Goal: Task Accomplishment & Management: Use online tool/utility

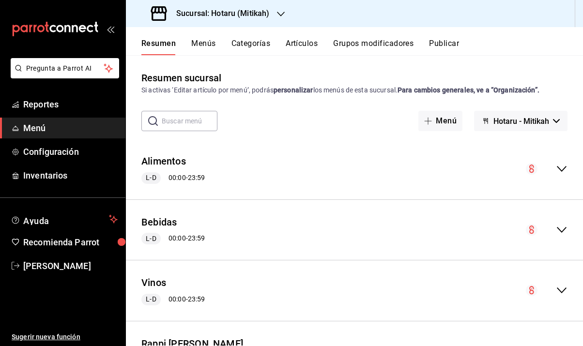
click at [234, 16] on h3 "Sucursal: Hotaru (Mitikah)" at bounding box center [218, 14] width 101 height 12
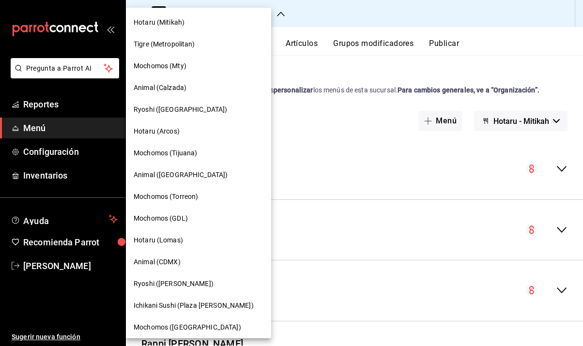
click at [201, 28] on div "Hotaru (Mitikah)" at bounding box center [198, 23] width 145 height 22
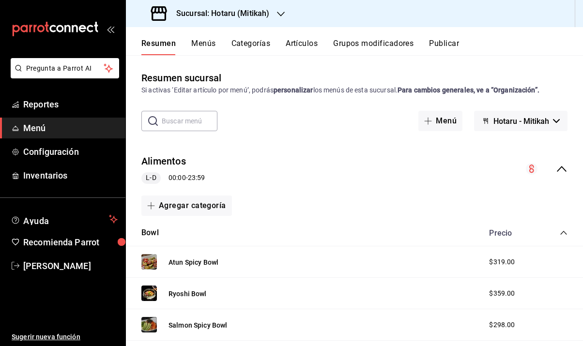
click at [556, 170] on icon "collapse-menu-row" at bounding box center [562, 169] width 12 height 12
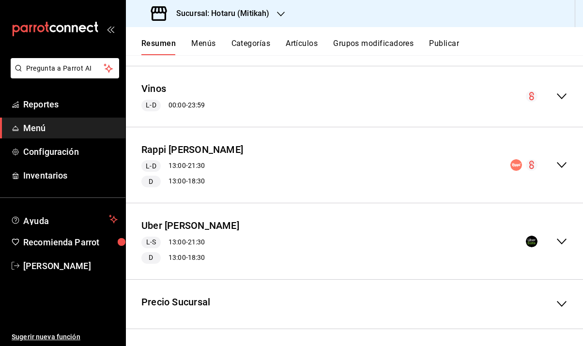
scroll to position [196, 0]
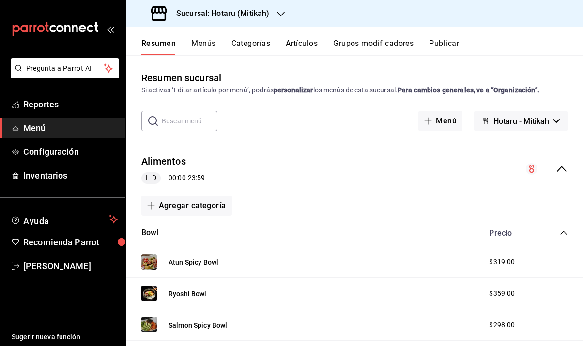
click at [206, 44] on button "Menús" at bounding box center [203, 47] width 24 height 16
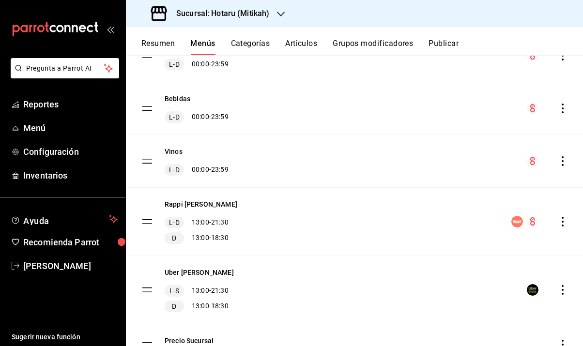
scroll to position [156, 0]
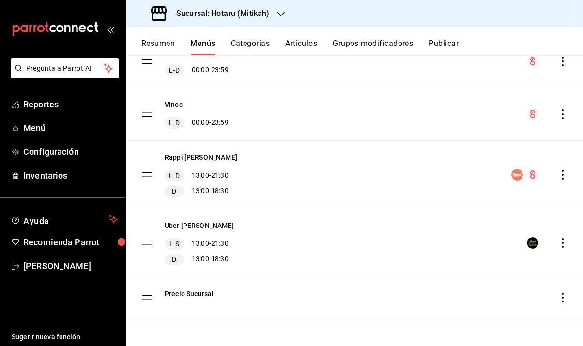
click at [245, 45] on button "Categorías" at bounding box center [250, 47] width 39 height 16
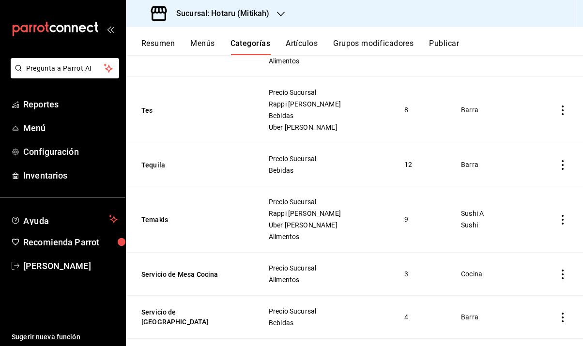
scroll to position [78, 0]
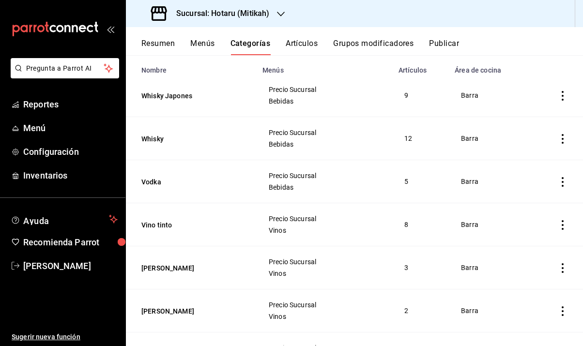
click at [205, 42] on button "Menús" at bounding box center [202, 47] width 24 height 16
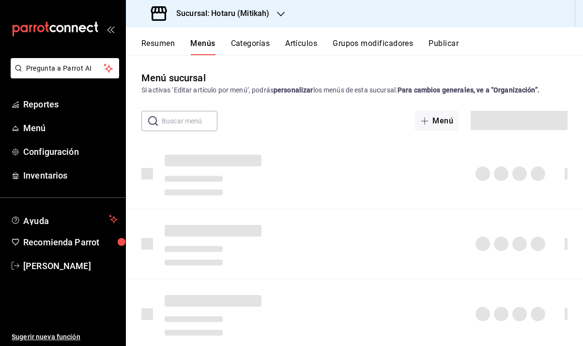
click at [169, 42] on button "Resumen" at bounding box center [157, 47] width 33 height 16
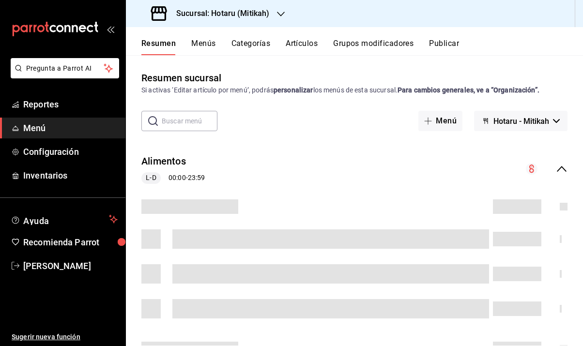
click at [228, 16] on h3 "Sucursal: Hotaru (Mitikah)" at bounding box center [218, 14] width 101 height 12
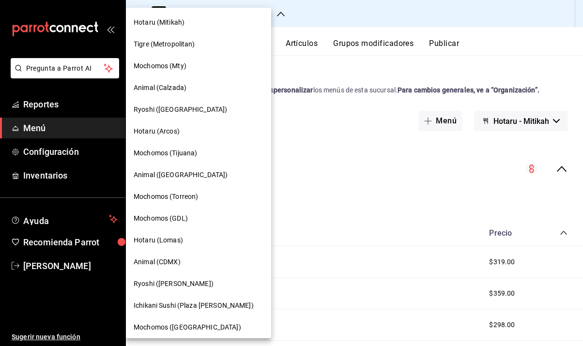
scroll to position [57, 0]
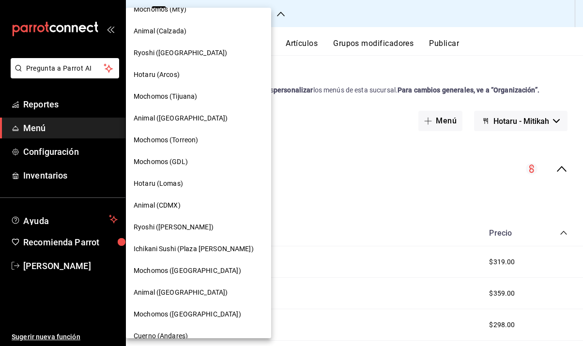
click at [176, 228] on span "Ryoshi ([PERSON_NAME])" at bounding box center [174, 227] width 80 height 10
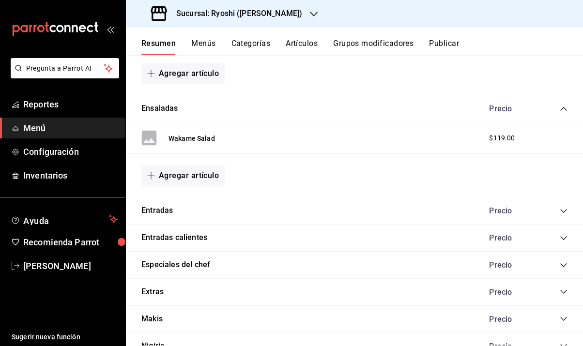
scroll to position [0, 0]
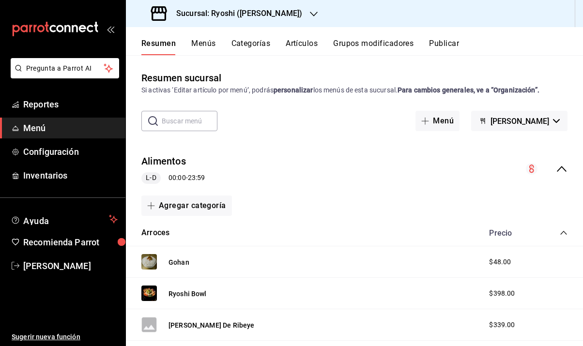
click at [208, 44] on button "Menús" at bounding box center [203, 47] width 24 height 16
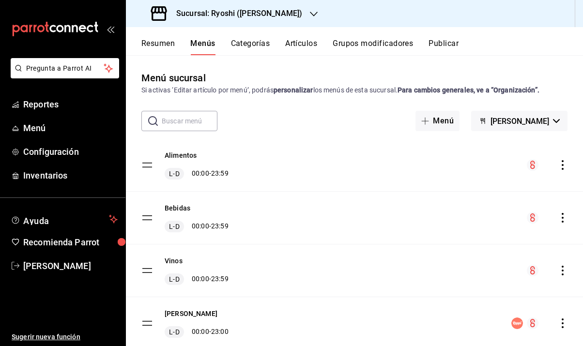
click at [228, 16] on h3 "Sucursal: Ryoshi (Polanco)" at bounding box center [235, 14] width 134 height 12
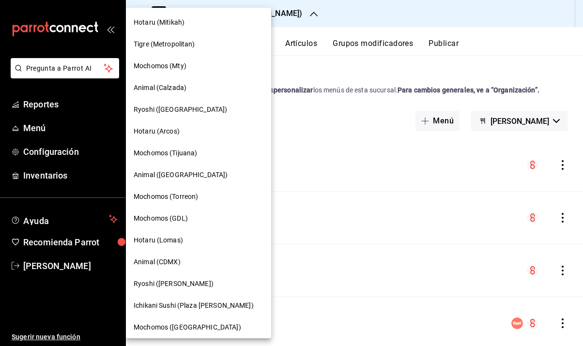
click at [288, 11] on div at bounding box center [291, 173] width 583 height 346
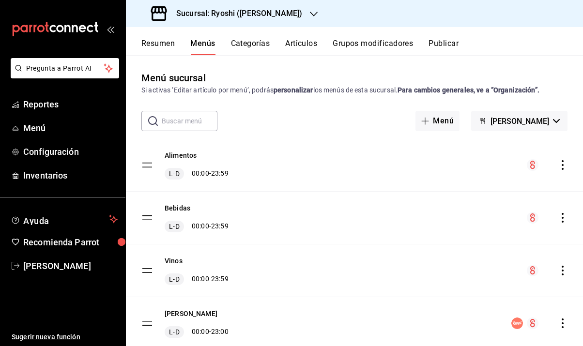
click at [254, 14] on h3 "Sucursal: Ryoshi (Polanco)" at bounding box center [235, 14] width 134 height 12
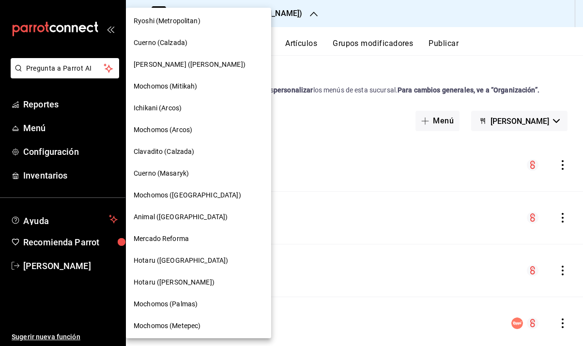
scroll to position [396, 0]
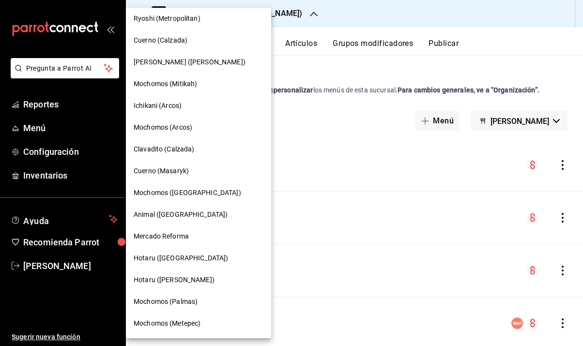
click at [176, 262] on span "Hotaru ([GEOGRAPHIC_DATA])" at bounding box center [181, 258] width 94 height 10
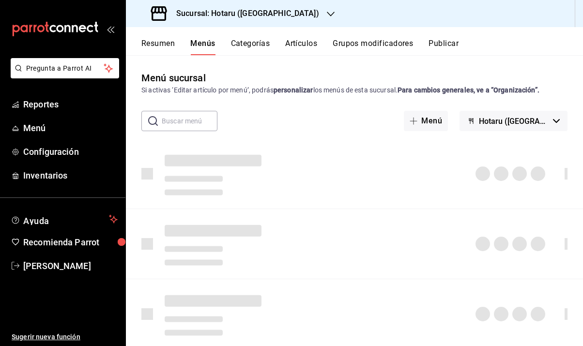
click at [258, 15] on h3 "Sucursal: Hotaru (Puebla)" at bounding box center [243, 14] width 151 height 12
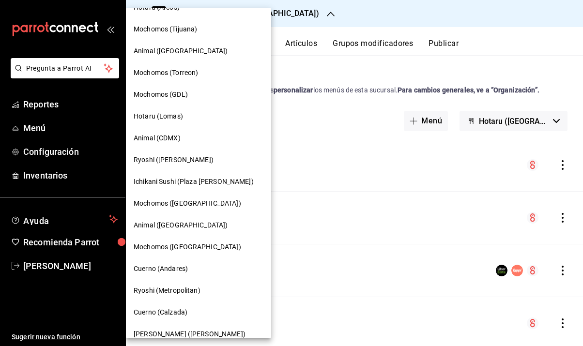
scroll to position [127, 0]
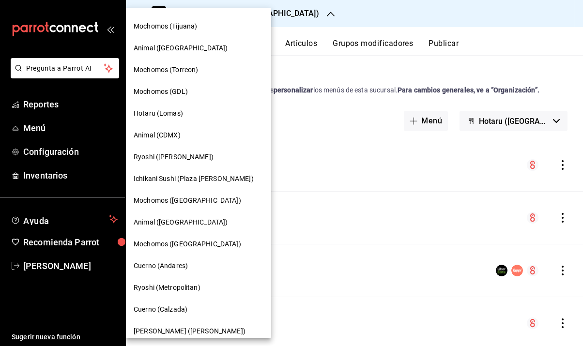
click at [200, 178] on span "Ichikani Sushi (Plaza [PERSON_NAME])" at bounding box center [194, 179] width 120 height 10
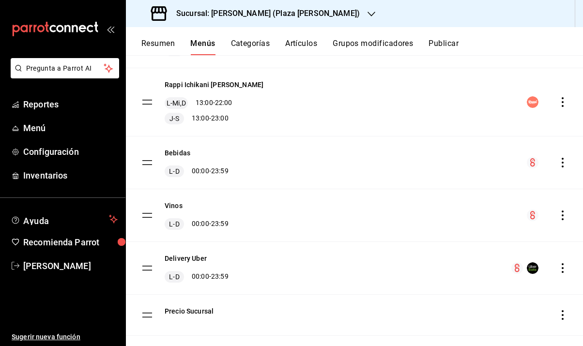
scroll to position [122, 0]
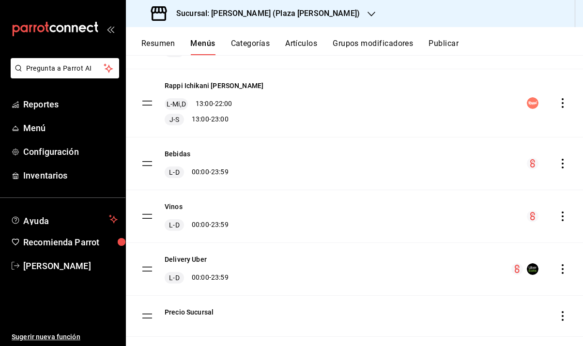
click at [300, 46] on button "Artículos" at bounding box center [301, 47] width 32 height 16
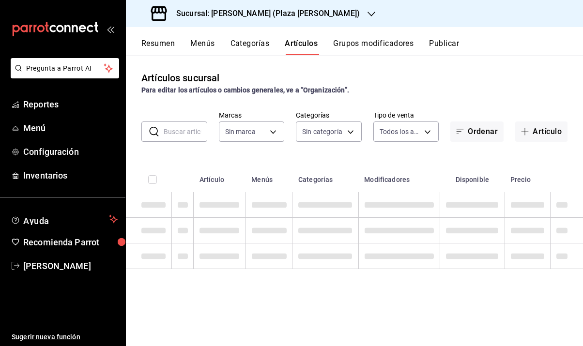
type input "abc0a998-24f3-49b9-87eb-b6f27766d4d5"
type input "522c84b6-a211-42bb-9c79-3e15e9bca8c9,4a9bb7f0-ac53-48d6-b825-4462c471509e,a0842…"
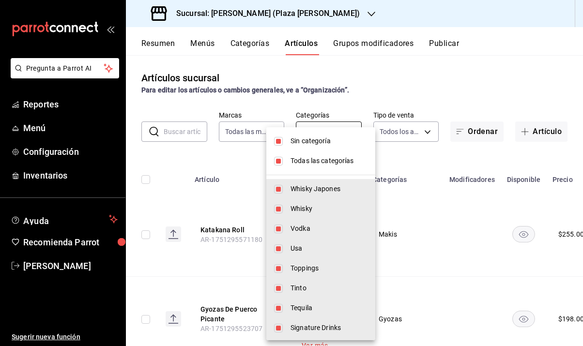
click at [321, 136] on body "Pregunta a Parrot AI Reportes Menú Configuración Inventarios Ayuda Recomienda P…" at bounding box center [291, 173] width 583 height 346
click at [302, 125] on div at bounding box center [291, 173] width 583 height 346
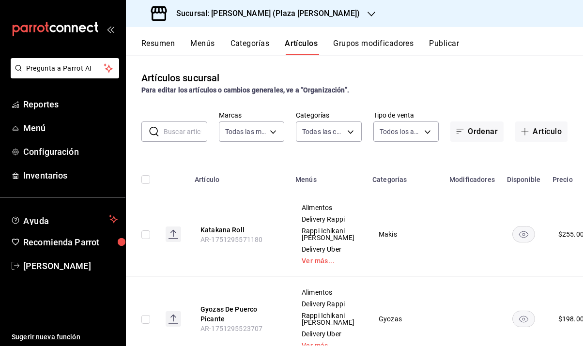
click at [213, 41] on button "Menús" at bounding box center [202, 47] width 24 height 16
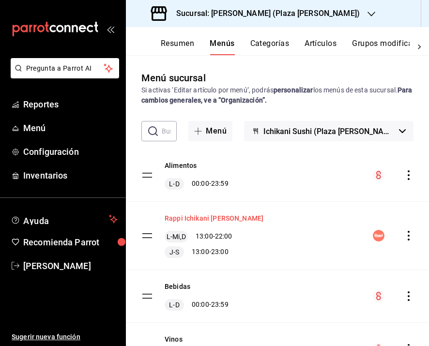
click at [214, 219] on button "Rappi Ichikani [PERSON_NAME]" at bounding box center [214, 218] width 99 height 10
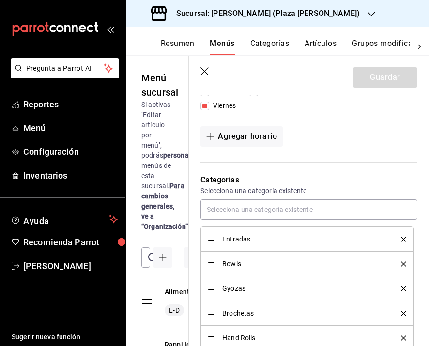
scroll to position [465, 0]
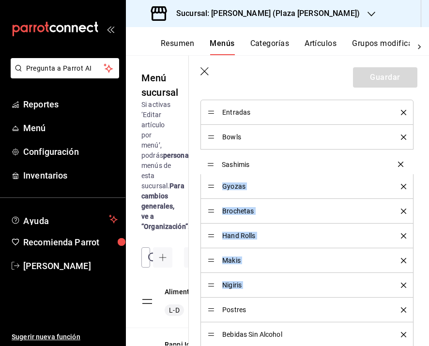
drag, startPoint x: 211, startPoint y: 286, endPoint x: 210, endPoint y: 163, distance: 122.9
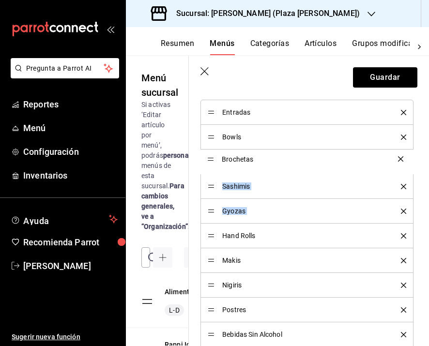
drag, startPoint x: 211, startPoint y: 210, endPoint x: 204, endPoint y: 158, distance: 52.6
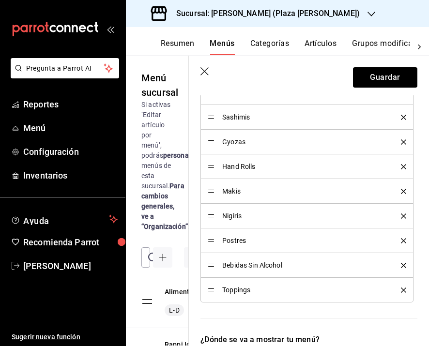
scroll to position [538, 0]
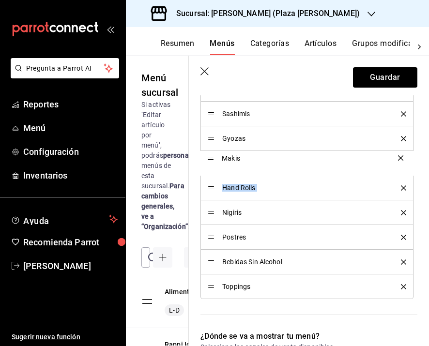
drag, startPoint x: 210, startPoint y: 187, endPoint x: 205, endPoint y: 154, distance: 32.8
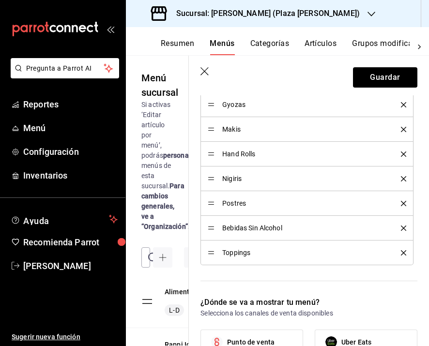
scroll to position [663, 0]
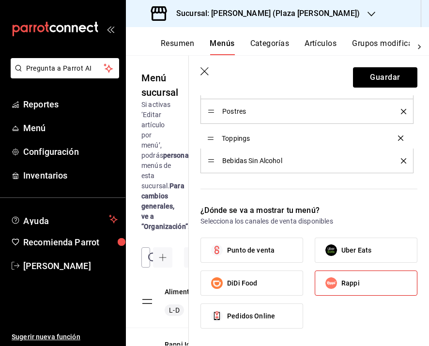
drag, startPoint x: 211, startPoint y: 163, endPoint x: 207, endPoint y: 140, distance: 23.0
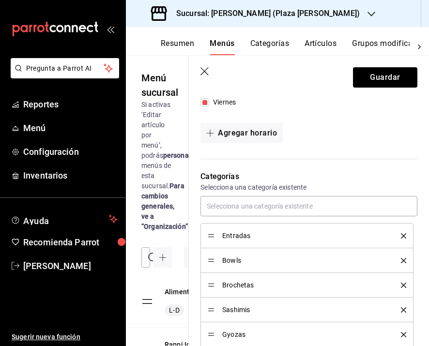
scroll to position [141, 0]
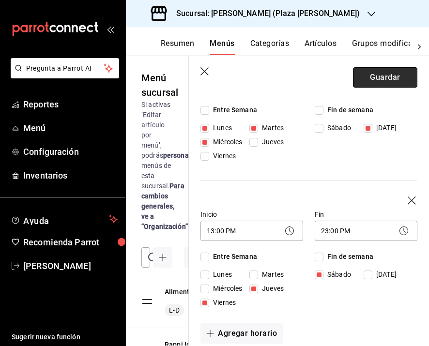
click at [370, 77] on button "Guardar" at bounding box center [385, 77] width 64 height 20
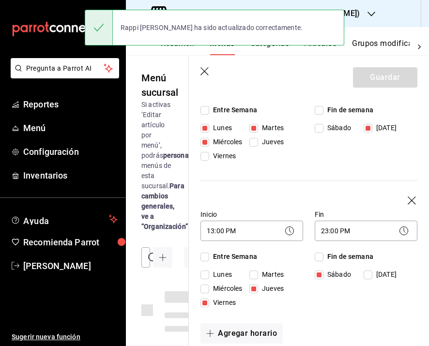
checkbox input "false"
type input "1755792408044"
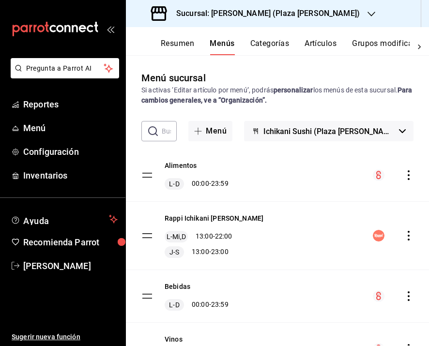
click at [179, 45] on button "Resumen" at bounding box center [177, 47] width 33 height 16
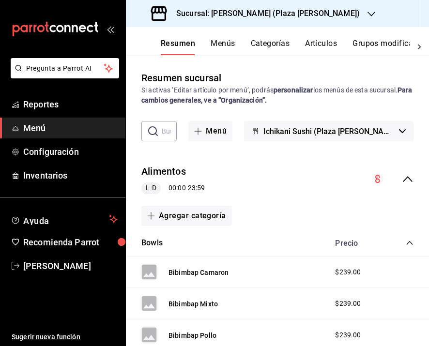
click at [319, 48] on button "Artículos" at bounding box center [321, 47] width 32 height 16
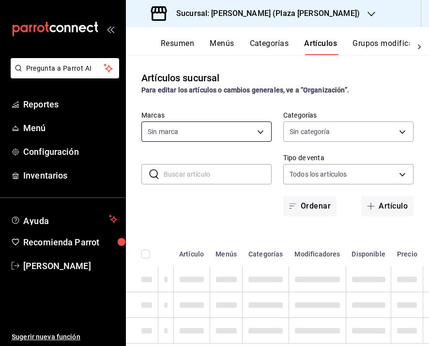
type input "abc0a998-24f3-49b9-87eb-b6f27766d4d5"
type input "522c84b6-a211-42bb-9c79-3e15e9bca8c9,4a9bb7f0-ac53-48d6-b825-4462c471509e,a0842…"
click at [256, 131] on body "Pregunta a Parrot AI Reportes Menú Configuración Inventarios Ayuda Recomienda P…" at bounding box center [214, 173] width 429 height 346
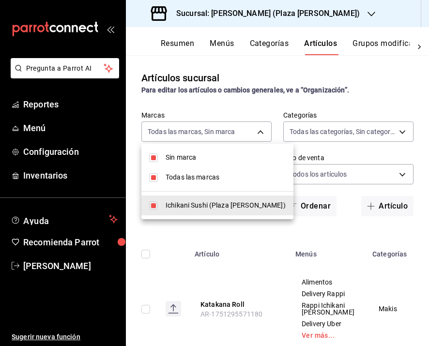
click at [329, 126] on div at bounding box center [214, 173] width 429 height 346
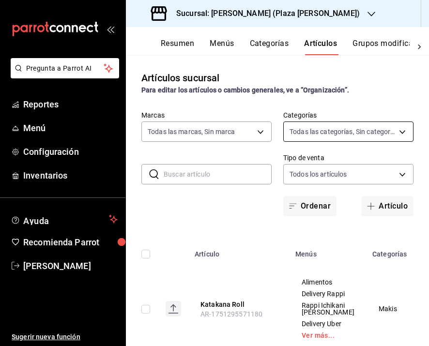
click at [326, 131] on body "Pregunta a Parrot AI Reportes Menú Configuración Inventarios Ayuda Recomienda P…" at bounding box center [214, 173] width 429 height 346
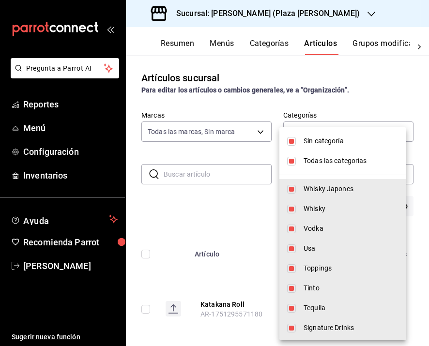
drag, startPoint x: 298, startPoint y: 142, endPoint x: 297, endPoint y: 151, distance: 9.2
click at [298, 142] on li "Sin categoría" at bounding box center [342, 141] width 127 height 20
checkbox input "false"
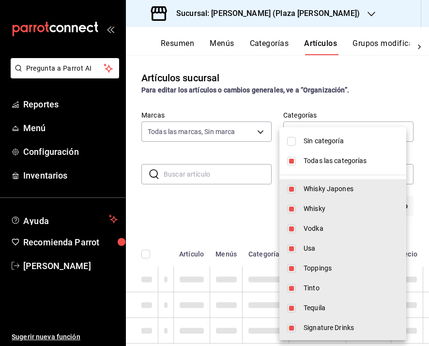
click at [300, 167] on li "Todas las categorías" at bounding box center [342, 161] width 127 height 20
checkbox input "false"
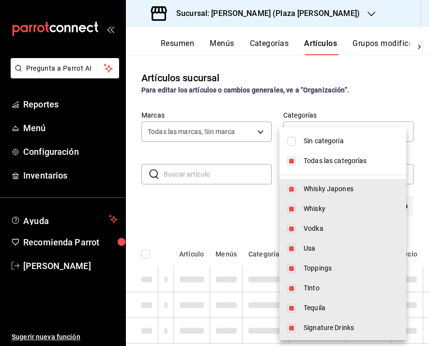
checkbox input "false"
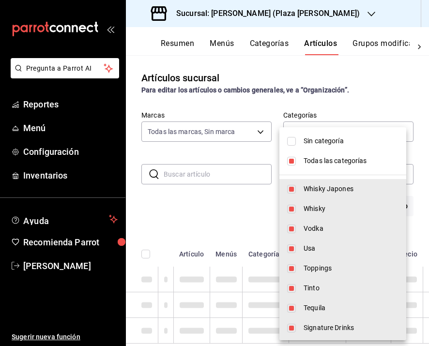
checkbox input "false"
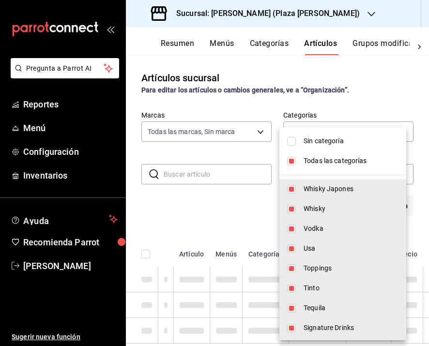
checkbox input "false"
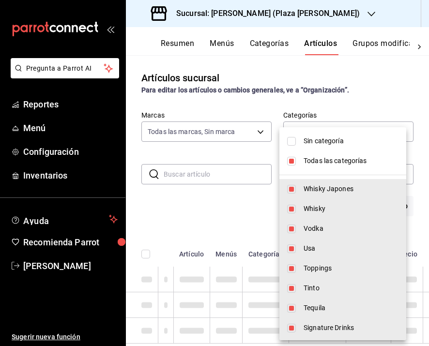
checkbox input "false"
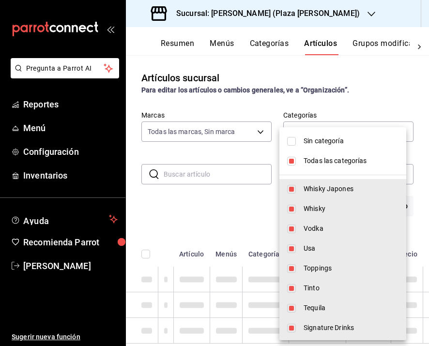
checkbox input "false"
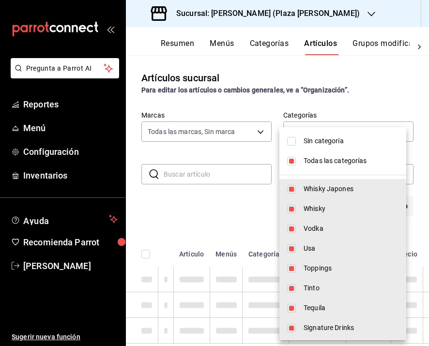
checkbox input "false"
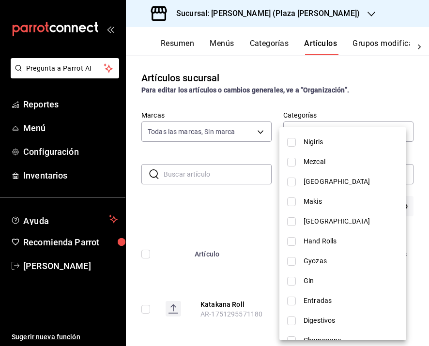
scroll to position [327, 0]
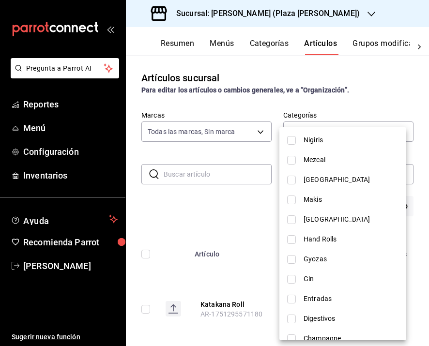
click at [314, 300] on span "Entradas" at bounding box center [350, 299] width 95 height 10
type input "47ef4180-faa2-47b2-bbe4-1879de6913d7"
checkbox input "true"
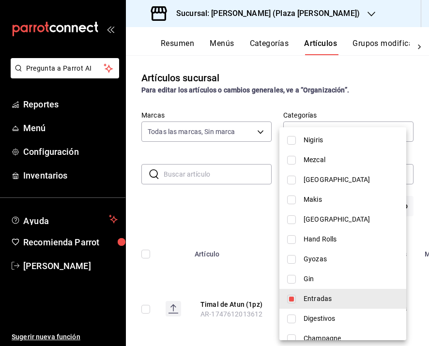
click at [201, 204] on div at bounding box center [214, 173] width 429 height 346
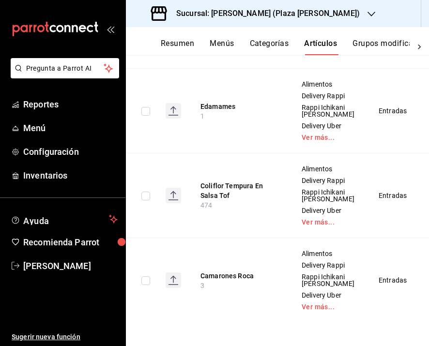
scroll to position [921, 0]
click at [225, 111] on button "Edamames" at bounding box center [238, 107] width 77 height 10
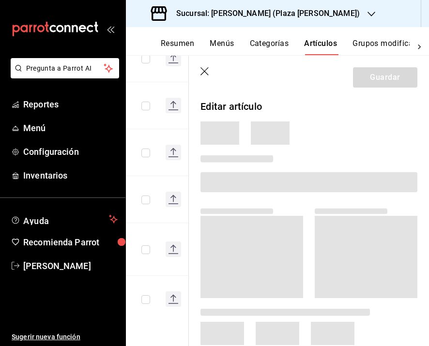
scroll to position [466, 0]
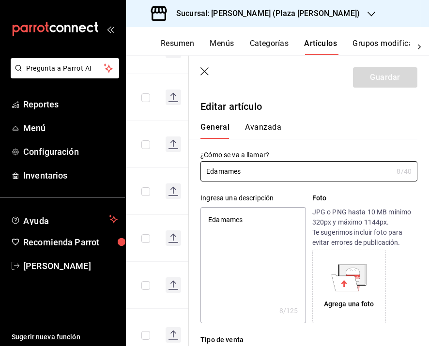
type textarea "x"
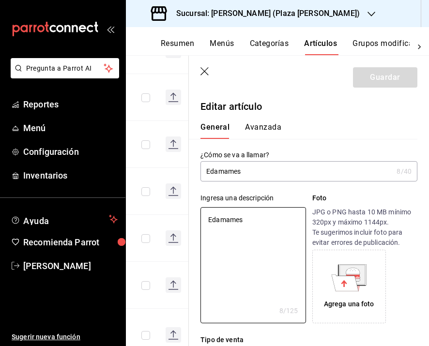
drag, startPoint x: 244, startPoint y: 220, endPoint x: 180, endPoint y: 217, distance: 64.9
click at [181, 218] on main "Artículos sucursal Para editar los artículos o cambios generales, ve a “Organiz…" at bounding box center [277, 200] width 303 height 291
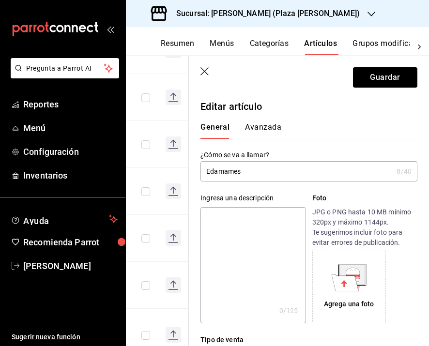
paste textarea "Edamames al vapor con sal y soja."
type textarea "Edamames al vapor con sal y soja."
type textarea "x"
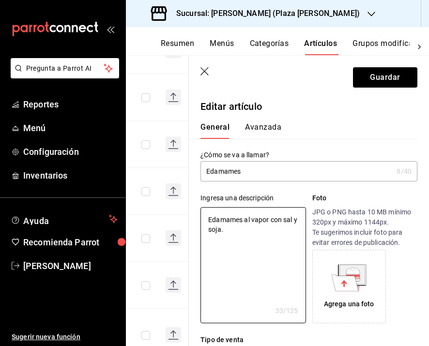
type textarea "Edamames al vapor con sal y soja."
click at [354, 289] on icon at bounding box center [345, 282] width 27 height 17
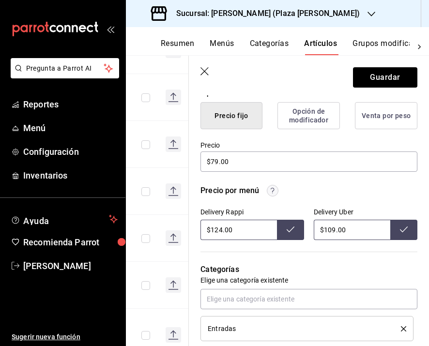
scroll to position [0, 0]
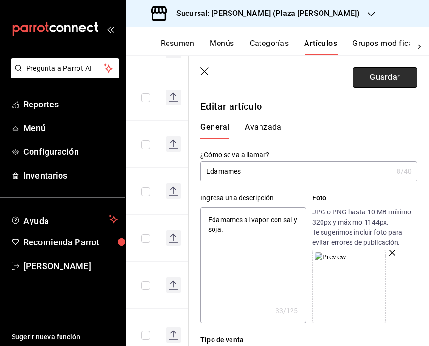
click at [364, 79] on button "Guardar" at bounding box center [385, 77] width 64 height 20
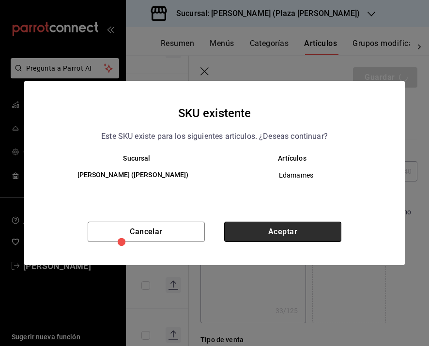
click at [277, 234] on button "Aceptar" at bounding box center [282, 232] width 117 height 20
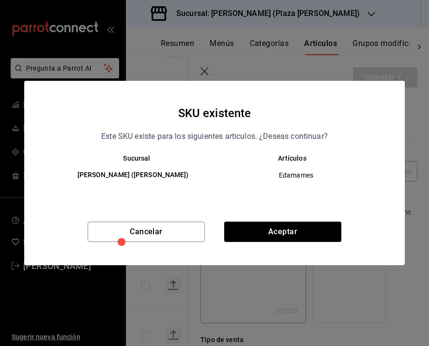
type textarea "x"
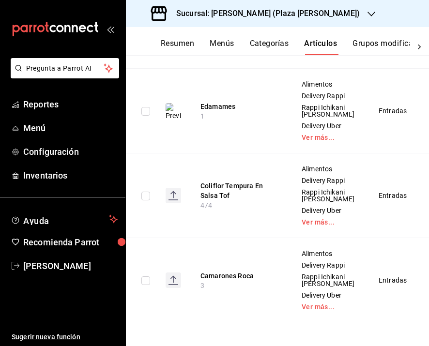
scroll to position [1181, 0]
click at [235, 181] on button "Coliflor Tempura En Salsa Tof" at bounding box center [238, 190] width 77 height 19
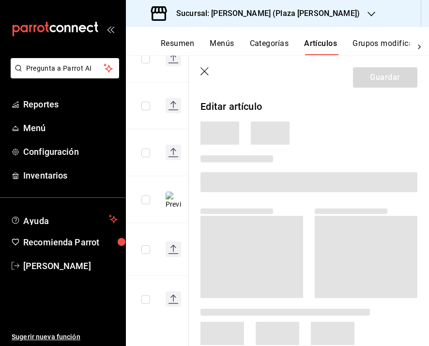
scroll to position [466, 0]
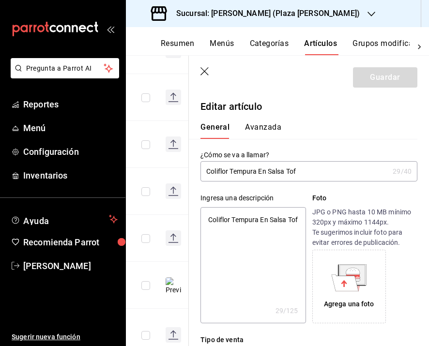
type input "Coliflor Tempura En Salsa Tofu"
type textarea "x"
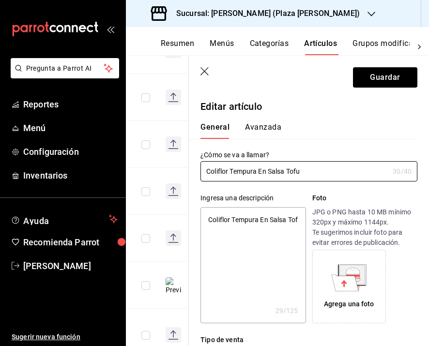
type input "Coliflor Tempura En Salsa Tofu"
type textarea "x"
click at [233, 235] on textarea "Coliflor Tempura En Salsa Tof" at bounding box center [252, 265] width 105 height 116
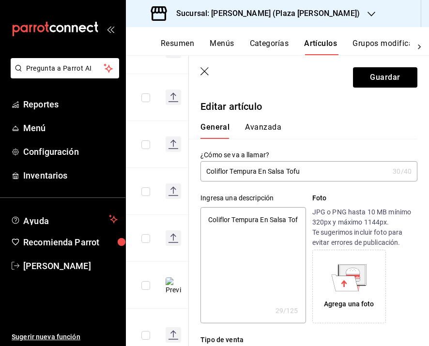
type textarea "Coliflor Tempura En Salsa Tofu"
type textarea "x"
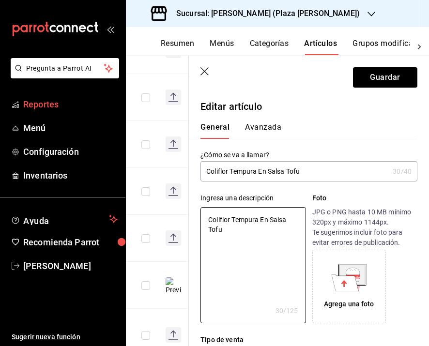
type textarea "Coliflor Tempura En Salsa Tofu"
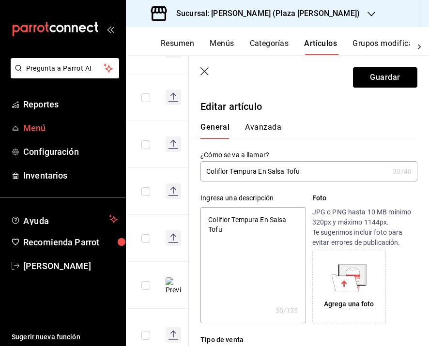
type textarea "x"
drag, startPoint x: 223, startPoint y: 227, endPoint x: 209, endPoint y: 217, distance: 18.0
click at [209, 217] on textarea "Coliflor Tempura En Salsa Tofu" at bounding box center [252, 265] width 105 height 116
paste textarea "n salsa tofu feta, cebollín chino y alioli de eneldoi"
type textarea "Con salsa tofu feta, cebollín chino y alioli de eneldoi"
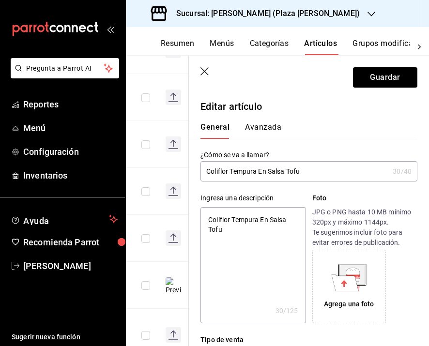
type textarea "x"
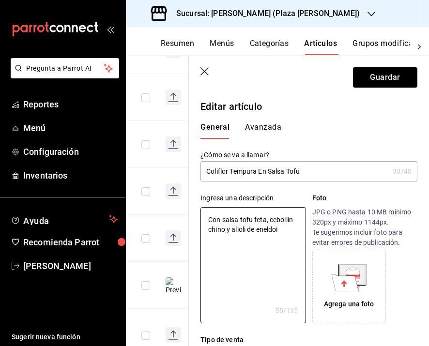
type textarea "Con salsa tofu feta, cebollín chino y alioli de eneldo"
type textarea "x"
type textarea "Con salsa tofu feta, cebollín chino y alioli de eneldo."
type textarea "x"
type textarea "Con salsa tofu feta, cebollín chino y alioli de eneldo."
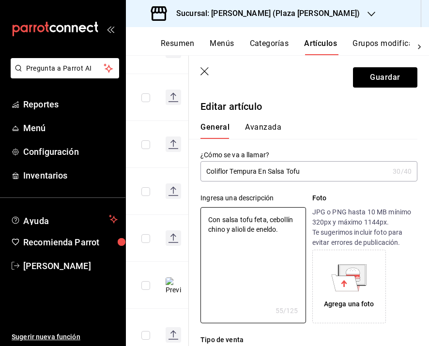
type textarea "x"
drag, startPoint x: 256, startPoint y: 171, endPoint x: 233, endPoint y: 173, distance: 22.9
click at [233, 173] on input "Coliflor Tempura En Salsa Tofu" at bounding box center [294, 171] width 188 height 19
type input "Coliflor T En Salsa Tofu"
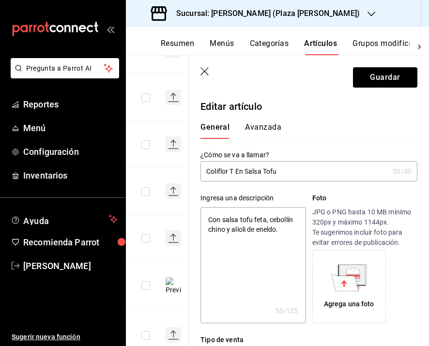
type textarea "x"
type input "Coliflor En Salsa Tofu"
type textarea "x"
type input "Coliflor R En Salsa Tofu"
type textarea "x"
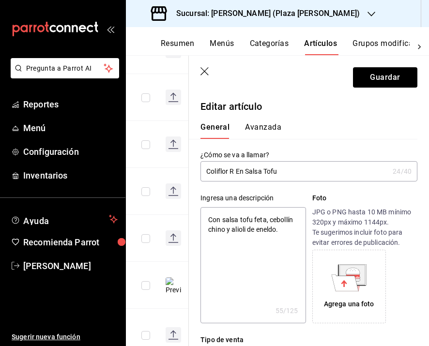
type input "Coliflor Ro En Salsa Tofu"
type textarea "x"
type input "Coliflor Roc En Salsa Tofu"
type textarea "x"
type input "Coliflor Roca En Salsa Tofu"
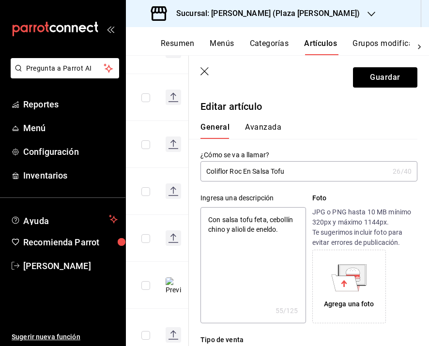
type textarea "x"
drag, startPoint x: 271, startPoint y: 172, endPoint x: 246, endPoint y: 172, distance: 24.7
click at [246, 172] on input "Coliflor Roca En Salsa Tofu" at bounding box center [294, 171] width 188 height 19
type input "Coliflor Roca Tofu"
type textarea "x"
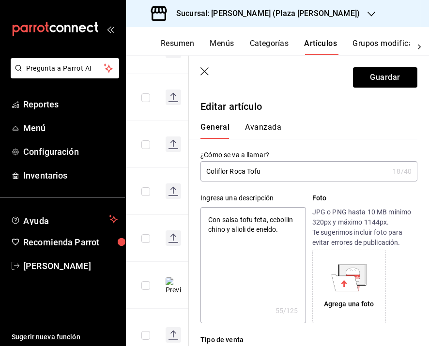
click at [275, 171] on input "Coliflor Roca Tofu" at bounding box center [294, 171] width 188 height 19
type input "Coliflor Roca Tofu"
type textarea "x"
type input "Coliflor Roca Tofu F"
type textarea "x"
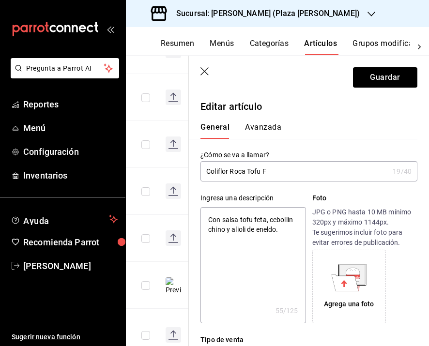
type input "Coliflor Roca Tofu Fe"
type textarea "x"
type input "Coliflor Roca Tofu Fet"
type textarea "x"
type input "Coliflor Roca Tofu Feta"
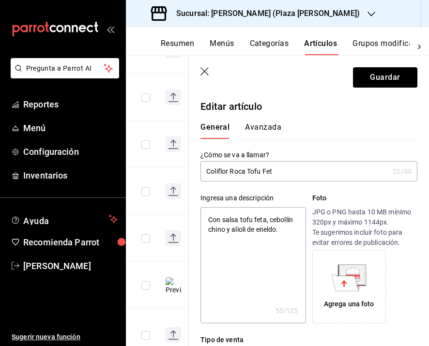
type textarea "x"
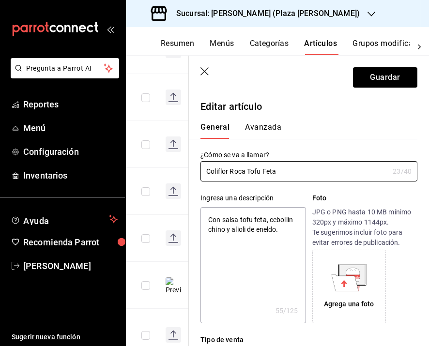
type input "Coliflor Roca Tofu Feta"
click at [332, 284] on icon at bounding box center [345, 282] width 27 height 16
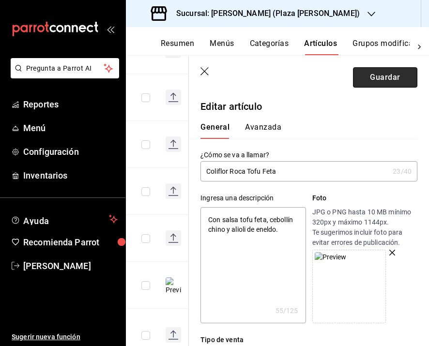
click at [369, 78] on button "Guardar" at bounding box center [385, 77] width 64 height 20
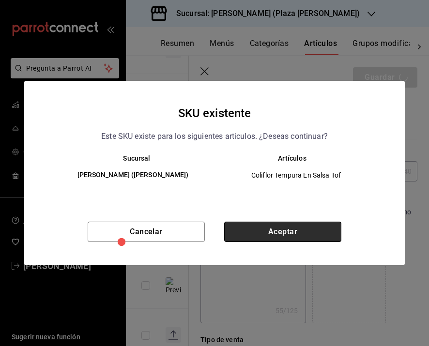
click at [321, 232] on button "Aceptar" at bounding box center [282, 232] width 117 height 20
type textarea "x"
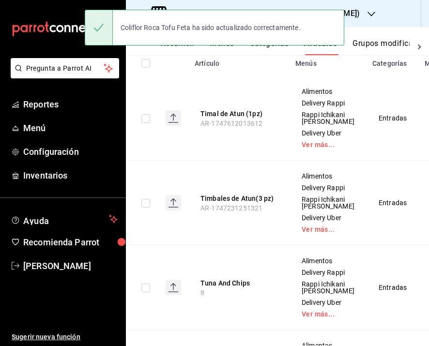
scroll to position [249, 0]
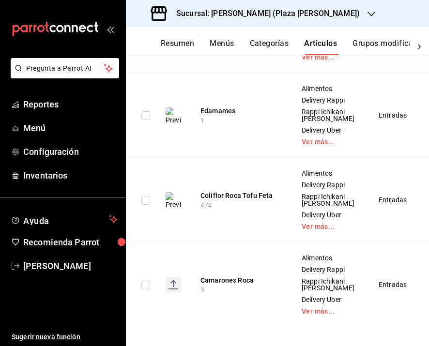
click at [236, 31] on button "Edamames Spicy" at bounding box center [238, 26] width 77 height 10
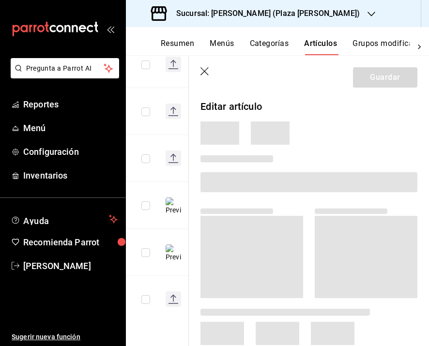
scroll to position [460, 0]
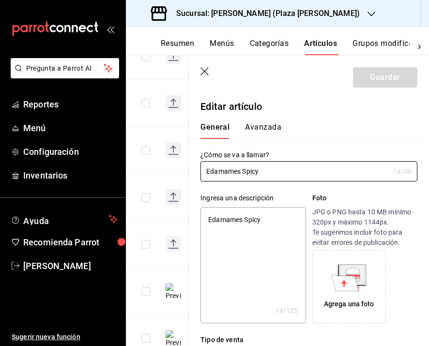
type textarea "x"
drag, startPoint x: 267, startPoint y: 226, endPoint x: 186, endPoint y: 211, distance: 82.4
click at [187, 211] on main "Artículos sucursal Para editar los artículos o cambios generales, ve a “Organiz…" at bounding box center [277, 200] width 303 height 291
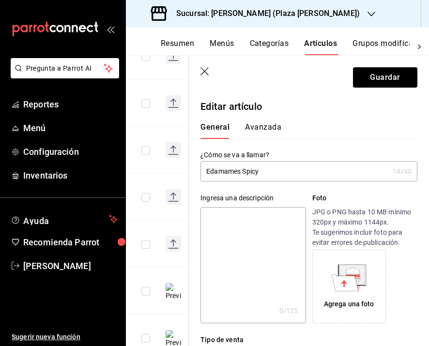
paste textarea "Con soya, chiles japoneses y jengibre."
type textarea "Con soya, chiles japoneses y jengibre."
type textarea "x"
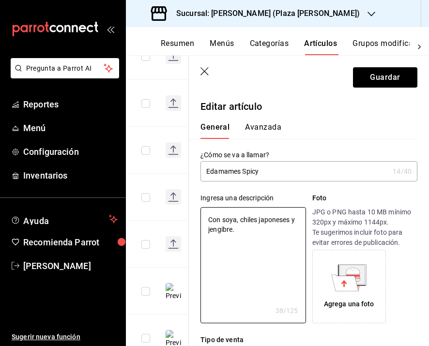
type textarea "Con soya, chiles japoneses y jengibre."
click at [346, 285] on icon at bounding box center [345, 282] width 27 height 16
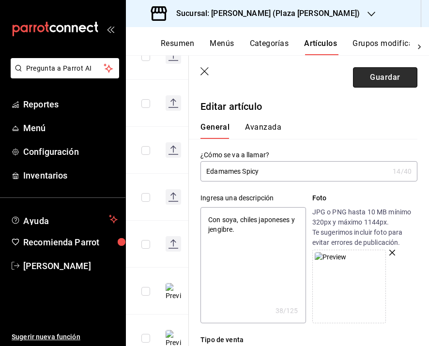
click at [370, 73] on button "Guardar" at bounding box center [385, 77] width 64 height 20
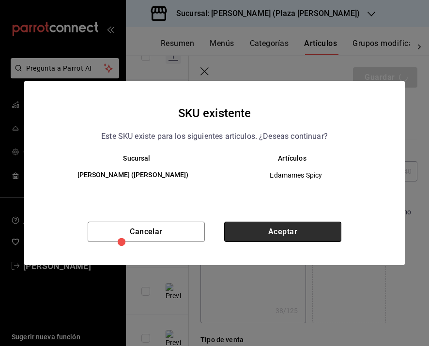
click at [282, 230] on button "Aceptar" at bounding box center [282, 232] width 117 height 20
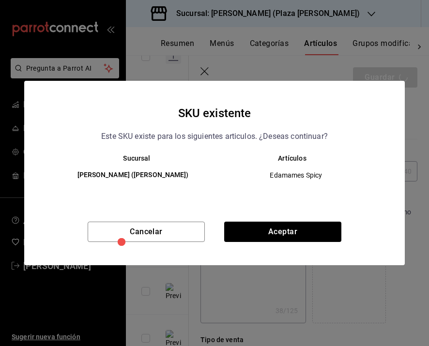
type textarea "x"
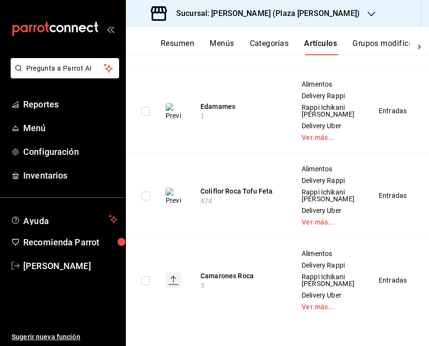
scroll to position [1181, 0]
click at [217, 271] on button "Camarones Roca" at bounding box center [238, 276] width 77 height 10
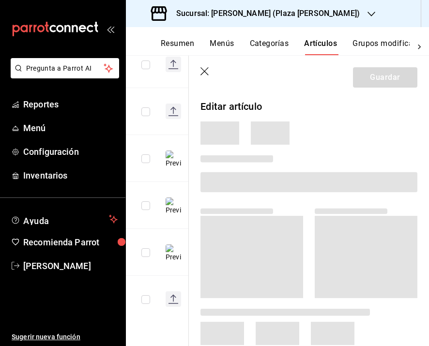
scroll to position [460, 0]
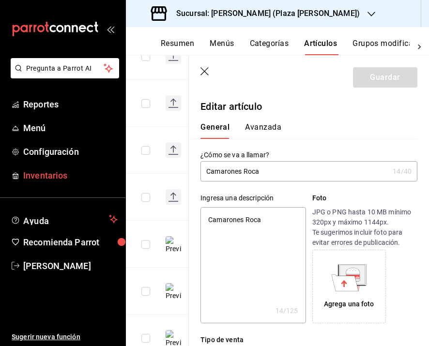
type textarea "x"
type input "$198.00"
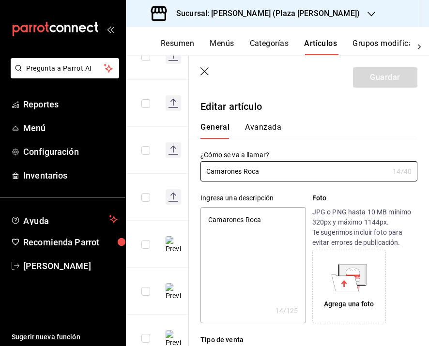
type textarea "x"
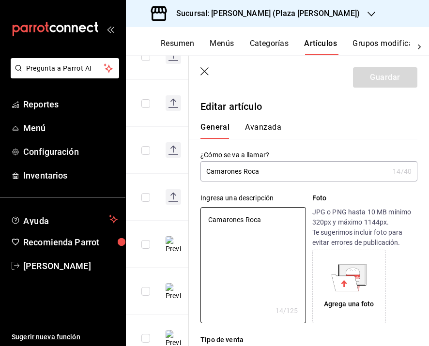
drag, startPoint x: 236, startPoint y: 215, endPoint x: 179, endPoint y: 210, distance: 56.9
click at [180, 210] on main "Artículos sucursal Para editar los artículos o cambios generales, ve a “Organiz…" at bounding box center [277, 200] width 303 height 291
paste textarea "on mayo roca, ajonjolí negro y ensalada fresca."
type textarea "Con mayo roca, ajonjolí negro y ensalada fresca."
type textarea "x"
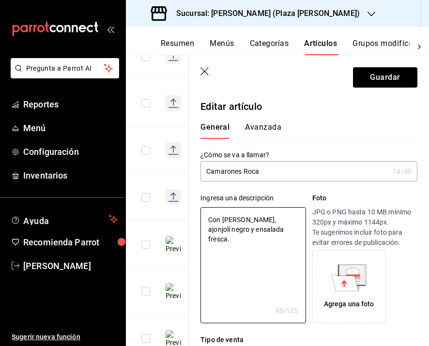
type textarea "Con mayo roca, ajonjolí negro y ensalada fresca."
click at [360, 283] on icon at bounding box center [352, 274] width 25 height 19
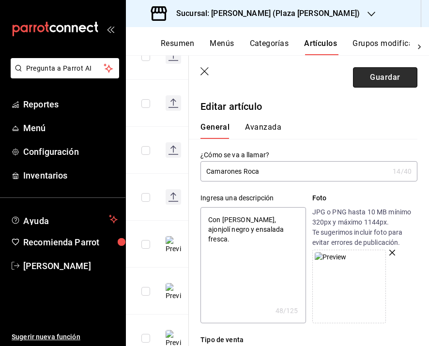
click at [379, 81] on button "Guardar" at bounding box center [385, 77] width 64 height 20
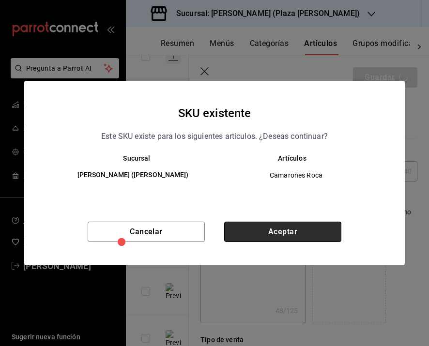
click at [284, 234] on button "Aceptar" at bounding box center [282, 232] width 117 height 20
type textarea "x"
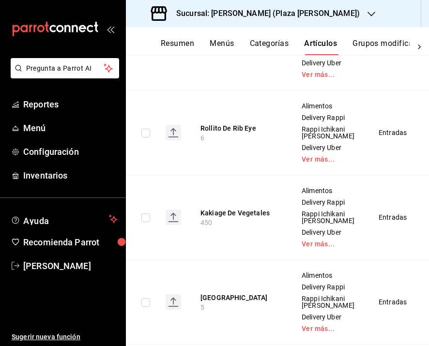
scroll to position [717, 0]
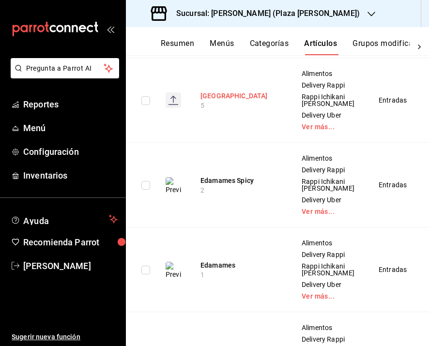
click at [228, 101] on button "Ichikani Tower" at bounding box center [238, 96] width 77 height 10
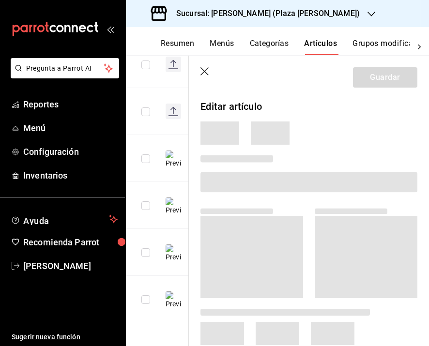
scroll to position [425, 0]
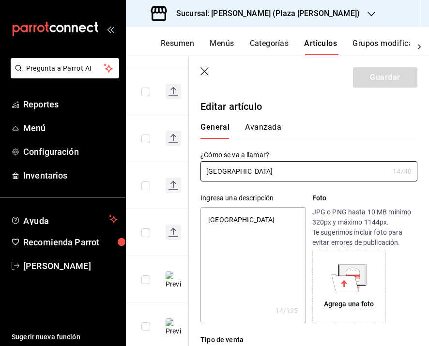
type textarea "x"
type input "$298.00"
type textarea "x"
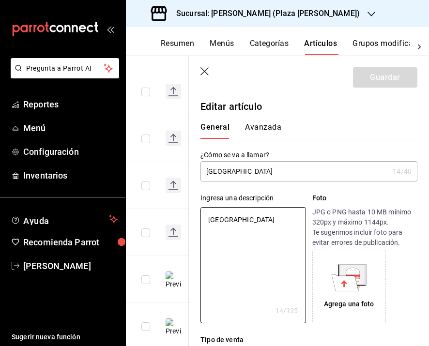
drag, startPoint x: 201, startPoint y: 217, endPoint x: 166, endPoint y: 212, distance: 34.8
click at [175, 214] on main "Artículos sucursal Para editar los artículos o cambios generales, ve a “Organiz…" at bounding box center [277, 200] width 303 height 291
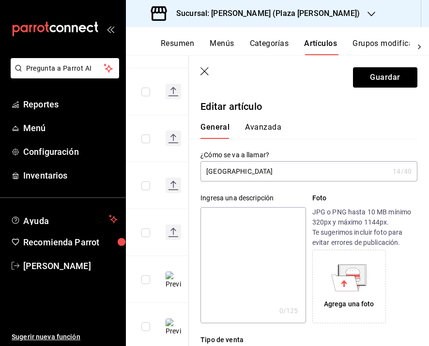
paste textarea "Salmón y atún, arroz, kani mix, tobiko, aguacate, mayo wasabi, bañado en salsa …"
type textarea "Salmón y atún, arroz, kani mix, tobiko, aguacate, mayo wasabi, bañado en salsa …"
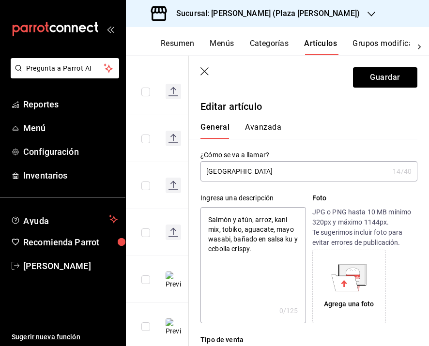
type textarea "x"
type textarea "Salmón y atún, arroz, kani mix, tobiko, aguacate, mayo wasabi, bañado en salsa …"
click at [332, 276] on icon at bounding box center [345, 282] width 27 height 16
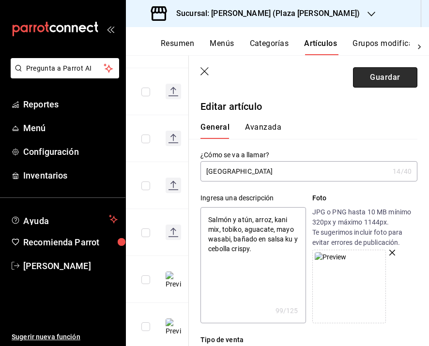
click at [395, 75] on button "Guardar" at bounding box center [385, 77] width 64 height 20
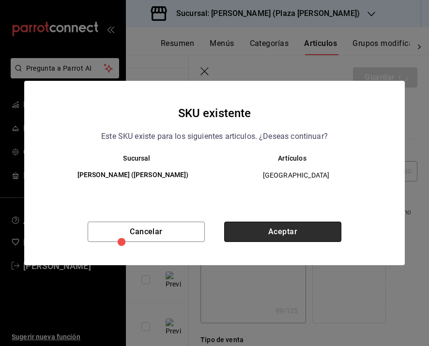
click at [289, 235] on button "Aceptar" at bounding box center [282, 232] width 117 height 20
type textarea "x"
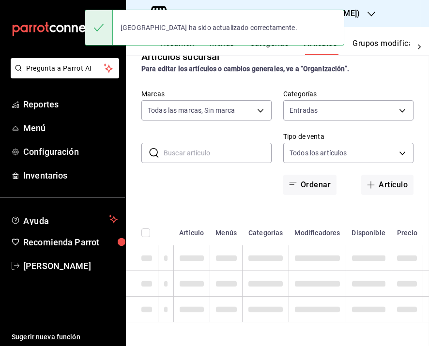
scroll to position [29, 0]
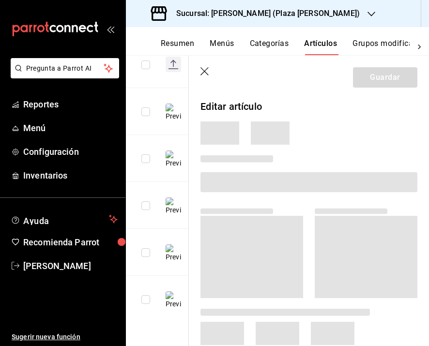
scroll to position [397, 0]
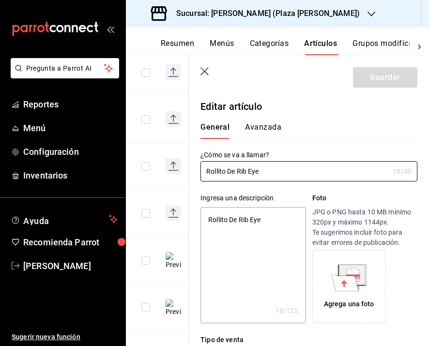
type textarea "x"
type input "$198.00"
type textarea "x"
drag, startPoint x: 275, startPoint y: 221, endPoint x: 176, endPoint y: 213, distance: 100.0
click at [177, 213] on main "Artículos sucursal Para editar los artículos o cambios generales, ve a “Organiz…" at bounding box center [277, 200] width 303 height 291
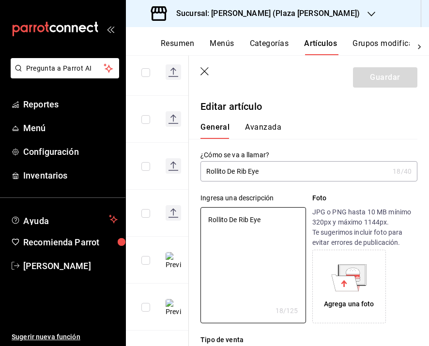
paste textarea "Con salsa a base de cacahuate y ajonjolí."
type textarea "Con salsa a base de cacahuate y ajonjolí."
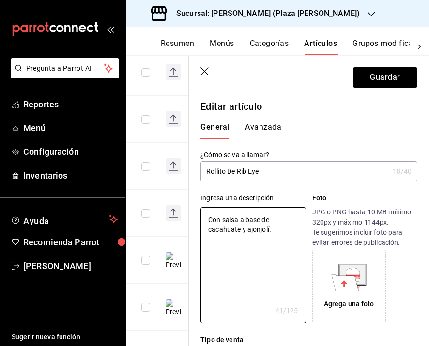
type textarea "x"
type textarea "Con salsa a base de cacahuate y ajonjolí."
click at [340, 272] on icon at bounding box center [352, 274] width 25 height 19
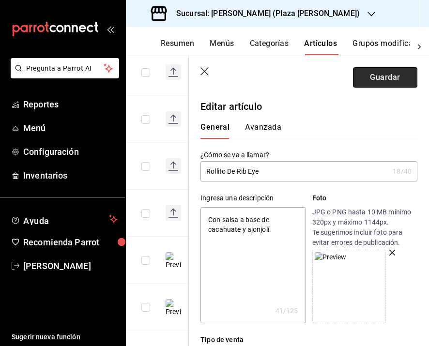
click at [356, 74] on button "Guardar" at bounding box center [385, 77] width 64 height 20
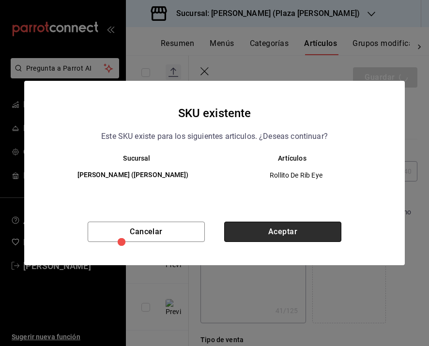
click at [299, 223] on button "Aceptar" at bounding box center [282, 232] width 117 height 20
type textarea "x"
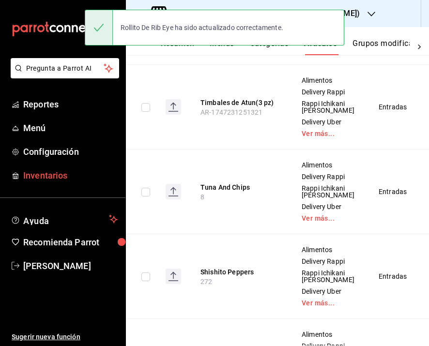
scroll to position [259, 0]
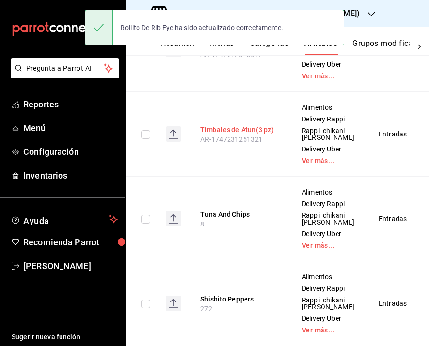
click at [233, 135] on button "Timbales de Atun(3 pz)" at bounding box center [238, 130] width 77 height 10
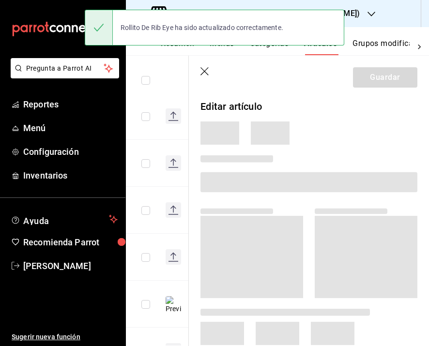
scroll to position [227, 0]
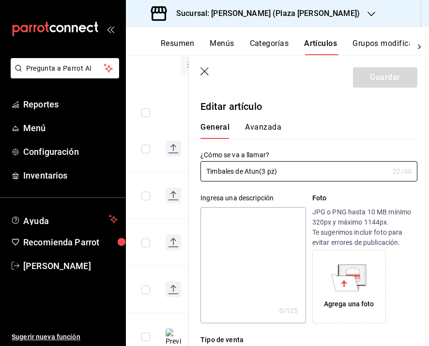
type input "$249.00"
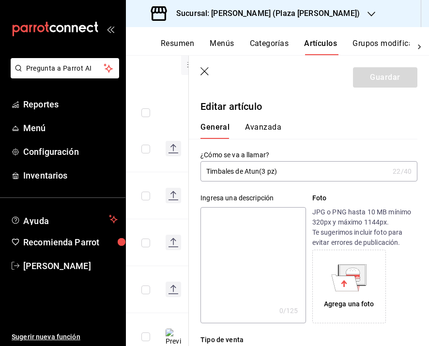
click at [234, 241] on textarea at bounding box center [252, 265] width 105 height 116
paste textarea "Tartar de atún ligeramente picante sobre base crujiente, mayo yuzu, cebollín y …"
type textarea "Tartar de atún ligeramente picante sobre base crujiente, mayo yuzu, cebollín y …"
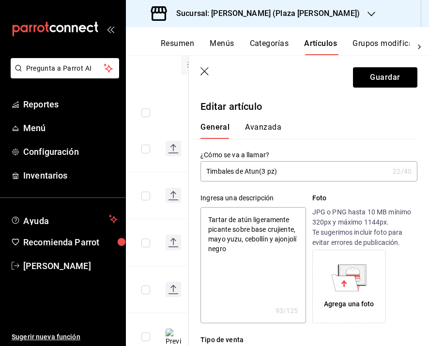
type textarea "x"
type textarea "Tartar de atún ligeramente picante sobre base crujiente, mayo yuzu, cebollín y …"
type textarea "x"
type textarea "Tartar de atún ligeramente picante sobre base crujiente, mayo yuzu, cebollín y …"
click at [340, 272] on icon at bounding box center [352, 274] width 25 height 19
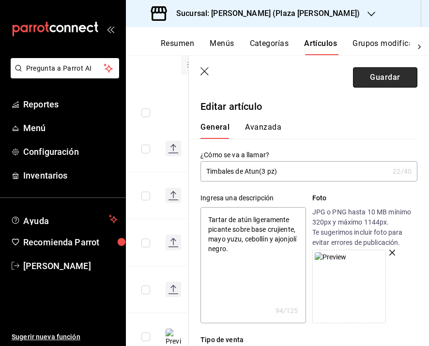
click at [389, 79] on button "Guardar" at bounding box center [385, 77] width 64 height 20
type textarea "x"
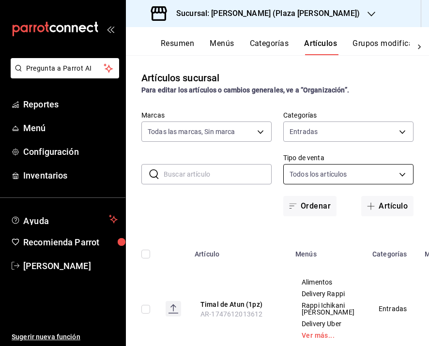
click at [315, 136] on body "Pregunta a Parrot AI Reportes Menú Configuración Inventarios Ayuda Recomienda P…" at bounding box center [214, 173] width 429 height 346
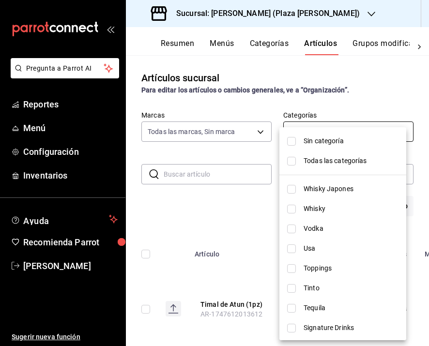
click at [396, 132] on body "Pregunta a Parrot AI Reportes Menú Configuración Inventarios Ayuda Recomienda P…" at bounding box center [214, 173] width 429 height 346
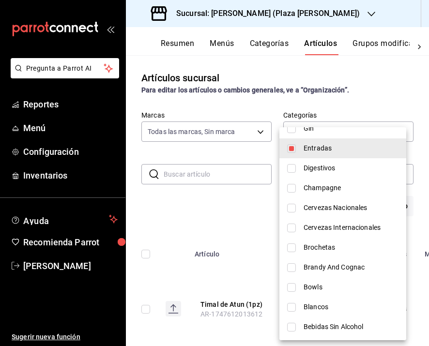
click at [318, 143] on span "Entradas" at bounding box center [350, 148] width 95 height 10
checkbox input "false"
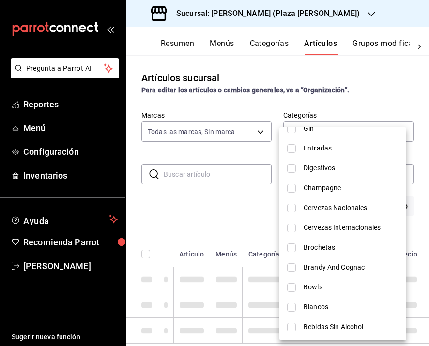
scroll to position [475, 0]
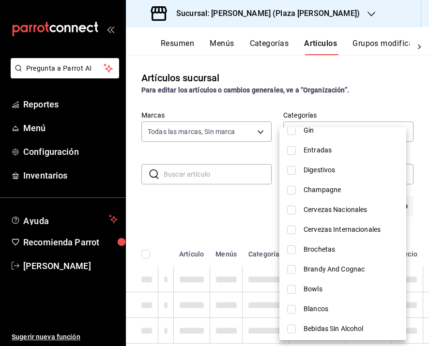
click at [325, 247] on span "Brochetas" at bounding box center [350, 249] width 95 height 10
type input "d4e392cc-c980-4793-9a01-e415e222bcc9"
checkbox input "true"
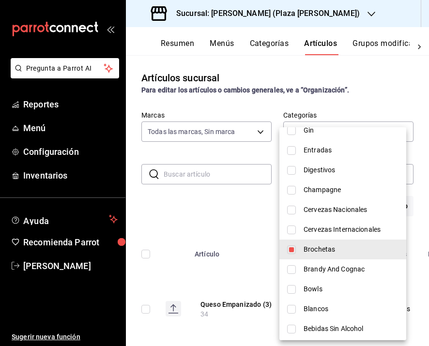
click at [230, 232] on div at bounding box center [214, 173] width 429 height 346
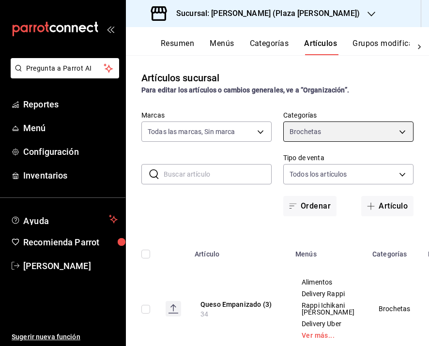
scroll to position [286, 0]
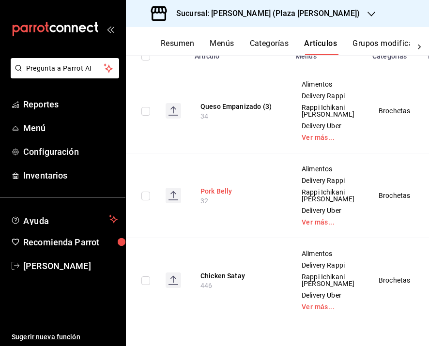
click at [221, 186] on button "Pork Belly" at bounding box center [238, 191] width 77 height 10
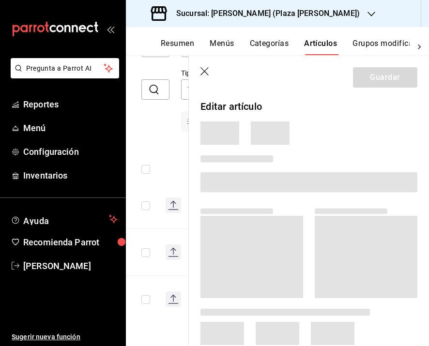
scroll to position [85, 0]
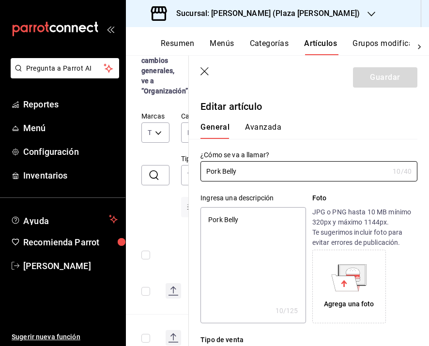
type textarea "x"
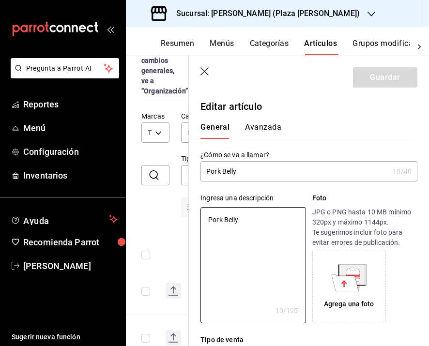
drag, startPoint x: 244, startPoint y: 216, endPoint x: 184, endPoint y: 218, distance: 60.0
click at [184, 218] on main "Artículos sucursal Para editar los artículos o cambios generales, ve a “Organiz…" at bounding box center [277, 200] width 303 height 291
paste textarea "Brocheta con pork belly marinado."
type textarea "Brocheta con pork belly marinado."
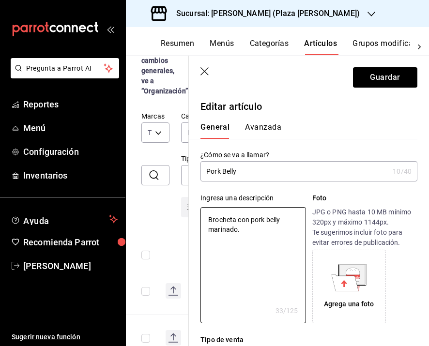
type textarea "x"
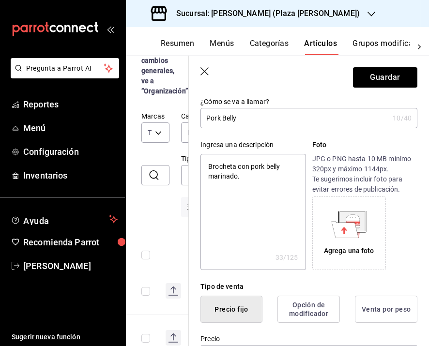
scroll to position [118, 0]
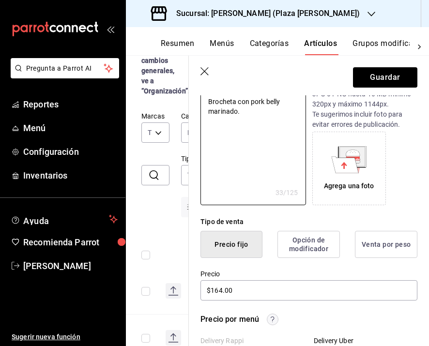
type textarea "Brocheta con pork belly marinado."
click at [356, 163] on icon at bounding box center [352, 156] width 25 height 19
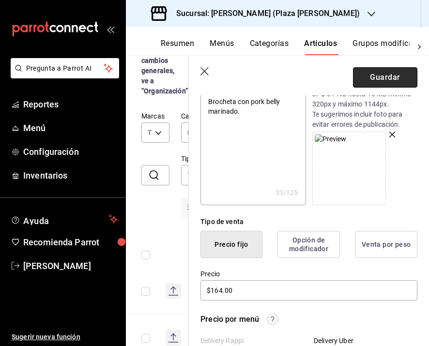
click at [372, 80] on button "Guardar" at bounding box center [385, 77] width 64 height 20
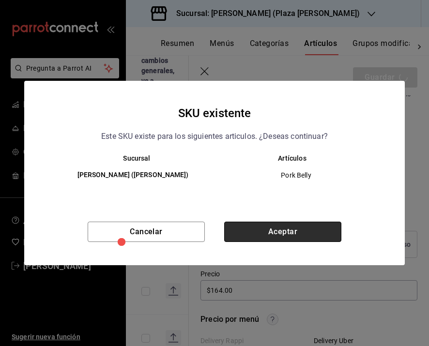
click at [308, 225] on button "Aceptar" at bounding box center [282, 232] width 117 height 20
type textarea "x"
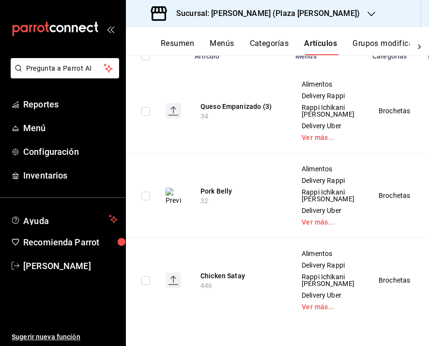
scroll to position [286, 0]
click at [224, 186] on button "Pork Belly" at bounding box center [238, 191] width 77 height 10
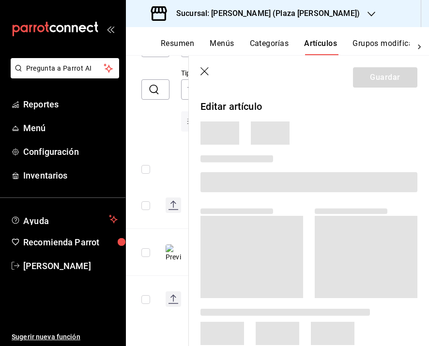
scroll to position [85, 0]
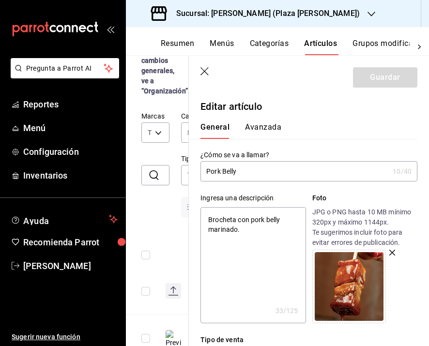
type input "Pork Belly"
type textarea "x"
type input "Pork Belly 2"
type textarea "x"
type input "Pork Belly 2"
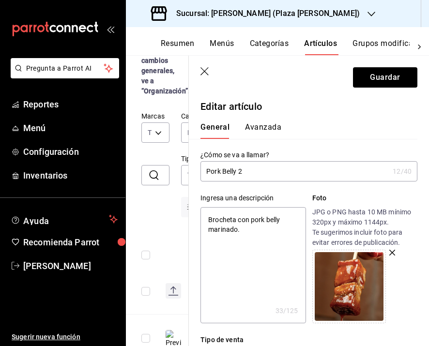
type textarea "x"
type input "Pork Belly 2 p"
type textarea "x"
type input "Pork Belly 2 pz"
type textarea "x"
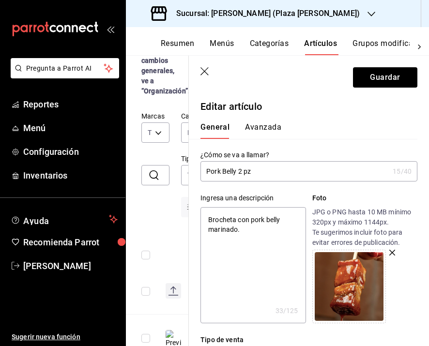
click at [238, 171] on input "Pork Belly 2 pz" at bounding box center [294, 171] width 188 height 19
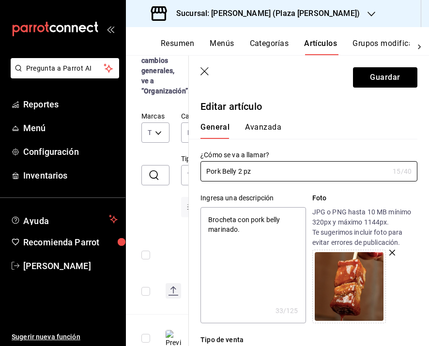
type input "Pork Belly (2 pz"
type textarea "x"
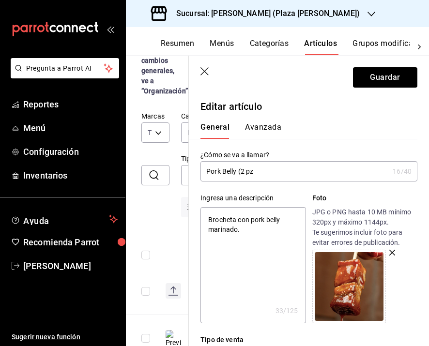
click at [254, 172] on input "Pork Belly (2 pz" at bounding box center [294, 171] width 188 height 19
type input "Pork Belly (2 pz)"
type textarea "x"
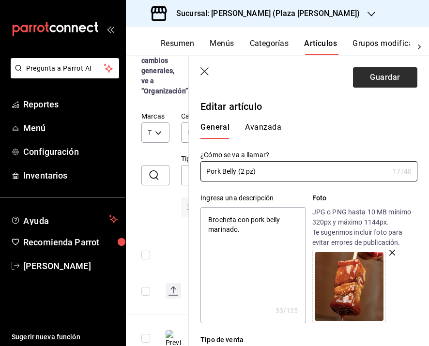
type input "Pork Belly (2 pz)"
click at [375, 76] on button "Guardar" at bounding box center [385, 77] width 64 height 20
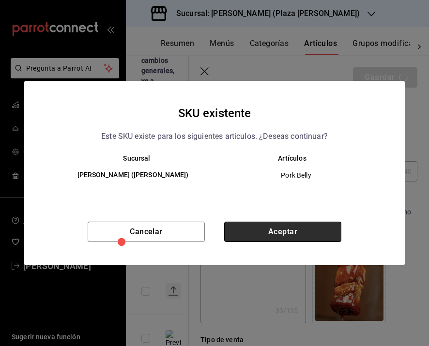
click at [281, 227] on button "Aceptar" at bounding box center [282, 232] width 117 height 20
type textarea "x"
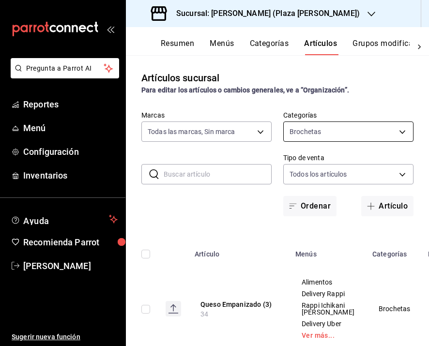
click at [318, 135] on body "Pregunta a Parrot AI Reportes Menú Configuración Inventarios Ayuda Recomienda P…" at bounding box center [214, 173] width 429 height 346
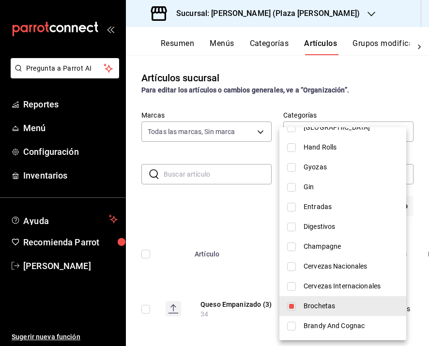
scroll to position [477, 0]
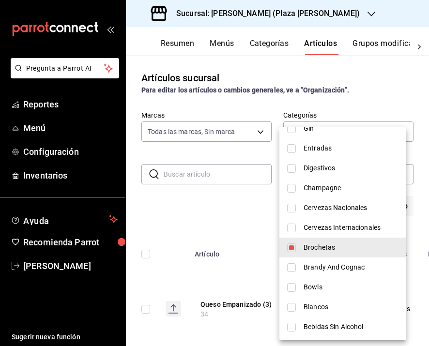
click at [335, 251] on span "Brochetas" at bounding box center [350, 247] width 95 height 10
checkbox input "false"
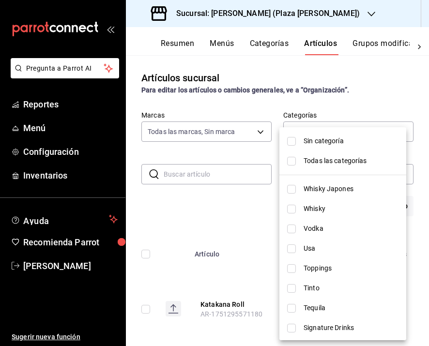
scroll to position [94, 0]
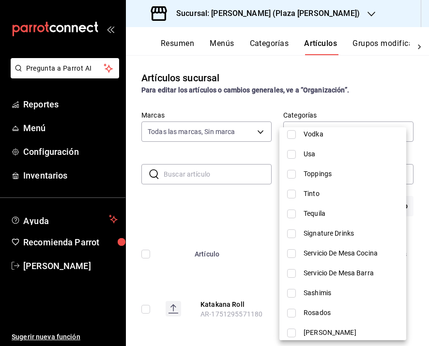
click at [329, 292] on span "Sashimis" at bounding box center [350, 293] width 95 height 10
type input "8f9312ce-9252-4ee7-985a-2a695175fac1"
checkbox input "true"
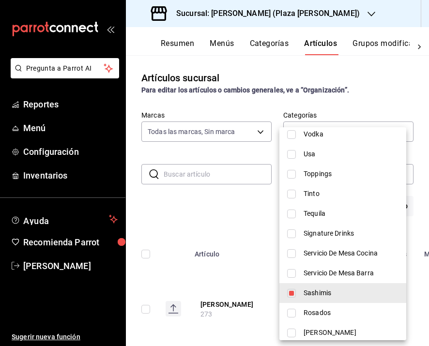
click at [238, 216] on div at bounding box center [214, 173] width 429 height 346
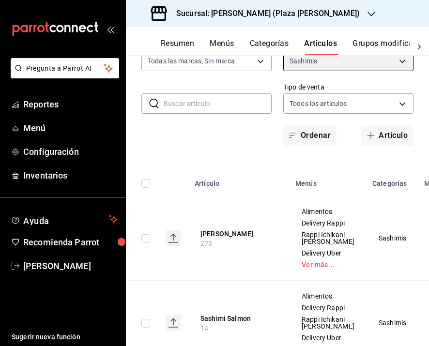
scroll to position [89, 0]
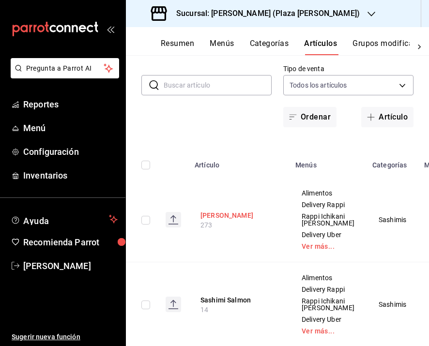
click at [237, 220] on button "Sashimi Sampler" at bounding box center [238, 216] width 77 height 10
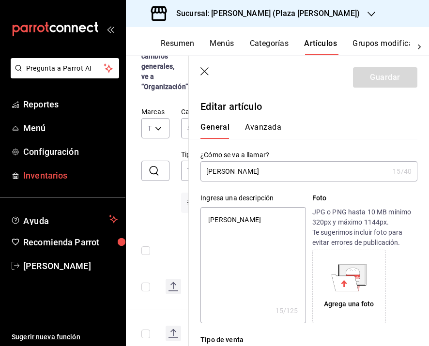
type textarea "x"
type input "$298.00"
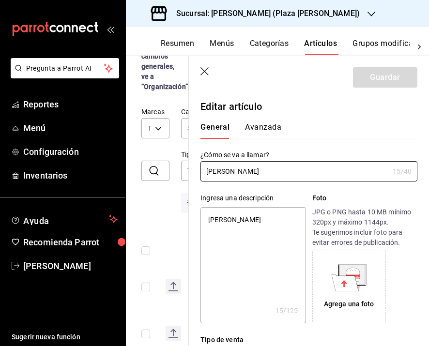
type textarea "x"
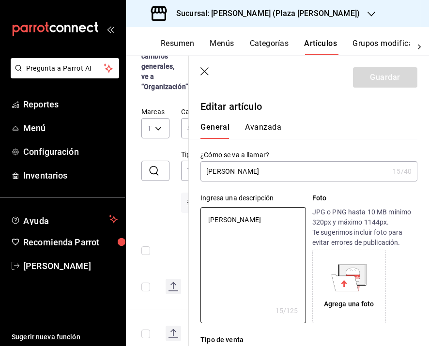
drag, startPoint x: 260, startPoint y: 219, endPoint x: 200, endPoint y: 220, distance: 60.5
click at [200, 220] on div "Ingresa una descripción Sashimi Sampler x 15 /125 ​ Foto JPG o PNG hasta 10 MB …" at bounding box center [303, 252] width 228 height 142
paste textarea "Una degustación de sashimi de hamachi, sashimi de salmón y sashimi de atún."
type textarea "Una degustación de sashimi de hamachi, sashimi de salmón y sashimi de atún."
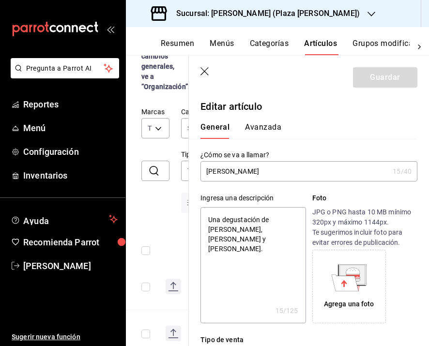
type textarea "x"
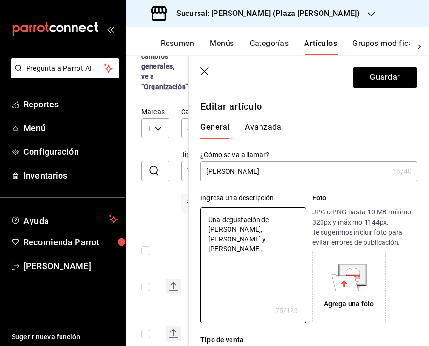
type textarea "Una degustación de sashimi de hamachi, sashimi de salmón y sashimi de atún."
click at [356, 280] on icon at bounding box center [352, 274] width 25 height 19
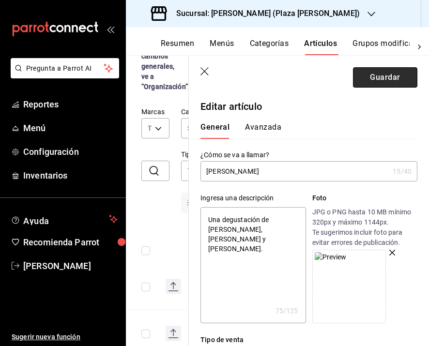
click at [369, 73] on button "Guardar" at bounding box center [385, 77] width 64 height 20
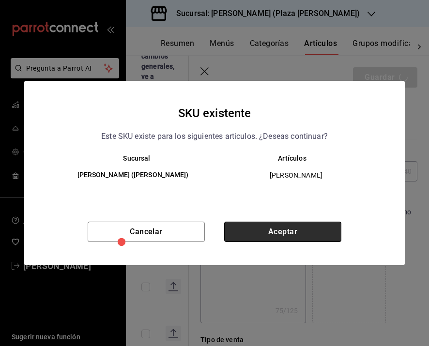
click at [264, 230] on button "Aceptar" at bounding box center [282, 232] width 117 height 20
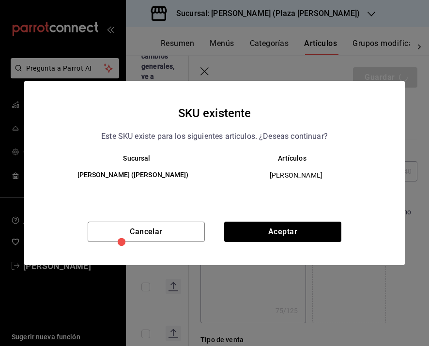
type textarea "x"
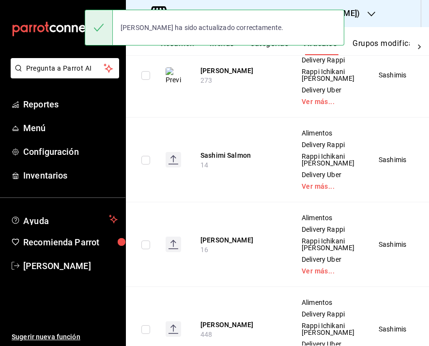
scroll to position [295, 0]
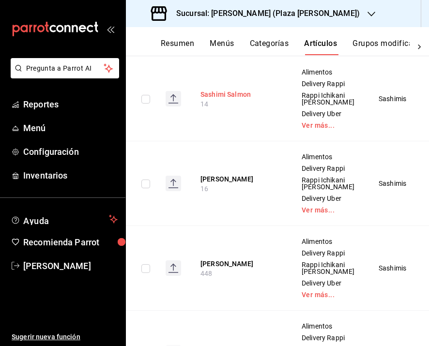
click at [239, 99] on button "Sashimi Salmon" at bounding box center [238, 95] width 77 height 10
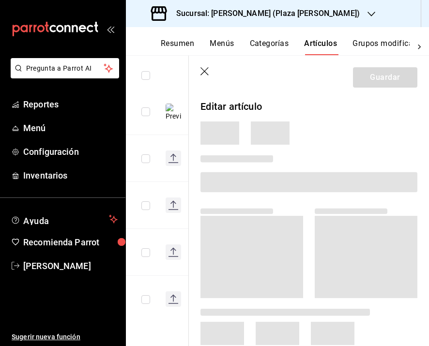
scroll to position [184, 0]
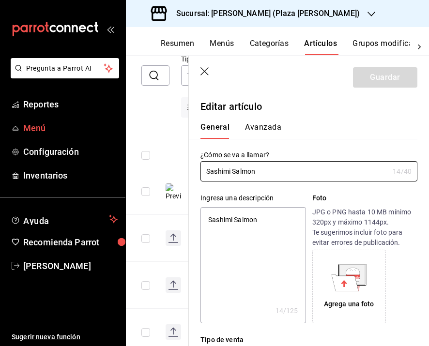
type textarea "x"
type input "$298.00"
type textarea "x"
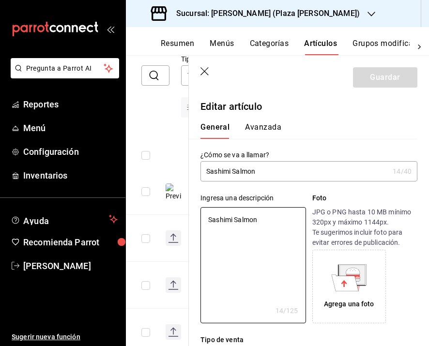
drag, startPoint x: 270, startPoint y: 220, endPoint x: 195, endPoint y: 214, distance: 74.8
click at [196, 214] on div "Ingresa una descripción Sashimi Salmon x 14 /125 ​ Foto JPG o PNG hasta 10 MB m…" at bounding box center [303, 252] width 228 height 142
paste textarea "Aceite de ajonjolí, ponzu, togarashi, cebollín, cebolla morada y bolitas de que…"
type textarea "Aceite de ajonjolí, ponzu, togarashi, cebollín, cebolla morada y bolitas de que…"
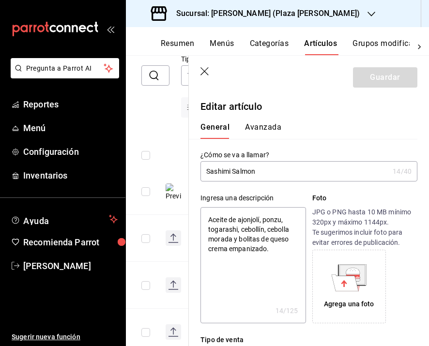
type textarea "x"
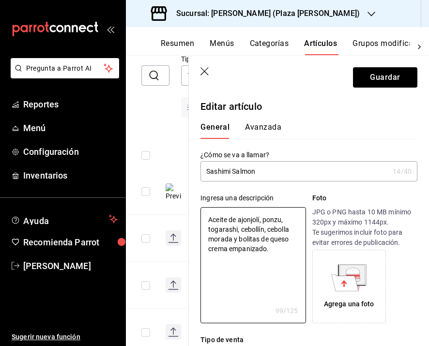
type textarea "Aceite de ajonjolí, ponzu, togarashi, cebollín, cebolla morada y bolitas de que…"
click at [261, 171] on input "Sashimi Salmon" at bounding box center [294, 171] width 188 height 19
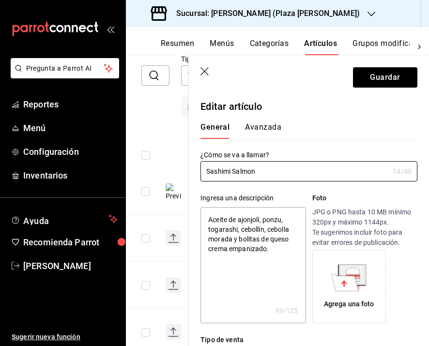
click at [209, 218] on textarea "Aceite de ajonjolí, ponzu, togarashi, cebollín, cebolla morada y bolitas de que…" at bounding box center [252, 265] width 105 height 116
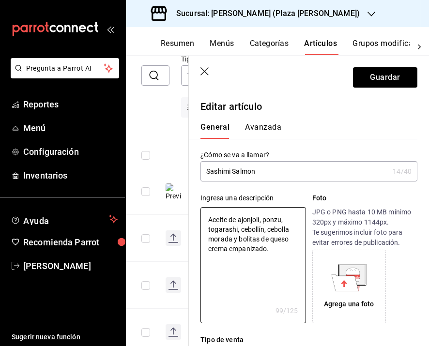
type textarea "x"
click at [294, 170] on input "Sashimi Salmon" at bounding box center [294, 171] width 188 height 19
type input "Sashimi Salmon"
type textarea "x"
type input "Sashimi Salmon ("
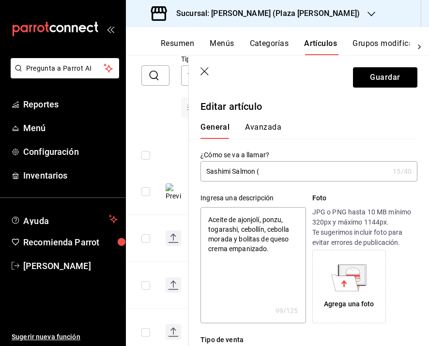
type textarea "x"
type input "Sashimi Salmon (7"
type textarea "x"
type input "Sashimi Salmon (7"
type textarea "x"
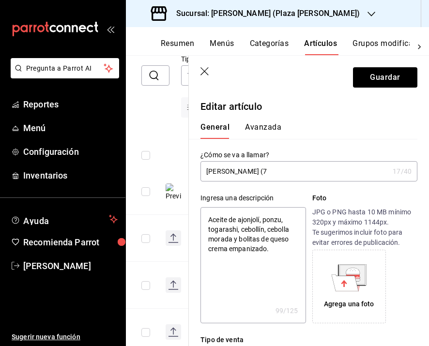
type input "Sashimi Salmon (7 p"
type textarea "x"
type input "Sashimi Salmon (7 px"
type textarea "x"
type input "Sashimi Salmon (7 p"
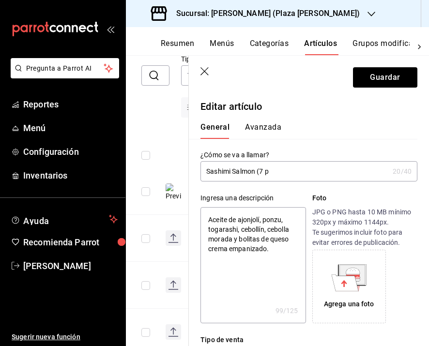
type textarea "x"
type input "Sashimi Salmon (7 pz"
type textarea "x"
type input "Sashimi Salmon (7 pz)"
type textarea "x"
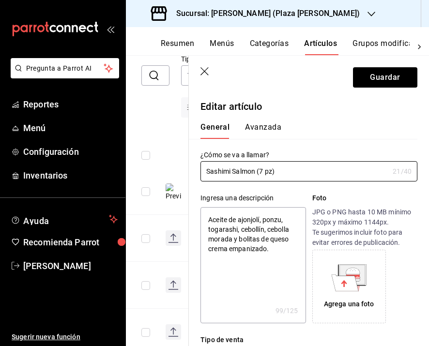
type input "Sashimi Salmon (7 pz)"
click at [336, 294] on div "Agrega una foto" at bounding box center [349, 286] width 69 height 69
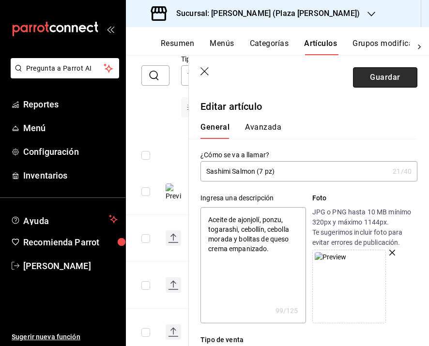
click at [364, 81] on button "Guardar" at bounding box center [385, 77] width 64 height 20
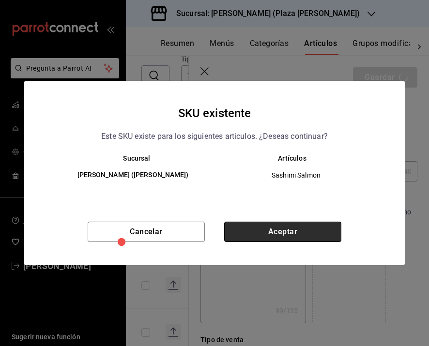
click at [273, 238] on button "Aceptar" at bounding box center [282, 232] width 117 height 20
type textarea "x"
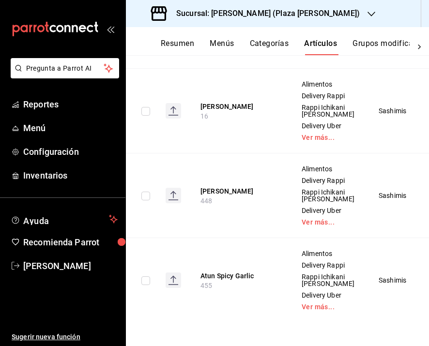
scroll to position [326, 0]
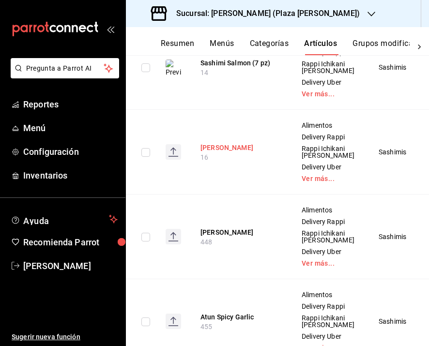
click at [224, 152] on button "Sashimi Hamachi Serrano" at bounding box center [238, 148] width 77 height 10
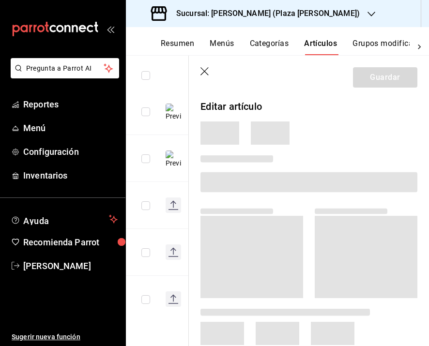
scroll to position [184, 0]
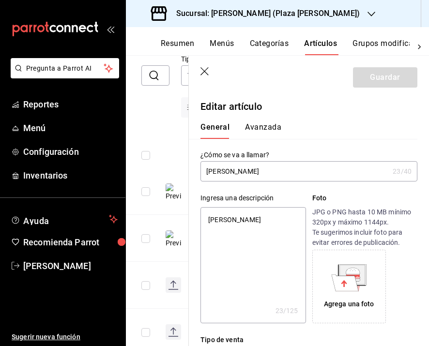
type textarea "x"
type input "$298.00"
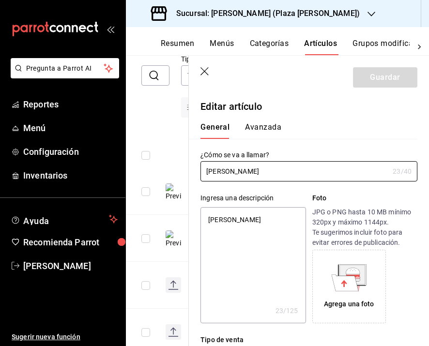
type textarea "x"
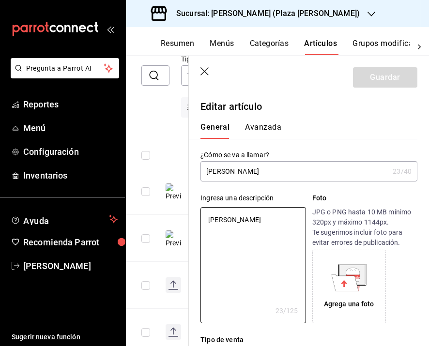
drag, startPoint x: 291, startPoint y: 222, endPoint x: 170, endPoint y: 206, distance: 122.6
click at [170, 206] on main "Artículos sucursal Para editar los artículos o cambios generales, ve a “Organiz…" at bounding box center [277, 200] width 303 height 291
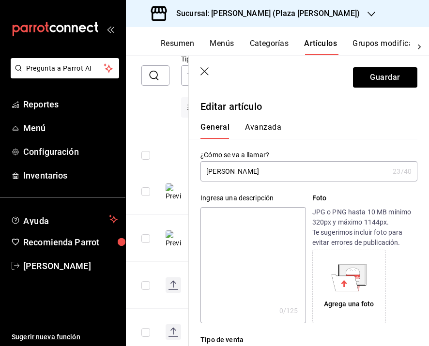
paste textarea "Yuzu soy, serrano, cilantro y tapioca yuzu."
type textarea "Yuzu soy, serrano, cilantro y tapioca yuzu."
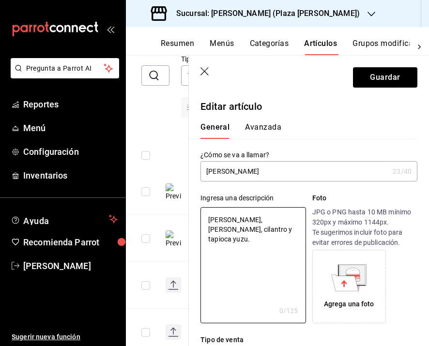
type textarea "x"
type textarea "Yuzu soy, serrano, cilantro y tapioca yuzu."
click at [357, 279] on icon at bounding box center [352, 274] width 25 height 19
type textarea "x"
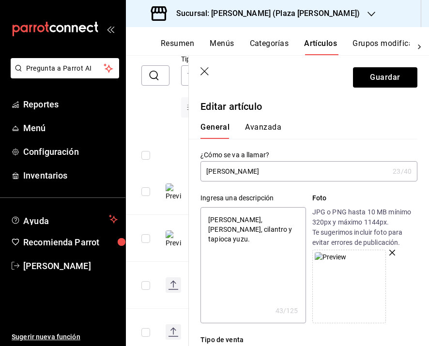
click at [290, 169] on input "Sashimi Hamachi Serrano" at bounding box center [294, 171] width 188 height 19
type input "Sashimi Hamachi Serrano"
type textarea "x"
type input "Sashimi Hamachi Serrano ("
type textarea "x"
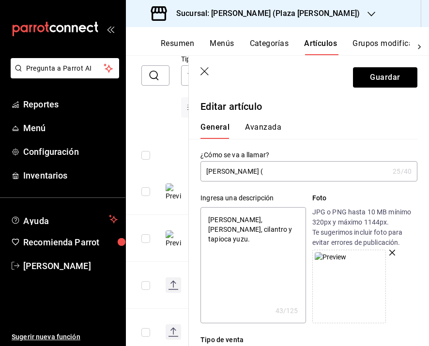
type input "Sashimi Hamachi Serrano (7"
type textarea "x"
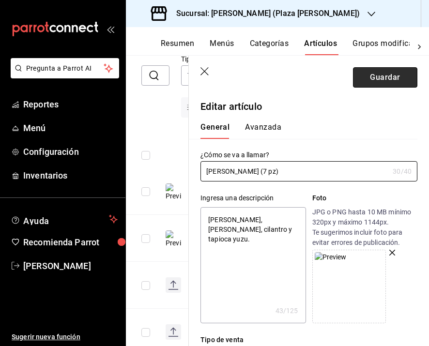
click at [362, 81] on button "Guardar" at bounding box center [385, 77] width 64 height 20
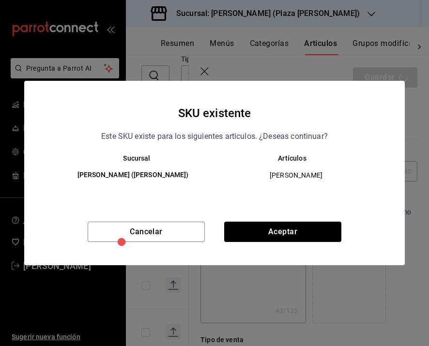
click at [286, 222] on div "Cancelar Aceptar" at bounding box center [214, 244] width 380 height 44
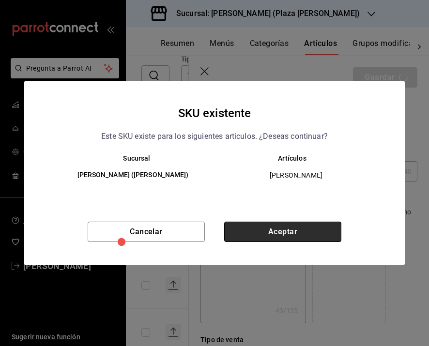
click at [286, 226] on button "Aceptar" at bounding box center [282, 232] width 117 height 20
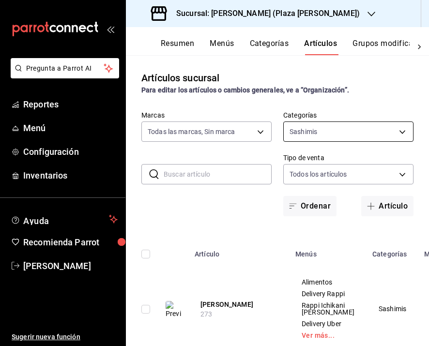
click at [398, 128] on body "Pregunta a Parrot AI Reportes Menú Configuración Inventarios Ayuda Recomienda P…" at bounding box center [214, 173] width 429 height 346
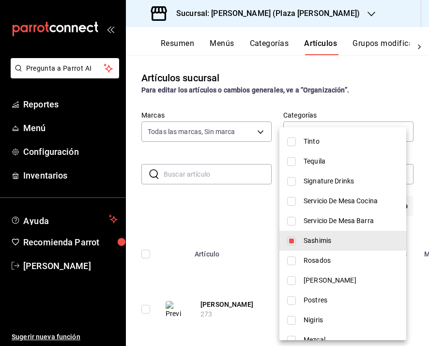
scroll to position [130, 0]
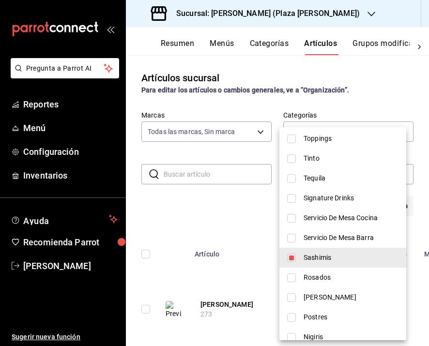
click at [324, 260] on span "Sashimis" at bounding box center [350, 258] width 95 height 10
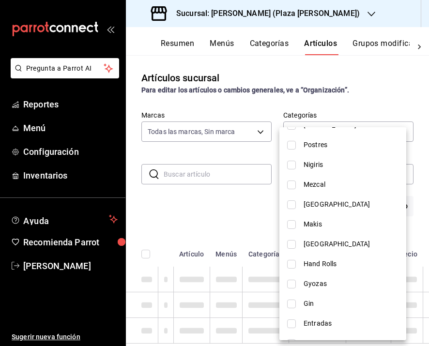
scroll to position [477, 0]
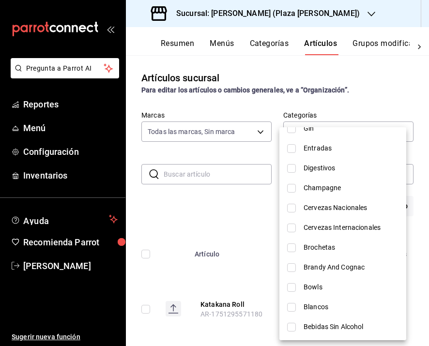
click at [326, 289] on span "Bowls" at bounding box center [350, 287] width 95 height 10
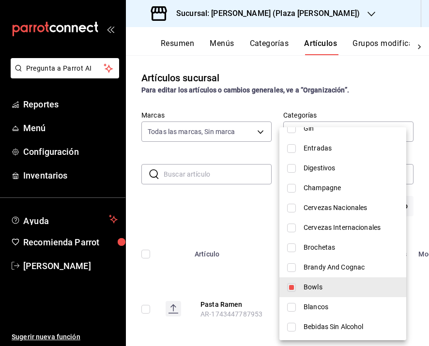
click at [250, 269] on div at bounding box center [214, 173] width 429 height 346
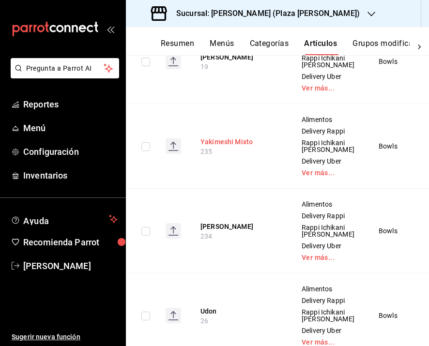
scroll to position [440, 0]
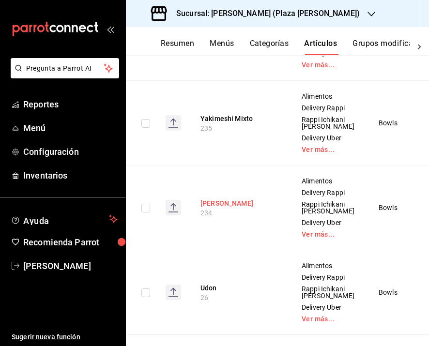
click at [246, 208] on button "Yakimeshi Camaron" at bounding box center [238, 203] width 77 height 10
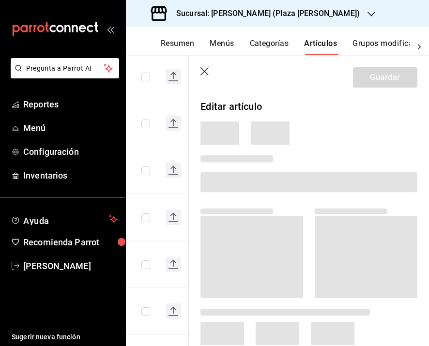
scroll to position [278, 0]
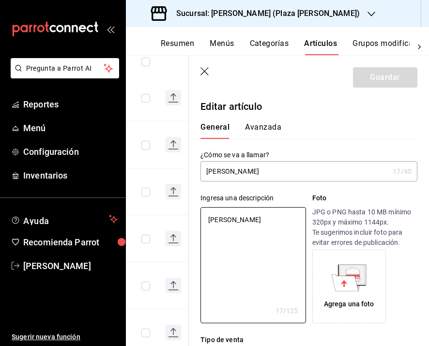
drag, startPoint x: 277, startPoint y: 221, endPoint x: 197, endPoint y: 221, distance: 80.3
click at [197, 221] on div "Ingresa una descripción Yakimeshi Camaron x 17 /125 ​ Foto JPG o PNG hasta 10 M…" at bounding box center [303, 252] width 228 height 142
paste textarea "Arroz frito japonés con soya, vegetales y camarones."
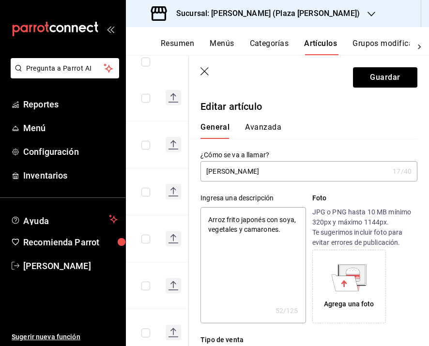
click at [354, 285] on icon at bounding box center [352, 275] width 28 height 22
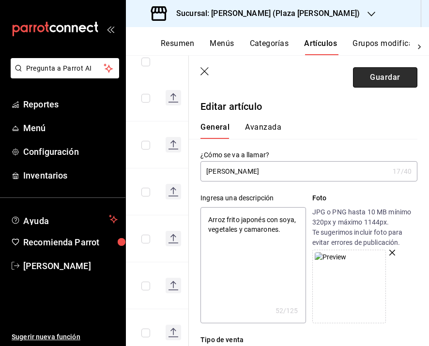
click at [390, 85] on button "Guardar" at bounding box center [385, 77] width 64 height 20
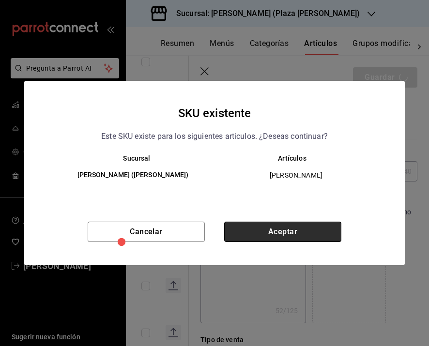
click at [321, 225] on button "Aceptar" at bounding box center [282, 232] width 117 height 20
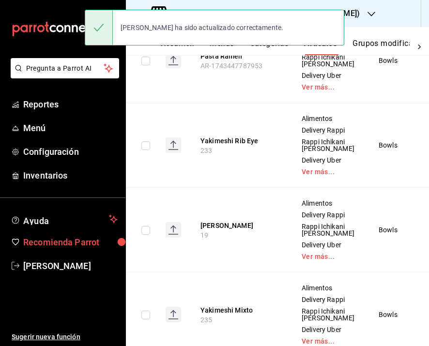
scroll to position [249, 0]
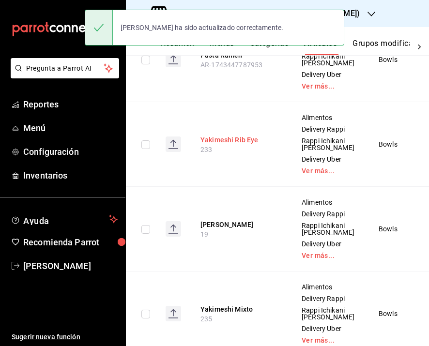
click at [239, 145] on button "Yakimeshi Rib Eye" at bounding box center [238, 140] width 77 height 10
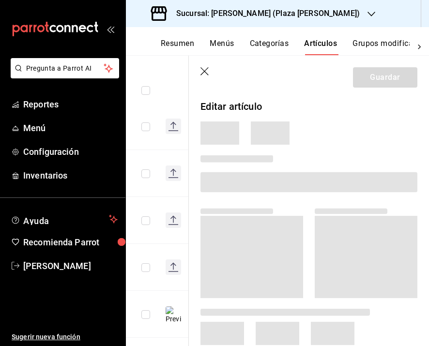
scroll to position [217, 0]
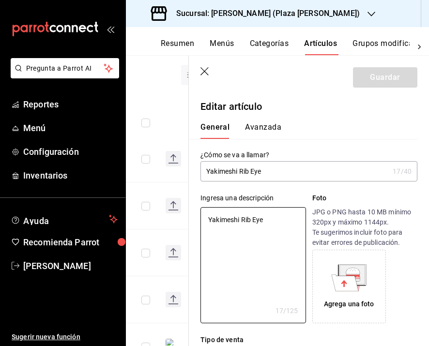
drag, startPoint x: 268, startPoint y: 222, endPoint x: 200, endPoint y: 222, distance: 67.8
click at [200, 222] on div "Ingresa una descripción Yakimeshi Rib Eye x 17 /125 ​ Foto JPG o PNG hasta 10 M…" at bounding box center [303, 252] width 228 height 142
paste textarea "Arroz frito japonés con soya, vegetales y rib eye."
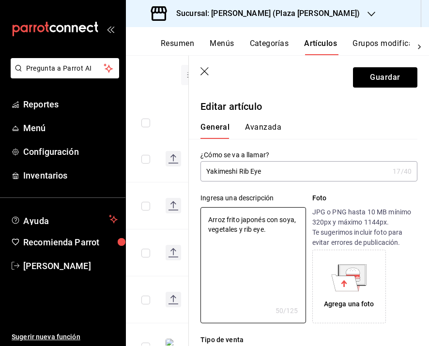
click at [356, 292] on div "Agrega una foto" at bounding box center [349, 286] width 69 height 69
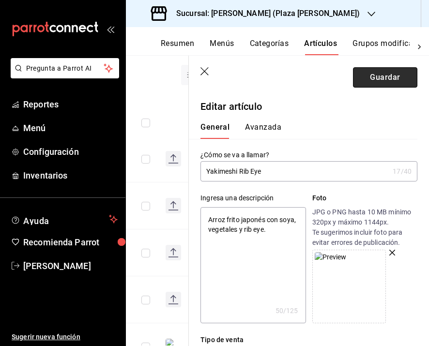
click at [386, 76] on button "Guardar" at bounding box center [385, 77] width 64 height 20
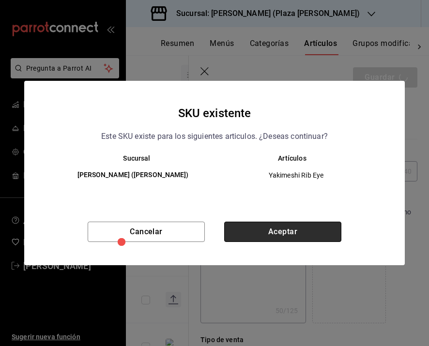
click at [287, 229] on button "Aceptar" at bounding box center [282, 232] width 117 height 20
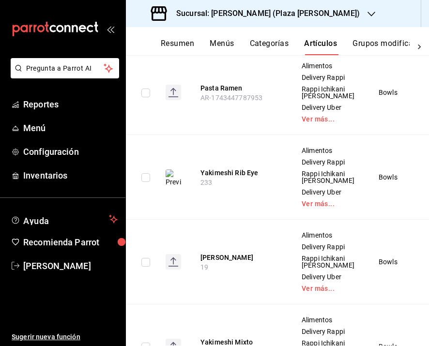
scroll to position [277, 0]
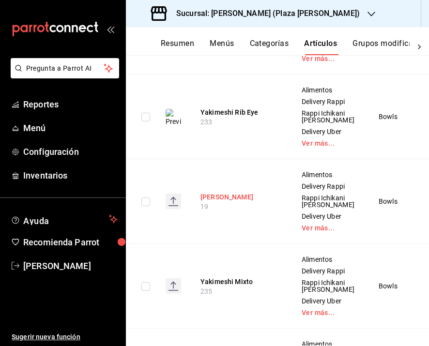
click at [217, 202] on button "Yakimeshi Pollo" at bounding box center [238, 197] width 77 height 10
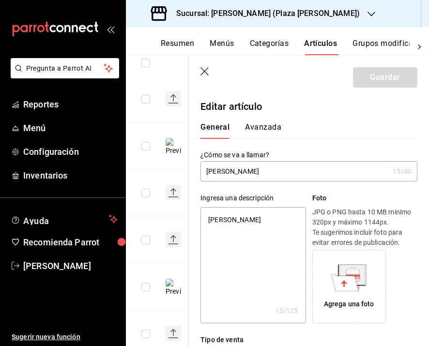
drag, startPoint x: 262, startPoint y: 219, endPoint x: 210, endPoint y: 219, distance: 52.3
click at [210, 219] on textarea "Yakimeshi Pollo" at bounding box center [252, 265] width 105 height 116
paste textarea "Arroz frito japonés con soya, vegetales y pollo."
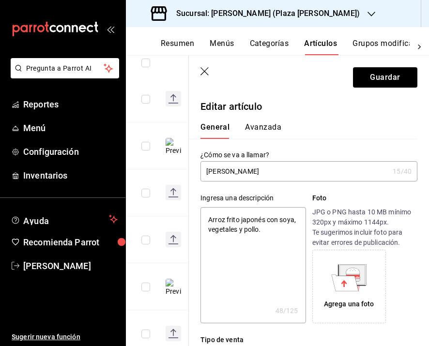
click at [353, 274] on icon at bounding box center [352, 274] width 13 height 1
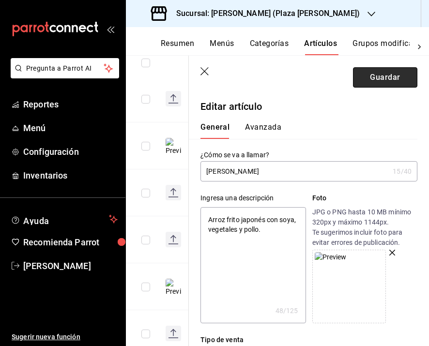
click at [391, 69] on button "Guardar" at bounding box center [385, 77] width 64 height 20
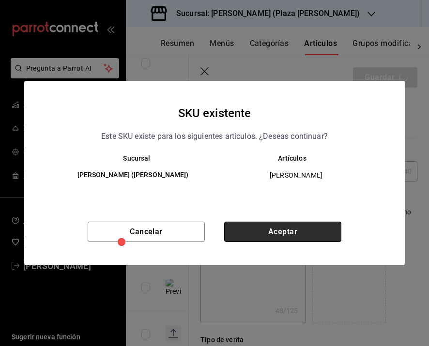
click at [282, 233] on button "Aceptar" at bounding box center [282, 232] width 117 height 20
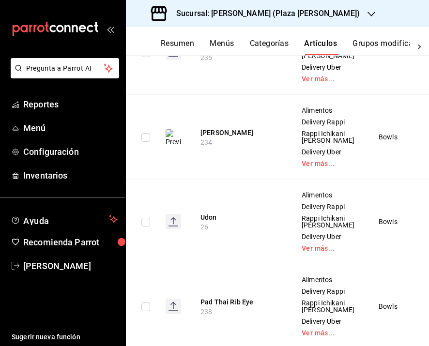
scroll to position [510, 0]
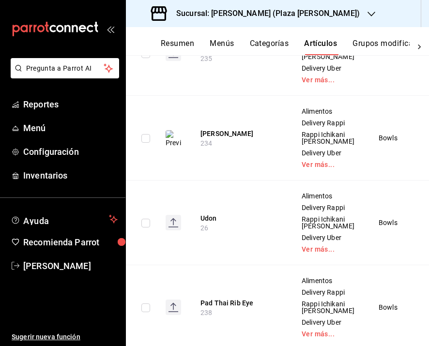
click at [223, 54] on button "Yakimeshi Mixto" at bounding box center [238, 49] width 77 height 10
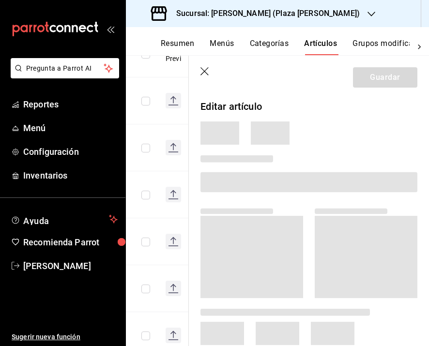
scroll to position [380, 0]
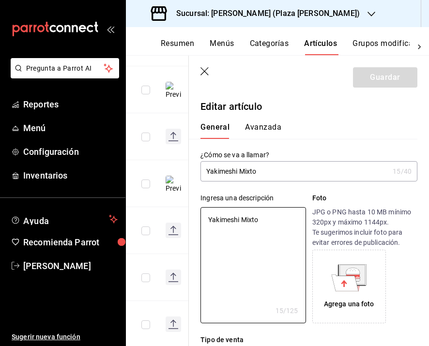
drag, startPoint x: 258, startPoint y: 219, endPoint x: 199, endPoint y: 218, distance: 59.5
click at [199, 218] on div "Ingresa una descripción Yakimeshi Mixto x 15 /125 ​ Foto JPG o PNG hasta 10 MB …" at bounding box center [303, 252] width 228 height 142
paste textarea "Arroz frito japonés con soya, vegetales, pollo, camarón y rib eye"
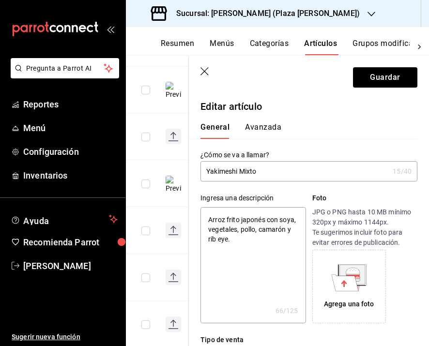
click at [331, 283] on icon at bounding box center [348, 277] width 35 height 27
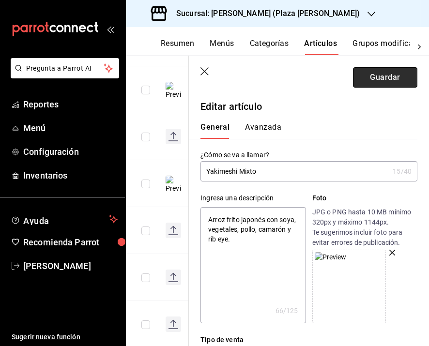
click at [379, 72] on button "Guardar" at bounding box center [385, 77] width 64 height 20
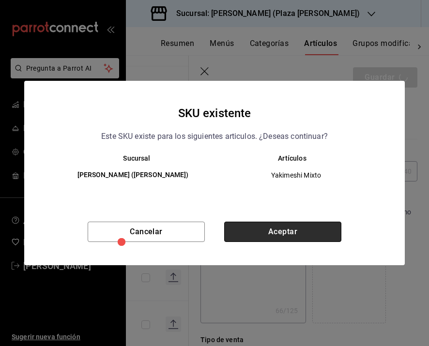
click at [283, 231] on button "Aceptar" at bounding box center [282, 232] width 117 height 20
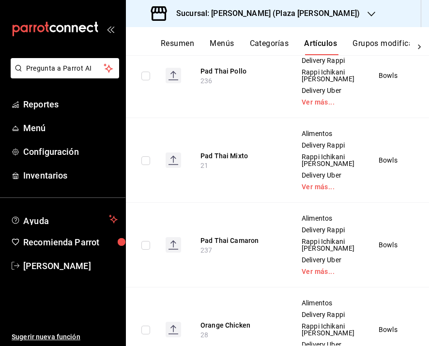
scroll to position [827, 0]
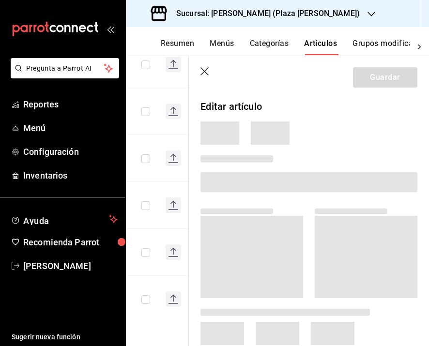
scroll to position [470, 0]
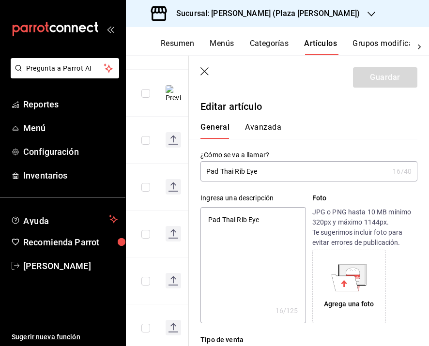
drag, startPoint x: 258, startPoint y: 219, endPoint x: 203, endPoint y: 214, distance: 54.9
click at [203, 214] on textarea "Pad Thai Rib Eye" at bounding box center [252, 265] width 105 height 116
paste textarea "Noodles tailandeses con salsa de tamarindo, vegetales, cacahuate y rib eye."
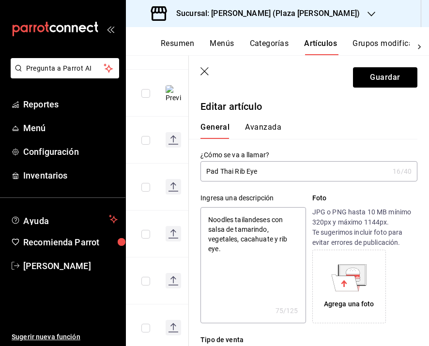
click at [346, 287] on icon at bounding box center [345, 282] width 27 height 16
click at [251, 254] on textarea "Noodles tailandeses con salsa de tamarindo, vegetales, cacahuate y rib eye." at bounding box center [252, 265] width 105 height 116
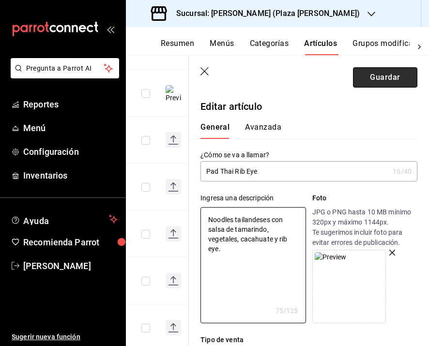
click at [369, 81] on button "Guardar" at bounding box center [385, 77] width 64 height 20
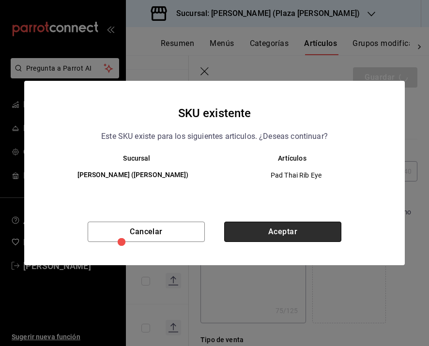
click at [275, 235] on button "Aceptar" at bounding box center [282, 232] width 117 height 20
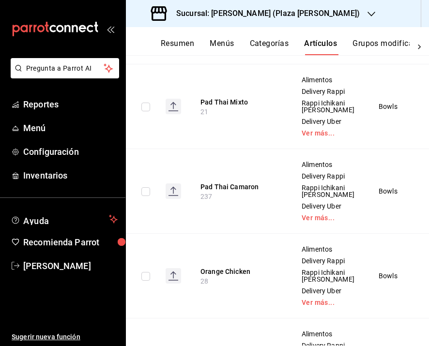
scroll to position [880, 0]
click at [223, 22] on button "Pad Thai Pollo" at bounding box center [238, 17] width 77 height 10
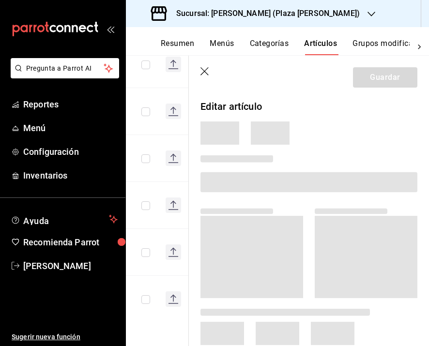
scroll to position [556, 0]
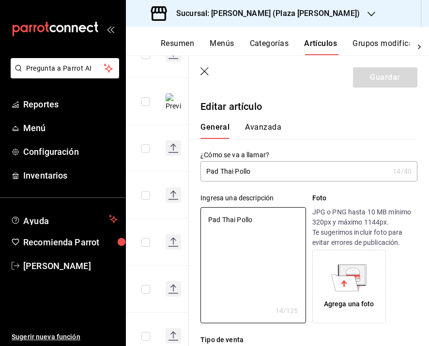
drag, startPoint x: 255, startPoint y: 215, endPoint x: 165, endPoint y: 211, distance: 90.1
click at [165, 211] on main "Artículos sucursal Para editar los artículos o cambios generales, ve a “Organiz…" at bounding box center [277, 200] width 303 height 291
paste textarea "Noodles tailandeses con salsa de tamarindo, vegetales, cacahuate y pollo."
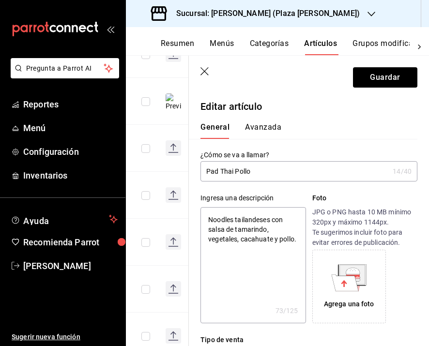
click at [204, 233] on textarea "Noodles tailandeses con salsa de tamarindo, vegetales, cacahuate y pollo." at bounding box center [252, 265] width 105 height 116
click at [209, 244] on textarea "Noodles tailandeses con salsa de tamarindo, vegetales, cacahuate y pollo." at bounding box center [252, 265] width 105 height 116
click at [206, 239] on textarea "Noodles tailandeses con salsa de tamarindo, vegetales, cacahuate y pollo." at bounding box center [252, 265] width 105 height 116
click at [208, 250] on textarea "Noodles tailandeses con salsa de tamarindo, vegetales, cacahuate y pollo." at bounding box center [252, 265] width 105 height 116
click at [356, 302] on div "Agrega una foto" at bounding box center [349, 304] width 50 height 10
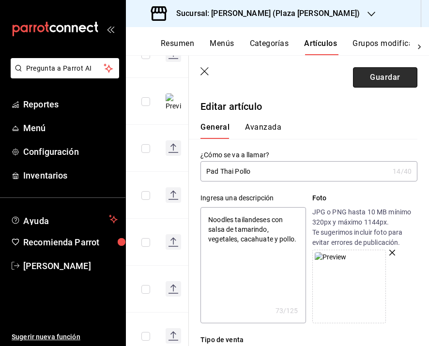
click at [394, 77] on button "Guardar" at bounding box center [385, 77] width 64 height 20
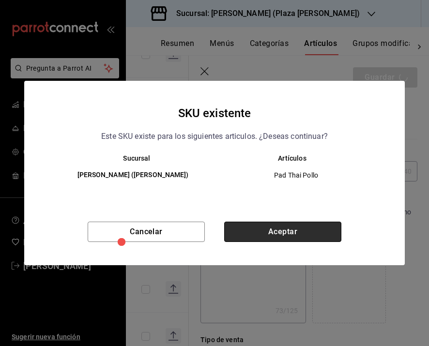
click at [303, 232] on button "Aceptar" at bounding box center [282, 232] width 117 height 20
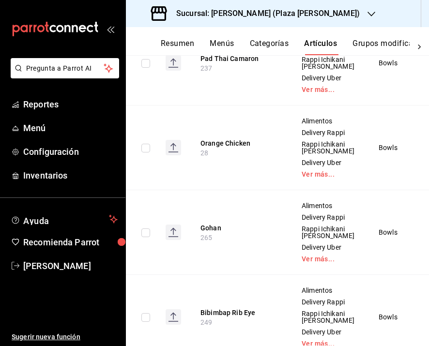
scroll to position [1067, 0]
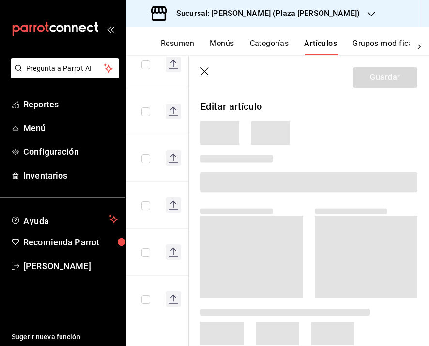
scroll to position [613, 0]
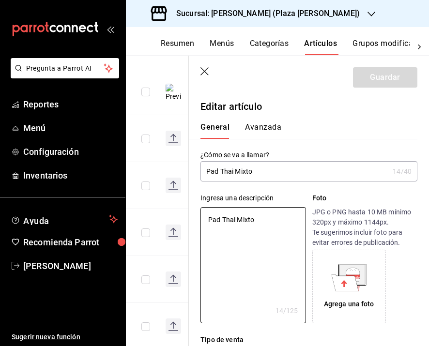
drag, startPoint x: 254, startPoint y: 218, endPoint x: 177, endPoint y: 218, distance: 77.4
click at [177, 218] on main "Artículos sucursal Para editar los artículos o cambios generales, ve a “Organiz…" at bounding box center [277, 200] width 303 height 291
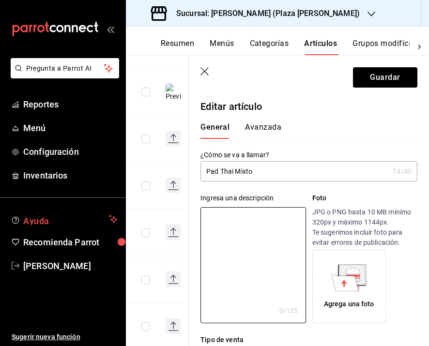
paste textarea "Noodles tailandeses con salsa de tamarindo, vegetales, cacahuate con pollo, cam…"
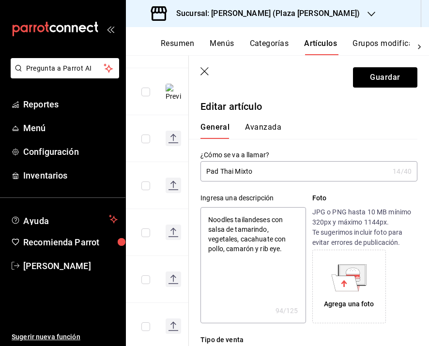
click at [361, 289] on icon at bounding box center [348, 277] width 35 height 27
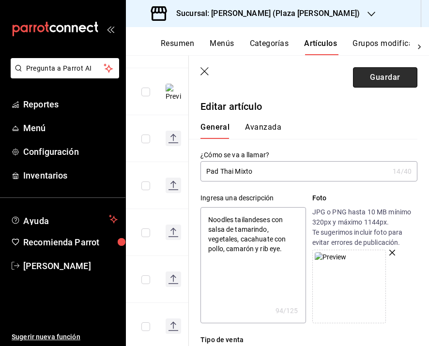
click at [386, 74] on button "Guardar" at bounding box center [385, 77] width 64 height 20
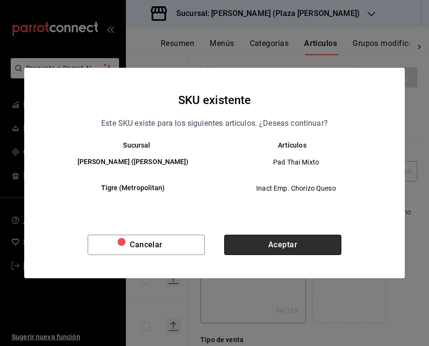
click at [301, 235] on button "Aceptar" at bounding box center [282, 245] width 117 height 20
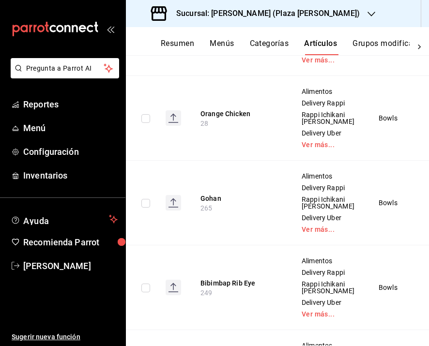
scroll to position [1040, 0]
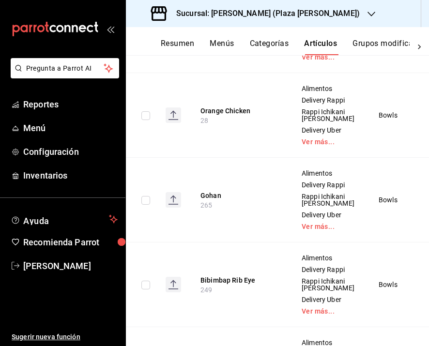
click at [232, 31] on button "Pad Thai Camaron" at bounding box center [238, 26] width 77 height 10
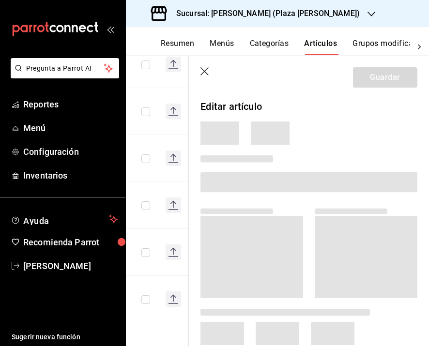
scroll to position [554, 0]
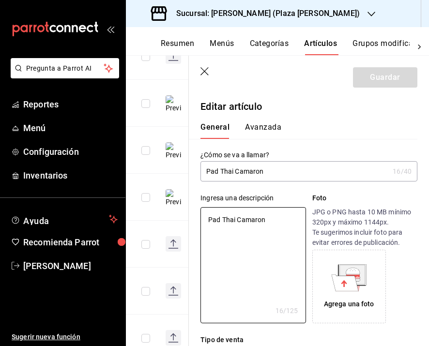
drag, startPoint x: 266, startPoint y: 219, endPoint x: 194, endPoint y: 218, distance: 72.1
click at [195, 218] on div "Ingresa una descripción Pad Thai Camaron x 16 /125 ​ Foto JPG o PNG hasta 10 MB…" at bounding box center [303, 252] width 228 height 142
paste textarea "Noodles tailandeses con salsa de tamarindo, vegetales, cacahuate y camarón."
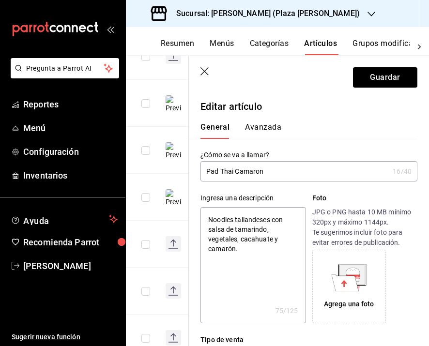
click at [355, 281] on icon at bounding box center [353, 280] width 15 height 2
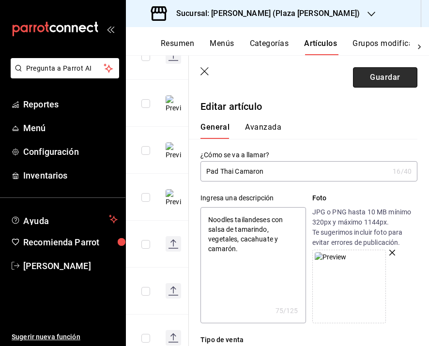
click at [368, 69] on button "Guardar" at bounding box center [385, 77] width 64 height 20
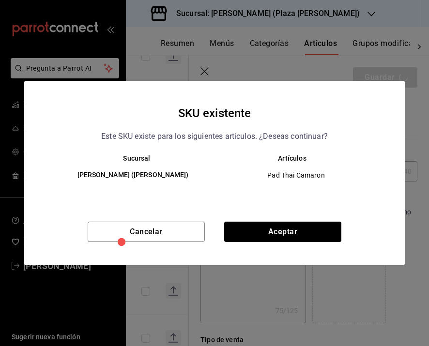
click at [290, 242] on div "Cancelar Aceptar" at bounding box center [214, 244] width 380 height 44
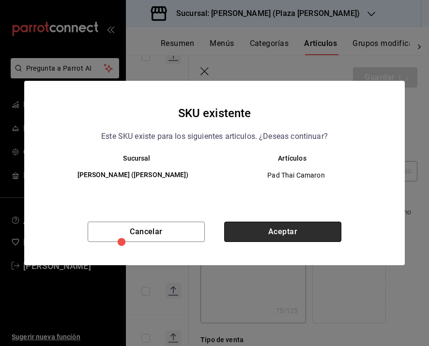
click at [290, 228] on button "Aceptar" at bounding box center [282, 232] width 117 height 20
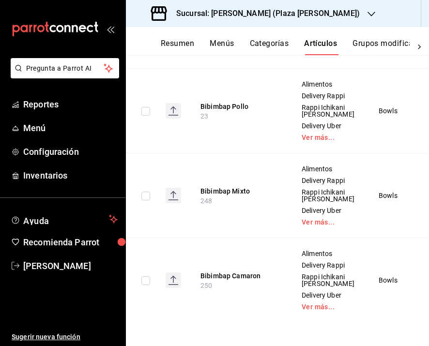
scroll to position [1439, 0]
click at [229, 27] on button "Bibimbap Rib Eye" at bounding box center [238, 22] width 77 height 10
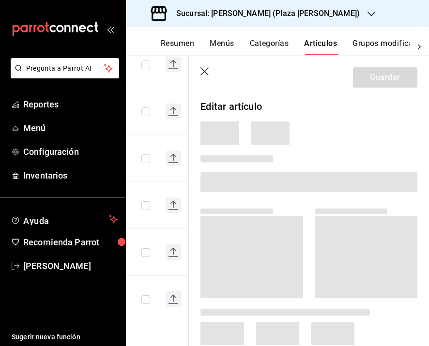
scroll to position [695, 0]
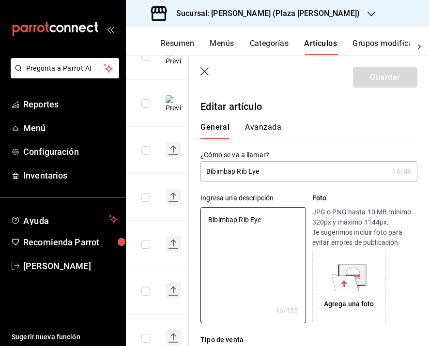
drag, startPoint x: 276, startPoint y: 217, endPoint x: 179, endPoint y: 217, distance: 97.3
click at [179, 217] on main "Artículos sucursal Para editar los artículos o cambios generales, ve a “Organiz…" at bounding box center [277, 200] width 303 height 291
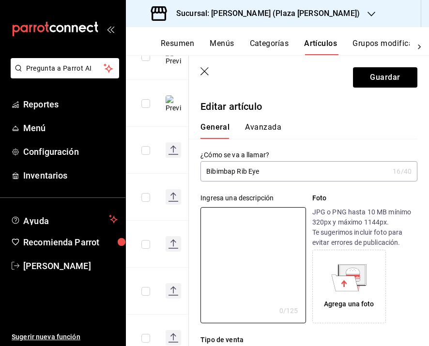
paste textarea "Arroz estilo coreano caliente con un toque dulce y picoso con rib eye."
click at [348, 282] on icon at bounding box center [345, 282] width 27 height 16
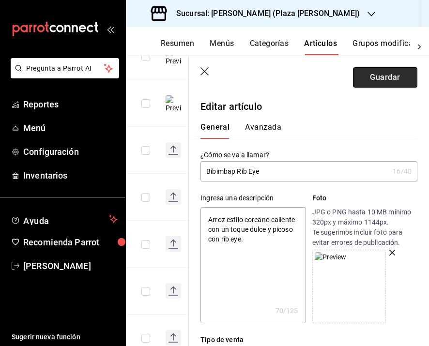
click at [374, 79] on button "Guardar" at bounding box center [385, 77] width 64 height 20
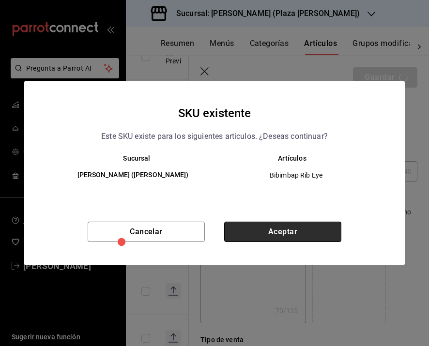
click at [294, 238] on button "Aceptar" at bounding box center [282, 232] width 117 height 20
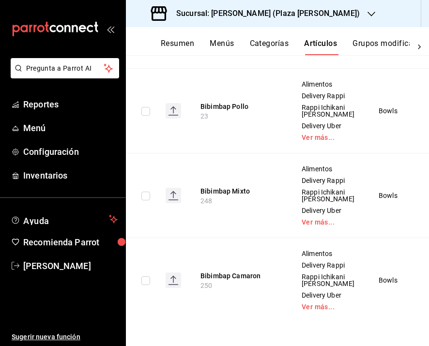
scroll to position [1587, 0]
click at [227, 111] on button "Bibimbap Pollo" at bounding box center [238, 107] width 77 height 10
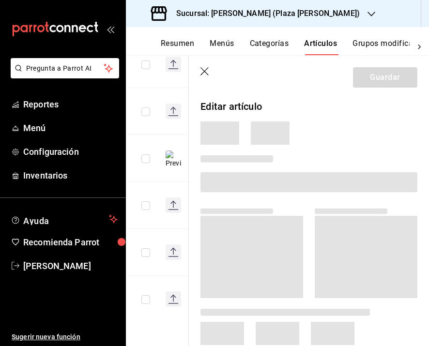
scroll to position [695, 0]
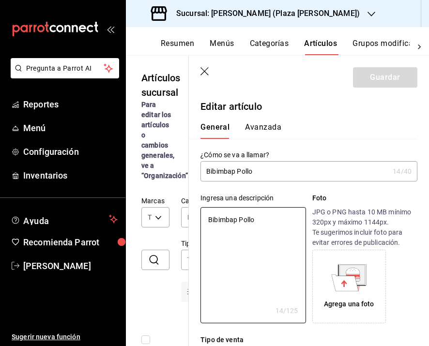
click at [169, 216] on main "Artículos sucursal Para editar los artículos o cambios generales, ve a “Organiz…" at bounding box center [277, 200] width 303 height 291
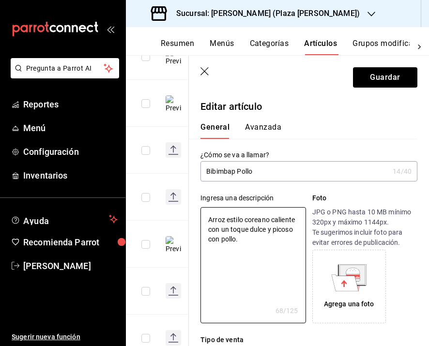
type textarea "Arroz estilo coreano caliente con un toque dulce y picoso con pollo."
click at [352, 281] on icon at bounding box center [352, 274] width 25 height 19
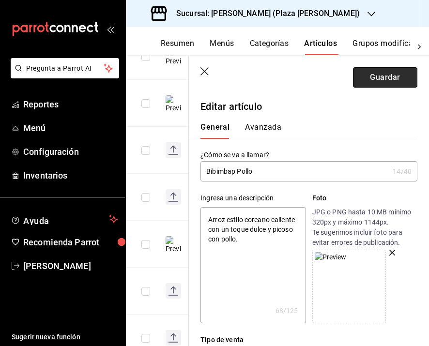
click at [374, 83] on button "Guardar" at bounding box center [385, 77] width 64 height 20
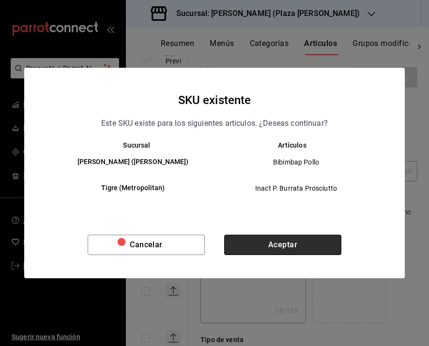
click at [281, 244] on button "Aceptar" at bounding box center [282, 245] width 117 height 20
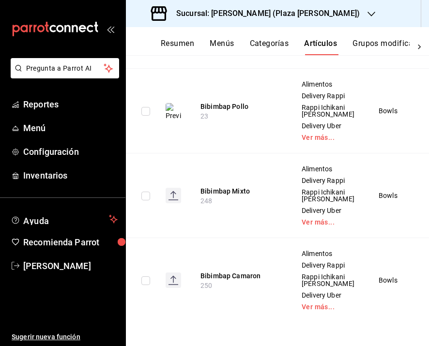
scroll to position [1662, 0]
click at [221, 196] on button "Bibimbap Mixto" at bounding box center [238, 191] width 77 height 10
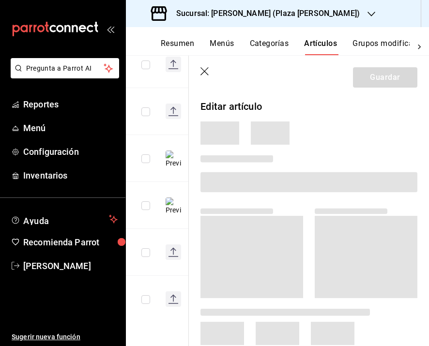
scroll to position [695, 0]
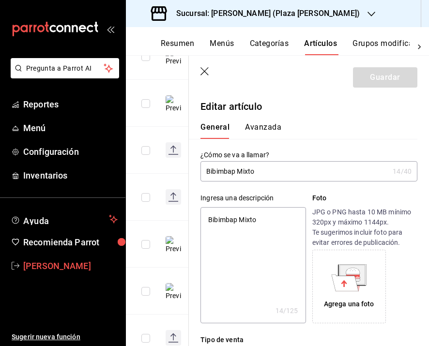
type textarea "x"
type input "$239.00"
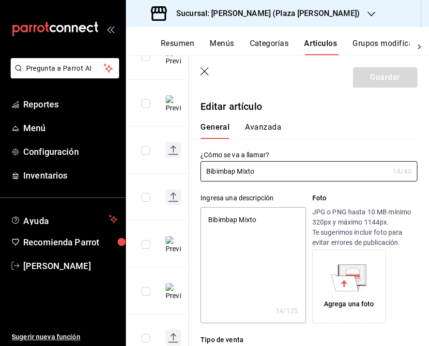
type textarea "x"
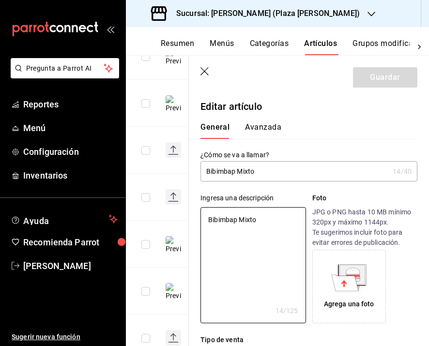
drag, startPoint x: 259, startPoint y: 221, endPoint x: 198, endPoint y: 217, distance: 61.6
click at [198, 217] on div "Ingresa una descripción Bibimbap Mixto x 14 /125 ​ Foto JPG o PNG hasta 10 MB m…" at bounding box center [303, 252] width 228 height 142
paste textarea "Arroz estilo coreano caliente con un toque dulce y picoso con pollo, camarón y …"
type textarea "Arroz estilo coreano caliente con un toque dulce y picoso con pollo, camarón y …"
type textarea "x"
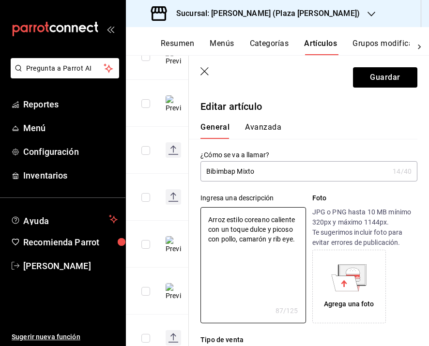
type textarea "Arroz estilo coreano caliente con un toque dulce y picoso con pollo, camarón y …"
click at [343, 284] on icon at bounding box center [345, 282] width 27 height 16
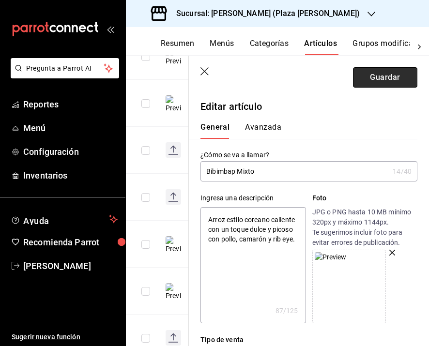
click at [390, 73] on button "Guardar" at bounding box center [385, 77] width 64 height 20
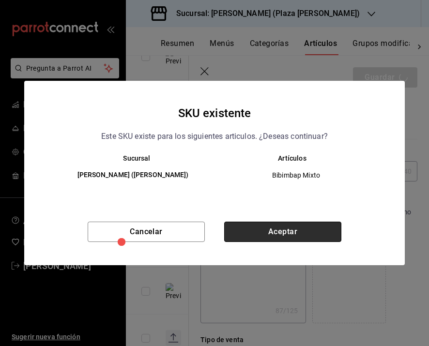
click at [322, 230] on button "Aceptar" at bounding box center [282, 232] width 117 height 20
type textarea "x"
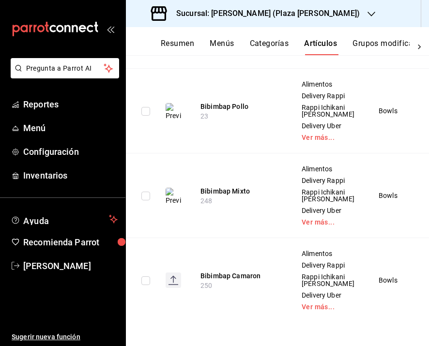
scroll to position [1740, 0]
click at [224, 271] on button "Bibimbap Camaron" at bounding box center [238, 276] width 77 height 10
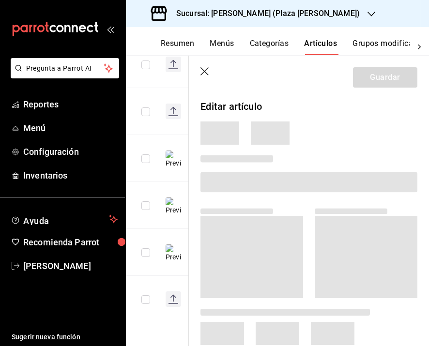
scroll to position [695, 0]
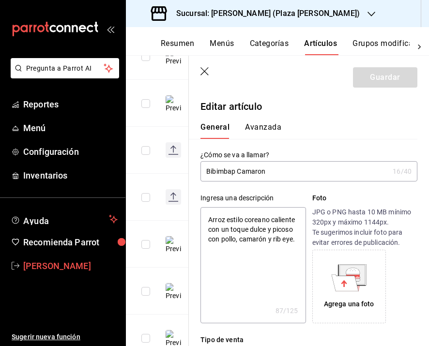
type textarea "x"
type input "$239.00"
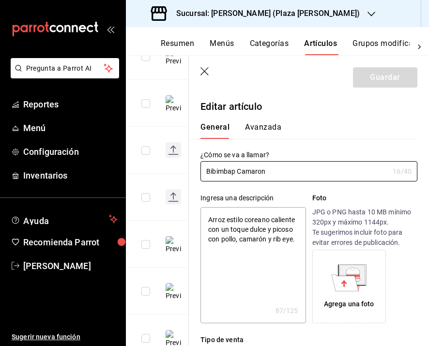
type textarea "x"
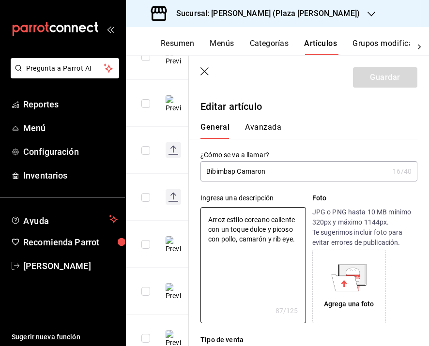
drag, startPoint x: 235, startPoint y: 247, endPoint x: 196, endPoint y: 209, distance: 54.4
click at [196, 209] on div "Ingresa una descripción Arroz estilo coreano caliente con un toque dulce y pico…" at bounding box center [303, 252] width 228 height 142
paste textarea "camarón"
type textarea "Arroz estilo coreano caliente con un toque dulce y picoso con camarón."
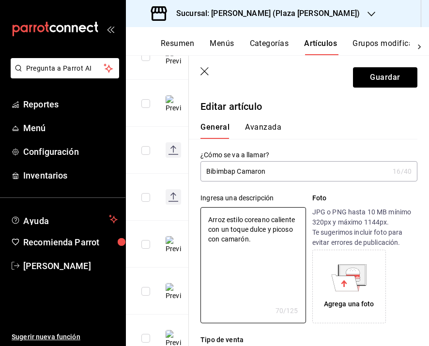
type textarea "x"
type textarea "Arroz estilo coreano caliente con un toque dulce y picoso con camarón."
click at [361, 291] on icon at bounding box center [348, 277] width 35 height 27
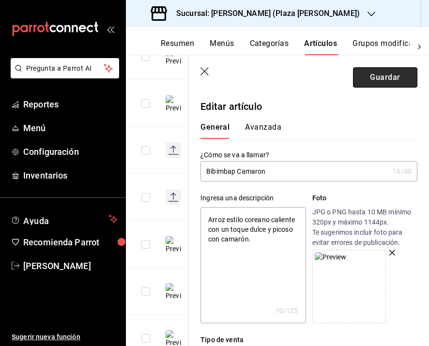
click at [368, 69] on button "Guardar" at bounding box center [385, 77] width 64 height 20
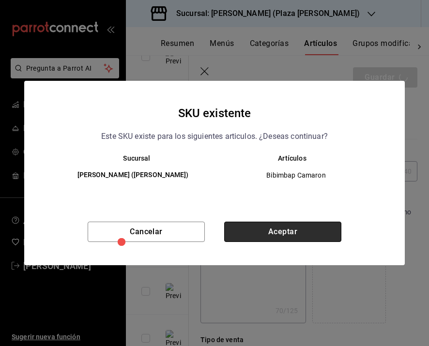
click at [282, 239] on button "Aceptar" at bounding box center [282, 232] width 117 height 20
type textarea "x"
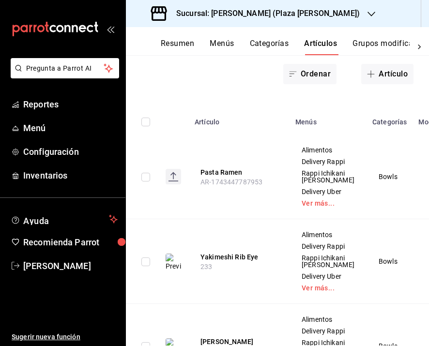
scroll to position [133, 0]
click at [223, 177] on button "Pasta Ramen" at bounding box center [238, 172] width 77 height 10
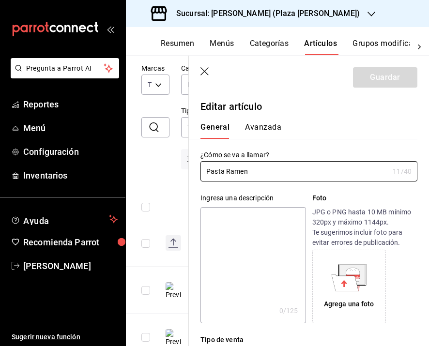
type input "$219.00"
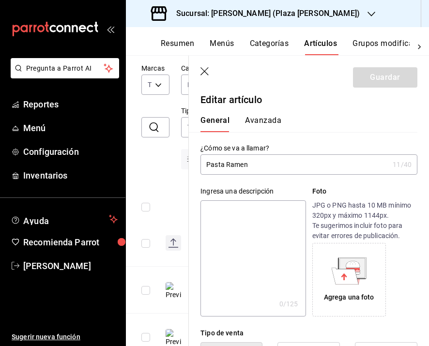
click at [241, 211] on textarea at bounding box center [252, 258] width 105 height 116
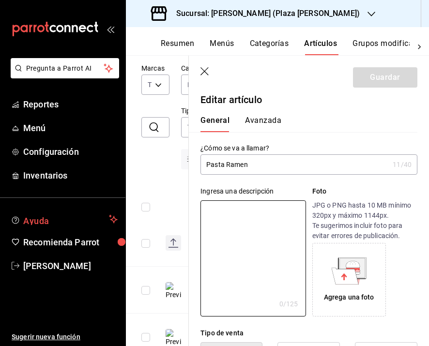
paste textarea "Fideos gruesos cremosos con láminas de rib eye, hongos japoneses y cebollín"
type textarea "Fideos gruesos cremosos con láminas de rib eye, hongos japoneses y cebollín"
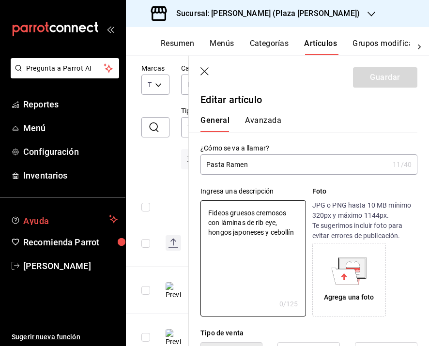
type textarea "x"
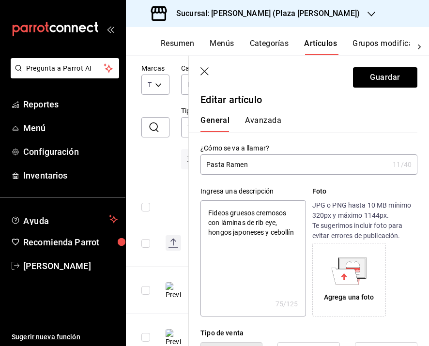
type textarea "Fideos gruesos cremosos con láminas de rib eye, hongos japoneses y cebollín."
type textarea "x"
type textarea "Fideos gruesos cremosos con láminas de rib eye, hongos japoneses y cebollín."
type textarea "x"
click at [295, 168] on input "Pasta Ramen" at bounding box center [294, 164] width 188 height 19
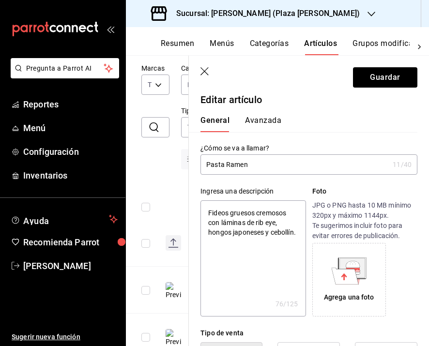
type input "Pasta Ramen"
type textarea "x"
type input "Pasta Ramen 2"
type textarea "x"
type input "Pasta Ramen 20"
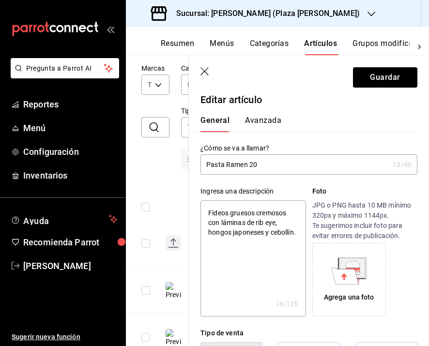
type textarea "x"
type input "Pasta Ramen 200"
type textarea "x"
type input "Pasta Ramen 200"
type textarea "x"
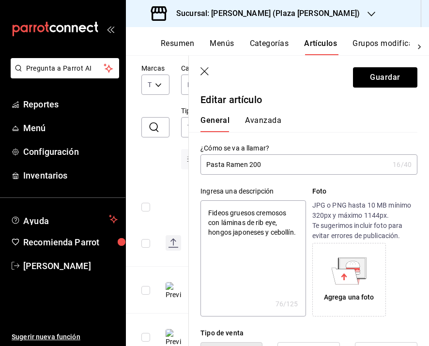
type input "Pasta Ramen 200 g"
type textarea "x"
type input "Pasta Ramen 200 gr"
type textarea "x"
type input "Pasta Ramen 200 gr."
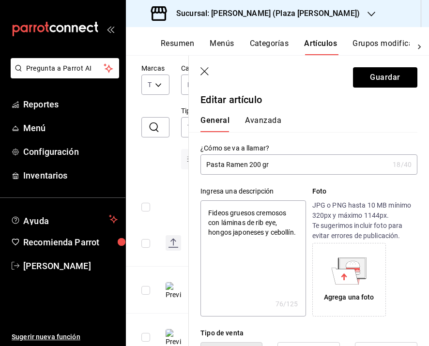
type textarea "x"
click at [251, 166] on input "Pasta Ramen 200 gr." at bounding box center [294, 164] width 188 height 19
type input "Pasta Ramen (200 gr."
type textarea "x"
click at [277, 163] on input "Pasta Ramen (200 gr." at bounding box center [294, 164] width 188 height 19
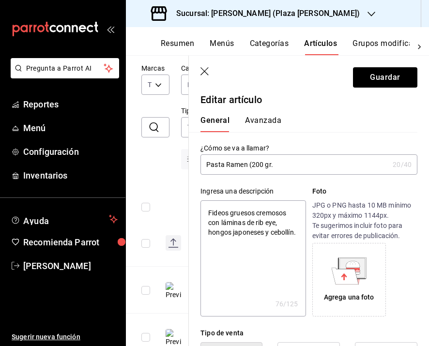
type input "Pasta Ramen (200 gr.)"
type textarea "x"
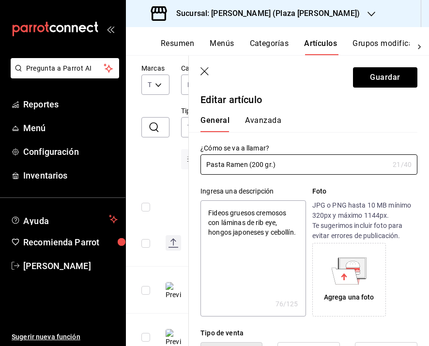
type input "Pasta Ramen (200 gr.)"
click at [331, 264] on icon at bounding box center [348, 270] width 35 height 27
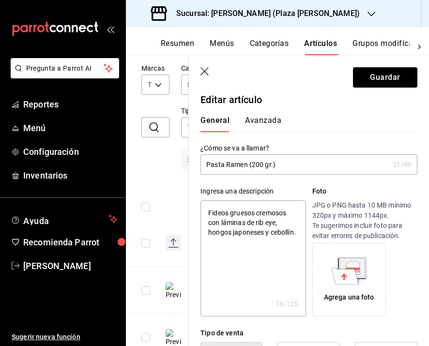
scroll to position [0, 0]
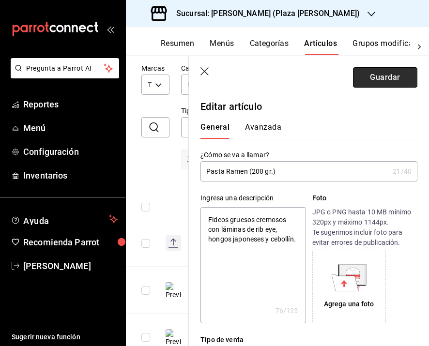
click at [372, 73] on button "Guardar" at bounding box center [385, 77] width 64 height 20
type textarea "x"
type input "AR-1755794291052"
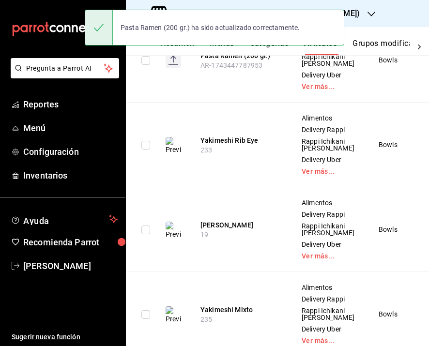
scroll to position [250, 0]
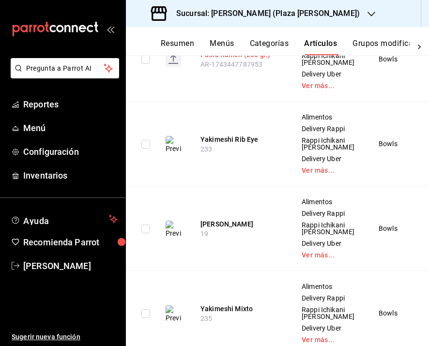
click at [258, 60] on button "Pasta Ramen (200 gr.)" at bounding box center [238, 55] width 77 height 10
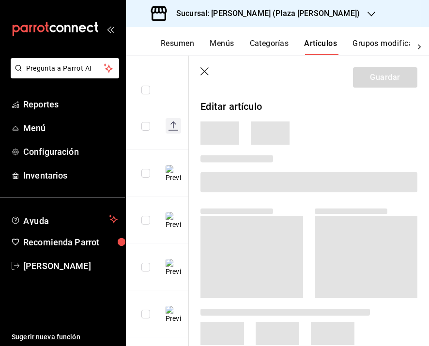
scroll to position [217, 0]
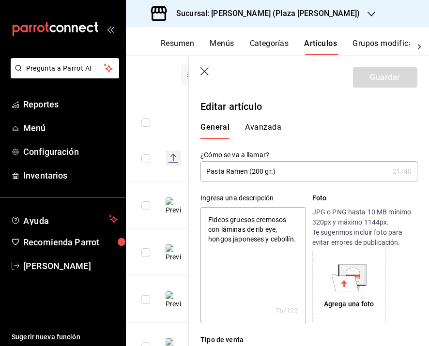
drag, startPoint x: 279, startPoint y: 171, endPoint x: 247, endPoint y: 170, distance: 31.9
click at [247, 170] on input "Pasta Ramen (200 gr.)" at bounding box center [294, 171] width 188 height 19
type input "Pasta Ramen"
type textarea "x"
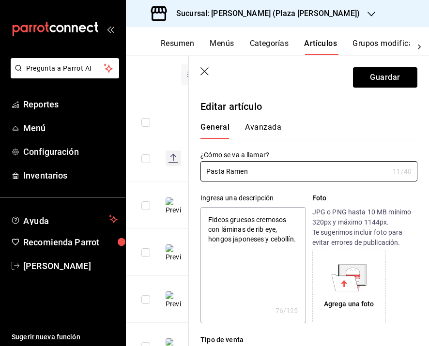
type input "Pasta Ramen"
type textarea "x"
click at [209, 216] on textarea "Fideos gruesos cremosos con láminas de rib eye, hongos japoneses y cebollín." at bounding box center [252, 265] width 105 height 116
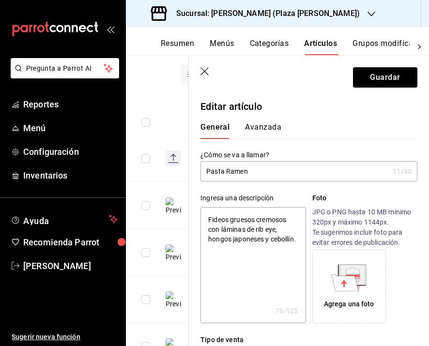
paste textarea "(200 gr.)"
type textarea "(200 gr.)Fideos gruesos cremosos con láminas de rib eye, hongos japoneses y ceb…"
type textarea "x"
type textarea "(200 gr.) Fideos gruesos cremosos con láminas de rib eye, hongos japoneses y ce…"
type textarea "x"
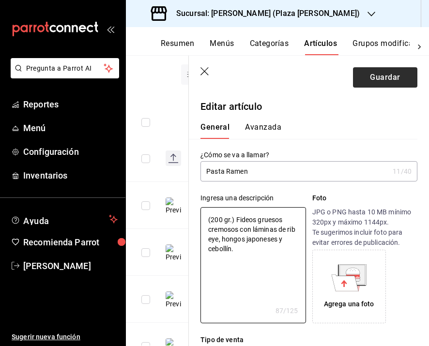
type textarea "(200 gr.) Fideos gruesos cremosos con láminas de rib eye, hongos japoneses y ce…"
click at [386, 76] on button "Guardar" at bounding box center [385, 77] width 64 height 20
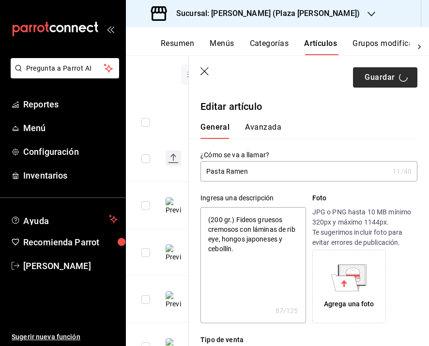
type textarea "x"
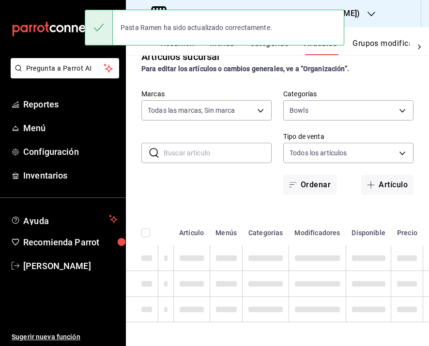
scroll to position [29, 0]
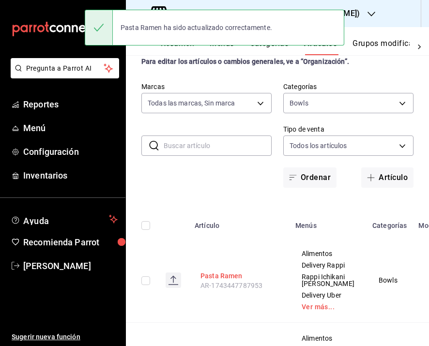
click at [212, 281] on button "Pasta Ramen" at bounding box center [238, 276] width 77 height 10
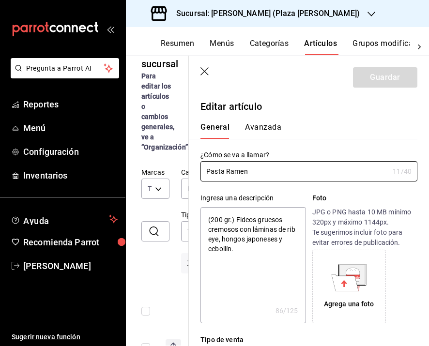
type textarea "x"
type input "$219.00"
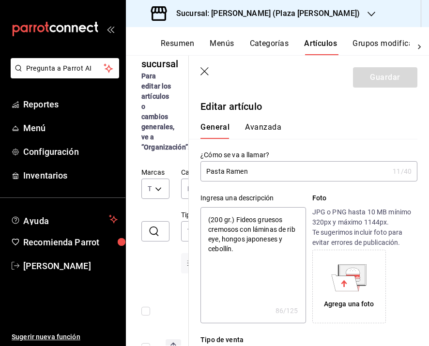
click at [209, 220] on textarea "(200 gr.) Fideos gruesos cremosos con láminas de rib eye, hongos japoneses y ce…" at bounding box center [252, 265] width 105 height 116
type textarea "x"
drag, startPoint x: 205, startPoint y: 70, endPoint x: 238, endPoint y: 279, distance: 211.7
click at [205, 70] on icon "button" at bounding box center [204, 71] width 8 height 8
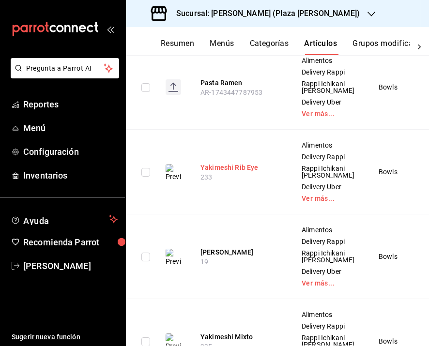
click at [231, 172] on button "Yakimeshi Rib Eye" at bounding box center [238, 168] width 77 height 10
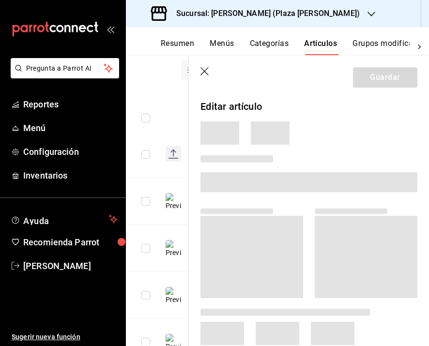
scroll to position [189, 0]
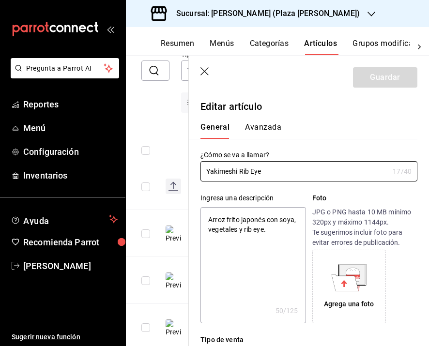
type textarea "x"
type input "$189.00"
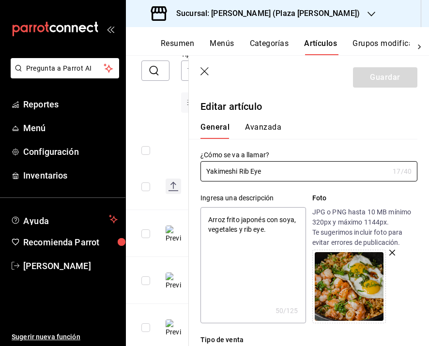
type textarea "x"
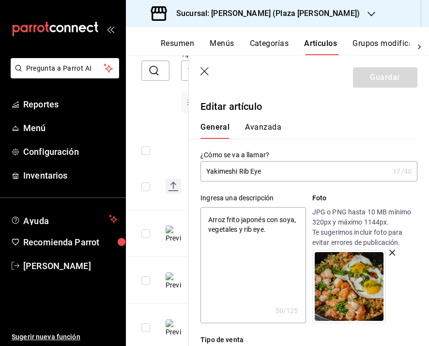
click at [205, 219] on textarea "Arroz frito japonés con soya, vegetales y rib eye." at bounding box center [252, 265] width 105 height 116
type textarea "(Arroz frito japonés con soya, vegetales y rib eye."
type textarea "x"
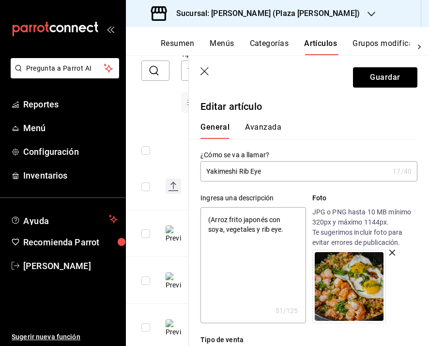
type textarea "(2Arroz frito japonés con soya, vegetales y rib eye."
type textarea "x"
type textarea "(23Arroz frito japonés con soya, vegetales y rib eye."
type textarea "x"
type textarea "(230Arroz frito japonés con soya, vegetales y rib eye."
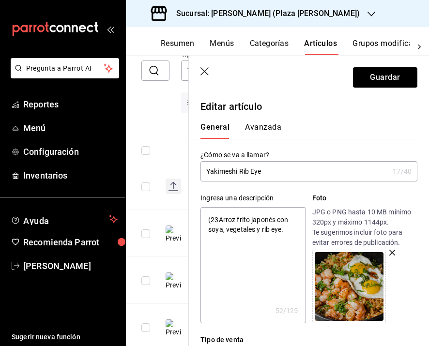
type textarea "x"
type textarea "(230 Arroz frito japonés con soya, vegetales y rib eye."
type textarea "x"
type textarea "(230 gArroz frito japonés con soya, vegetales y rib eye."
type textarea "x"
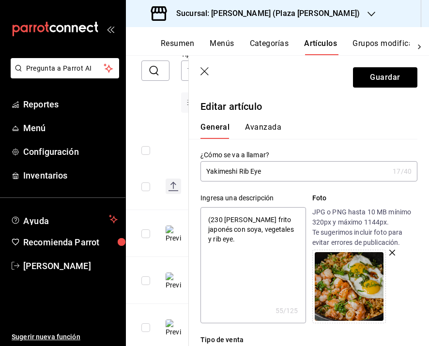
type textarea "(230 grArroz frito japonés con soya, vegetales y rib eye."
type textarea "x"
type textarea "(230 gr.Arroz frito japonés con soya, vegetales y rib eye."
type textarea "x"
type textarea "(230 gr.)Arroz frito japonés con soya, vegetales y rib eye."
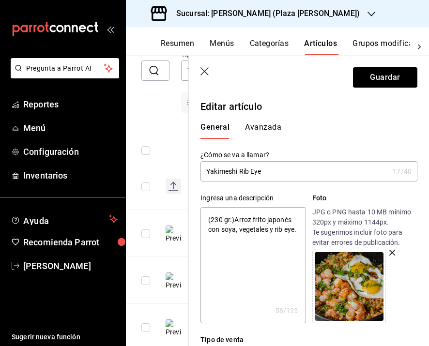
type textarea "x"
type textarea "(230 gr.) Arroz frito japonés con soya, vegetales y rib eye."
type textarea "x"
drag, startPoint x: 234, startPoint y: 219, endPoint x: 204, endPoint y: 218, distance: 30.0
click at [204, 218] on textarea "(230 gr.) Arroz frito japonés con soya, vegetales y rib eye." at bounding box center [252, 265] width 105 height 116
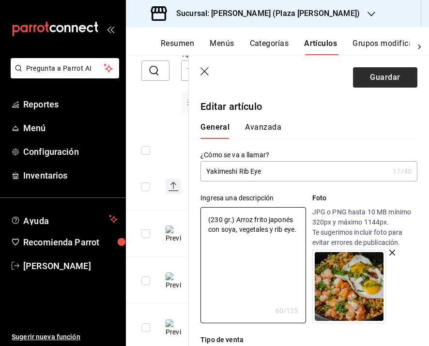
type textarea "(230 gr.) Arroz frito japonés con soya, vegetales y rib eye."
click at [370, 77] on button "Guardar" at bounding box center [385, 77] width 64 height 20
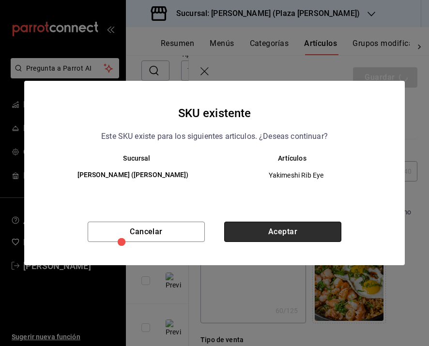
click at [261, 231] on button "Aceptar" at bounding box center [282, 232] width 117 height 20
type textarea "x"
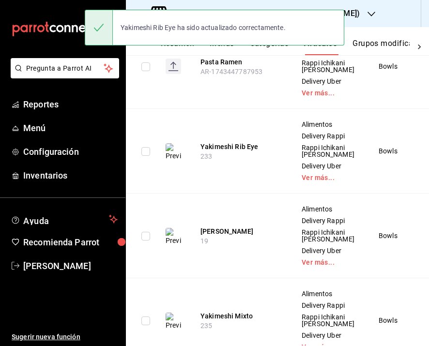
scroll to position [293, 0]
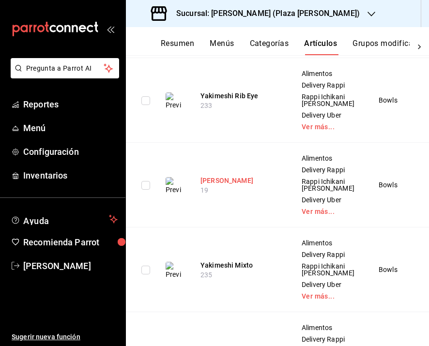
click at [215, 185] on button "Yakimeshi Pollo" at bounding box center [238, 181] width 77 height 10
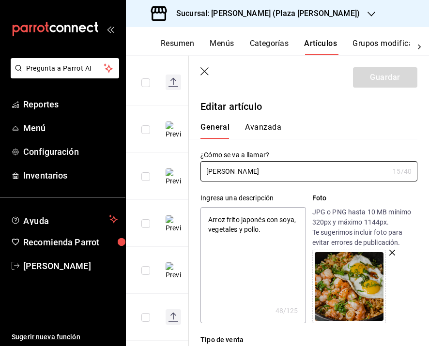
type textarea "x"
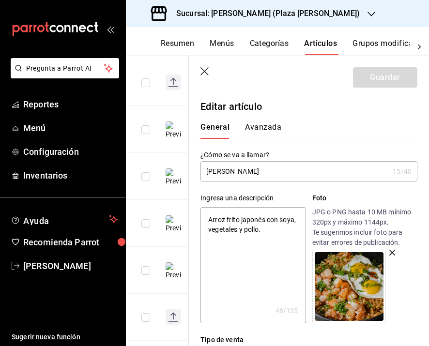
click at [208, 220] on textarea "Arroz frito japonés con soya, vegetales y pollo." at bounding box center [252, 265] width 105 height 116
paste textarea "(230 gr.)"
type textarea "(230 gr.)Arroz frito japonés con soya, vegetales y pollo."
type textarea "x"
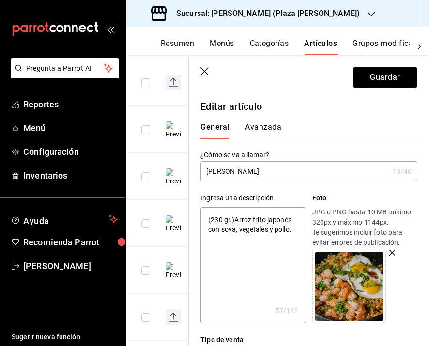
type textarea "(230 gr.) Arroz frito japonés con soya, vegetales y pollo."
type textarea "x"
click at [209, 219] on textarea "(230 gr.) Arroz frito japonés con soya, vegetales y pollo." at bounding box center [252, 265] width 105 height 116
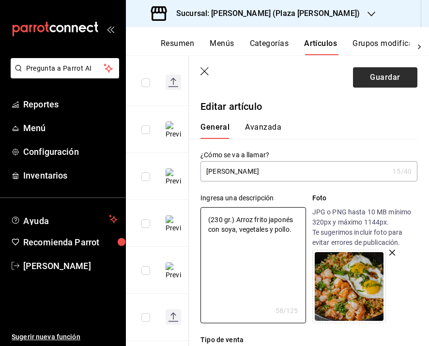
type textarea "(230 gr.) Arroz frito japonés con soya, vegetales y pollo."
click at [370, 86] on button "Guardar" at bounding box center [385, 77] width 64 height 20
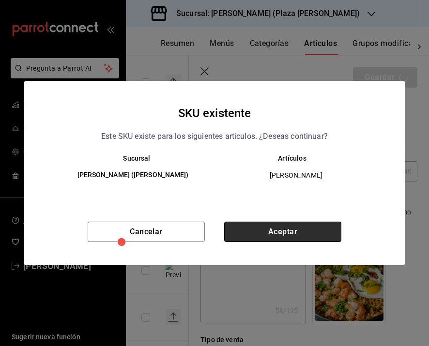
click at [271, 236] on button "Aceptar" at bounding box center [282, 232] width 117 height 20
type textarea "x"
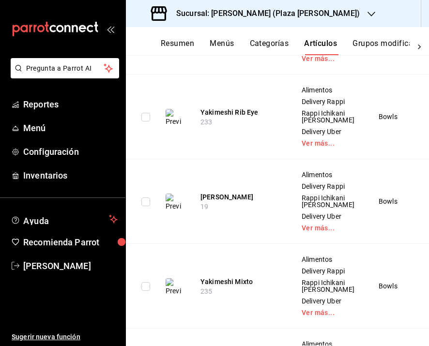
scroll to position [278, 0]
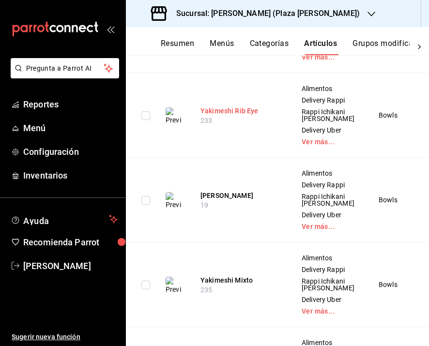
click at [246, 116] on button "Yakimeshi Rib Eye" at bounding box center [238, 111] width 77 height 10
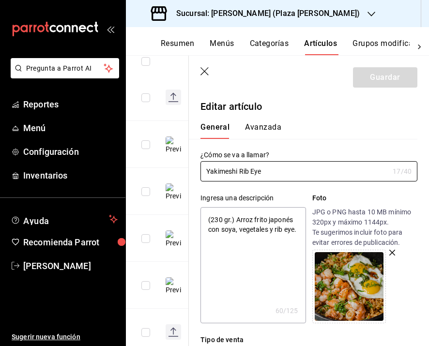
click at [205, 73] on icon "button" at bounding box center [205, 72] width 10 height 10
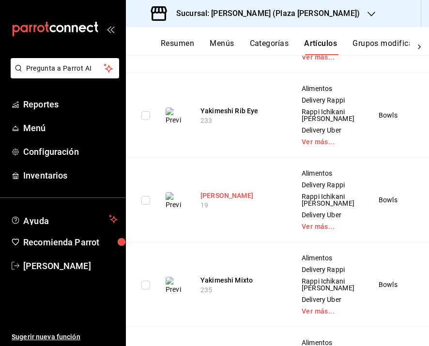
click at [213, 200] on button "Yakimeshi Pollo" at bounding box center [238, 196] width 77 height 10
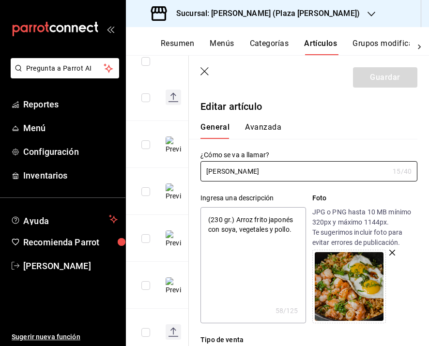
click at [205, 68] on icon "button" at bounding box center [205, 72] width 10 height 10
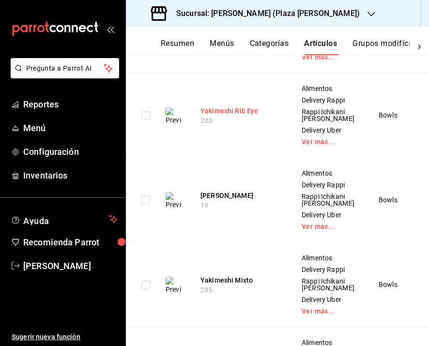
scroll to position [215, 0]
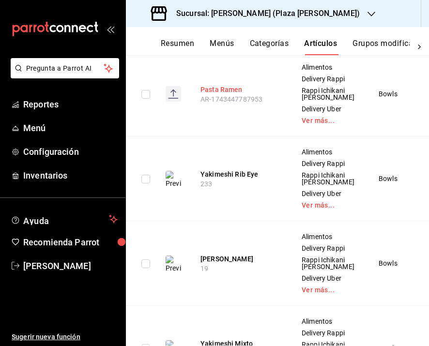
click at [218, 94] on button "Pasta Ramen" at bounding box center [238, 90] width 77 height 10
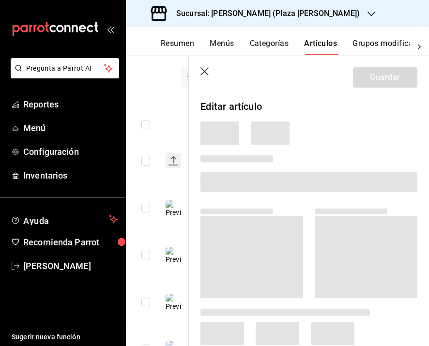
scroll to position [182, 0]
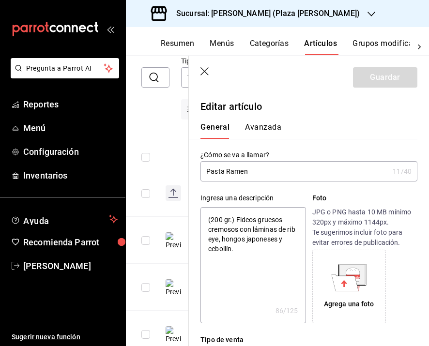
click at [205, 72] on icon "button" at bounding box center [205, 72] width 10 height 10
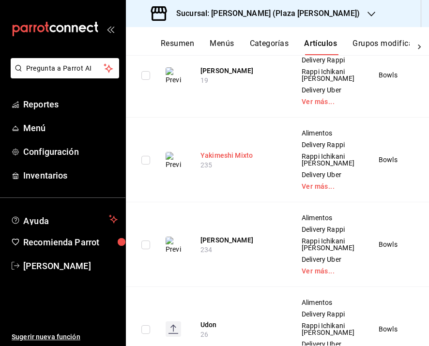
click at [216, 160] on button "Yakimeshi Mixto" at bounding box center [238, 156] width 77 height 10
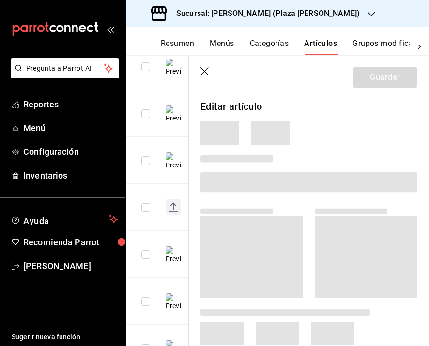
scroll to position [338, 0]
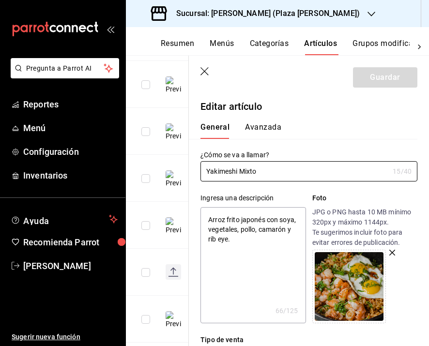
type textarea "x"
click at [209, 221] on textarea "Arroz frito japonés con soya, vegetales, pollo, camarón y rib eye." at bounding box center [252, 265] width 105 height 116
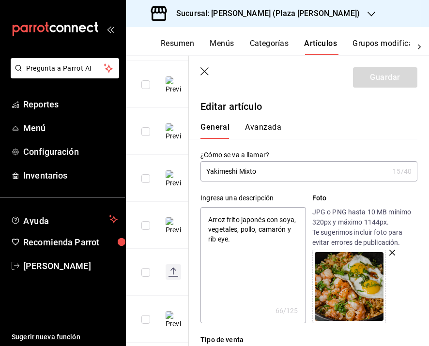
paste textarea "(230 gr.)"
type textarea "(230 gr.)Arroz frito japonés con soya, vegetales, pollo, camarón y rib eye."
type textarea "x"
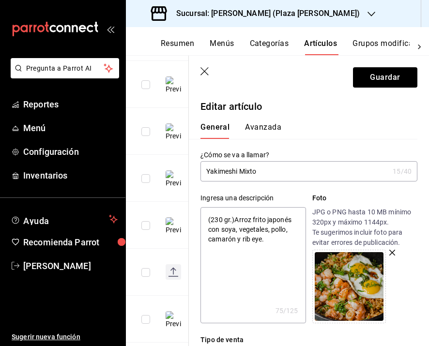
type textarea "(230 gr.) Arroz frito japonés con soya, vegetales, pollo, camarón y rib eye."
type textarea "x"
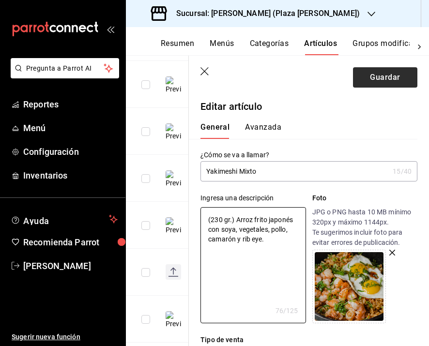
type textarea "(230 gr.) Arroz frito japonés con soya, vegetales, pollo, camarón y rib eye."
click at [400, 73] on button "Guardar" at bounding box center [385, 77] width 64 height 20
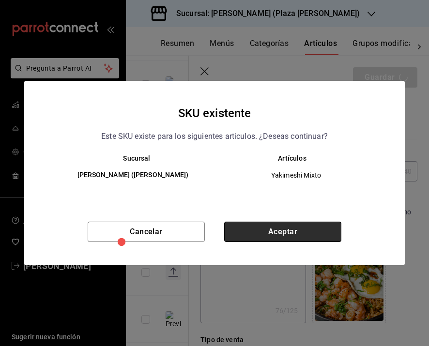
click at [272, 232] on button "Aceptar" at bounding box center [282, 232] width 117 height 20
type textarea "x"
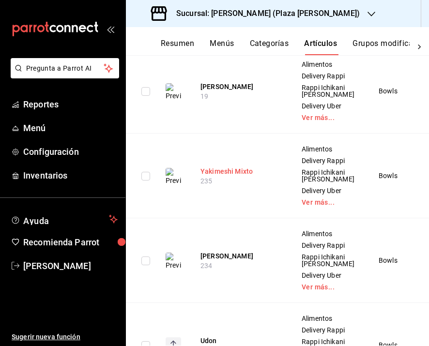
scroll to position [497, 0]
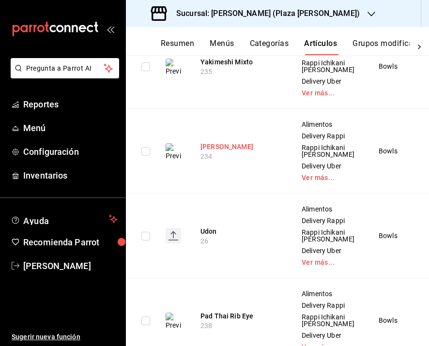
click at [221, 151] on button "Yakimeshi Camaron" at bounding box center [238, 147] width 77 height 10
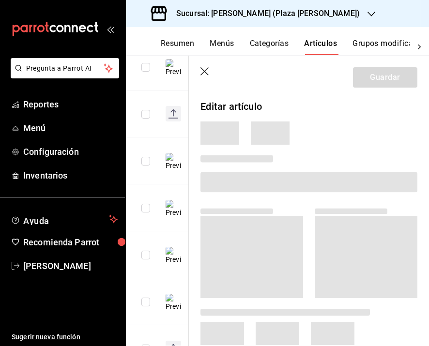
scroll to position [367, 0]
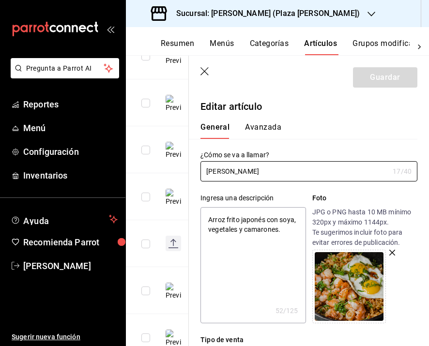
type textarea "x"
click at [209, 220] on textarea "Arroz frito japonés con soya, vegetales y camarones." at bounding box center [252, 265] width 105 height 116
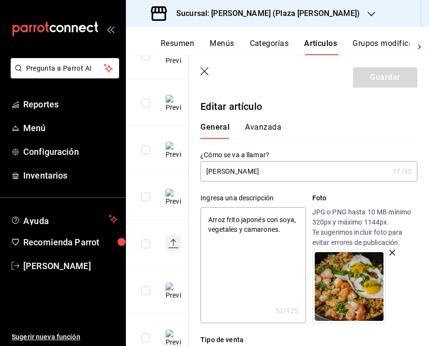
paste textarea "(230 gr.)"
type textarea "(230 gr.)Arroz frito japonés con soya, vegetales y camarones."
type textarea "x"
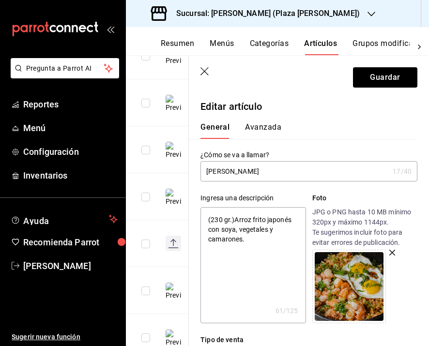
type textarea "(230 gr.) Arroz frito japonés con soya, vegetales y camarones."
type textarea "x"
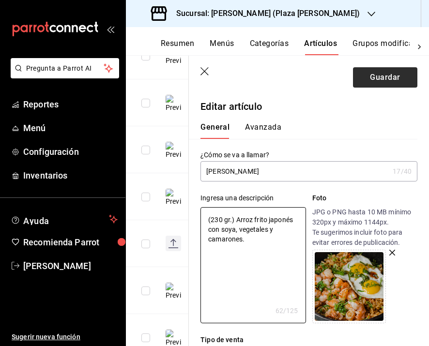
type textarea "(230 gr.) Arroz frito japonés con soya, vegetales y camarones."
click at [382, 77] on button "Guardar" at bounding box center [385, 77] width 64 height 20
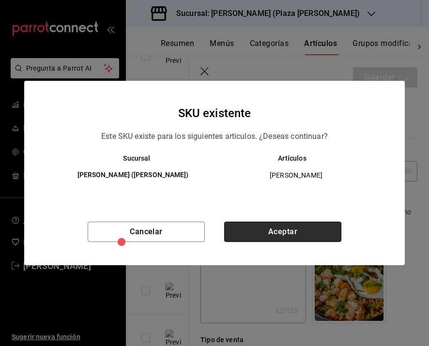
click at [270, 233] on button "Aceptar" at bounding box center [282, 232] width 117 height 20
type textarea "x"
type input "AR-1755794404537"
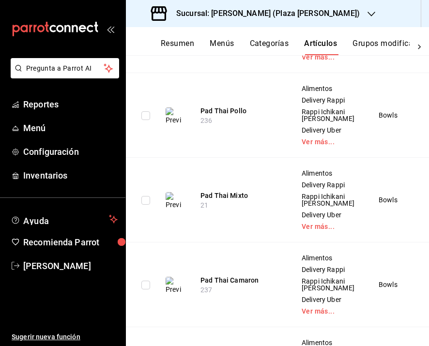
scroll to position [809, 0]
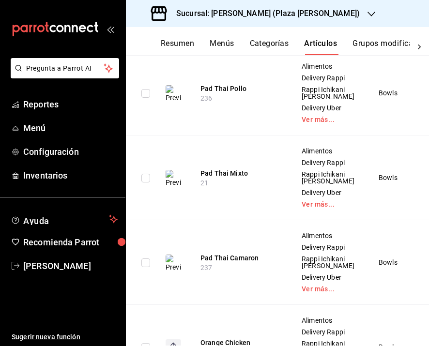
click at [244, 9] on button "Pad Thai Rib Eye" at bounding box center [238, 4] width 77 height 10
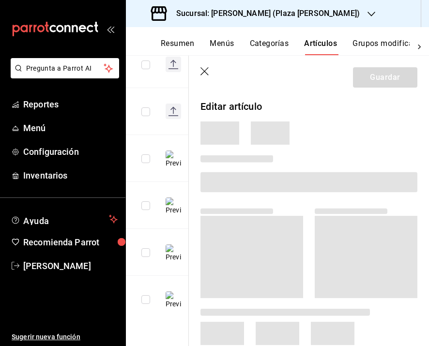
scroll to position [452, 0]
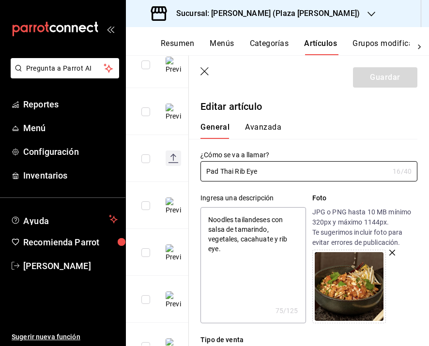
type textarea "x"
click at [206, 218] on textarea "Noodles tailandeses con salsa de tamarindo, vegetales, cacahuate y rib eye." at bounding box center [252, 265] width 105 height 116
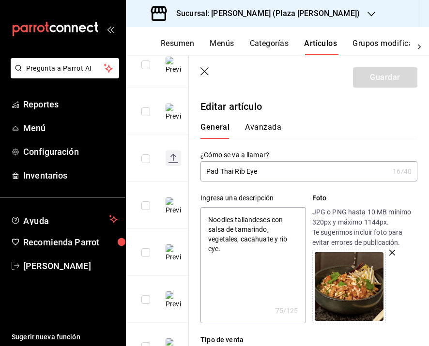
paste textarea "(230 gr.)"
type textarea "(230 gr.)Noodles tailandeses con salsa de tamarindo, vegetales, cacahuate y rib…"
type textarea "x"
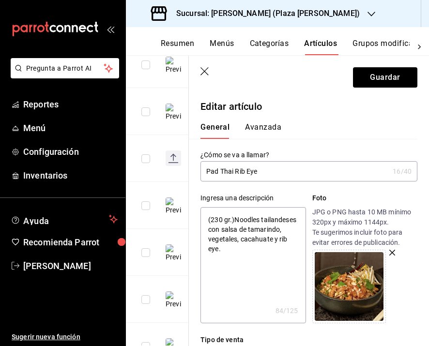
click at [221, 216] on textarea "(230 gr.)Noodles tailandeses con salsa de tamarindo, vegetales, cacahuate y rib…" at bounding box center [252, 265] width 105 height 116
type textarea "(23 gr.)Noodles tailandeses con salsa de tamarindo, vegetales, cacahuate y rib …"
type textarea "x"
type textarea "(2 gr.)Noodles tailandeses con salsa de tamarindo, vegetales, cacahuate y rib e…"
type textarea "x"
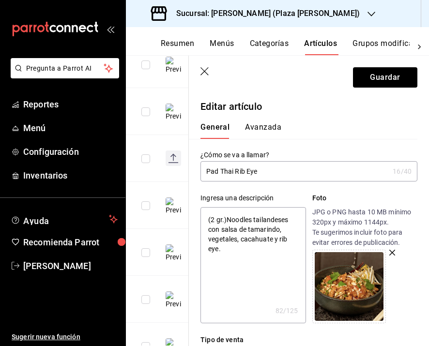
type textarea "( gr.)Noodles tailandeses con salsa de tamarindo, vegetales, cacahuate y rib ey…"
type textarea "x"
type textarea "(1 gr.)Noodles tailandeses con salsa de tamarindo, vegetales, cacahuate y rib e…"
type textarea "x"
type textarea "(18 gr.)Noodles tailandeses con salsa de tamarindo, vegetales, cacahuate y rib …"
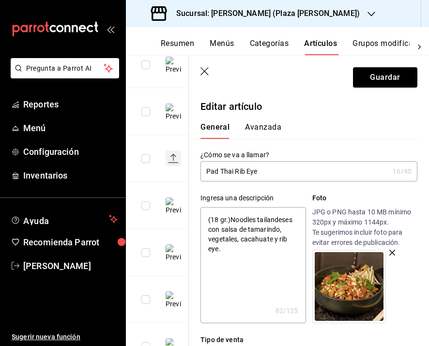
type textarea "x"
type textarea "(189 gr.)Noodles tailandeses con salsa de tamarindo, vegetales, cacahuate y rib…"
type textarea "x"
type textarea "(18 gr.)Noodles tailandeses con salsa de tamarindo, vegetales, cacahuate y rib …"
type textarea "x"
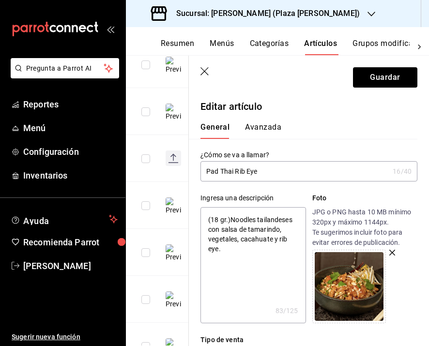
type textarea "(180 gr.)Noodles tailandeses con salsa de tamarindo, vegetales, cacahuate y rib…"
type textarea "x"
click at [234, 219] on textarea "(180 gr.)Noodles tailandeses con salsa de tamarindo, vegetales, cacahuate y rib…" at bounding box center [252, 265] width 105 height 116
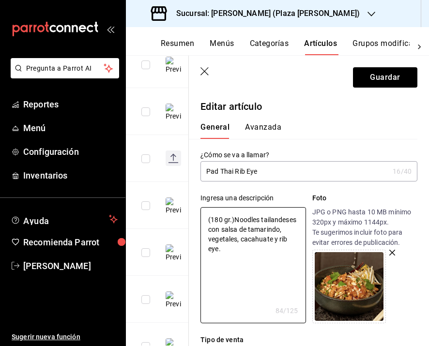
type textarea "(180 gr.) Noodles tailandeses con salsa de tamarindo, vegetales, cacahuate y ri…"
type textarea "x"
drag, startPoint x: 233, startPoint y: 221, endPoint x: 204, endPoint y: 221, distance: 29.0
click at [204, 221] on textarea "(180 gr.) Noodles tailandeses con salsa de tamarindo, vegetales, cacahuate y ri…" at bounding box center [252, 265] width 105 height 116
type textarea "(180 gr.) Noodles tailandeses con salsa de tamarindo, vegetales, cacahuate y ri…"
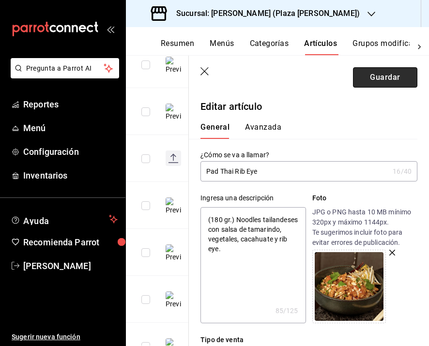
click at [356, 75] on button "Guardar" at bounding box center [385, 77] width 64 height 20
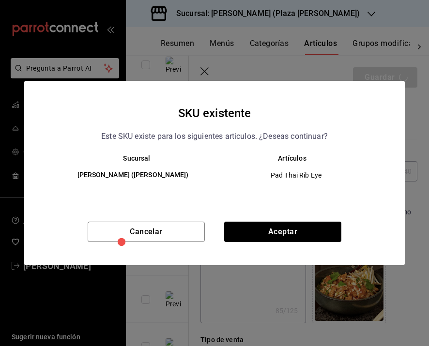
click at [287, 242] on div "Cancelar Aceptar" at bounding box center [214, 244] width 380 height 44
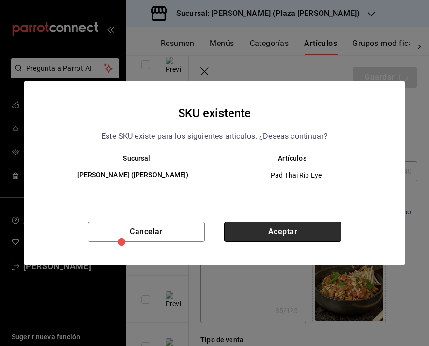
click at [289, 235] on button "Aceptar" at bounding box center [282, 232] width 117 height 20
type textarea "x"
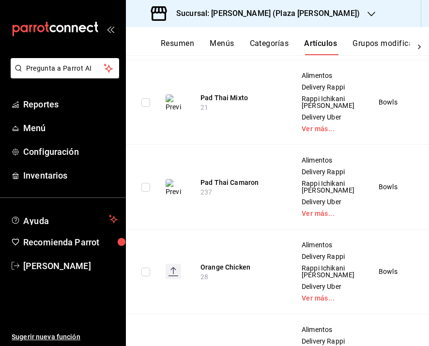
scroll to position [886, 0]
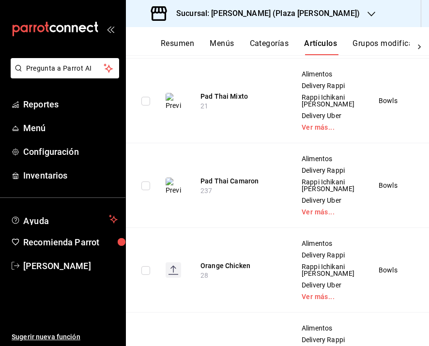
click at [226, 16] on button "Pad Thai Pollo" at bounding box center [238, 12] width 77 height 10
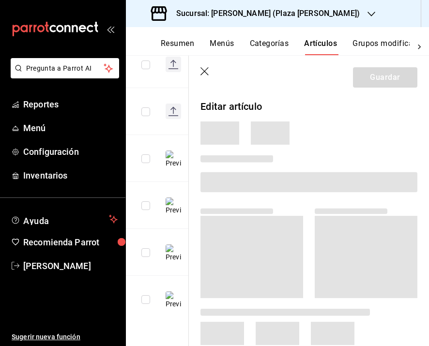
scroll to position [464, 0]
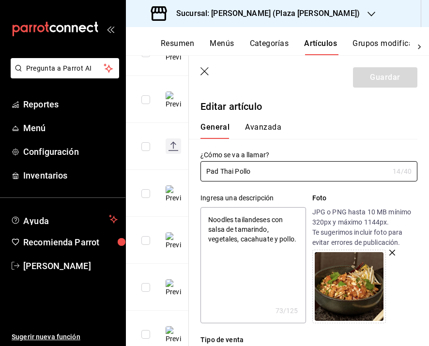
type textarea "x"
click at [209, 222] on textarea "Noodles tailandeses con salsa de tamarindo, vegetales, cacahuate y pollo." at bounding box center [252, 265] width 105 height 116
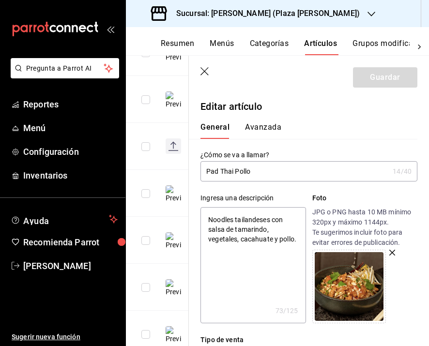
paste textarea "(180 gr.)"
type textarea "(180 gr.)Noodles tailandeses con salsa de tamarindo, vegetales, cacahuate y pol…"
type textarea "x"
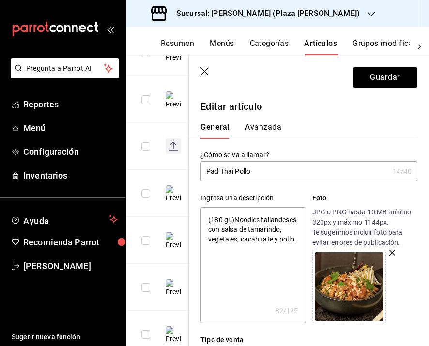
type textarea "(180 gr.) Noodles tailandeses con salsa de tamarindo, vegetales, cacahuate y po…"
type textarea "x"
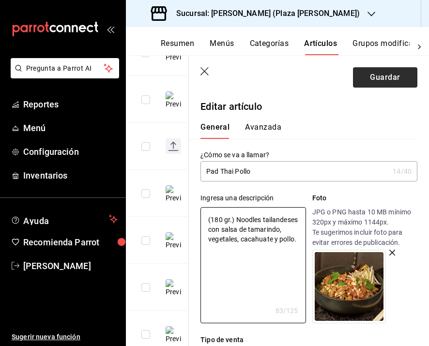
type textarea "(180 gr.) Noodles tailandeses con salsa de tamarindo, vegetales, cacahuate y po…"
click at [376, 73] on button "Guardar" at bounding box center [385, 77] width 64 height 20
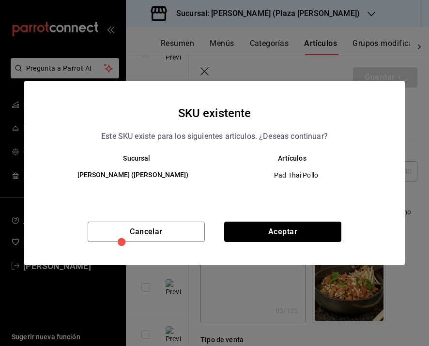
drag, startPoint x: 293, startPoint y: 239, endPoint x: 286, endPoint y: 242, distance: 7.4
click at [293, 239] on button "Aceptar" at bounding box center [282, 232] width 117 height 20
type textarea "x"
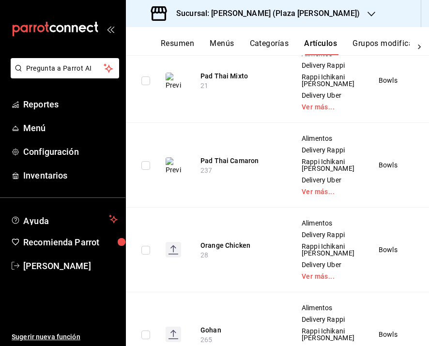
scroll to position [971, 0]
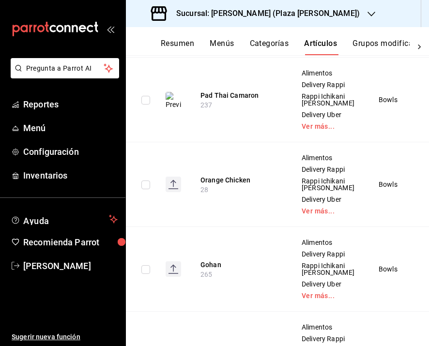
click at [234, 15] on button "Pad Thai Mixto" at bounding box center [238, 11] width 77 height 10
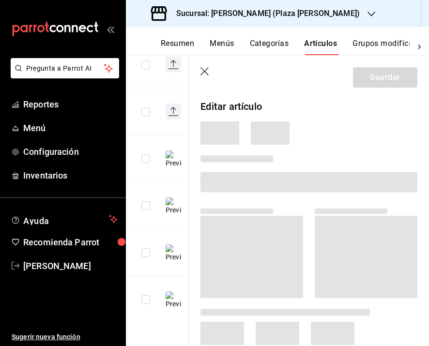
scroll to position [582, 0]
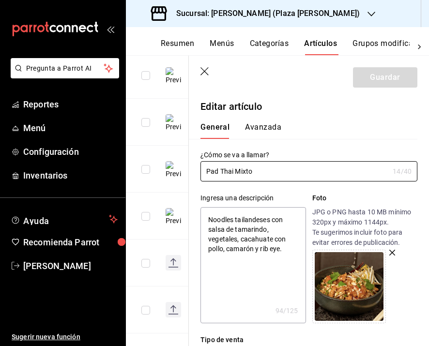
type textarea "x"
click at [205, 218] on textarea "Noodles tailandeses con salsa de tamarindo, vegetales, cacahuate con pollo, cam…" at bounding box center [252, 265] width 105 height 116
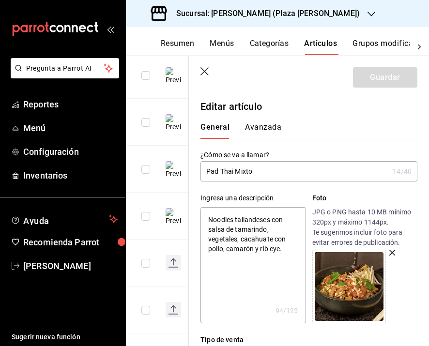
paste textarea "(180 gr.)"
type textarea "(180 gr.)Noodles tailandeses con salsa de tamarindo, vegetales, cacahuate con p…"
type textarea "x"
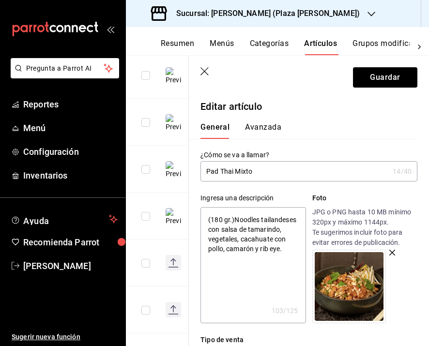
type textarea "(180 gr.) Noodles tailandeses con salsa de tamarindo, vegetales, cacahuate con …"
type textarea "x"
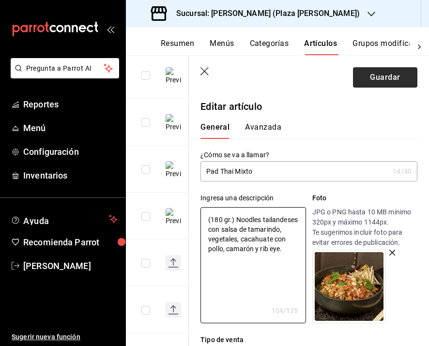
type textarea "(180 gr.) Noodles tailandeses con salsa de tamarindo, vegetales, cacahuate con …"
click at [370, 82] on button "Guardar" at bounding box center [385, 77] width 64 height 20
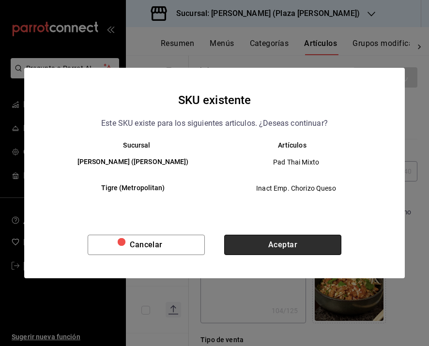
click at [259, 248] on button "Aceptar" at bounding box center [282, 245] width 117 height 20
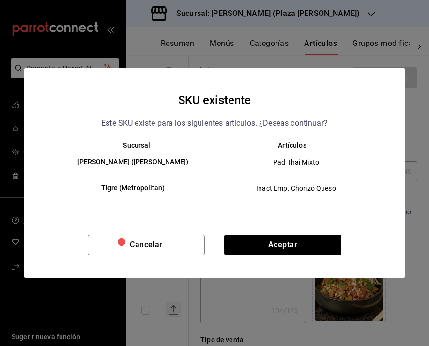
type textarea "x"
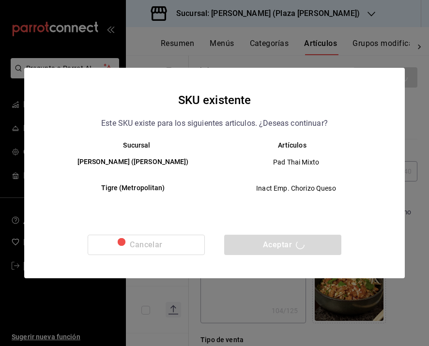
type textarea "x"
type input "AR-1755794468238"
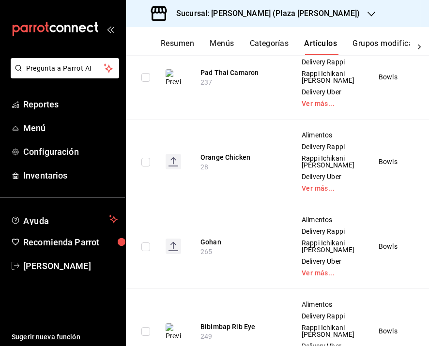
scroll to position [1102, 0]
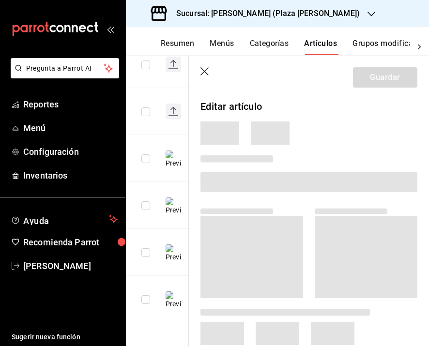
scroll to position [648, 0]
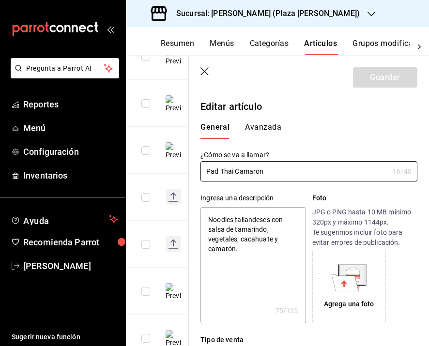
type textarea "x"
type input "$229.00"
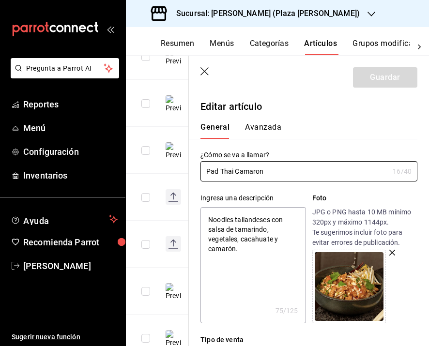
type textarea "x"
click at [209, 219] on textarea "Noodles tailandeses con salsa de tamarindo, vegetales, cacahuate y camarón." at bounding box center [252, 265] width 105 height 116
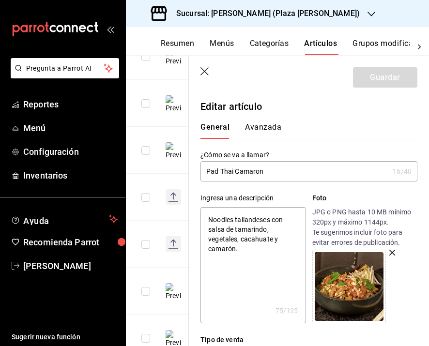
paste textarea "(180 gr.)"
type textarea "(180 gr.)Noodles tailandeses con salsa de tamarindo, vegetales, cacahuate y cam…"
type textarea "x"
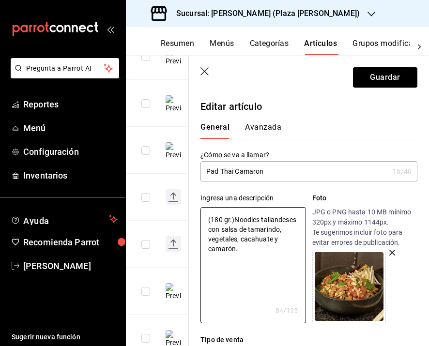
type textarea "(180 gr.) Noodles tailandeses con salsa de tamarindo, vegetales, cacahuate y ca…"
type textarea "x"
type textarea "(180 gr.) Noodles tailandeses con salsa de tamarindo, vegetales, cacahuate y ca…"
click at [353, 79] on button "Guardar" at bounding box center [385, 77] width 64 height 20
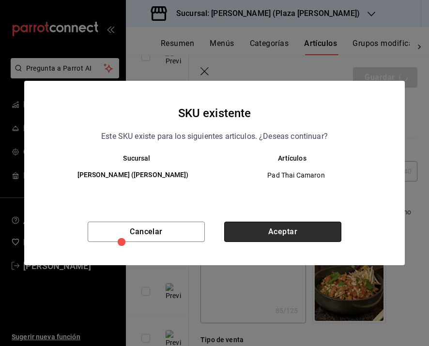
click at [252, 225] on button "Aceptar" at bounding box center [282, 232] width 117 height 20
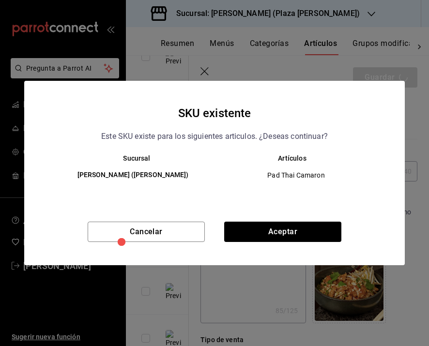
type textarea "x"
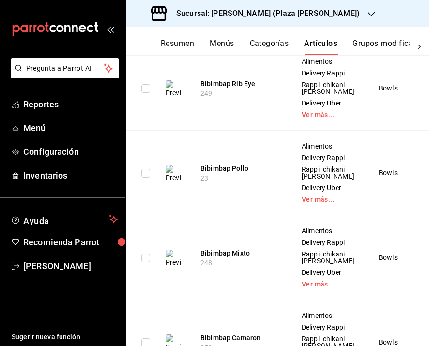
scroll to position [1239, 0]
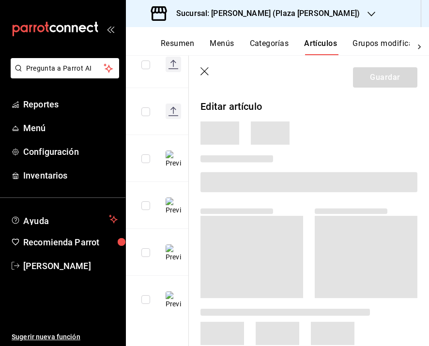
scroll to position [623, 0]
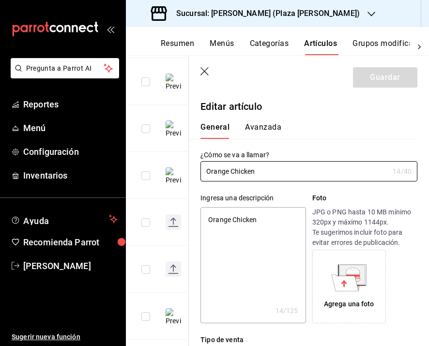
type textarea "x"
drag, startPoint x: 229, startPoint y: 218, endPoint x: 169, endPoint y: 219, distance: 60.0
click at [176, 218] on main "Artículos sucursal Para editar los artículos o cambios generales, ve a “Organiz…" at bounding box center [277, 200] width 303 height 291
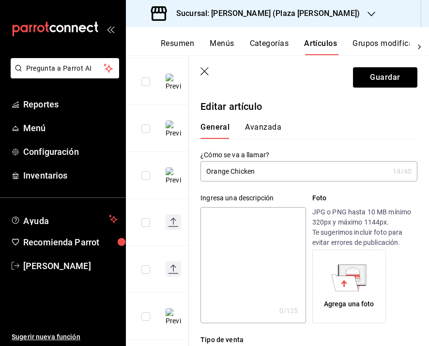
paste textarea "Pollo frito con salsa a la naranja acompañado de arroz frito."
type textarea "Pollo frito con salsa a la naranja acompañado de arroz frito."
type textarea "x"
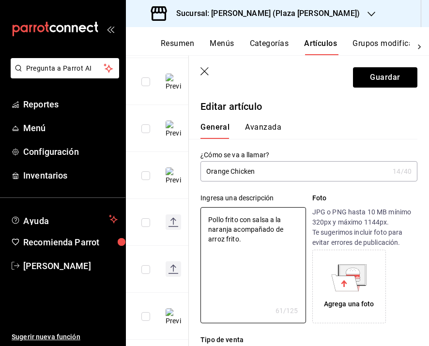
type textarea "Pollo frito con salsa a la naranja acompañado de arroz frito."
click at [376, 287] on div "Agrega una foto" at bounding box center [349, 286] width 69 height 69
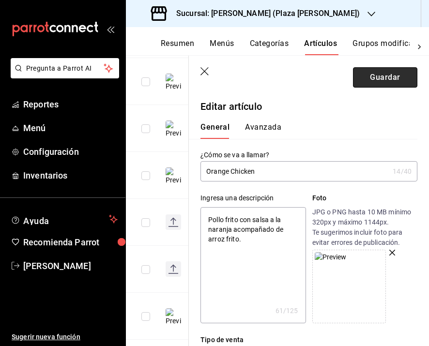
click at [374, 74] on button "Guardar" at bounding box center [385, 77] width 64 height 20
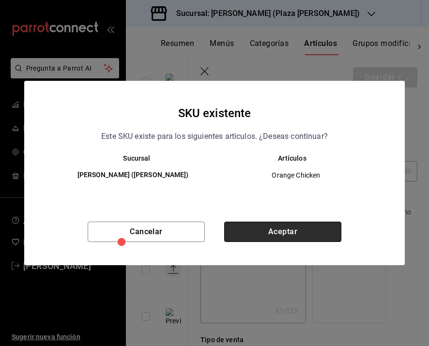
click at [321, 229] on button "Aceptar" at bounding box center [282, 232] width 117 height 20
type textarea "x"
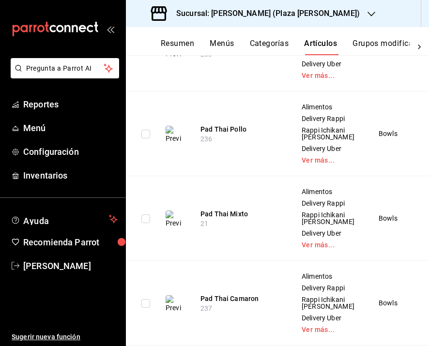
scroll to position [853, 0]
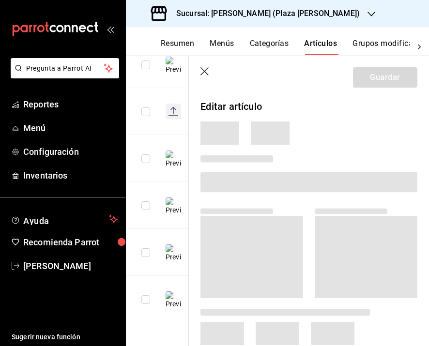
scroll to position [687, 0]
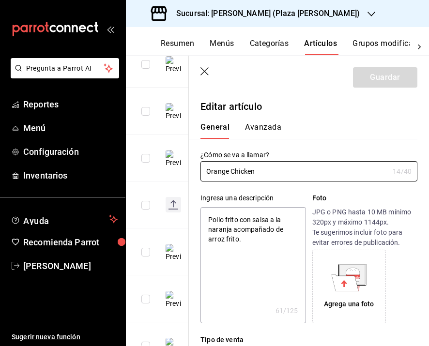
type textarea "x"
type input "$219.00"
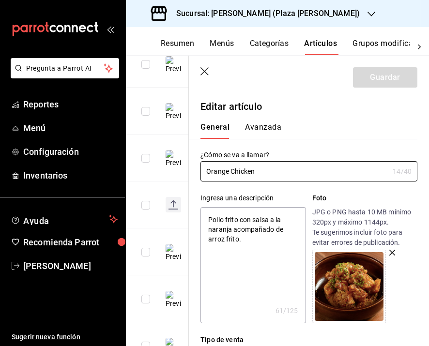
type textarea "x"
click at [209, 219] on textarea "Pollo frito con salsa a la naranja acompañado de arroz frito." at bounding box center [252, 265] width 105 height 116
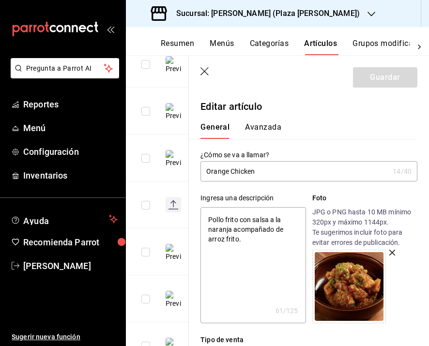
paste textarea "Pollo frito con salsa a la naranja acompañado de arroz frito."
type textarea "Pollo frito con salsa a la naranja acompañado de arroz frito.Pollo frito con sa…"
type textarea "x"
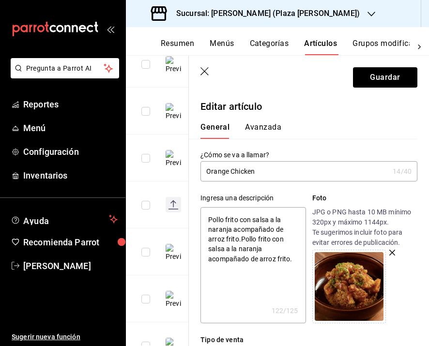
type textarea "Pollo frito con salsa a la naranja acompañado de arroz frito."
type textarea "x"
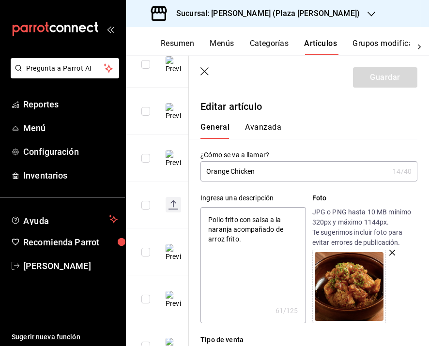
type textarea "(Pollo frito con salsa a la naranja acompañado de arroz frito."
type textarea "x"
type textarea "(2Pollo frito con salsa a la naranja acompañado de arroz frito."
type textarea "x"
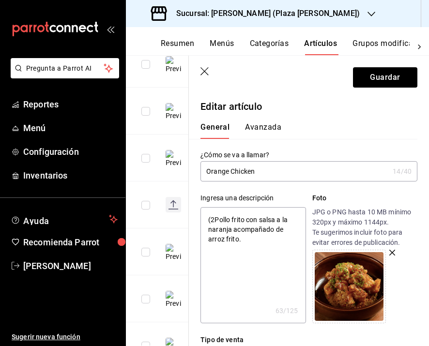
type textarea "(20Pollo frito con salsa a la naranja acompañado de arroz frito."
type textarea "x"
type textarea "(2Pollo frito con salsa a la naranja acompañado de arroz frito."
type textarea "x"
type textarea "(25Pollo frito con salsa a la naranja acompañado de arroz frito."
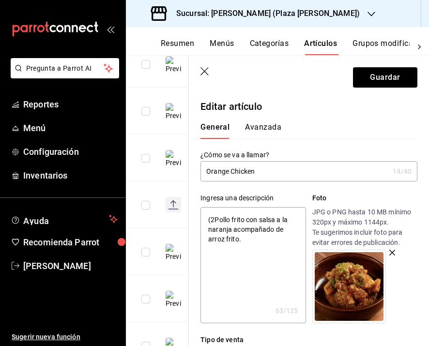
type textarea "x"
type textarea "(250Pollo frito con salsa a la naranja acompañado de arroz frito."
type textarea "x"
type textarea "(250 Pollo frito con salsa a la naranja acompañado de arroz frito."
type textarea "x"
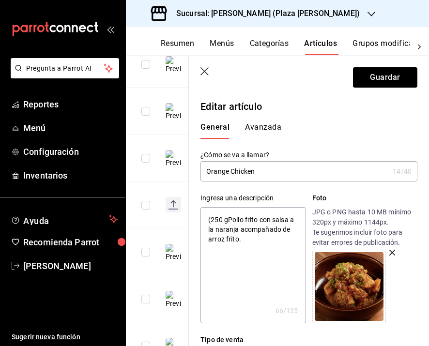
type textarea "(250 grPollo frito con salsa a la naranja acompañado de arroz frito."
type textarea "x"
type textarea "(250 gr.Pollo frito con salsa a la naranja acompañado de arroz frito."
type textarea "x"
type textarea "(250 gr.9Pollo frito con salsa a la naranja acompañado de arroz frito."
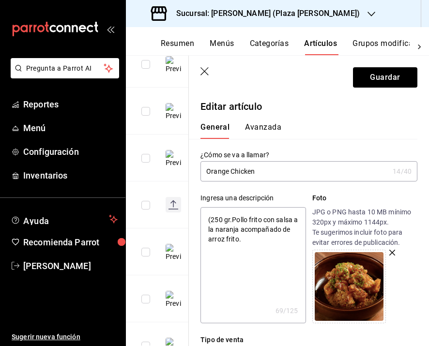
type textarea "x"
type textarea "(250 gr.Pollo frito con salsa a la naranja acompañado de arroz frito."
type textarea "x"
type textarea "(250 gr.)Pollo frito con salsa a la naranja acompañado de arroz frito."
type textarea "x"
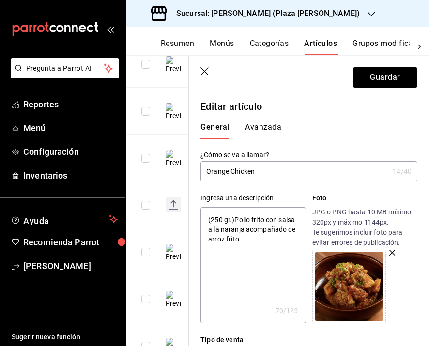
type textarea "(250 gr.) Pollo frito con salsa a la naranja acompañado de arroz frito."
type textarea "x"
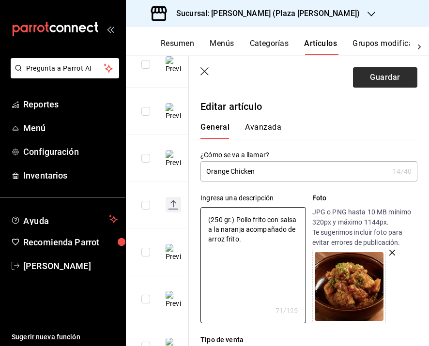
type textarea "(250 gr.) Pollo frito con salsa a la naranja acompañado de arroz frito."
click at [360, 82] on button "Guardar" at bounding box center [385, 77] width 64 height 20
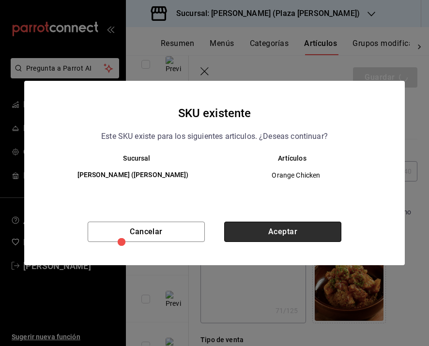
click at [273, 222] on button "Aceptar" at bounding box center [282, 232] width 117 height 20
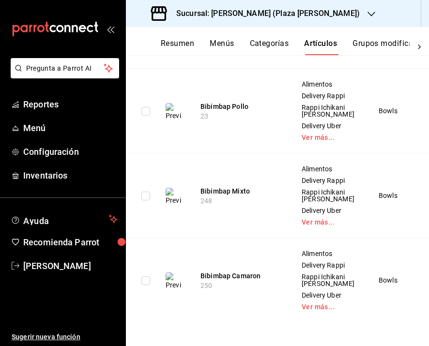
scroll to position [1459, 0]
click at [232, 27] on button "Bibimbap Rib Eye" at bounding box center [238, 22] width 77 height 10
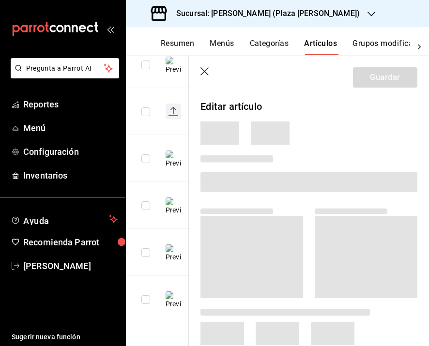
scroll to position [695, 0]
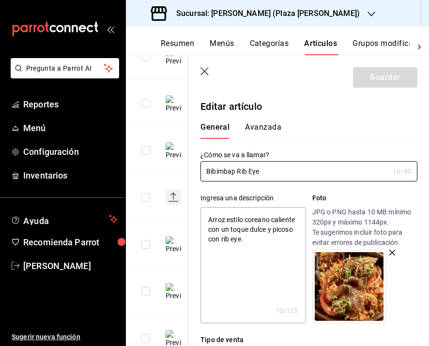
click at [210, 217] on textarea "Arroz estilo coreano caliente con un toque dulce y picoso con rib eye." at bounding box center [252, 265] width 105 height 116
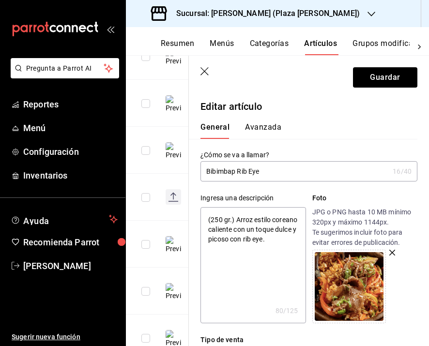
drag, startPoint x: 234, startPoint y: 220, endPoint x: 201, endPoint y: 219, distance: 32.9
click at [201, 219] on textarea "(250 gr.) Arroz estilo coreano caliente con un toque dulce y picoso con rib eye." at bounding box center [252, 265] width 105 height 116
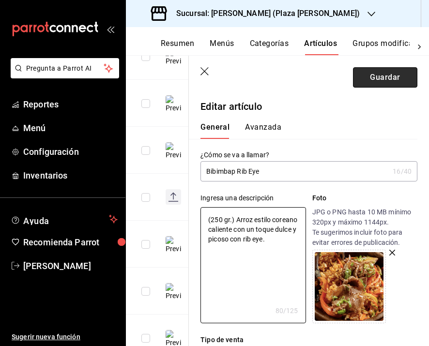
click at [376, 76] on button "Guardar" at bounding box center [385, 77] width 64 height 20
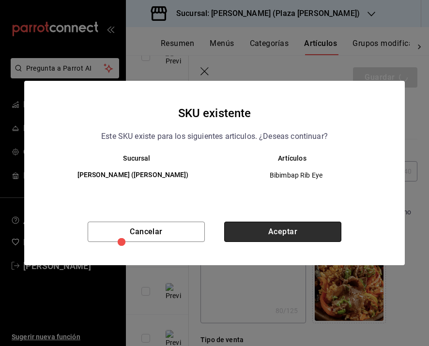
click at [265, 238] on button "Aceptar" at bounding box center [282, 232] width 117 height 20
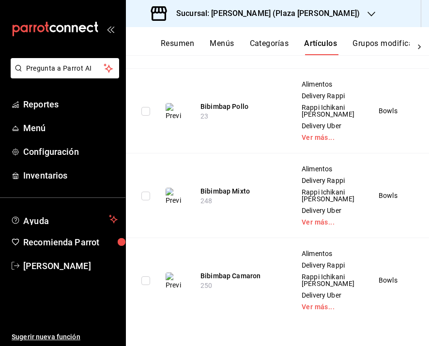
scroll to position [1644, 0]
click at [230, 111] on button "Bibimbap Pollo" at bounding box center [238, 107] width 77 height 10
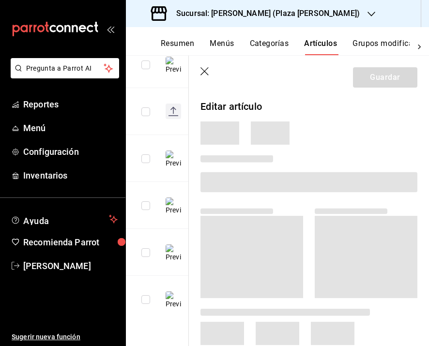
scroll to position [695, 0]
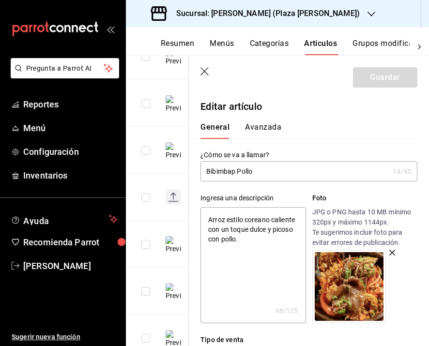
click at [206, 171] on input "Bibimbap Pollo" at bounding box center [294, 171] width 188 height 19
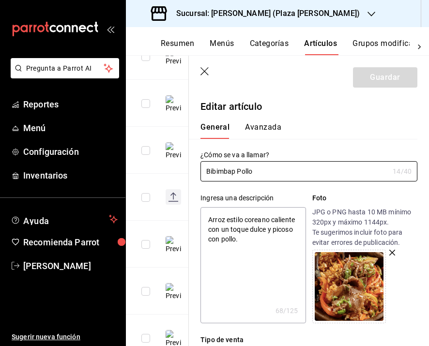
click at [208, 220] on textarea "Arroz estilo coreano caliente con un toque dulce y picoso con pollo." at bounding box center [252, 265] width 105 height 116
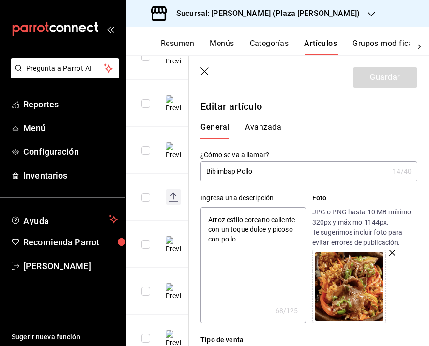
paste textarea "(250 gr.)"
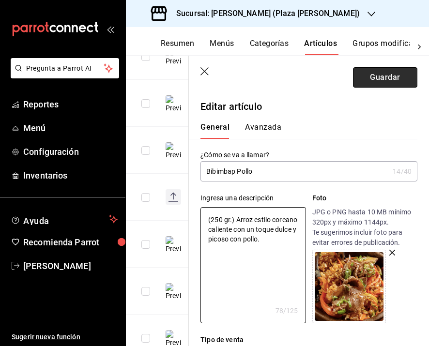
click at [387, 80] on button "Guardar" at bounding box center [385, 77] width 64 height 20
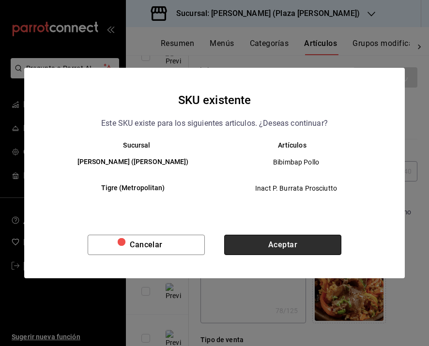
click at [301, 237] on button "Aceptar" at bounding box center [282, 245] width 117 height 20
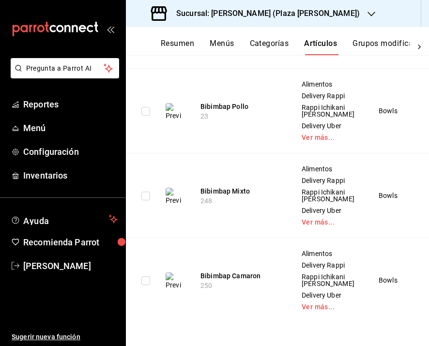
scroll to position [1556, 0]
click at [226, 111] on button "Bibimbap Pollo" at bounding box center [238, 107] width 77 height 10
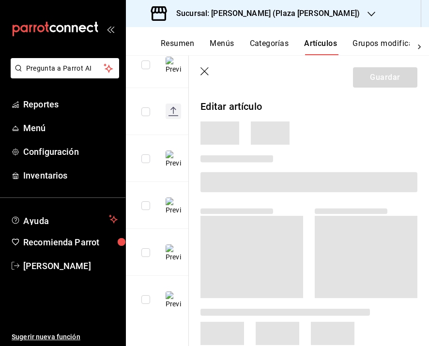
scroll to position [695, 0]
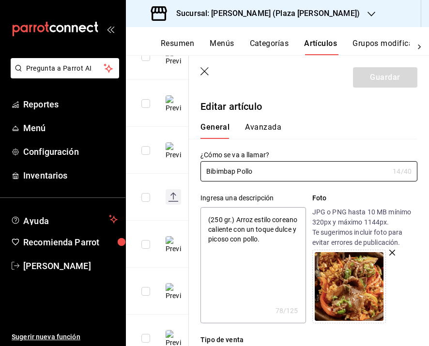
click at [206, 70] on icon "button" at bounding box center [204, 71] width 8 height 8
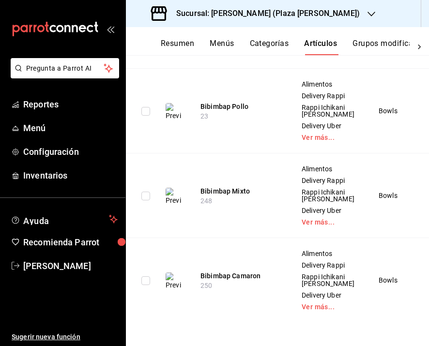
scroll to position [1703, 0]
click at [231, 186] on button "Bibimbap Mixto" at bounding box center [238, 191] width 77 height 10
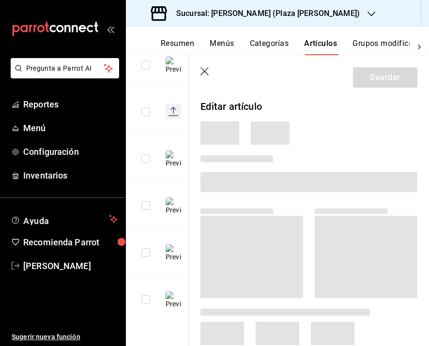
scroll to position [695, 0]
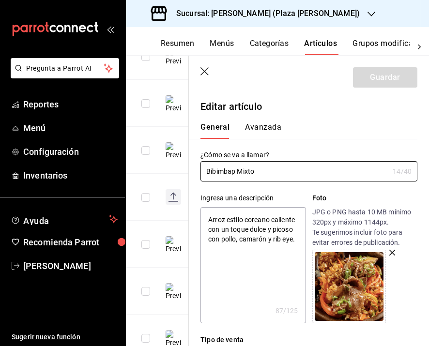
click at [211, 217] on textarea "Arroz estilo coreano caliente con un toque dulce y picoso con pollo, camarón y …" at bounding box center [252, 265] width 105 height 116
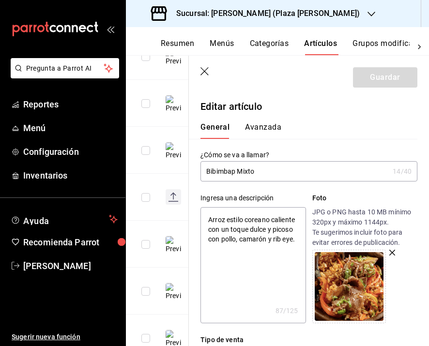
click at [208, 218] on textarea "Arroz estilo coreano caliente con un toque dulce y picoso con pollo, camarón y …" at bounding box center [252, 265] width 105 height 116
paste textarea "(250 gr.)"
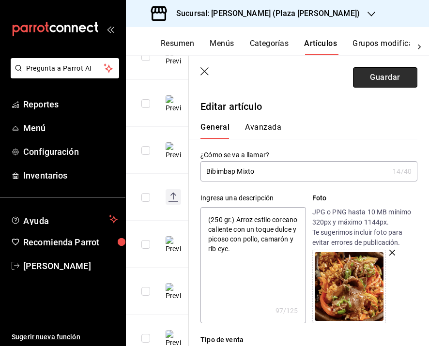
click at [362, 81] on button "Guardar" at bounding box center [385, 77] width 64 height 20
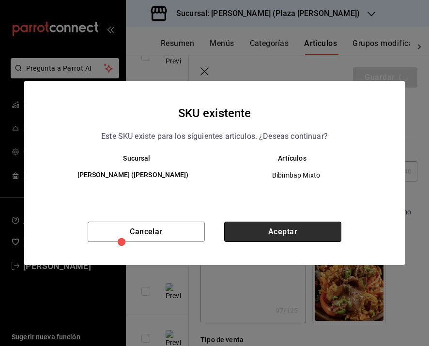
click at [257, 234] on button "Aceptar" at bounding box center [282, 232] width 117 height 20
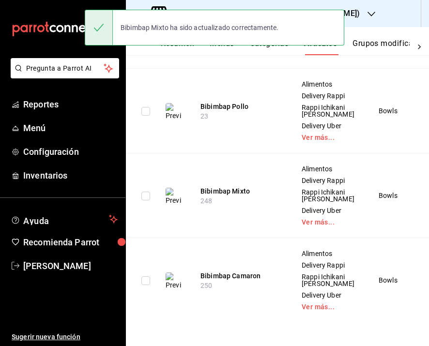
scroll to position [1740, 0]
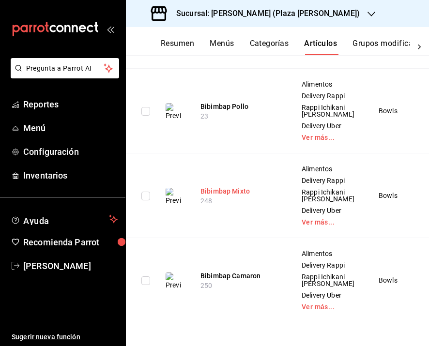
click at [235, 186] on button "Bibimbap Mixto" at bounding box center [238, 191] width 77 height 10
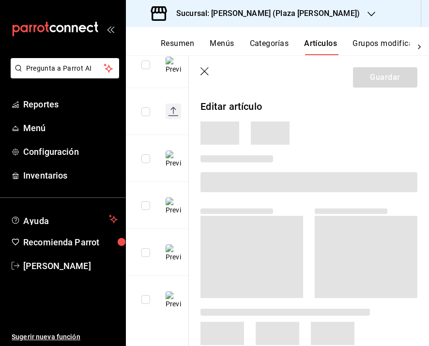
scroll to position [695, 0]
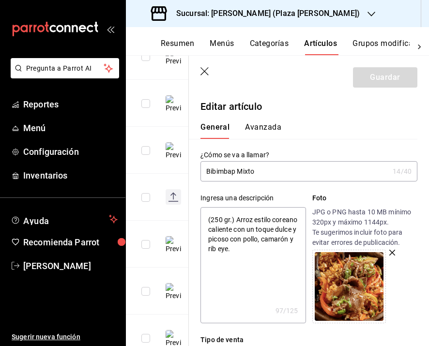
click at [206, 71] on icon "button" at bounding box center [205, 72] width 10 height 10
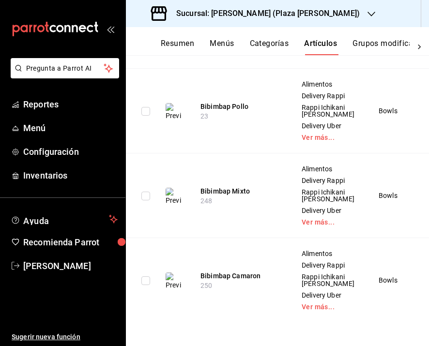
scroll to position [1660, 0]
click at [227, 111] on button "Bibimbap Pollo" at bounding box center [238, 107] width 77 height 10
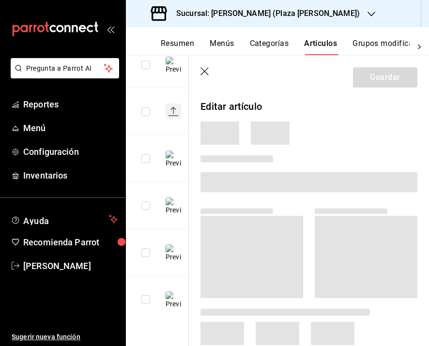
scroll to position [695, 0]
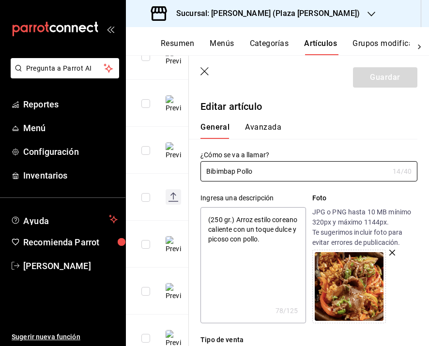
click at [207, 72] on icon "button" at bounding box center [205, 72] width 10 height 10
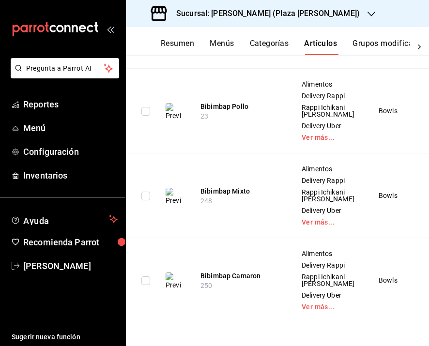
scroll to position [1740, 0]
click at [220, 271] on button "Bibimbap Camaron" at bounding box center [238, 276] width 77 height 10
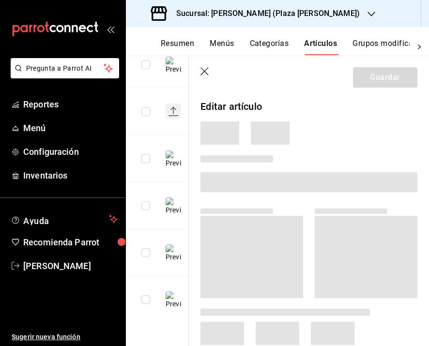
scroll to position [695, 0]
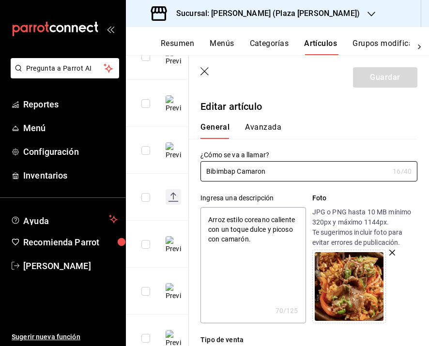
click at [208, 217] on textarea "Arroz estilo coreano caliente con un toque dulce y picoso con camarón." at bounding box center [252, 265] width 105 height 116
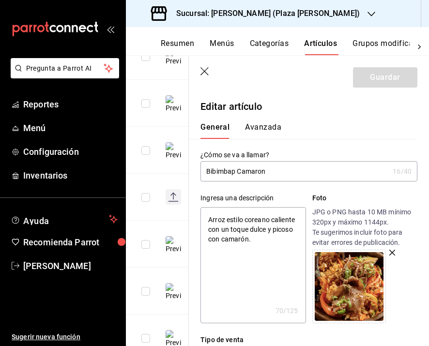
paste textarea "(250 gr.)"
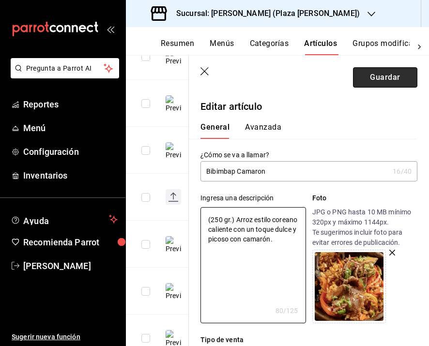
click at [366, 75] on button "Guardar" at bounding box center [385, 77] width 64 height 20
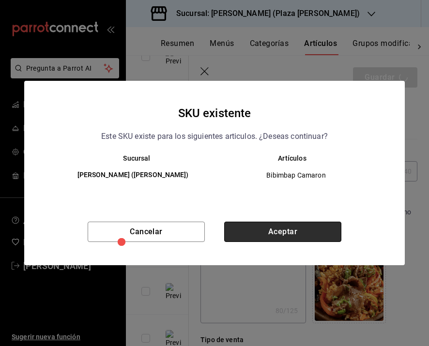
click at [271, 235] on button "Aceptar" at bounding box center [282, 232] width 117 height 20
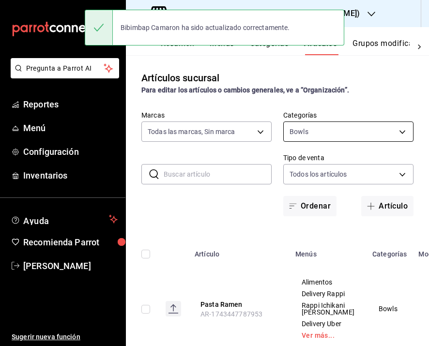
click at [301, 135] on body "Pregunta a Parrot AI Reportes Menú Configuración Inventarios Ayuda Recomienda P…" at bounding box center [214, 173] width 429 height 346
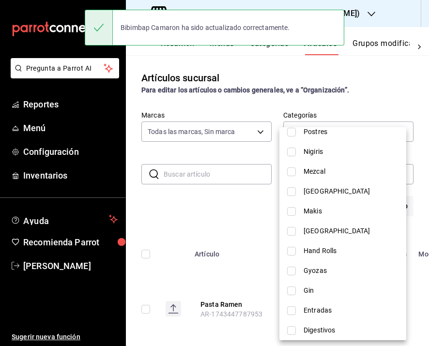
scroll to position [477, 0]
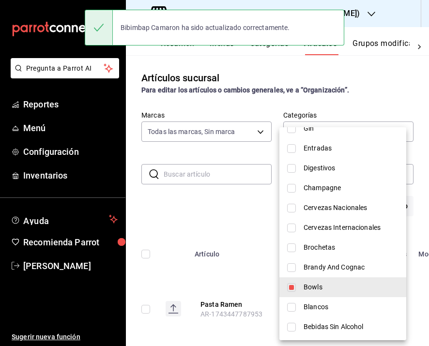
click at [316, 288] on span "Bowls" at bounding box center [350, 287] width 95 height 10
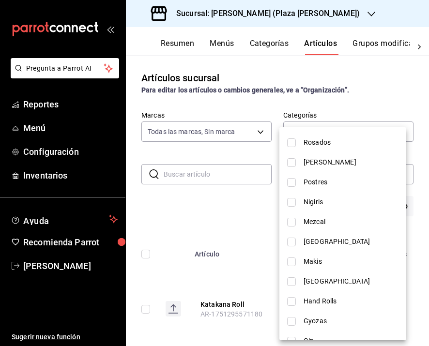
scroll to position [149, 0]
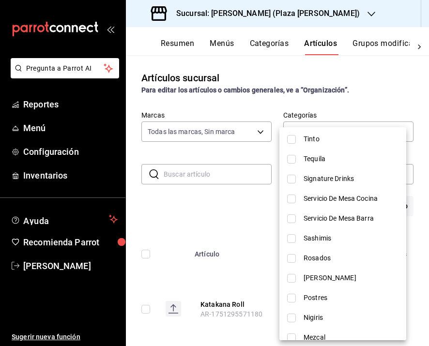
click at [319, 234] on span "Sashimis" at bounding box center [350, 238] width 95 height 10
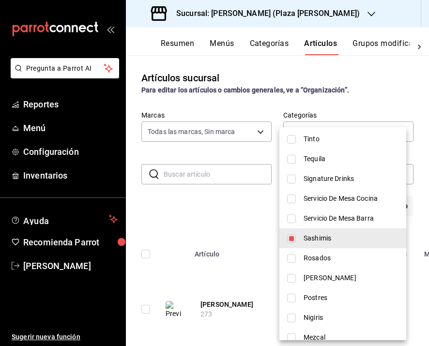
click at [222, 323] on div at bounding box center [214, 173] width 429 height 346
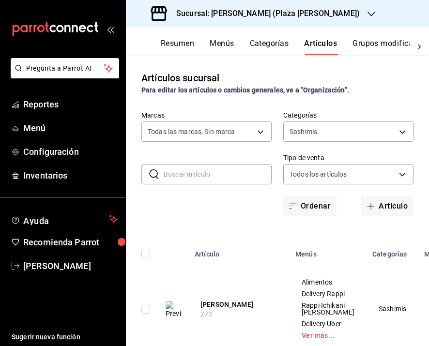
scroll to position [163, 0]
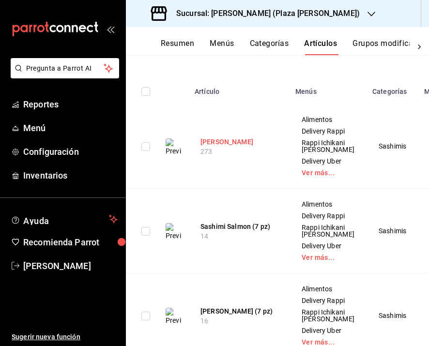
click at [240, 147] on button "Sashimi Sampler" at bounding box center [238, 142] width 77 height 10
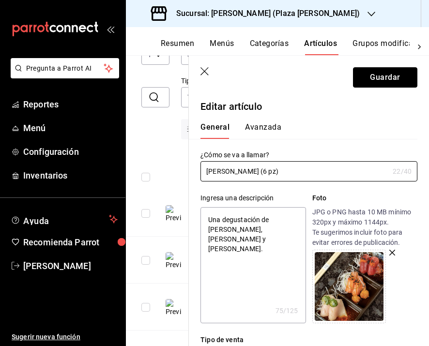
click at [383, 80] on button "Guardar" at bounding box center [385, 77] width 64 height 20
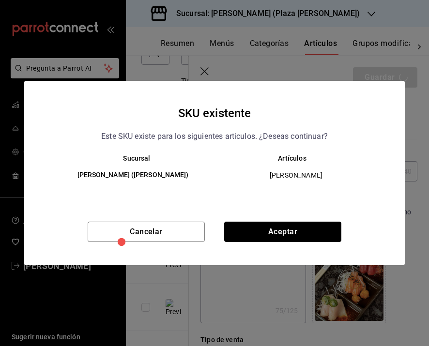
click at [277, 234] on button "Aceptar" at bounding box center [282, 232] width 117 height 20
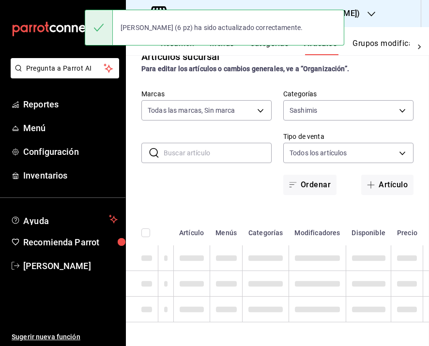
scroll to position [29, 0]
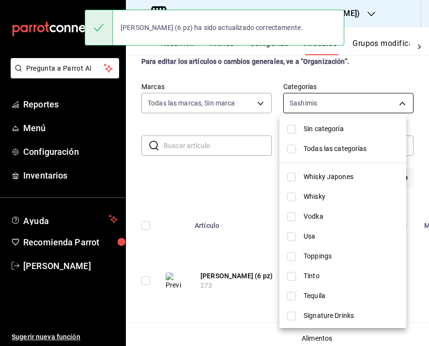
click at [318, 102] on body "Pregunta a Parrot AI Reportes Menú Configuración Inventarios Ayuda Recomienda P…" at bounding box center [214, 173] width 429 height 346
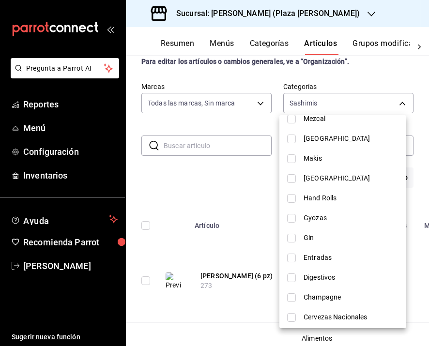
scroll to position [239, 0]
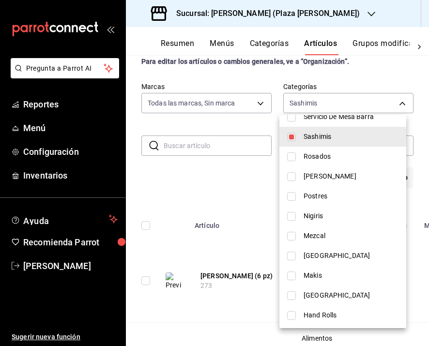
click at [325, 137] on span "Sashimis" at bounding box center [350, 137] width 95 height 10
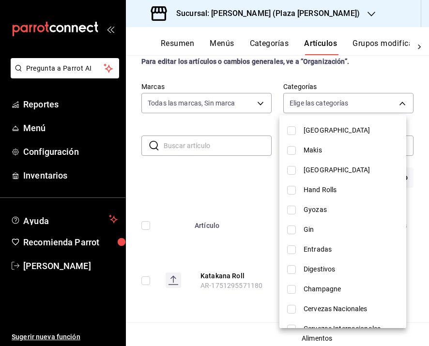
scroll to position [434, 0]
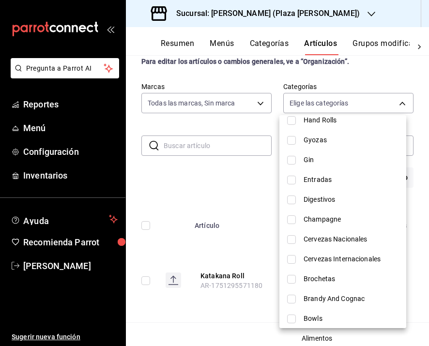
click at [315, 179] on span "Entradas" at bounding box center [350, 180] width 95 height 10
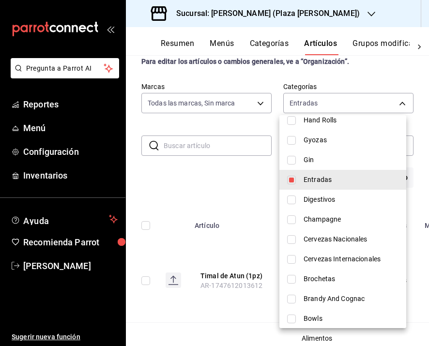
click at [218, 238] on div at bounding box center [214, 173] width 429 height 346
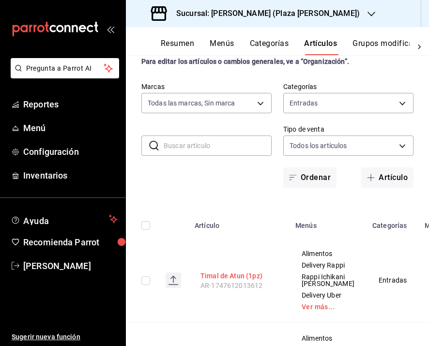
click at [244, 281] on button "Timal de Atun (1pz)" at bounding box center [238, 276] width 77 height 10
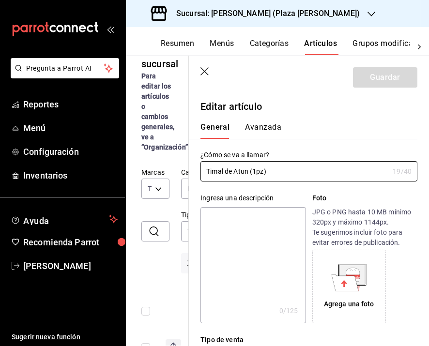
click at [206, 75] on icon "button" at bounding box center [205, 72] width 10 height 10
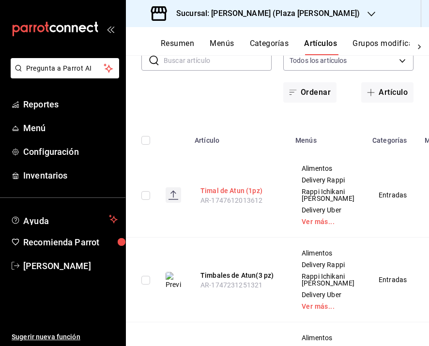
scroll to position [195, 0]
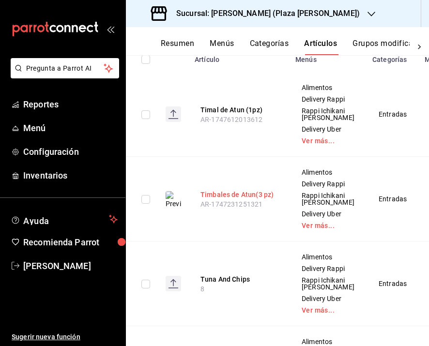
click at [248, 199] on button "Timbales de Atun(3 pz)" at bounding box center [238, 195] width 77 height 10
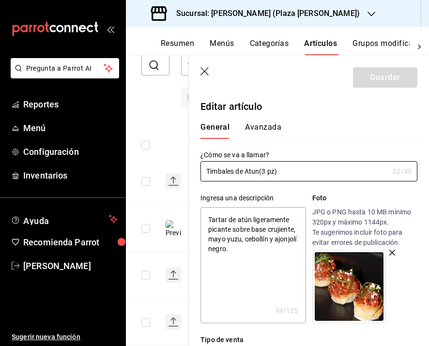
click at [205, 71] on icon "button" at bounding box center [204, 71] width 8 height 8
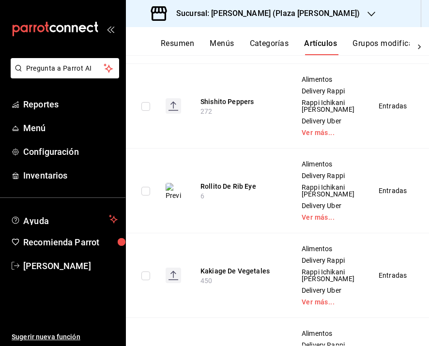
scroll to position [643, 0]
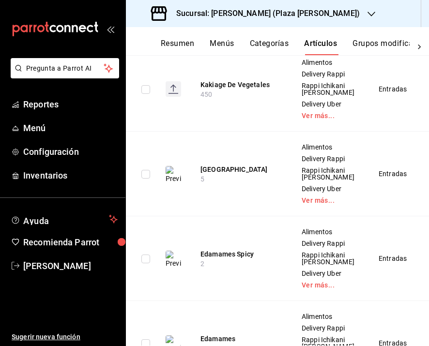
click at [233, 5] on button "Rollito De Rib Eye" at bounding box center [238, 0] width 77 height 10
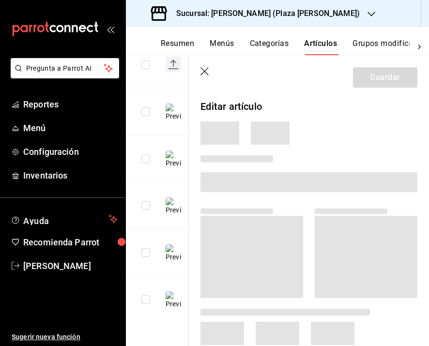
scroll to position [449, 0]
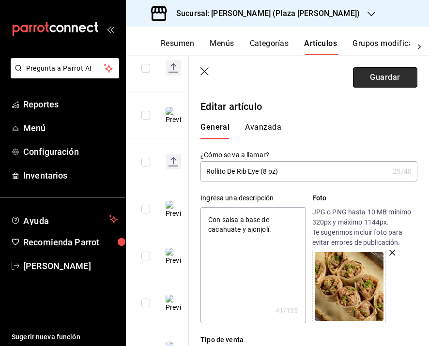
click at [393, 71] on button "Guardar" at bounding box center [385, 77] width 64 height 20
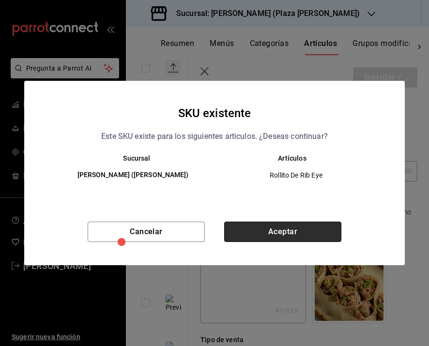
click at [250, 223] on button "Aceptar" at bounding box center [282, 232] width 117 height 20
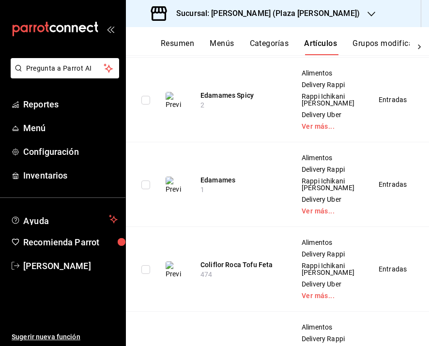
scroll to position [748, 0]
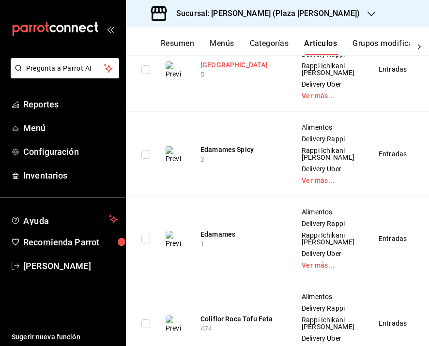
click at [226, 70] on button "Ichikani Tower" at bounding box center [238, 65] width 77 height 10
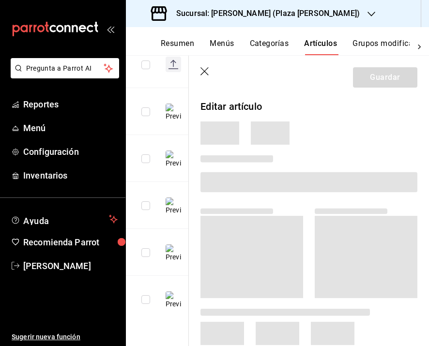
scroll to position [460, 0]
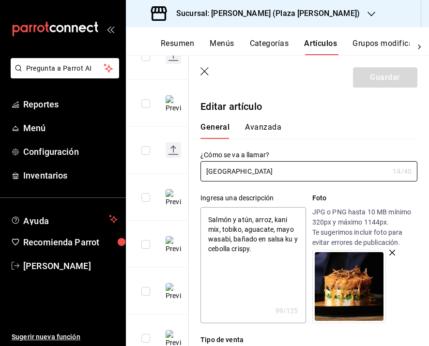
click at [208, 224] on textarea "Salmón y atún, arroz, kani mix, tobiko, aguacate, mayo wasabi, bañado en salsa …" at bounding box center [252, 265] width 105 height 116
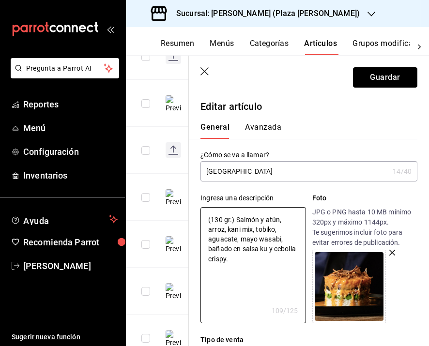
click at [362, 84] on button "Guardar" at bounding box center [385, 77] width 64 height 20
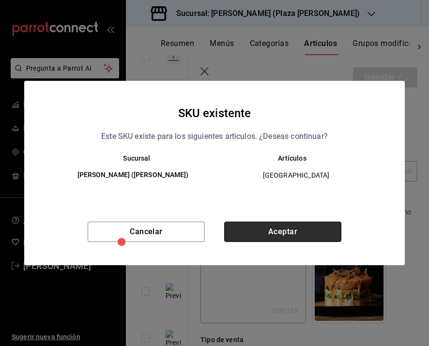
click at [280, 229] on button "Aceptar" at bounding box center [282, 232] width 117 height 20
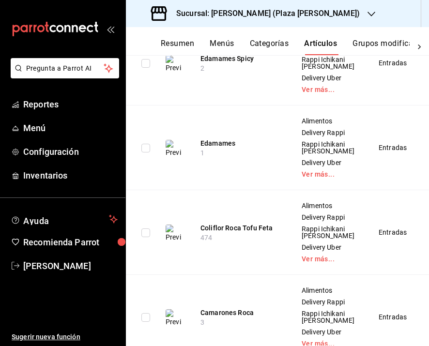
scroll to position [841, 0]
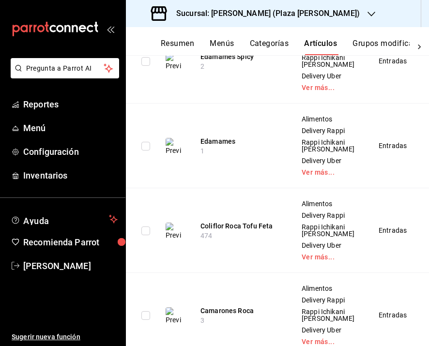
click at [230, 61] on button "Edamames Spicy" at bounding box center [238, 57] width 77 height 10
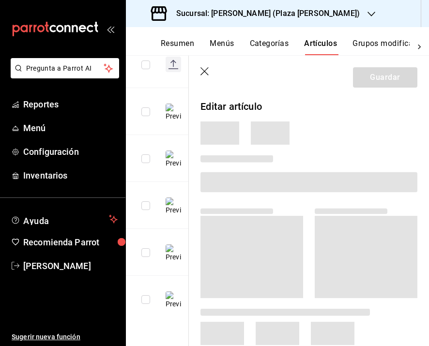
scroll to position [460, 0]
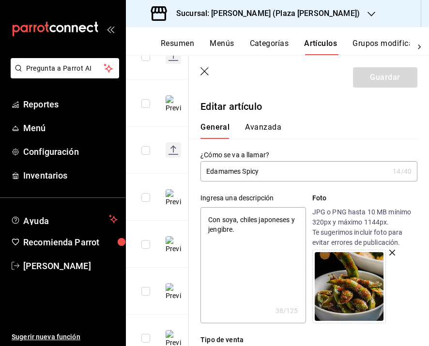
click at [208, 220] on textarea "Con soya, chiles japoneses y jengibre." at bounding box center [252, 265] width 105 height 116
paste textarea "(250 gr.)"
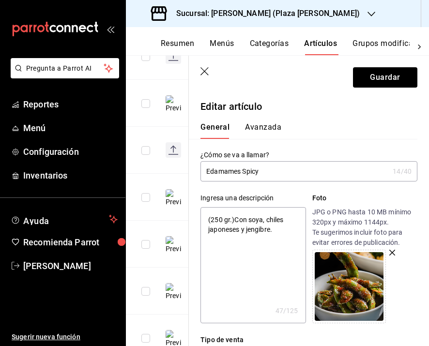
click at [223, 218] on textarea "(250 gr.)Con soya, chiles japoneses y jengibre." at bounding box center [252, 265] width 105 height 116
click at [221, 219] on textarea "(250 gr.)Con soya, chiles japoneses y jengibre." at bounding box center [252, 265] width 105 height 116
click at [233, 218] on textarea "(100 gr.)Con soya, chiles japoneses y jengibre." at bounding box center [252, 265] width 105 height 116
click at [391, 79] on button "Guardar" at bounding box center [385, 77] width 64 height 20
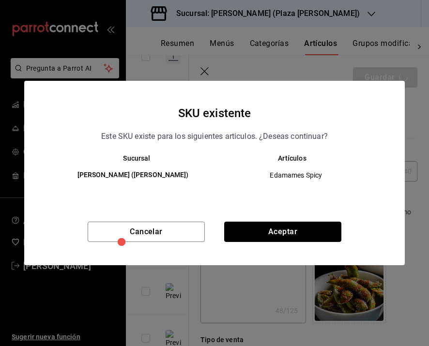
click at [325, 223] on button "Aceptar" at bounding box center [282, 232] width 117 height 20
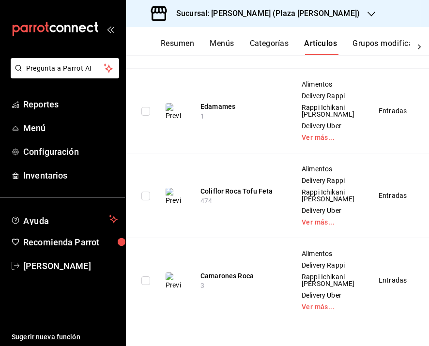
scroll to position [960, 0]
click at [221, 111] on button "Edamames" at bounding box center [238, 107] width 77 height 10
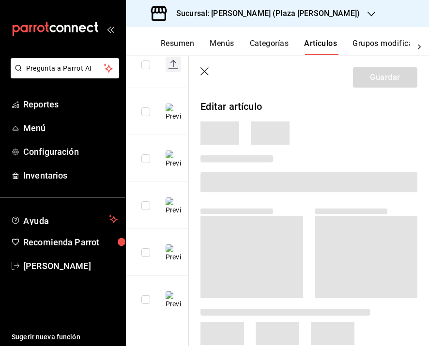
scroll to position [460, 0]
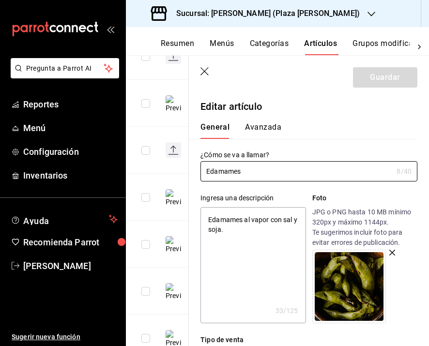
click at [209, 222] on textarea "Edamames al vapor con sal y soja." at bounding box center [252, 265] width 105 height 116
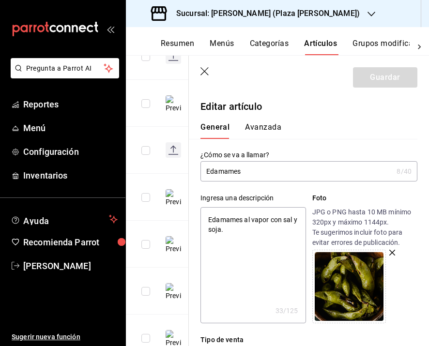
paste textarea "(250 gr.)"
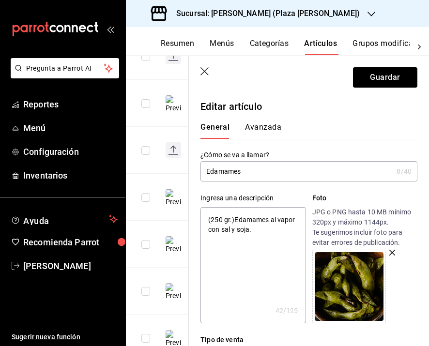
click at [222, 221] on textarea "(250 gr.)Edamames al vapor con sal y soja." at bounding box center [252, 265] width 105 height 116
click at [235, 220] on textarea "(100 gr.)Edamames al vapor con sal y soja." at bounding box center [252, 265] width 105 height 116
click at [368, 77] on button "Guardar" at bounding box center [385, 77] width 64 height 20
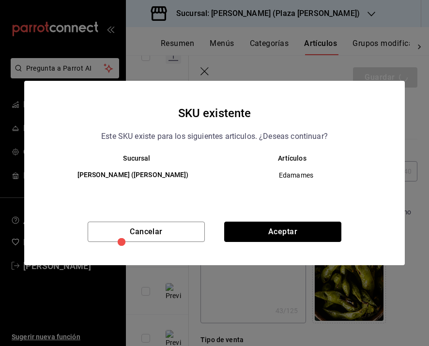
click at [313, 231] on button "Aceptar" at bounding box center [282, 232] width 117 height 20
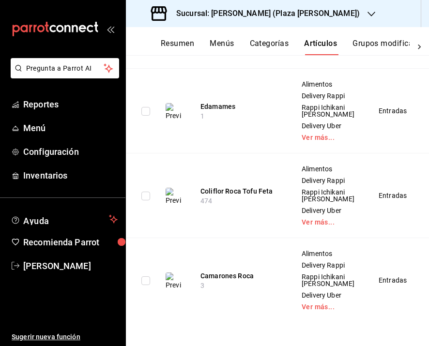
scroll to position [1132, 0]
click at [223, 187] on button "Coliflor Roca Tofu Feta" at bounding box center [238, 191] width 77 height 10
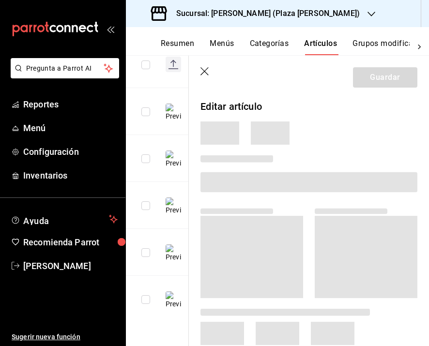
scroll to position [460, 0]
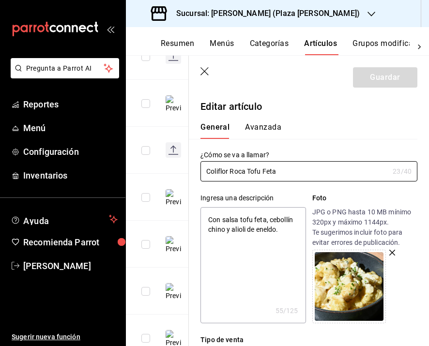
click at [210, 219] on textarea "Con salsa tofu feta, cebollín chino y alioli de eneldo." at bounding box center [252, 265] width 105 height 116
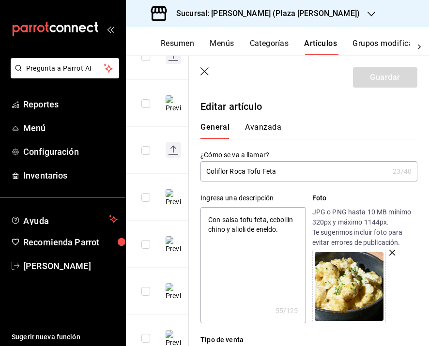
paste textarea "(250 gr.)"
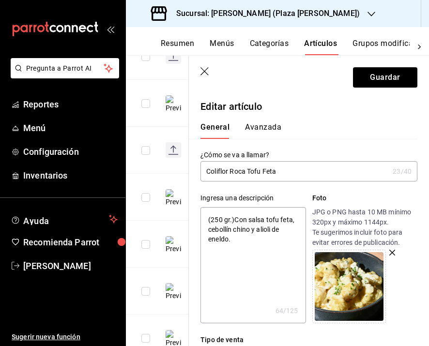
click at [217, 217] on textarea "(250 gr.)Con salsa tofu feta, cebollín chino y alioli de eneldo." at bounding box center [252, 265] width 105 height 116
click at [235, 219] on textarea "(200 gr.)Con salsa tofu feta, cebollín chino y alioli de eneldo." at bounding box center [252, 265] width 105 height 116
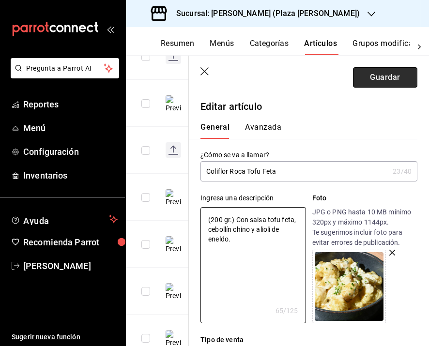
click at [385, 81] on button "Guardar" at bounding box center [385, 77] width 64 height 20
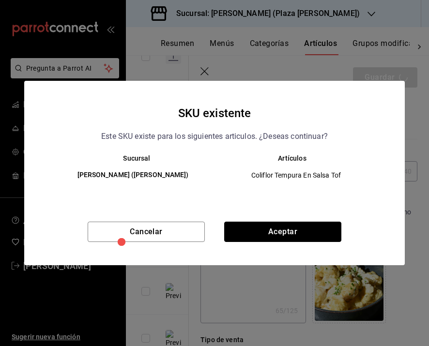
click at [320, 237] on button "Aceptar" at bounding box center [282, 232] width 117 height 20
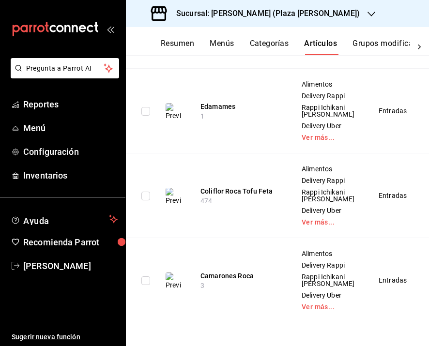
scroll to position [1181, 0]
click at [220, 271] on button "Camarones Roca" at bounding box center [238, 276] width 77 height 10
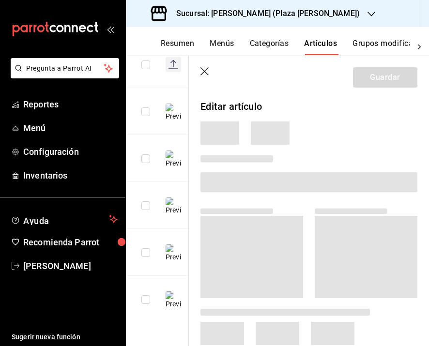
scroll to position [460, 0]
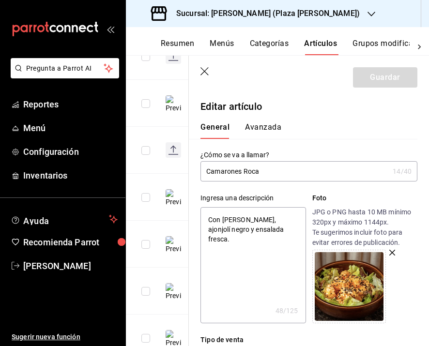
click at [208, 219] on textarea "Con mayo roca, ajonjolí negro y ensalada fresca." at bounding box center [252, 265] width 105 height 116
paste textarea "(250 gr.)"
click at [222, 219] on textarea "(250 gr.)Con mayo roca, ajonjolí negro y ensalada fresca." at bounding box center [252, 265] width 105 height 116
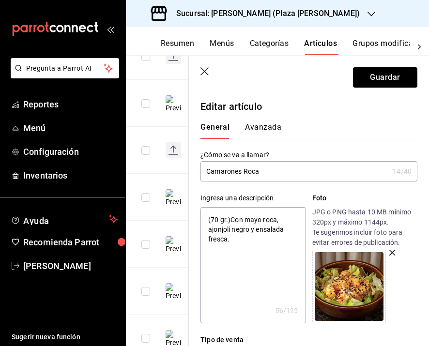
click at [230, 217] on textarea "(70 gr.)Con mayo roca, ajonjolí negro y ensalada fresca." at bounding box center [252, 265] width 105 height 116
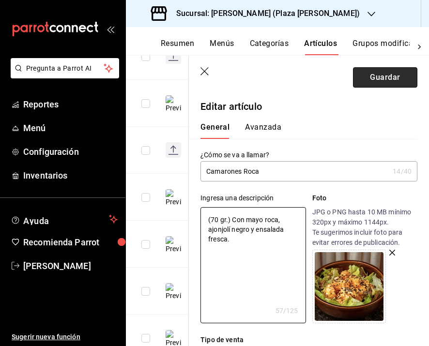
click at [375, 83] on button "Guardar" at bounding box center [385, 77] width 64 height 20
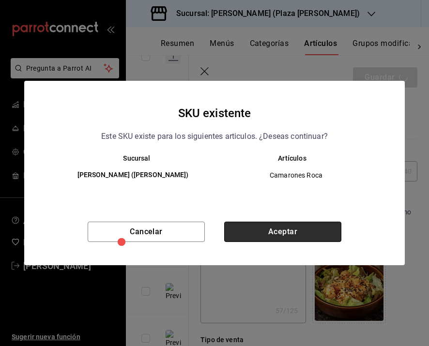
click at [300, 228] on button "Aceptar" at bounding box center [282, 232] width 117 height 20
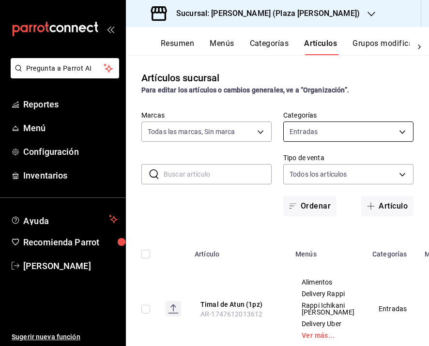
click at [317, 128] on body "Pregunta a Parrot AI Reportes Menú Configuración Inventarios Ayuda Recomienda P…" at bounding box center [214, 173] width 429 height 346
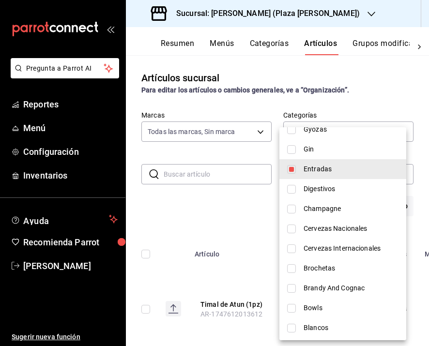
scroll to position [333, 0]
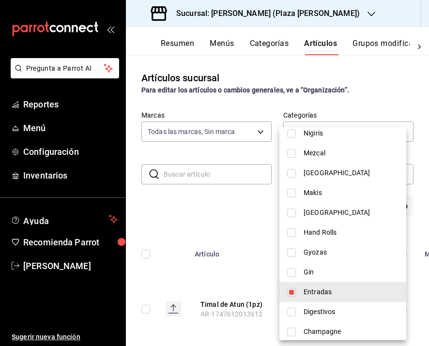
click at [318, 252] on span "Gyozas" at bounding box center [350, 252] width 95 height 10
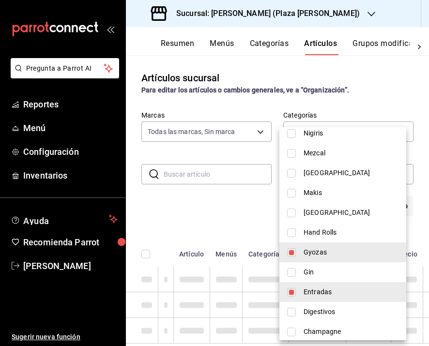
click at [319, 288] on span "Entradas" at bounding box center [350, 292] width 95 height 10
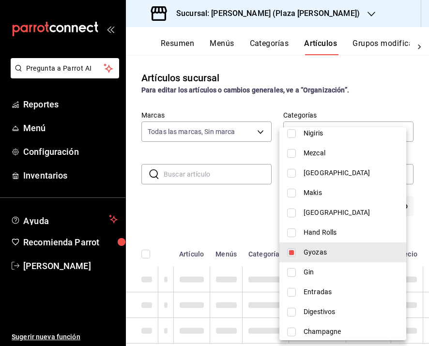
click at [215, 228] on div at bounding box center [214, 173] width 429 height 346
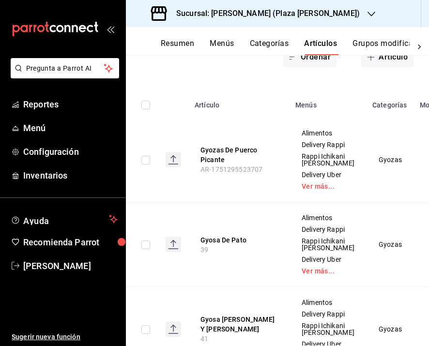
scroll to position [216, 0]
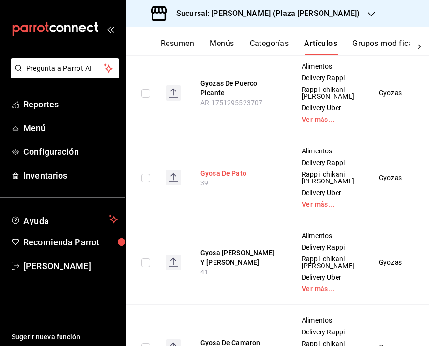
click at [212, 178] on button "Gyosa De Pato" at bounding box center [238, 173] width 77 height 10
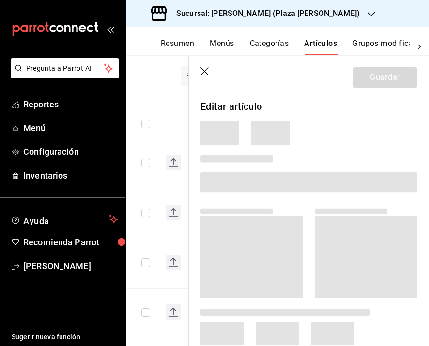
scroll to position [143, 0]
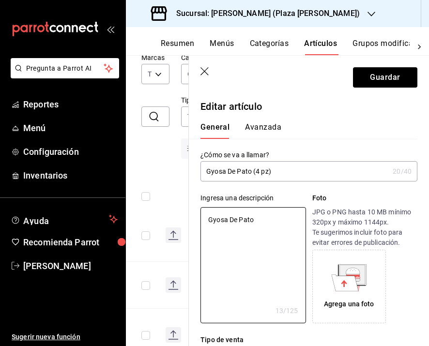
drag, startPoint x: 257, startPoint y: 222, endPoint x: 198, endPoint y: 222, distance: 59.5
click at [198, 222] on div "Ingresa una descripción Gyosa De Pato x 13 /125 ​ Foto JPG o PNG hasta 10 MB mí…" at bounding box center [303, 252] width 228 height 142
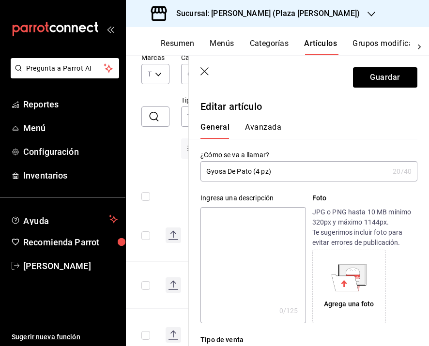
paste textarea "Acompañado de pepino y salsa de ciruela."
click at [362, 279] on icon at bounding box center [352, 274] width 28 height 21
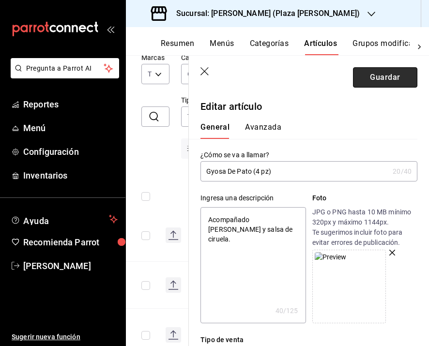
click at [381, 68] on button "Guardar" at bounding box center [385, 77] width 64 height 20
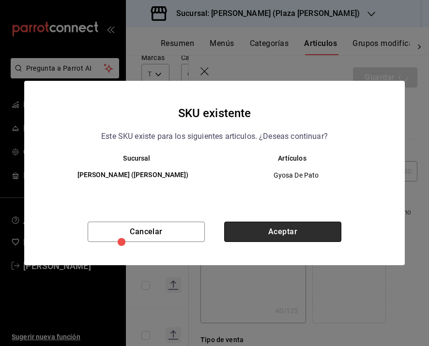
click at [303, 233] on button "Aceptar" at bounding box center [282, 232] width 117 height 20
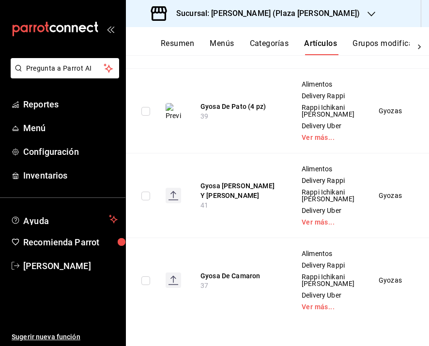
scroll to position [398, 0]
click at [221, 181] on button "Gyosa De Costilla Y Hongos" at bounding box center [238, 190] width 77 height 19
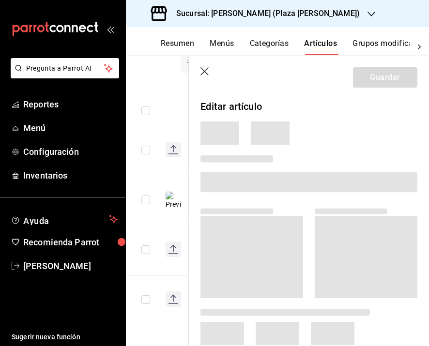
scroll to position [143, 0]
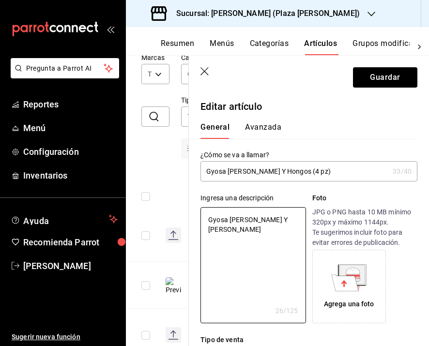
drag, startPoint x: 298, startPoint y: 222, endPoint x: 189, endPoint y: 212, distance: 109.3
click at [189, 213] on div "Ingresa una descripción Gyosa De Costilla Y Hongos x 26 /125 ​ Foto JPG o PNG h…" at bounding box center [303, 252] width 228 height 142
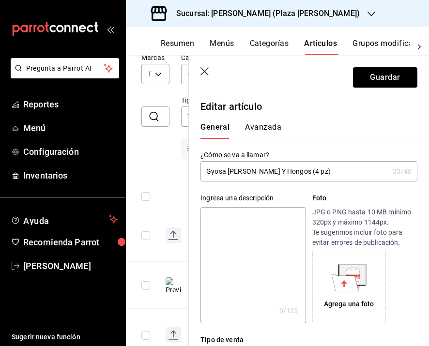
paste textarea "Con salsa ishiyaki."
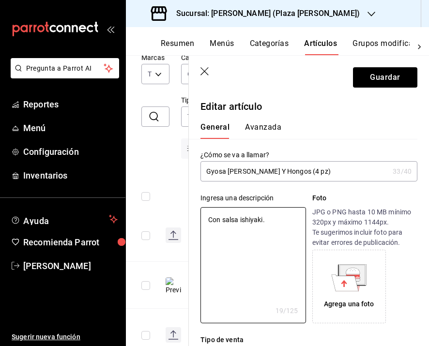
click at [347, 289] on icon at bounding box center [345, 282] width 27 height 16
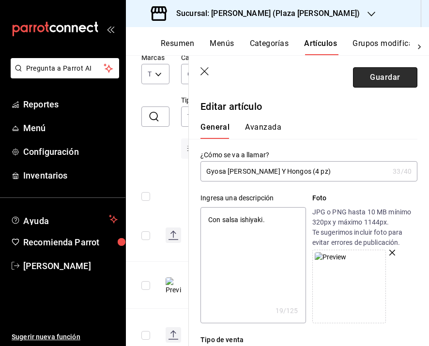
click at [358, 69] on button "Guardar" at bounding box center [385, 77] width 64 height 20
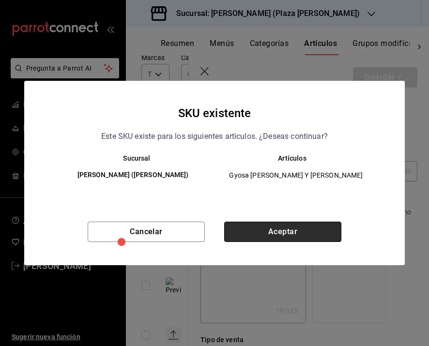
click at [327, 230] on button "Aceptar" at bounding box center [282, 232] width 117 height 20
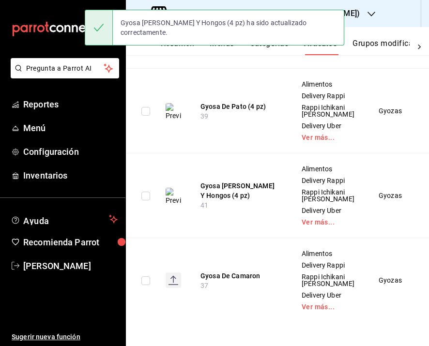
scroll to position [398, 0]
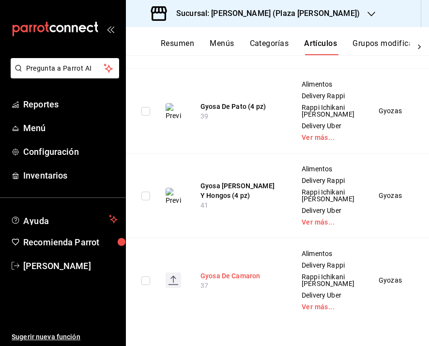
click at [220, 271] on button "Gyosa De Camaron" at bounding box center [238, 276] width 77 height 10
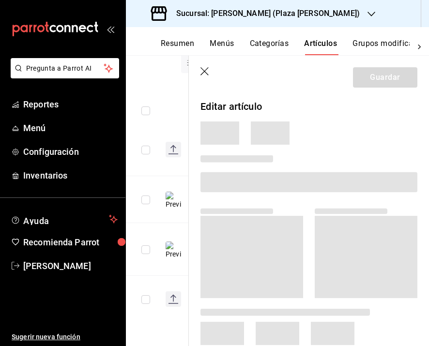
scroll to position [143, 0]
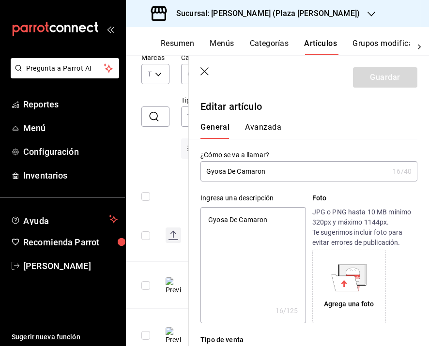
click at [221, 172] on input "Gyosa De Camaron" at bounding box center [294, 171] width 188 height 19
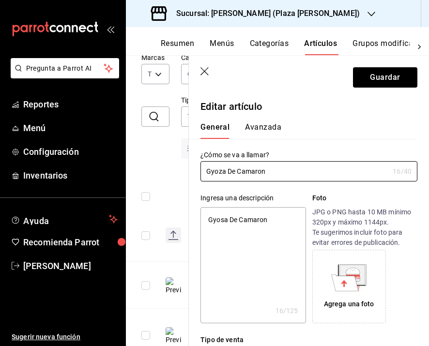
drag, startPoint x: 284, startPoint y: 220, endPoint x: 161, endPoint y: 220, distance: 122.9
click at [161, 220] on main "Artículos sucursal Para editar los artículos o cambios generales, ve a “Organiz…" at bounding box center [277, 200] width 303 height 291
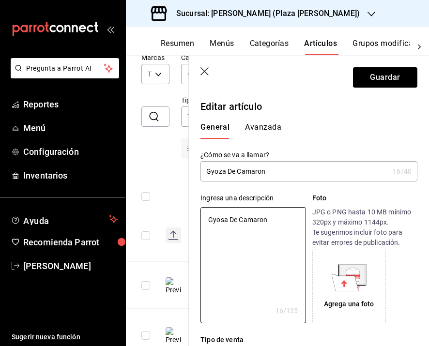
paste textarea "Fritas sobre una salsa oriental cremosa de cacahuate ligeramente picante."
click at [295, 169] on input "Gyoza De Camaron" at bounding box center [294, 171] width 188 height 19
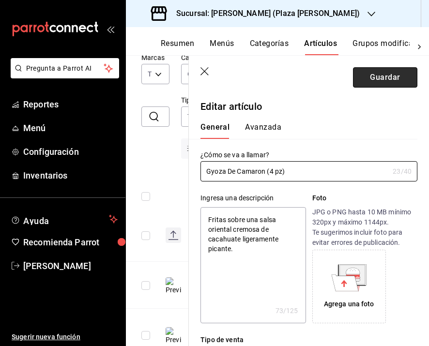
click at [373, 83] on button "Guardar" at bounding box center [385, 77] width 64 height 20
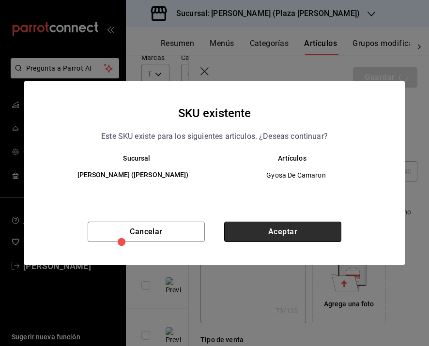
click at [277, 227] on button "Aceptar" at bounding box center [282, 232] width 117 height 20
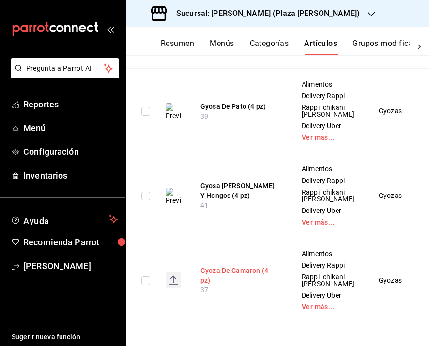
scroll to position [398, 0]
click at [220, 266] on button "Gyoza De Camaron (4 pz)" at bounding box center [238, 275] width 77 height 19
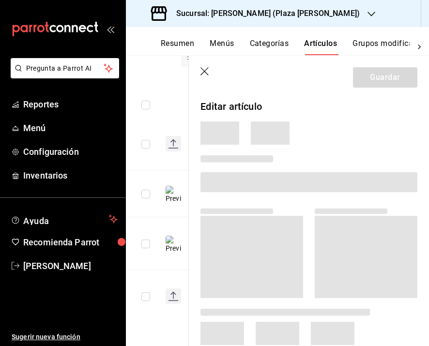
scroll to position [149, 0]
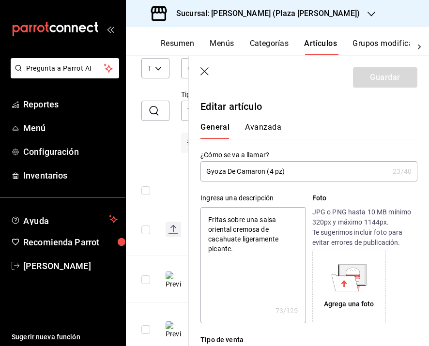
click at [219, 169] on input "Gyoza De Camaron (4 pz)" at bounding box center [294, 171] width 188 height 19
click at [220, 172] on input "Gyoza De Camaron (4 pz)" at bounding box center [294, 171] width 188 height 19
click at [378, 74] on button "Guardar" at bounding box center [385, 77] width 64 height 20
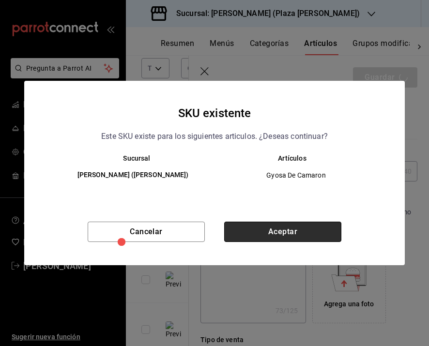
click at [266, 234] on button "Aceptar" at bounding box center [282, 232] width 117 height 20
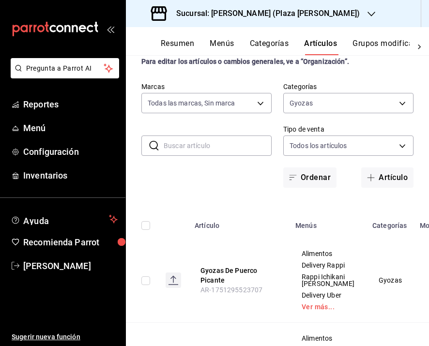
scroll to position [398, 0]
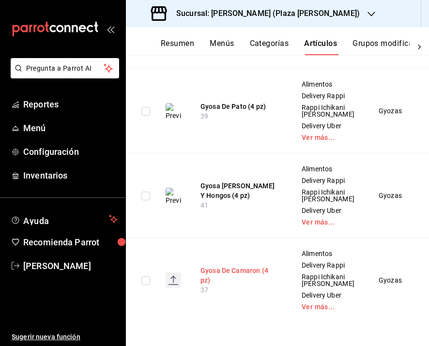
click at [218, 266] on button "Gyosa De Camaron (4 pz)" at bounding box center [238, 275] width 77 height 19
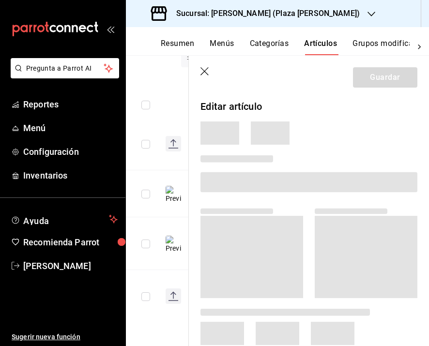
scroll to position [149, 0]
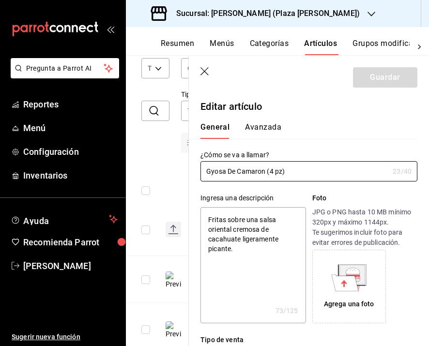
click at [360, 278] on icon at bounding box center [352, 274] width 25 height 19
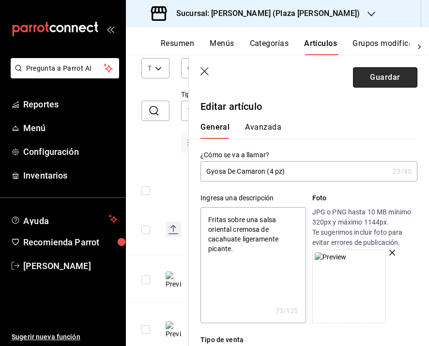
click at [388, 79] on button "Guardar" at bounding box center [385, 77] width 64 height 20
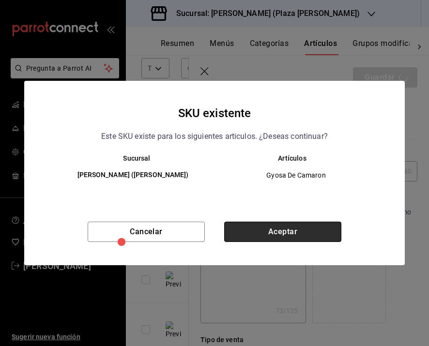
click at [289, 241] on button "Aceptar" at bounding box center [282, 232] width 117 height 20
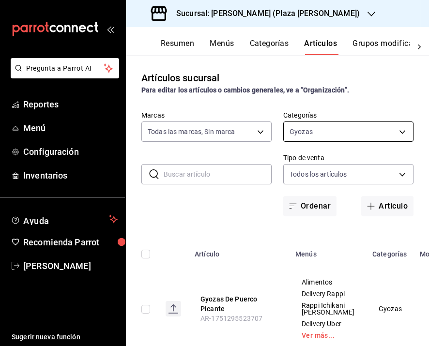
click at [325, 134] on body "Pregunta a Parrot AI Reportes Menú Configuración Inventarios Ayuda Recomienda P…" at bounding box center [214, 173] width 429 height 346
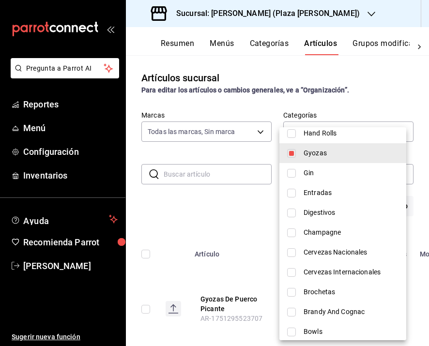
scroll to position [305, 0]
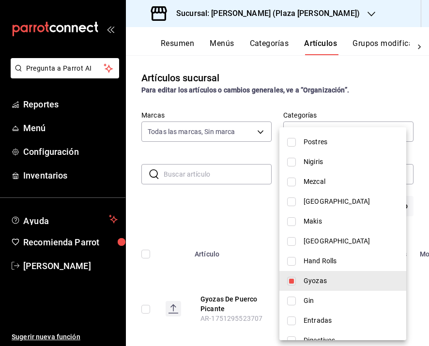
drag, startPoint x: 305, startPoint y: 280, endPoint x: 307, endPoint y: 253, distance: 27.2
click at [305, 280] on span "Gyozas" at bounding box center [350, 281] width 95 height 10
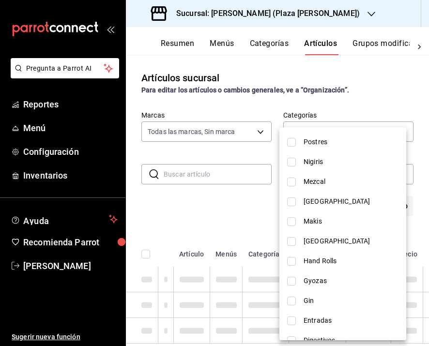
click at [313, 224] on span "Makis" at bounding box center [350, 221] width 95 height 10
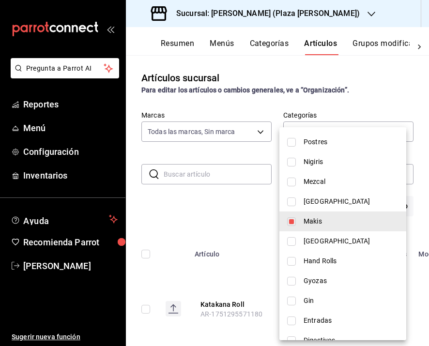
click at [239, 246] on div at bounding box center [214, 173] width 429 height 346
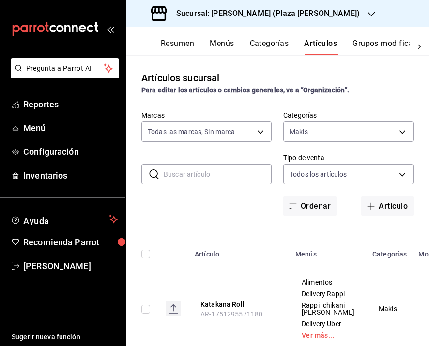
click at [237, 235] on div "Artículos sucursal Para editar los artículos o cambios generales, ve a “Organiz…" at bounding box center [277, 200] width 303 height 290
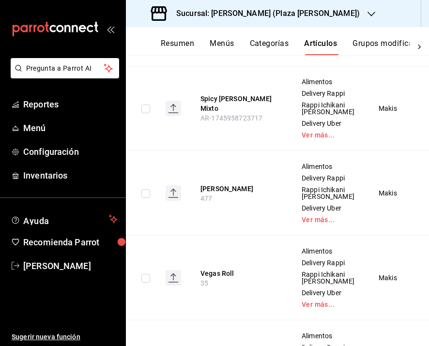
scroll to position [286, 0]
click at [225, 193] on button "Hamana Roll" at bounding box center [238, 188] width 77 height 10
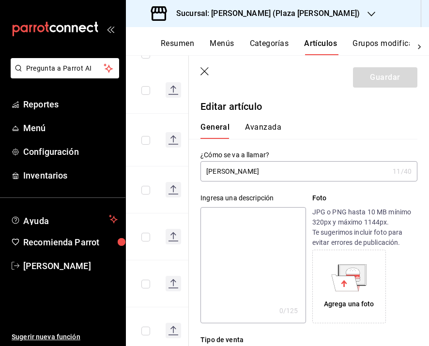
click at [224, 233] on textarea at bounding box center [252, 265] width 105 height 116
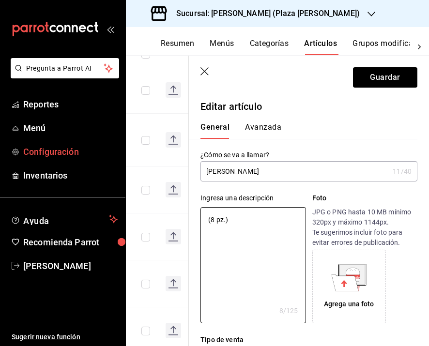
paste textarea "Camarón tempura, aguacate y pepino por dentro,salmón, mayo spicy, ajonjolí y sa…"
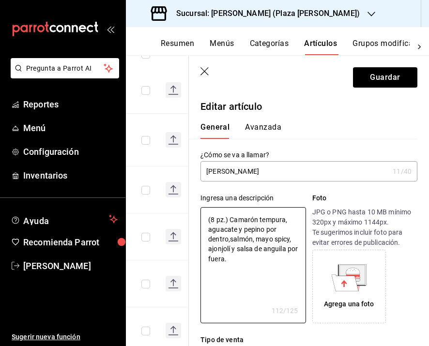
click at [343, 283] on icon at bounding box center [344, 283] width 6 height 7
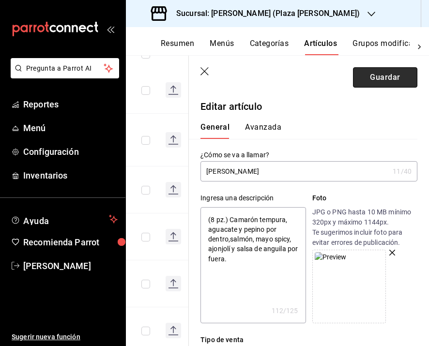
click at [385, 79] on button "Guardar" at bounding box center [385, 77] width 64 height 20
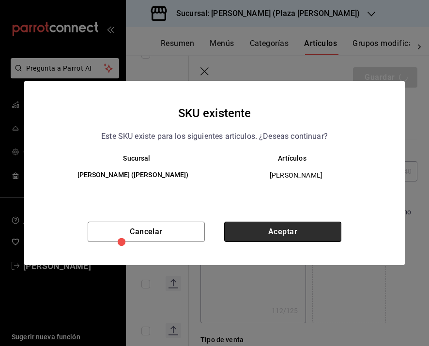
click at [253, 235] on button "Aceptar" at bounding box center [282, 232] width 117 height 20
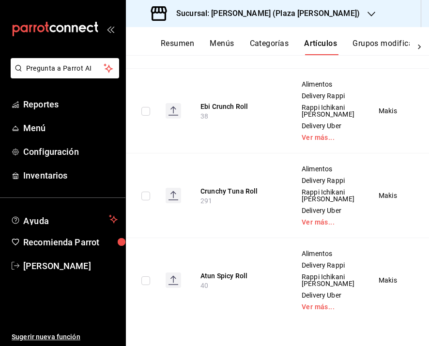
scroll to position [1245, 0]
click at [226, 27] on button "Ichikani Truffle" at bounding box center [238, 22] width 77 height 10
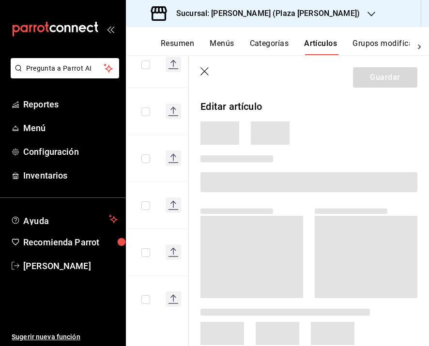
scroll to position [601, 0]
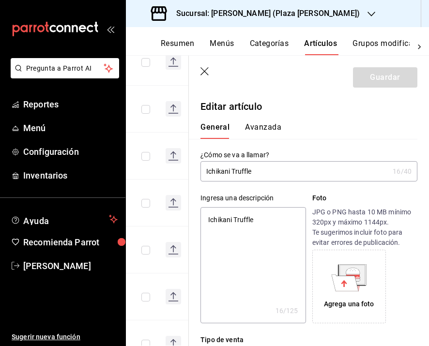
drag, startPoint x: 256, startPoint y: 220, endPoint x: 206, endPoint y: 220, distance: 50.3
click at [206, 220] on textarea "Ichikani Truffle" at bounding box center [252, 265] width 105 height 116
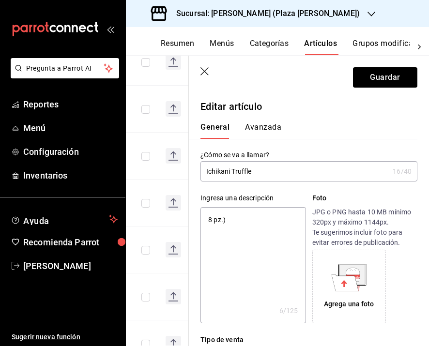
click at [208, 220] on textarea "8 pz.)" at bounding box center [252, 265] width 105 height 116
click at [246, 220] on textarea "(8 pz.)" at bounding box center [252, 265] width 105 height 116
paste textarea "camarón empanizado, mayo spicy, aguacate y kani mix por dentro, hamachi, sal tr…"
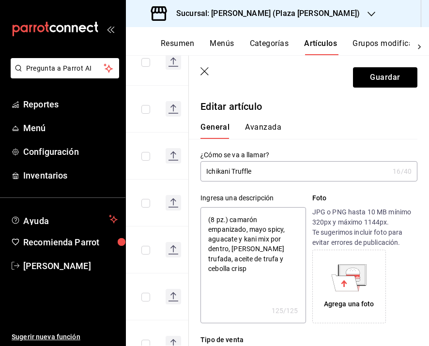
click at [233, 220] on textarea "(8 pz.) camarón empanizado, mayo spicy, aguacate y kani mix por dentro, hamachi…" at bounding box center [252, 265] width 105 height 116
click at [260, 267] on textarea "(8 pz.) Camarón empanizado, mayo spicy, aguacate y kani mix por dentro, hamachi…" at bounding box center [252, 265] width 105 height 116
drag, startPoint x: 226, startPoint y: 248, endPoint x: 271, endPoint y: 241, distance: 45.5
click at [271, 241] on textarea "(8 pz.) Camarón empanizado, mayo spicy, aguacate y kani mix por dentro, hamachi…" at bounding box center [252, 265] width 105 height 116
click at [285, 262] on textarea "(8 pz.) Camarón empanizado, mayo spicy, aguacate y kani mix, hamachi, sal trufa…" at bounding box center [252, 265] width 105 height 116
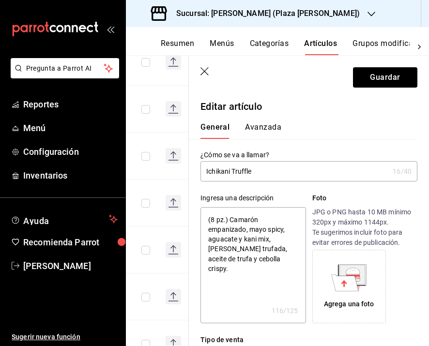
click at [349, 269] on icon at bounding box center [353, 271] width 14 height 6
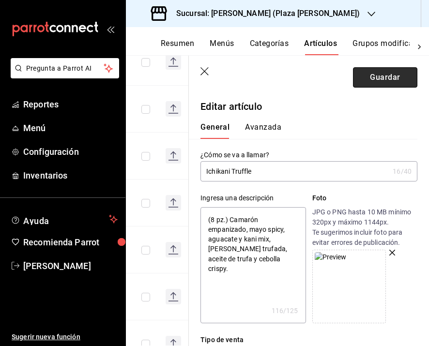
click at [380, 82] on button "Guardar" at bounding box center [385, 77] width 64 height 20
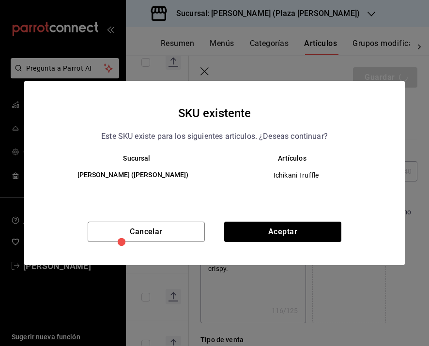
click at [273, 245] on div "Cancelar Aceptar" at bounding box center [214, 244] width 380 height 44
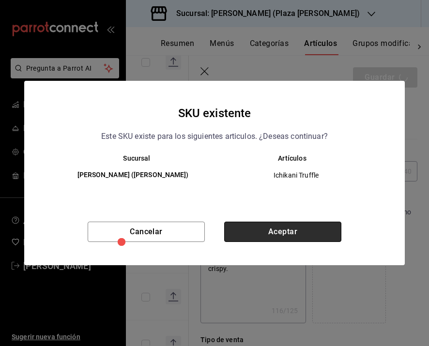
click at [274, 239] on button "Aceptar" at bounding box center [282, 232] width 117 height 20
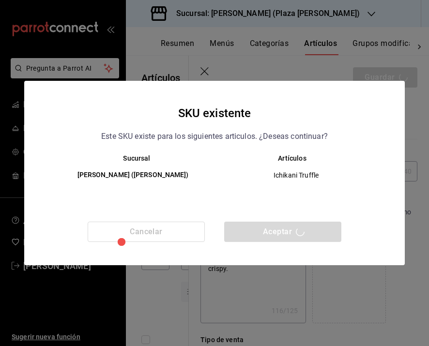
scroll to position [601, 0]
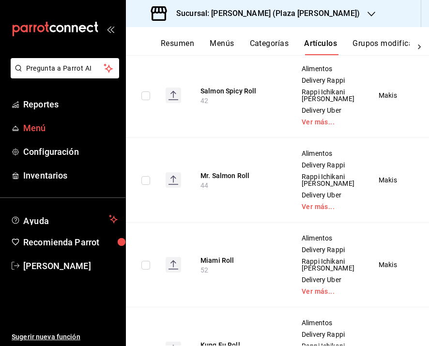
scroll to position [642, 0]
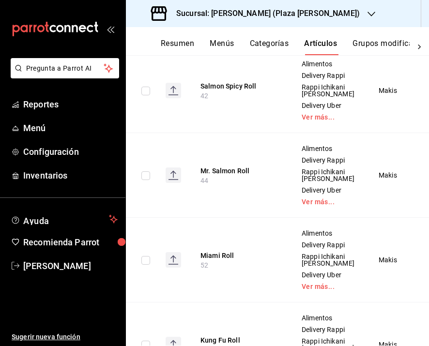
click at [226, 6] on button "Spider Roll" at bounding box center [238, 2] width 77 height 10
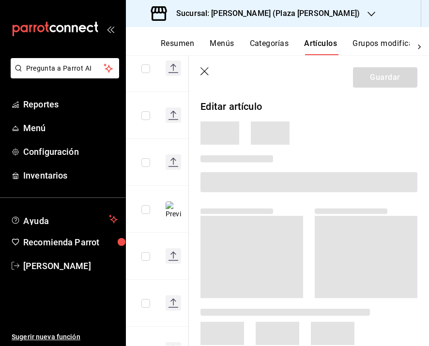
scroll to position [447, 0]
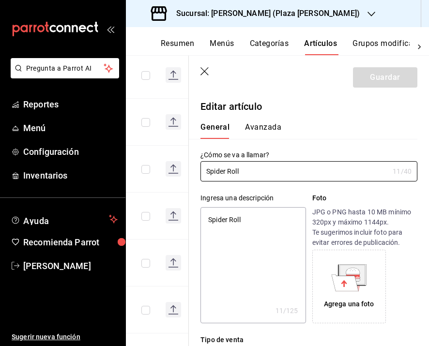
type textarea "x"
type input "$295.00"
type textarea "x"
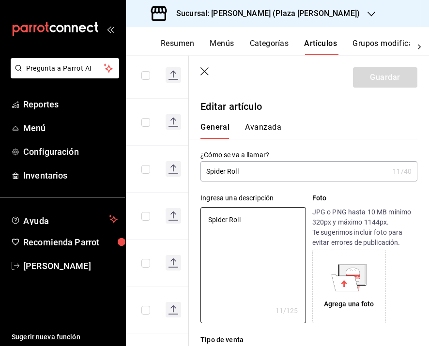
drag, startPoint x: 248, startPoint y: 217, endPoint x: 176, endPoint y: 217, distance: 72.1
click at [176, 217] on main "Artículos sucursal Para editar los artículos o cambios generales, ve a “Organiz…" at bounding box center [277, 200] width 303 height 291
paste textarea "Aguacate, softshell crab tempura, kani mix por dentro, salsa ku, mayo trufa, ce…"
type textarea "Aguacate, softshell crab tempura, kani mix por dentro, salsa ku, mayo trufa, ce…"
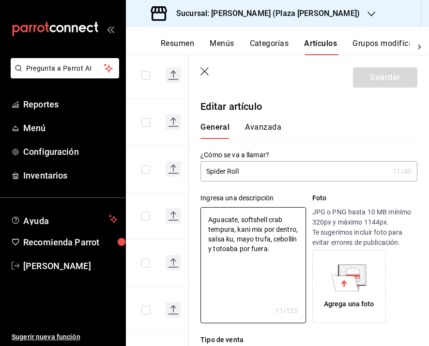
type textarea "x"
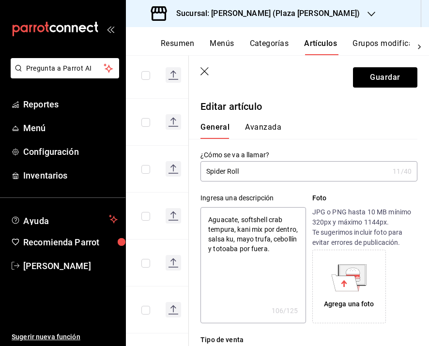
click at [205, 220] on textarea "Aguacate, softshell crab tempura, kani mix por dentro, salsa ku, mayo trufa, ce…" at bounding box center [252, 265] width 105 height 116
type textarea "8 Aguacate, softshell crab tempura, kani mix por dentro, salsa ku, mayo trufa, …"
type textarea "x"
type textarea "8 pAguacate, softshell crab tempura, kani mix por dentro, salsa ku, mayo trufa,…"
type textarea "x"
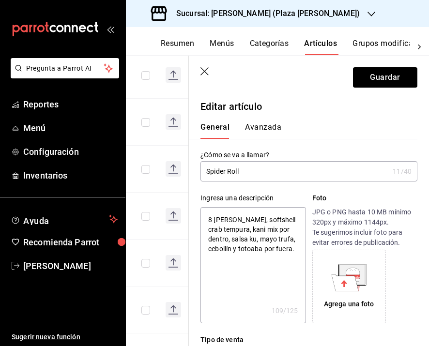
type textarea "8 Aguacate, softshell crab tempura, kani mix por dentro, salsa ku, mayo trufa, …"
type textarea "x"
type textarea "8Aguacate, softshell crab tempura, kani mix por dentro, salsa ku, mayo trufa, c…"
type textarea "x"
type textarea "Aguacate, softshell crab tempura, kani mix por dentro, salsa ku, mayo trufa, ce…"
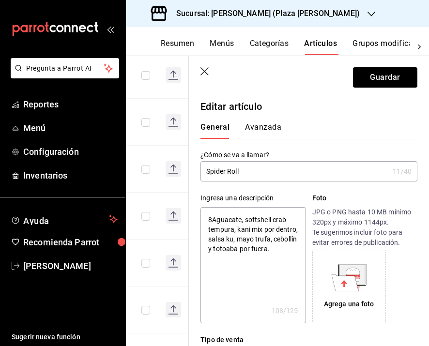
type textarea "x"
type textarea "(Aguacate, softshell crab tempura, kani mix por dentro, salsa ku, mayo trufa, c…"
type textarea "x"
type textarea "(8Aguacate, softshell crab tempura, kani mix por dentro, salsa ku, mayo trufa, …"
type textarea "x"
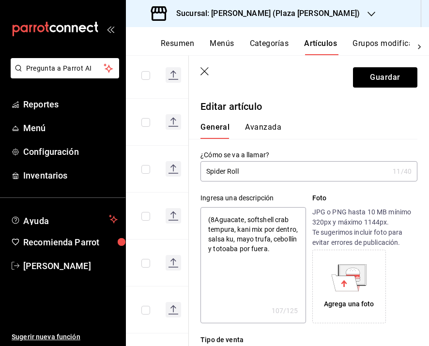
type textarea "(8 Aguacate, softshell crab tempura, kani mix por dentro, salsa ku, mayo trufa,…"
type textarea "x"
type textarea "(8 pAguacate, softshell crab tempura, kani mix por dentro, salsa ku, mayo trufa…"
type textarea "x"
type textarea "(8 pzAguacate, softshell crab tempura, kani mix por dentro, salsa ku, mayo truf…"
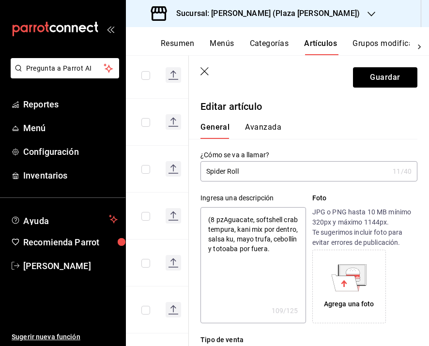
type textarea "x"
type textarea "(8 pz.Aguacate, softshell crab tempura, kani mix por dentro, salsa ku, mayo tru…"
type textarea "x"
type textarea "(8 pz.)Aguacate, softshell crab tempura, kani mix por dentro, salsa ku, mayo tr…"
type textarea "x"
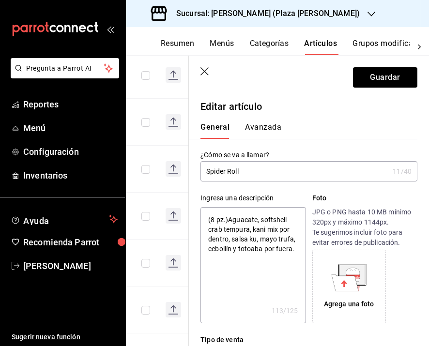
type textarea "(8 pz.) Aguacate, softshell crab tempura, kani mix por dentro, salsa ku, mayo t…"
type textarea "x"
type textarea "(8 pz.) Aguacate, softshell crab tempura, kani mix por dentro, salsa ku, mayo t…"
click at [347, 285] on icon at bounding box center [345, 282] width 27 height 16
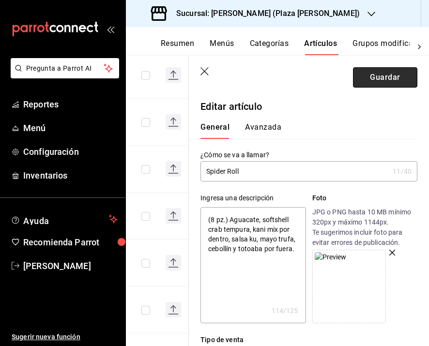
click at [381, 81] on button "Guardar" at bounding box center [385, 77] width 64 height 20
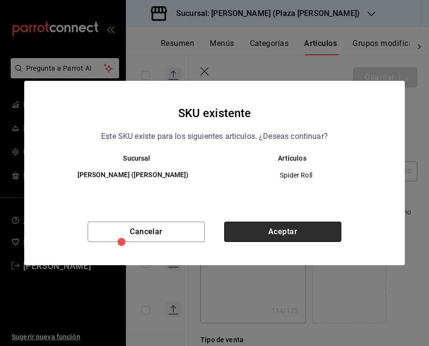
click at [281, 226] on button "Aceptar" at bounding box center [282, 232] width 117 height 20
type textarea "x"
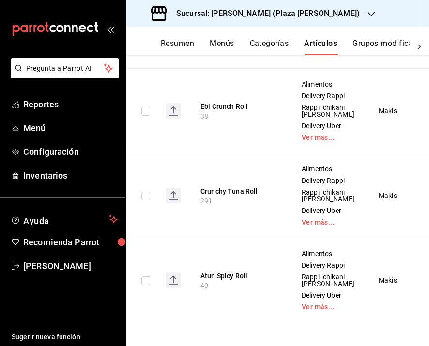
scroll to position [1383, 0]
click at [238, 196] on button "Crunchy Tuna Roll" at bounding box center [238, 191] width 77 height 10
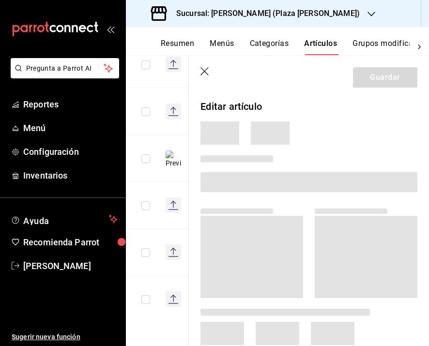
scroll to position [601, 0]
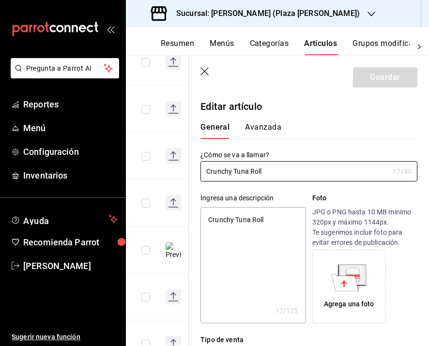
type textarea "x"
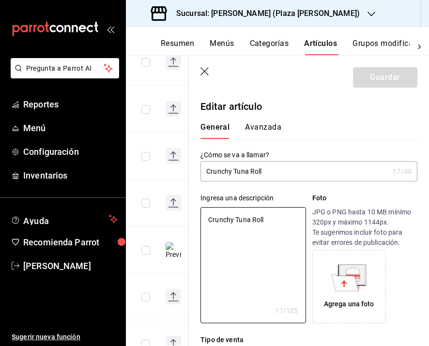
drag, startPoint x: 246, startPoint y: 220, endPoint x: 176, endPoint y: 212, distance: 70.6
click at [176, 212] on main "Artículos sucursal Para editar los artículos o cambios generales, ve a “Organiz…" at bounding box center [277, 200] width 303 height 291
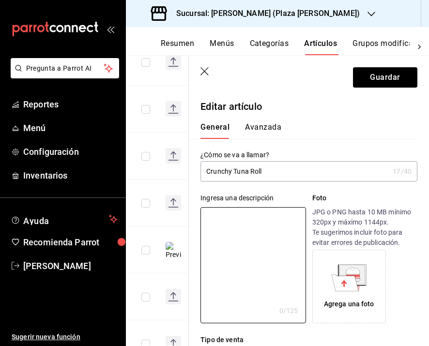
paste textarea "camarón empanizado, espárrago, aguacate y queso crema por dentro, atún, burbuja…"
type textarea "camarón empanizado, espárrago, aguacate y queso crema por dentro, atún, burbuja…"
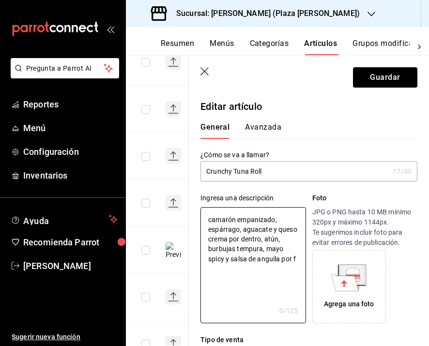
type textarea "x"
click at [213, 221] on textarea "camarón empanizado, espárrago, aguacate y queso crema por dentro, atún, burbuja…" at bounding box center [252, 265] width 105 height 116
type textarea "amarón empanizado, espárrago, aguacate y queso crema por dentro, atún, burbujas…"
type textarea "x"
type textarea "Camarón empanizado, espárrago, aguacate y queso crema por dentro, atún, burbuja…"
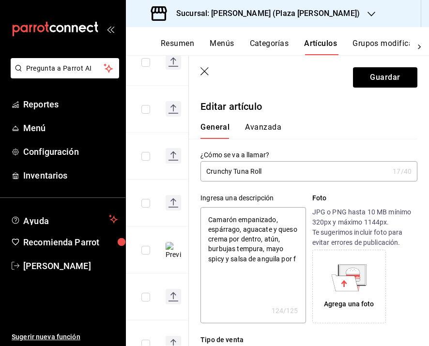
type textarea "x"
click at [208, 219] on textarea "Camarón empanizado, espárrago, aguacate y queso crema por dentro, atún, burbuja…" at bounding box center [252, 265] width 105 height 116
click at [209, 219] on textarea "Camarón empanizado, espárrago, aguacate y queso crema por dentro, atún, burbuja…" at bounding box center [252, 265] width 105 height 116
click at [252, 270] on textarea "Camarón empanizado, espárrago, aguacate y queso crema por dentro, atún, burbuja…" at bounding box center [252, 265] width 105 height 116
drag, startPoint x: 250, startPoint y: 240, endPoint x: 280, endPoint y: 240, distance: 29.5
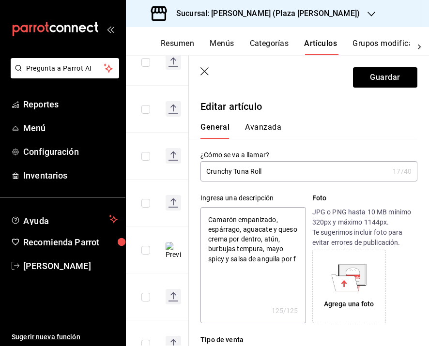
click at [280, 240] on textarea "Camarón empanizado, espárrago, aguacate y queso crema por dentro, atún, burbuja…" at bounding box center [252, 265] width 105 height 116
type textarea "Camarón empanizado, espárrago, aguacate y queso crema , atún, burbujas tempura,…"
type textarea "x"
drag, startPoint x: 217, startPoint y: 267, endPoint x: 284, endPoint y: 260, distance: 67.2
click at [284, 260] on textarea "Camarón empanizado, espárrago, aguacate y queso crema , atún, burbujas tempura,…" at bounding box center [252, 265] width 105 height 116
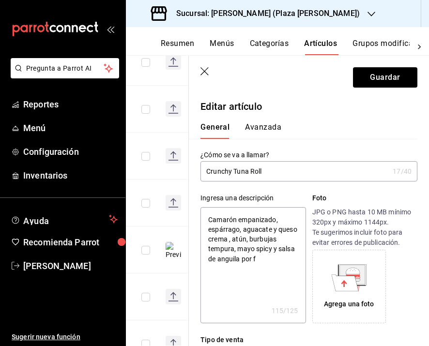
type textarea "Camarón empanizado, espárrago, aguacate y queso crema , atún, burbujas tempura,…"
type textarea "x"
type textarea "Camarón empanizado, espárrago, aguacate y queso crema , atún, burbujas tempura,…"
type textarea "x"
type textarea "Camarón empanizado, espárrago, aguacate y queso crema , atún, burbujas tempura,…"
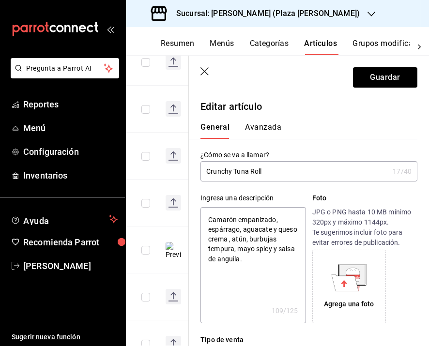
type textarea "x"
click at [205, 218] on textarea "Camarón empanizado, espárrago, aguacate y queso crema , atún, burbujas tempura,…" at bounding box center [252, 265] width 105 height 116
type textarea "(Camarón empanizado, espárrago, aguacate y queso crema , atún, burbujas tempura…"
type textarea "x"
type textarea "(8 Camarón empanizado, espárrago, aguacate y queso crema , atún, burbujas tempu…"
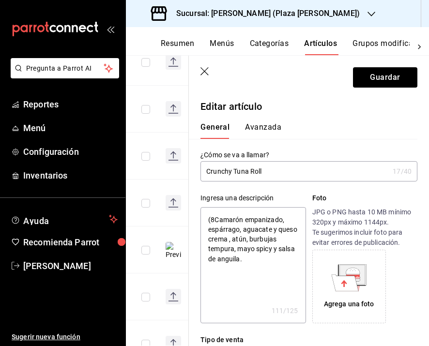
type textarea "x"
type textarea "(8 pCamarón empanizado, espárrago, aguacate y queso crema , atún, burbujas temp…"
type textarea "x"
type textarea "(8 pzCamarón empanizado, espárrago, aguacate y queso crema , atún, burbujas tem…"
type textarea "x"
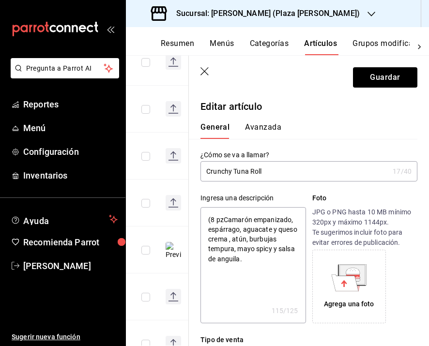
type textarea "(8 pz.Camarón empanizado, espárrago, aguacate y queso crema , atún, burbujas te…"
type textarea "x"
type textarea "(8 pz.)Camarón empanizado, espárrago, aguacate y queso crema , atún, burbujas t…"
type textarea "x"
type textarea "(8 pz.) Camarón empanizado, espárrago, aguacate y queso crema , atún, burbujas …"
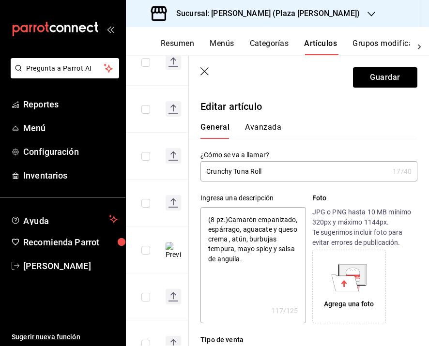
type textarea "x"
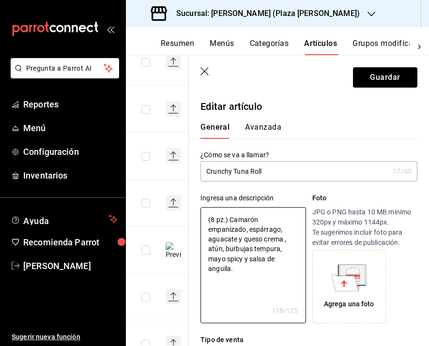
type textarea "(8 pz.) Camarón empanizado, espárrago, aguacate y queso crema , atún, burbujas …"
click at [354, 290] on icon at bounding box center [345, 282] width 27 height 16
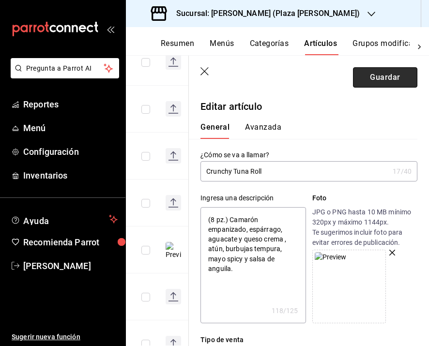
click at [372, 79] on button "Guardar" at bounding box center [385, 77] width 64 height 20
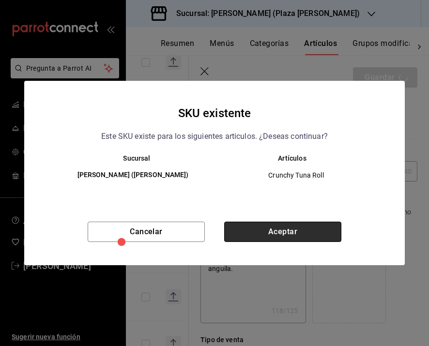
click at [286, 241] on button "Aceptar" at bounding box center [282, 232] width 117 height 20
type textarea "x"
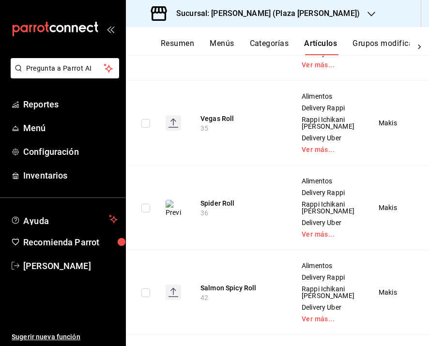
scroll to position [471, 0]
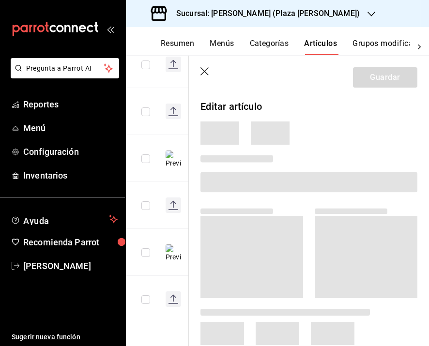
scroll to position [587, 0]
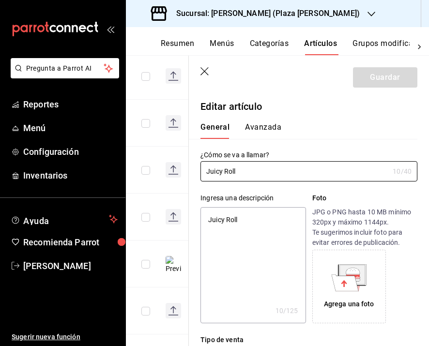
type textarea "x"
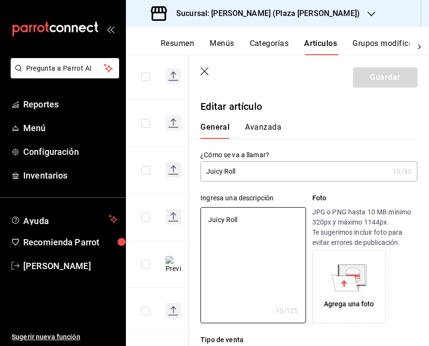
drag, startPoint x: 251, startPoint y: 221, endPoint x: 186, endPoint y: 211, distance: 65.6
click at [186, 211] on main "Artículos sucursal Para editar los artículos o cambios generales, ve a “Organiz…" at bounding box center [277, 200] width 303 height 291
paste textarea "En mamenori, atún spicy, aguacate, pepino, cebollín y kani mix por dentro, salm…"
type textarea "En mamenori, atún spicy, aguacate, pepino, cebollín y kani mix por dentro, salm…"
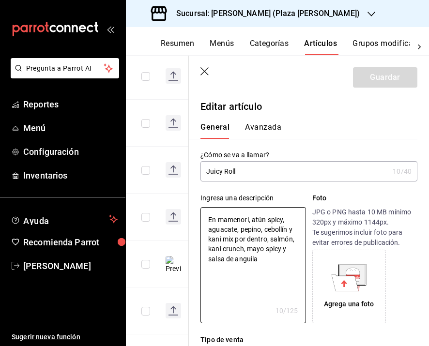
type textarea "x"
type textarea "En mamenori, atún spicy, aguacate, pepino, cebollín y kani mix por dentro, salm…"
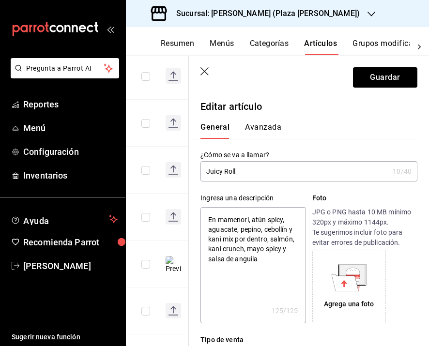
type textarea "x"
drag, startPoint x: 266, startPoint y: 239, endPoint x: 235, endPoint y: 237, distance: 31.0
click at [235, 237] on textarea "En mamenori, atún spicy, aguacate, pepino, cebollín y kani mix por dentro, salm…" at bounding box center [252, 265] width 105 height 116
type textarea "En mamenori, atún spicy, aguacate, pepino, cebollín y kani mix , salmón, kani c…"
type textarea "x"
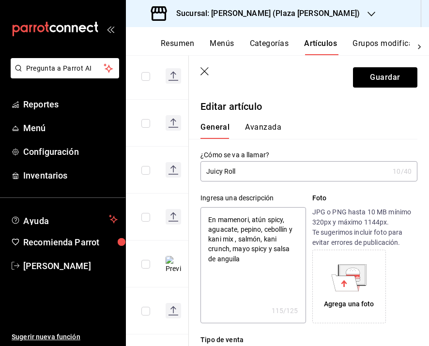
type textarea "En mamenori, atún spicy, aguacate, pepino, cebollín y kani mix, salmón, kani cr…"
type textarea "x"
click at [263, 256] on textarea "En mamenori, atún spicy, aguacate, pepino, cebollín y kani mix, salmón, kani cr…" at bounding box center [252, 265] width 105 height 116
type textarea "En mamenori, atún spicy, aguacate, pepino, cebollín y kani mix, salmón, kani cr…"
type textarea "x"
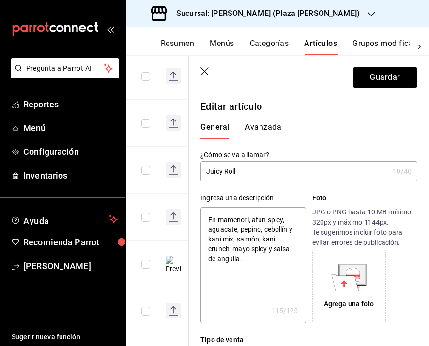
click at [206, 215] on textarea "En mamenori, atún spicy, aguacate, pepino, cebollín y kani mix, salmón, kani cr…" at bounding box center [252, 265] width 105 height 116
type textarea "(En mamenori, atún spicy, aguacate, pepino, cebollín y kani mix, salmón, kani c…"
type textarea "x"
type textarea "(8En mamenori, atún spicy, aguacate, pepino, cebollín y kani mix, salmón, kani …"
type textarea "x"
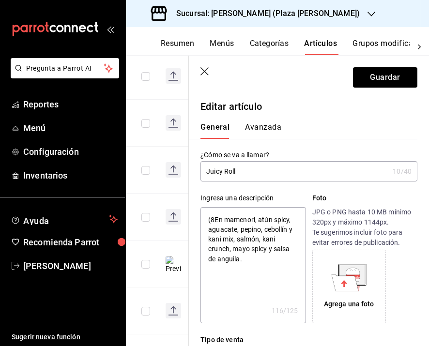
type textarea "(8 En mamenori, atún spicy, aguacate, pepino, cebollín y kani mix, salmón, kani…"
type textarea "x"
type textarea "(8 pEn mamenori, atún spicy, aguacate, pepino, cebollín y kani mix, salmón, kan…"
type textarea "x"
type textarea "(8 pzEn mamenori, atún spicy, aguacate, pepino, cebollín y kani mix, salmón, ka…"
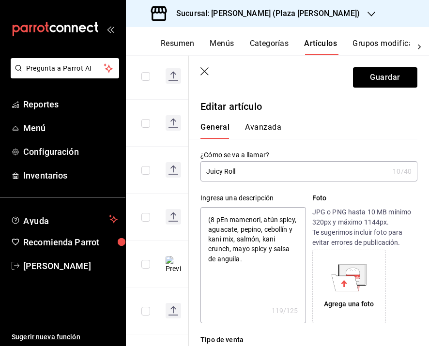
type textarea "x"
type textarea "(8 pz.En mamenori, atún spicy, aguacate, pepino, cebollín y kani mix, salmón, k…"
type textarea "x"
type textarea "(8 pz.)En mamenori, atún spicy, aguacate, pepino, cebollín y kani mix, salmón, …"
type textarea "x"
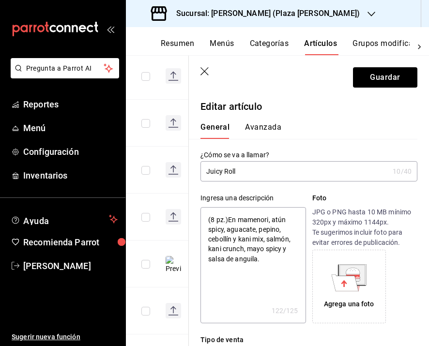
type textarea "(8 pz.) En mamenori, atún spicy, aguacate, pepino, cebollín y kani mix, salmón,…"
type textarea "x"
type textarea "(8 pz.) En mamenori, atún spicy, aguacate, pepino, cebollín y kani mix, salmón,…"
click at [341, 275] on icon at bounding box center [345, 282] width 27 height 17
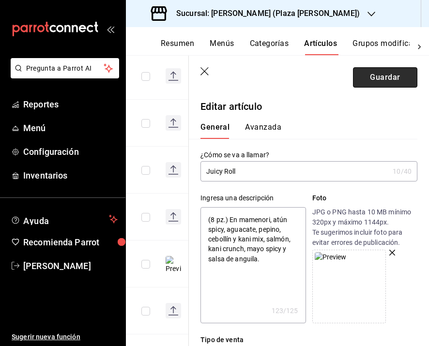
click at [377, 86] on button "Guardar" at bounding box center [385, 77] width 64 height 20
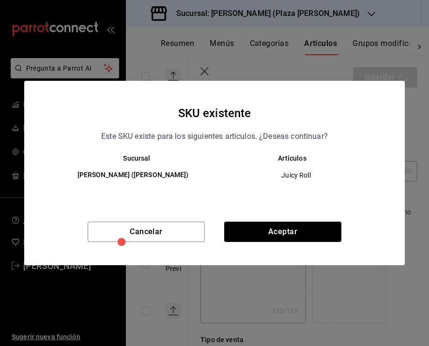
click at [274, 245] on div "Cancelar Aceptar" at bounding box center [214, 244] width 380 height 44
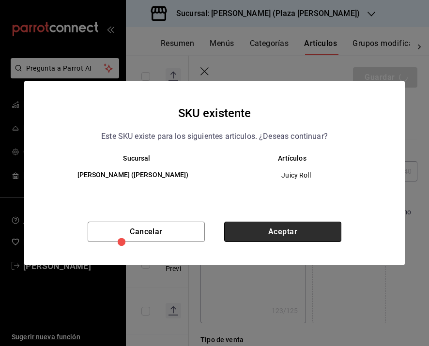
click at [273, 235] on button "Aceptar" at bounding box center [282, 232] width 117 height 20
type textarea "x"
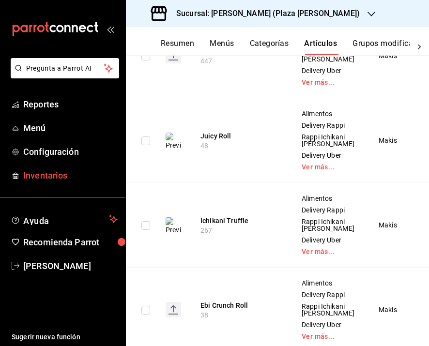
scroll to position [959, 0]
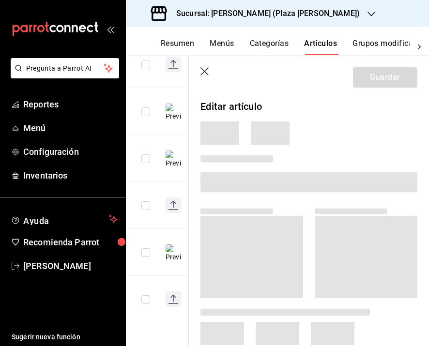
scroll to position [570, 0]
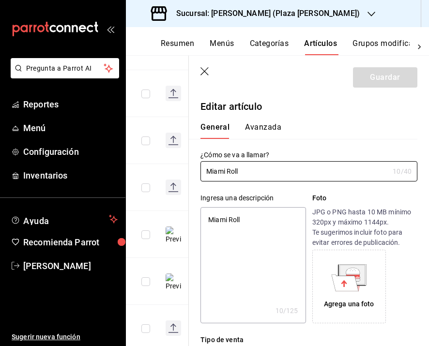
type textarea "x"
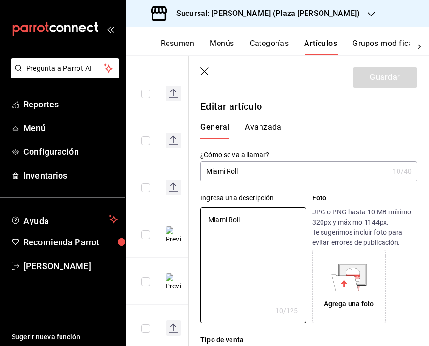
drag, startPoint x: 254, startPoint y: 225, endPoint x: 188, endPoint y: 221, distance: 65.9
click at [188, 222] on div "Guardar Editar artículo General Avanzada ¿Cómo se va a llamar? Miami Roll 10 /4…" at bounding box center [308, 229] width 241 height 346
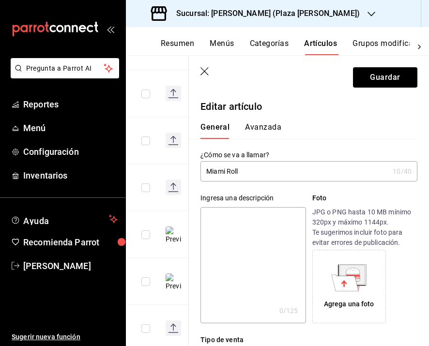
paste textarea "Kani mix y aguacate por dentro, atún, ponzu y aceite de trufa por fuera."
type textarea "Kani mix y aguacate por dentro, atún, ponzu y aceite de trufa por fuera."
type textarea "x"
click at [207, 222] on textarea "Kani mix y aguacate por dentro, atún, ponzu y aceite de trufa por fuera." at bounding box center [252, 265] width 105 height 116
type textarea "(Kani mix y aguacate por dentro, atún, ponzu y aceite de trufa por fuera."
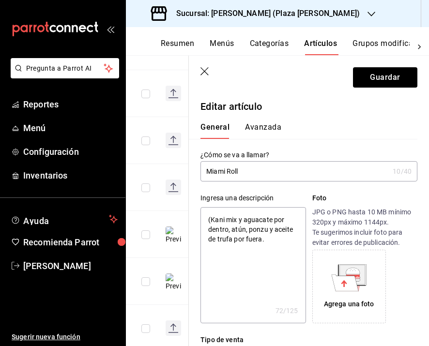
type textarea "x"
type textarea "(8Kani mix y aguacate por dentro, atún, ponzu y aceite de trufa por fuera."
type textarea "x"
type textarea "(8 Kani mix y aguacate por dentro, atún, ponzu y aceite de trufa por fuera."
type textarea "x"
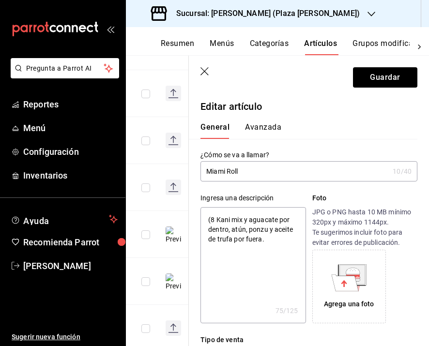
type textarea "(8 pKani mix y aguacate por dentro, atún, ponzu y aceite de trufa por fuera."
type textarea "x"
type textarea "(8 pzKani mix y aguacate por dentro, atún, ponzu y aceite de trufa por fuera."
type textarea "x"
type textarea "(8 pz.Kani mix y aguacate por dentro, atún, ponzu y aceite de trufa por fuera."
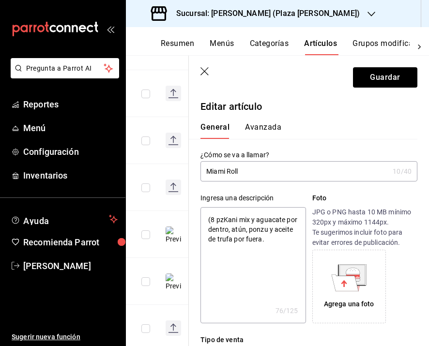
type textarea "x"
type textarea "(8 pz.)Kani mix y aguacate por dentro, atún, ponzu y aceite de trufa por fuera."
type textarea "x"
type textarea "(8 pz.) Kani mix y aguacate por dentro, atún, ponzu y aceite de trufa por fuera."
type textarea "x"
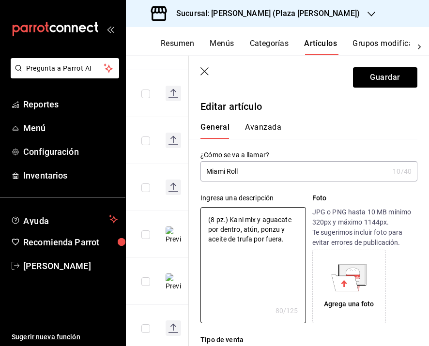
type textarea "(8 pz.) Kani mix y aguacate por dentro, atún, ponzu y aceite de trufa por fuera."
click at [343, 295] on div "Agrega una foto" at bounding box center [349, 286] width 69 height 69
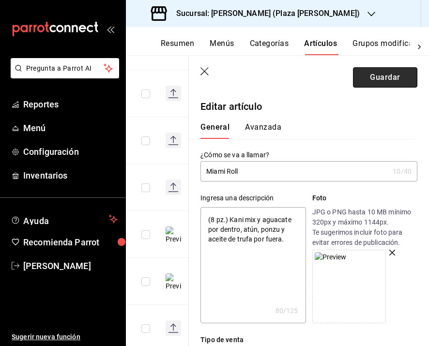
click at [371, 78] on button "Guardar" at bounding box center [385, 77] width 64 height 20
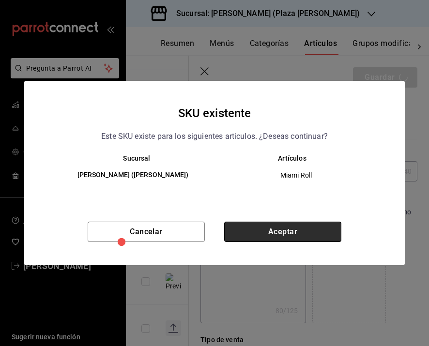
click at [282, 234] on button "Aceptar" at bounding box center [282, 232] width 117 height 20
type textarea "x"
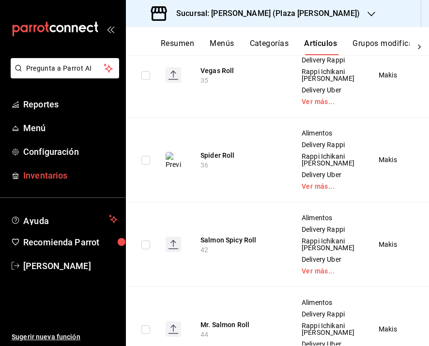
scroll to position [504, 0]
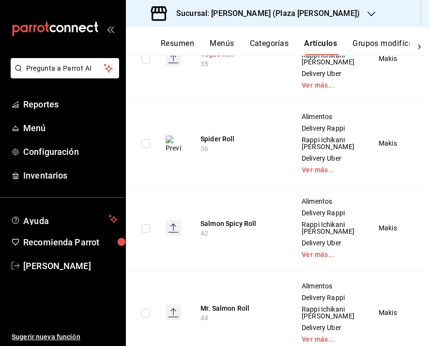
click at [209, 59] on button "Vegas Roll" at bounding box center [238, 54] width 77 height 10
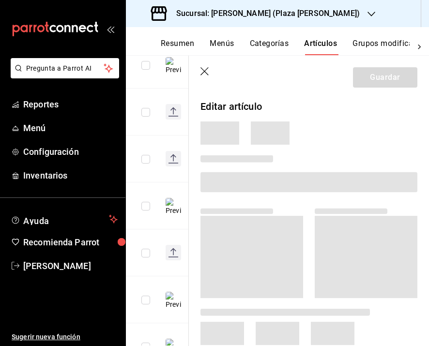
scroll to position [375, 0]
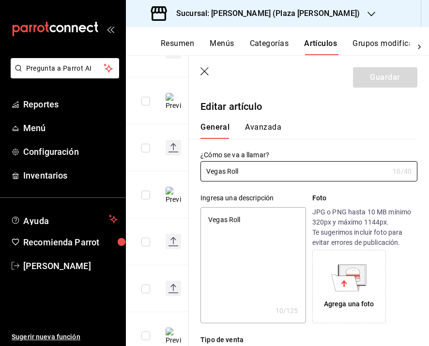
type textarea "x"
type input "$198.00"
type textarea "x"
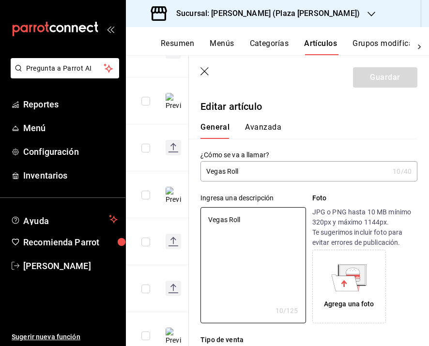
drag, startPoint x: 248, startPoint y: 217, endPoint x: 163, endPoint y: 216, distance: 85.2
click at [163, 216] on main "Artículos sucursal Para editar los artículos o cambios generales, ve a “Organiz…" at bounding box center [277, 200] width 303 height 291
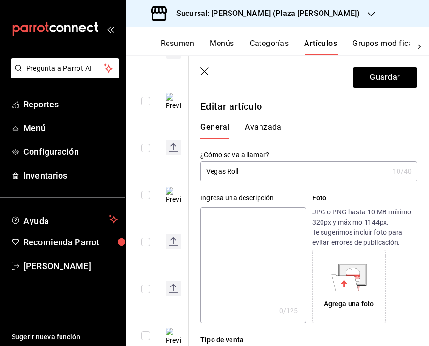
paste textarea "Rollo ligeramente tempurizado, por dentro aguacate, camarón tempura y queso cre…"
type textarea "Rollo ligeramente tempurizado, por dentro aguacate, camarón tempura y queso cre…"
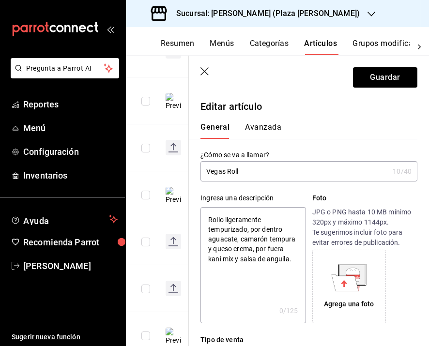
type textarea "x"
click at [206, 221] on textarea "Rollo ligeramente tempurizado, por dentro aguacate, camarón tempura y queso cre…" at bounding box center [252, 265] width 105 height 116
type textarea "(Rollo ligeramente tempurizado, por dentro aguacate, camarón tempura y queso cr…"
type textarea "x"
type textarea "(8Rollo ligeramente tempurizado, por dentro aguacate, camarón tempura y queso c…"
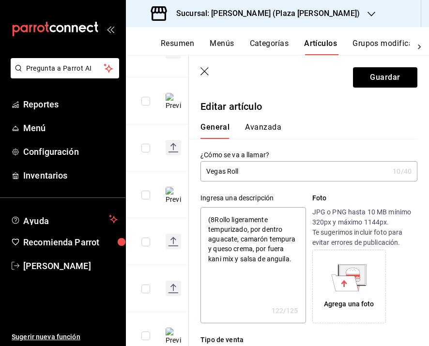
type textarea "x"
type textarea "(8 Rollo ligeramente tempurizado, por dentro aguacate, camarón tempura y queso …"
type textarea "x"
type textarea "(8 pRollo ligeramente tempurizado, por dentro aguacate, camarón tempura y queso…"
type textarea "x"
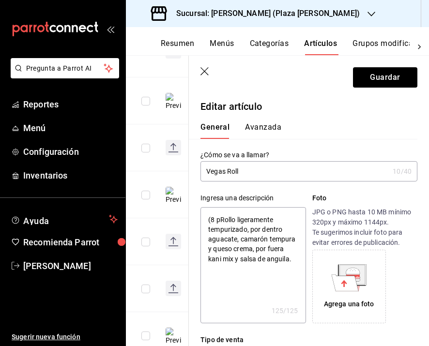
drag, startPoint x: 287, startPoint y: 250, endPoint x: 258, endPoint y: 250, distance: 29.0
click at [258, 250] on textarea "(8 pRollo ligeramente tempurizado, por dentro aguacate, camarón tempura y queso…" at bounding box center [252, 265] width 105 height 116
drag, startPoint x: 287, startPoint y: 229, endPoint x: 251, endPoint y: 228, distance: 35.8
click at [251, 228] on textarea "(8 pRollo ligeramente tempurizado, por dentro aguacate, camarón tempura y queso…" at bounding box center [252, 265] width 105 height 116
type textarea "(8 pRollo ligeramente tempurizado, aguacate, camarón tempura y queso crema, por…"
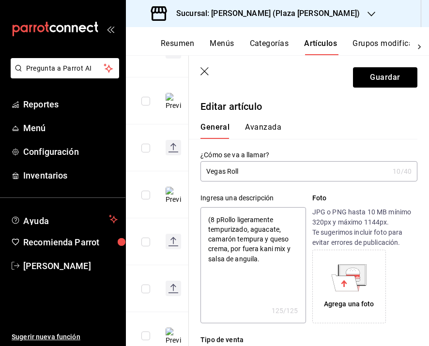
type textarea "x"
click at [223, 218] on textarea "(8 pRollo ligeramente tempurizado, aguacate, camarón tempura y queso crema, por…" at bounding box center [252, 265] width 105 height 116
click at [219, 218] on textarea "(8 pRollo ligeramente tempurizado, aguacate, camarón tempura y queso crema, por…" at bounding box center [252, 265] width 105 height 116
type textarea "(8 pzRollo ligeramente tempurizado, aguacate, camarón tempura y queso crema, po…"
type textarea "x"
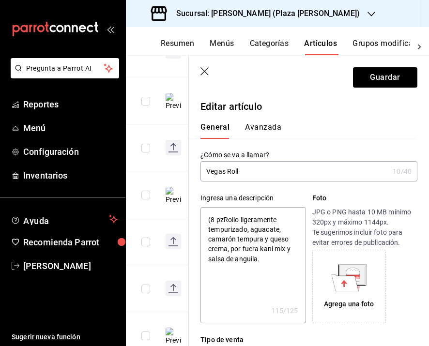
type textarea "(8 pz.Rollo ligeramente tempurizado, aguacate, camarón tempura y queso crema, p…"
type textarea "x"
type textarea "(8 pz.)Rollo ligeramente tempurizado, aguacate, camarón tempura y queso crema, …"
type textarea "x"
type textarea "(8 pz.) Rollo ligeramente tempurizado, aguacate, camarón tempura y queso crema,…"
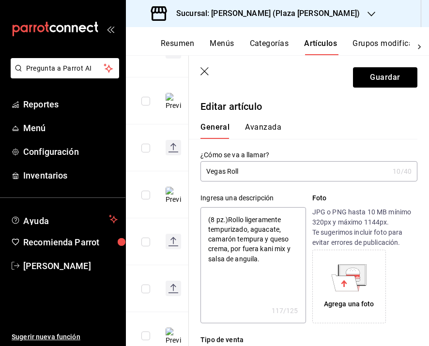
type textarea "x"
type textarea "(8 pz.) Rollo ligeramente tempurizado, aguacate, camarón tempura y queso crema,…"
click at [346, 281] on icon at bounding box center [345, 282] width 27 height 16
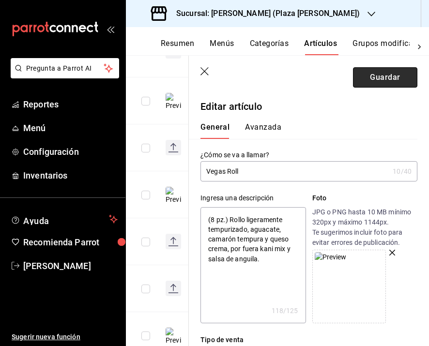
click at [367, 85] on button "Guardar" at bounding box center [385, 77] width 64 height 20
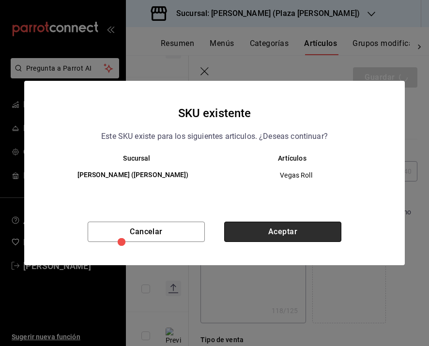
click at [289, 230] on button "Aceptar" at bounding box center [282, 232] width 117 height 20
type textarea "x"
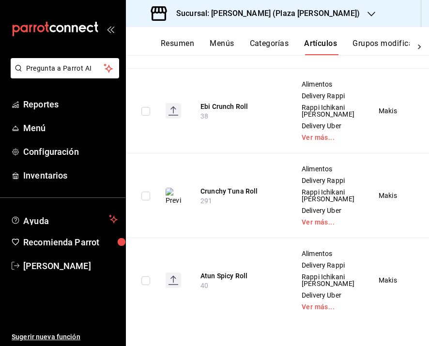
scroll to position [1301, 0]
click at [222, 111] on button "Ebi Crunch Roll" at bounding box center [238, 107] width 77 height 10
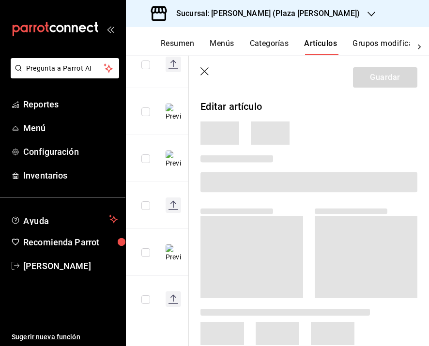
scroll to position [601, 0]
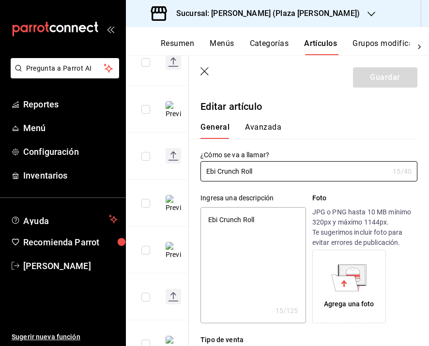
type textarea "x"
type input "$198.00"
type textarea "x"
drag, startPoint x: 256, startPoint y: 219, endPoint x: 177, endPoint y: 217, distance: 79.9
click at [177, 217] on main "Artículos sucursal Para editar los artículos o cambios generales, ve a “Organiz…" at bounding box center [277, 200] width 303 height 291
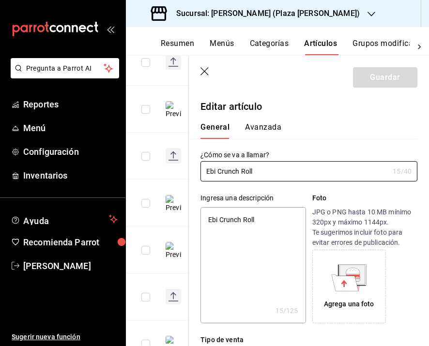
scroll to position [0, 1]
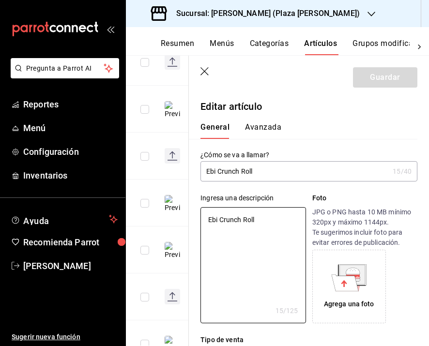
drag, startPoint x: 284, startPoint y: 219, endPoint x: 192, endPoint y: 214, distance: 92.5
click at [192, 214] on div "Ingresa una descripción Ebi Crunch Roll x 15 /125 ​ Foto JPG o PNG hasta 10 MB …" at bounding box center [303, 252] width 228 height 142
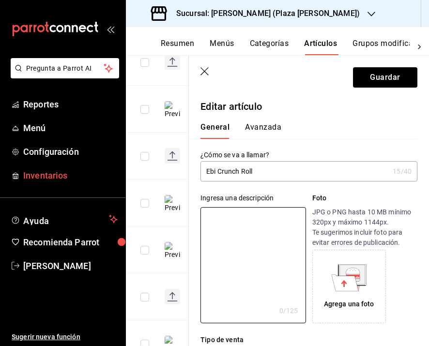
paste textarea "En mamenori, camarón tempura, kani mix y aguacate por dentro, spicy mayo, tanuk…"
type textarea "En mamenori, camarón tempura, kani mix y aguacate por dentro, spicy mayo, tanuk…"
type textarea "x"
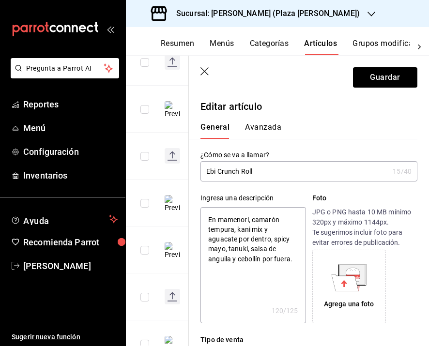
click at [205, 220] on textarea "En mamenori, camarón tempura, kani mix y aguacate por dentro, spicy mayo, tanuk…" at bounding box center [252, 265] width 105 height 116
drag, startPoint x: 268, startPoint y: 240, endPoint x: 241, endPoint y: 238, distance: 27.7
click at [241, 238] on textarea "En mamenori, camarón tempura, kani mix y aguacate por dentro, spicy mayo, tanuk…" at bounding box center [252, 265] width 105 height 116
type textarea "En mamenori, camarón tempura, kani mix y aguacate po, spicy mayo, tanuki, salsa…"
type textarea "x"
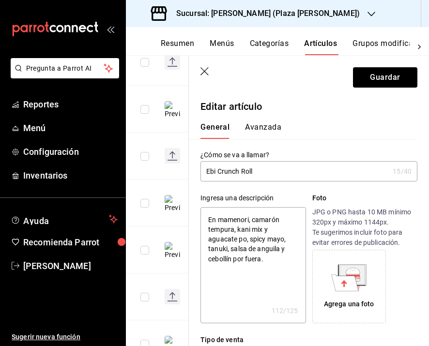
type textarea "En mamenori, camarón tempura, kani mix y aguacate p, spicy mayo, tanuki, salsa …"
type textarea "x"
type textarea "En mamenori, camarón tempura, kani mix y aguacate , spicy mayo, tanuki, salsa d…"
type textarea "x"
type textarea "En mamenori, camarón tempura, kani mix y aguacate, spicy mayo, tanuki, salsa de…"
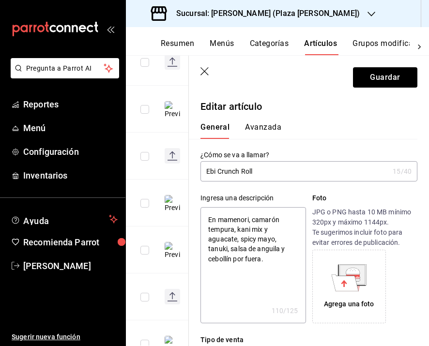
type textarea "x"
click at [207, 217] on textarea "En mamenori, camarón tempura, kani mix y aguacate, spicy mayo, tanuki, salsa de…" at bounding box center [252, 265] width 105 height 116
type textarea "(En mamenori, camarón tempura, kani mix y aguacate, spicy mayo, tanuki, salsa d…"
type textarea "x"
type textarea "(8En mamenori, camarón tempura, kani mix y aguacate, spicy mayo, tanuki, salsa …"
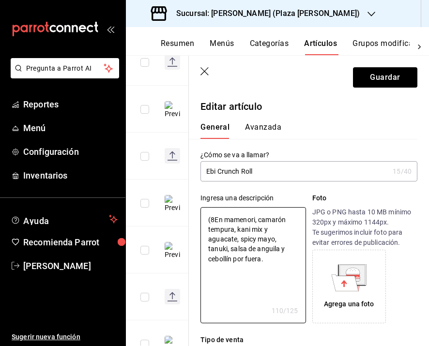
type textarea "x"
type textarea "(8 En mamenori, camarón tempura, kani mix y aguacate, spicy mayo, tanuki, salsa…"
type textarea "x"
type textarea "(8 pEn mamenori, camarón tempura, kani mix y aguacate, spicy mayo, tanuki, sals…"
type textarea "x"
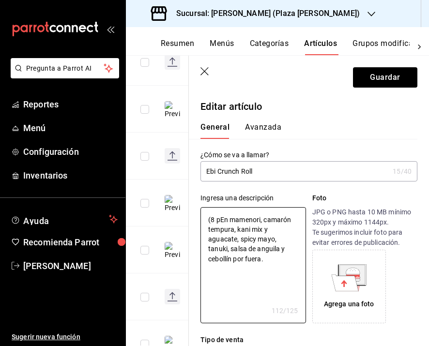
type textarea "(8 pzEn mamenori, camarón tempura, kani mix y aguacate, spicy mayo, tanuki, sal…"
type textarea "x"
type textarea "(8 pz.En mamenori, camarón tempura, kani mix y aguacate, spicy mayo, tanuki, sa…"
type textarea "x"
type textarea "(8 pz.)En mamenori, camarón tempura, kani mix y aguacate, spicy mayo, tanuki, s…"
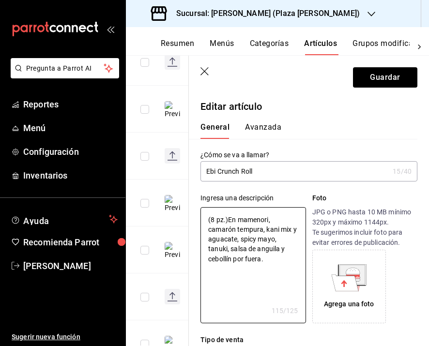
type textarea "x"
type textarea "(8 pz.) En mamenori, camarón tempura, kani mix y aguacate, spicy mayo, tanuki, …"
type textarea "x"
type textarea "(8 pz.) En mamenori, camarón tempura, kani mix y aguacate, spicy mayo, tanuki, …"
click at [340, 280] on icon at bounding box center [345, 282] width 27 height 16
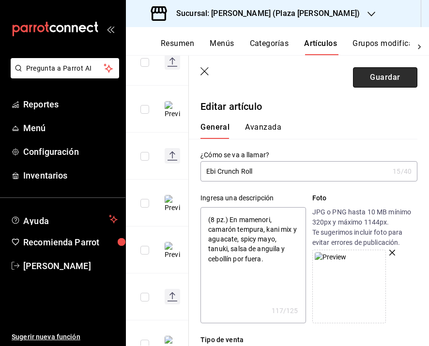
click at [371, 81] on button "Guardar" at bounding box center [385, 77] width 64 height 20
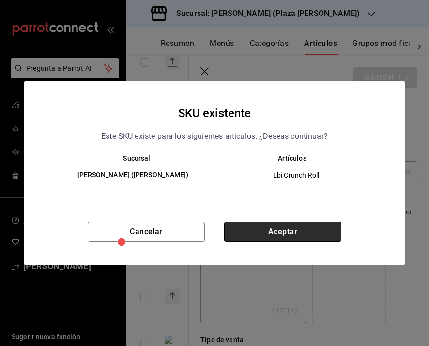
click at [265, 231] on button "Aceptar" at bounding box center [282, 232] width 117 height 20
type textarea "x"
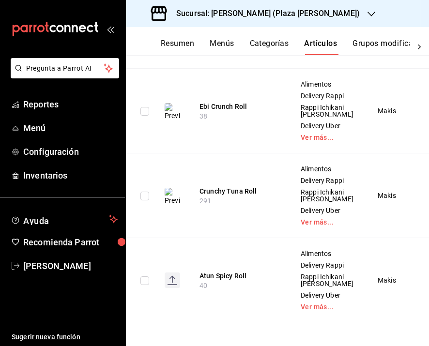
scroll to position [1516, 0]
click at [217, 271] on button "Atun Spicy Roll" at bounding box center [237, 276] width 77 height 10
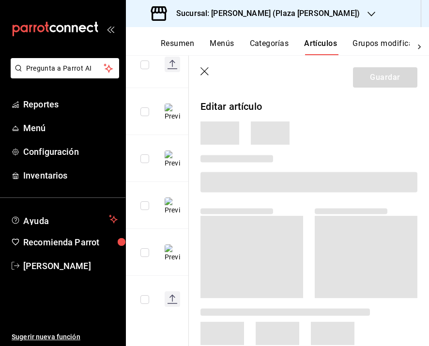
scroll to position [601, 0]
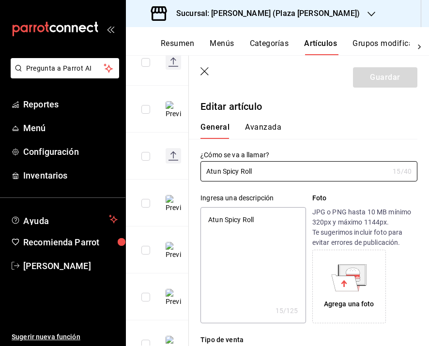
type textarea "x"
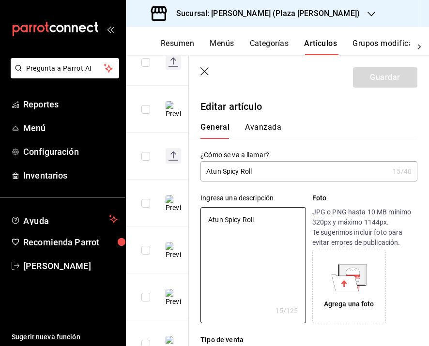
drag, startPoint x: 246, startPoint y: 220, endPoint x: 180, endPoint y: 220, distance: 65.8
click at [180, 220] on main "Artículos sucursal Para editar los artículos o cambios generales, ve a “Organiz…" at bounding box center [277, 200] width 303 height 291
paste textarea "ún, aguacate, mayo spicy, cebollín por dentro,ajonjolí tostado y soya de la cas…"
type textarea "Atún, aguacate, mayo spicy, cebollín por dentro,ajonjolí tostado y soya de la c…"
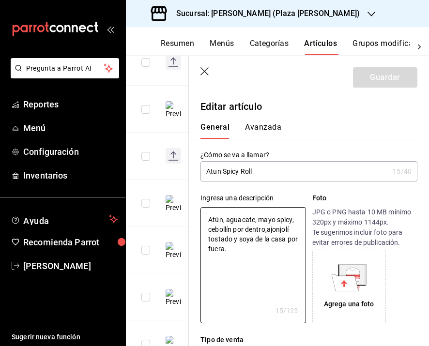
type textarea "x"
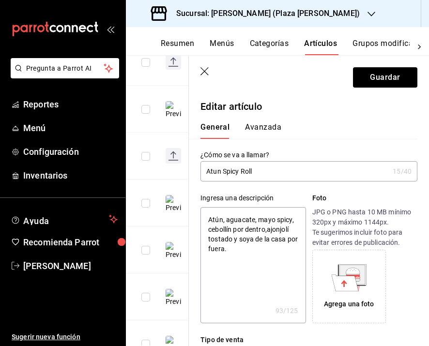
click at [207, 220] on textarea "Atún, aguacate, mayo spicy, cebollín por dentro,ajonjolí tostado y soya de la c…" at bounding box center [252, 265] width 105 height 116
type textarea "Atún, aguacate, mayo spicy, cebollín por dentro,ajonjolí tostado y soya de la c…"
type textarea "x"
type textarea "Atún, aguacate, mayo spicy, cebollín por dentro,ajonjolí tostado y soya de la c…"
type textarea "x"
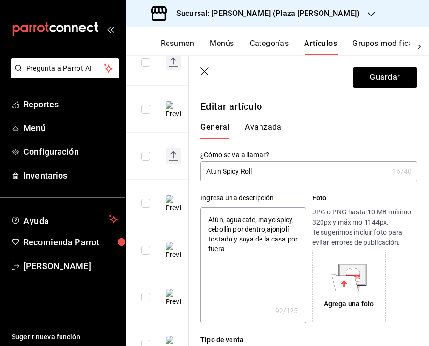
type textarea "Atún, aguacate, mayo spicy, cebollín por dentro,ajonjolí tostado y soya de la c…"
type textarea "x"
type textarea "Atún, aguacate, mayo spicy, cebollín por dentro,ajonjolí tostado y soya de la c…"
type textarea "x"
type textarea "Atún, aguacate, mayo spicy, cebollín por dentro,ajonjolí tostado y soya de la c…"
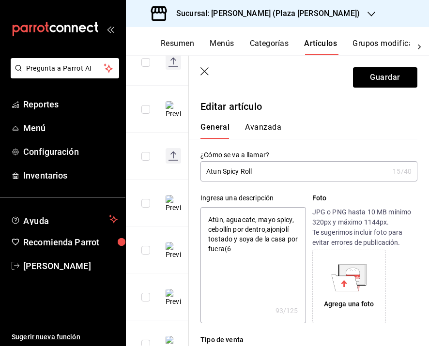
type textarea "x"
type textarea "Atún, aguacate, mayo spicy, cebollín por dentro,ajonjolí tostado y soya de la c…"
type textarea "x"
type textarea "Atún, aguacate, mayo spicy, cebollín por dentro,ajonjolí tostado y soya de la c…"
type textarea "x"
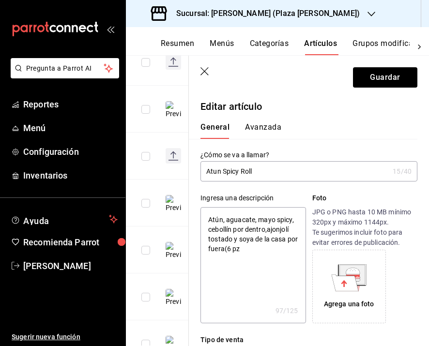
type textarea "Atún, aguacate, mayo spicy, cebollín por dentro,ajonjolí tostado y soya de la c…"
type textarea "x"
type textarea "Atún, aguacate, mayo spicy, cebollín por dentro,ajonjolí tostado y soya de la c…"
type textarea "x"
drag, startPoint x: 259, startPoint y: 252, endPoint x: 234, endPoint y: 249, distance: 24.9
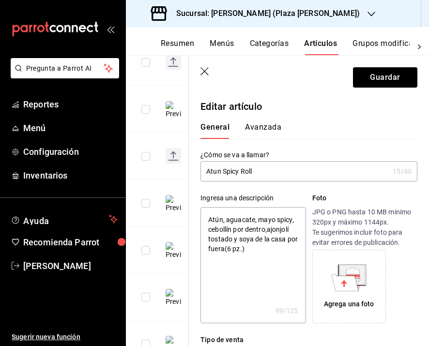
click at [234, 249] on textarea "Atún, aguacate, mayo spicy, cebollín por dentro,ajonjolí tostado y soya de la c…" at bounding box center [252, 265] width 105 height 116
type textarea "Atún, aguacate, mayo spicy, cebollín por dentro,ajonjolí tostado y soya de la c…"
type textarea "x"
click at [210, 219] on textarea "Atún, aguacate, mayo spicy, cebollín por dentro,ajonjolí tostado y soya de la c…" at bounding box center [252, 265] width 105 height 116
paste textarea "(6 pz.)"
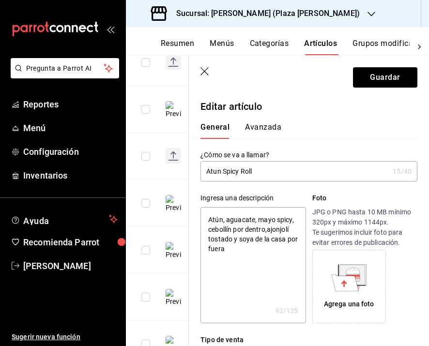
type textarea "(6 pz.)Atún, aguacate, mayo spicy, cebollín por dentro,ajonjolí tostado y soya …"
type textarea "x"
type textarea "(6 pz.) Atún, aguacate, mayo spicy, cebollín por dentro,ajonjolí tostado y soya…"
type textarea "x"
click at [286, 248] on textarea "(6 pz.) Atún, aguacate, mayo spicy, cebollín por dentro,ajonjolí tostado y soya…" at bounding box center [252, 265] width 105 height 116
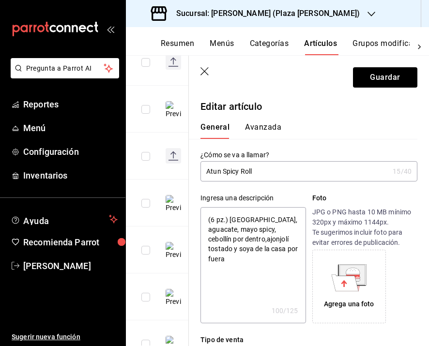
type textarea "(6 pz.) Atún, aguacate, mayo spicy, cebollín por dentro,ajonjolí tostado y soya…"
type textarea "x"
type textarea "(6 pz.) Atún, aguacate, mayo spicy, cebollín por dentro,ajonjolí tostado y soya…"
click at [358, 278] on icon at bounding box center [352, 274] width 25 height 19
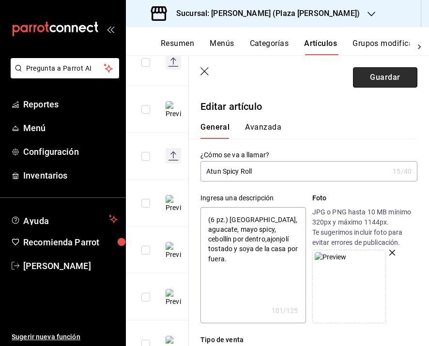
click at [377, 79] on button "Guardar" at bounding box center [385, 77] width 64 height 20
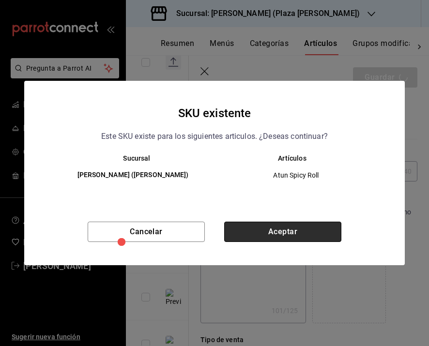
click at [299, 238] on button "Aceptar" at bounding box center [282, 232] width 117 height 20
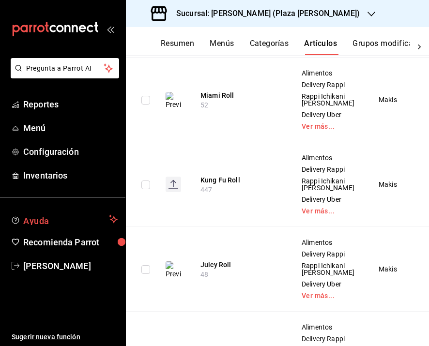
scroll to position [800, 0]
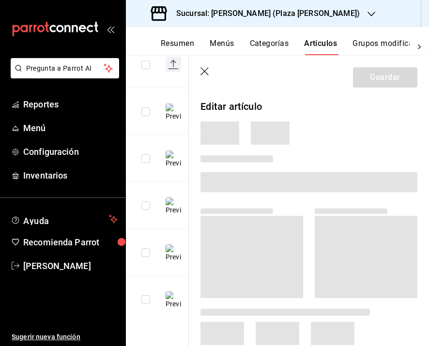
scroll to position [444, 0]
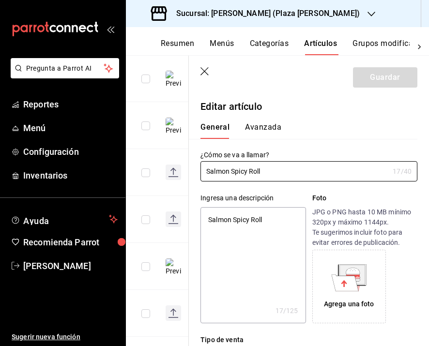
drag, startPoint x: 272, startPoint y: 218, endPoint x: 182, endPoint y: 216, distance: 90.0
click at [182, 216] on main "Artículos sucursal Para editar los artículos o cambios generales, ve a “Organiz…" at bounding box center [277, 200] width 303 height 291
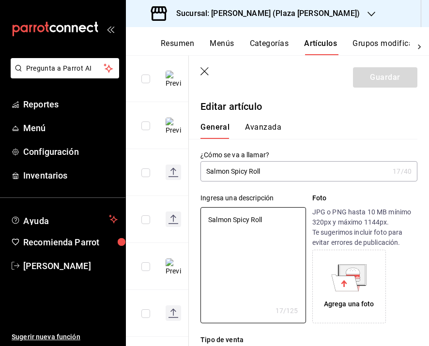
paste textarea "ón, aguacate, mayo spicy, cebollín por dentro, ajonjolí tostado y soya de la ca…"
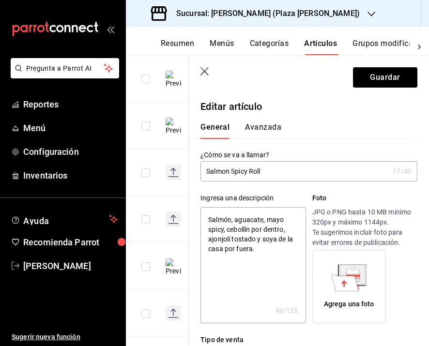
click at [208, 219] on textarea "Salmón, aguacate, mayo spicy, cebollín por dentro, ajonjolí tostado y soya de l…" at bounding box center [252, 265] width 105 height 116
click at [360, 291] on div "Agrega una foto" at bounding box center [349, 286] width 69 height 69
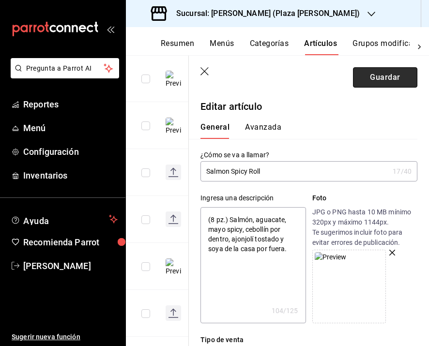
click at [373, 75] on button "Guardar" at bounding box center [385, 77] width 64 height 20
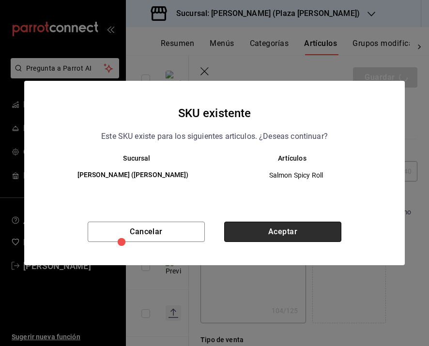
click at [299, 236] on button "Aceptar" at bounding box center [282, 232] width 117 height 20
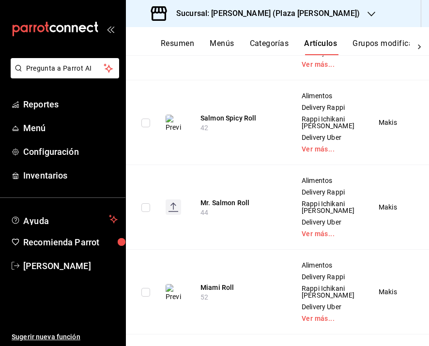
scroll to position [612, 0]
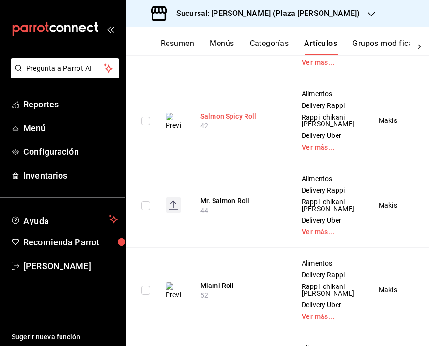
click at [235, 121] on button "Salmon Spicy Roll" at bounding box center [238, 116] width 77 height 10
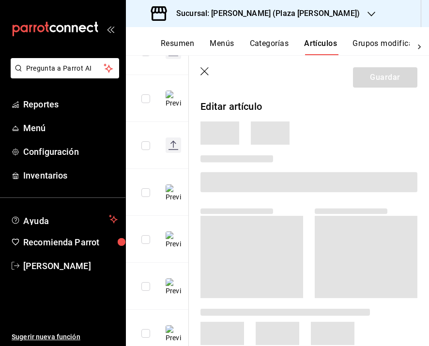
scroll to position [417, 0]
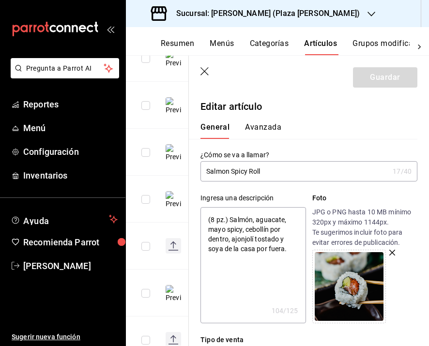
click at [214, 221] on textarea "(8 pz.) Salmón, aguacate, mayo spicy, cebollín por dentro, ajonjolí tostado y s…" at bounding box center [252, 265] width 105 height 116
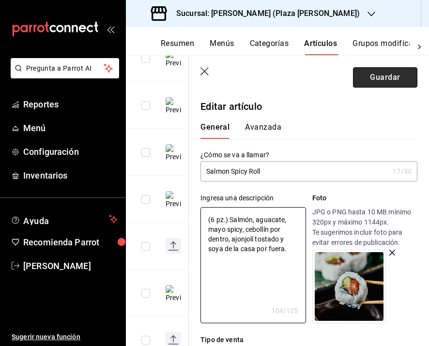
click at [379, 75] on button "Guardar" at bounding box center [385, 77] width 64 height 20
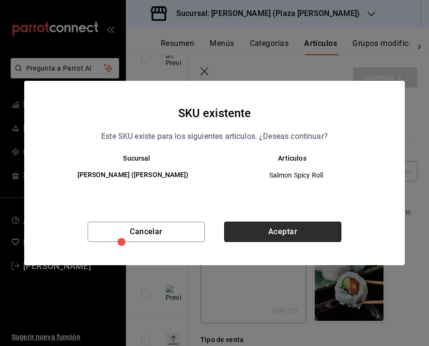
click at [314, 229] on button "Aceptar" at bounding box center [282, 232] width 117 height 20
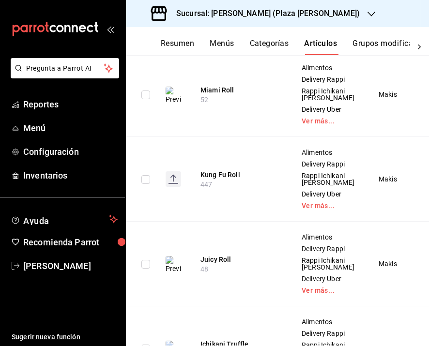
scroll to position [831, 0]
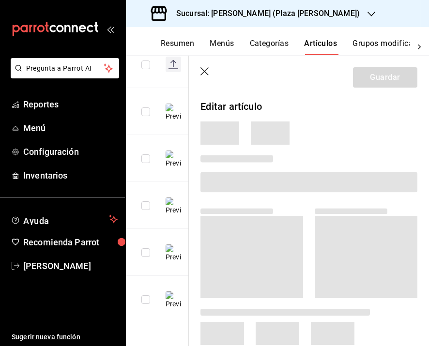
scroll to position [507, 0]
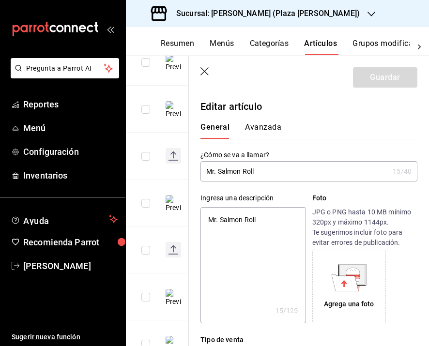
drag, startPoint x: 267, startPoint y: 221, endPoint x: 202, endPoint y: 221, distance: 65.3
click at [202, 221] on textarea "Mr. Salmon Roll" at bounding box center [252, 265] width 105 height 116
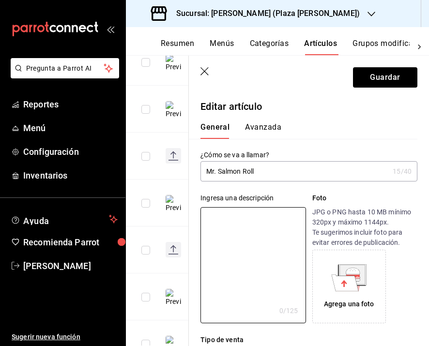
paste textarea "Camarón tempura, aguacate y pepino por dentro,salmón, mayo spicy, ajonjolí y sa…"
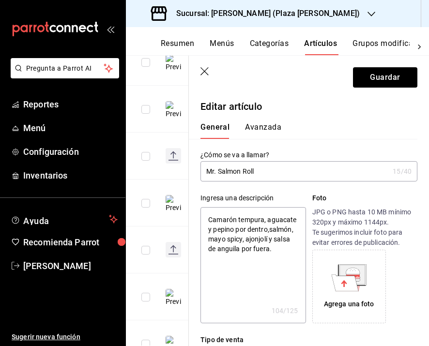
click at [209, 216] on textarea "Camarón tempura, aguacate y pepino por dentro,salmón, mayo spicy, ajonjolí y sa…" at bounding box center [252, 265] width 105 height 116
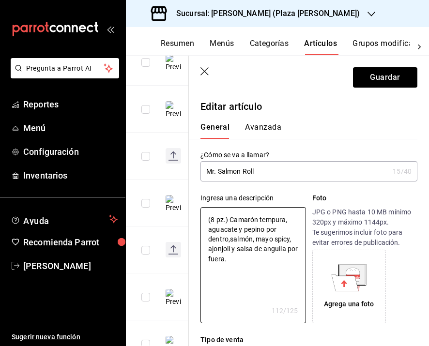
click at [342, 301] on div "Agrega una foto" at bounding box center [349, 304] width 50 height 10
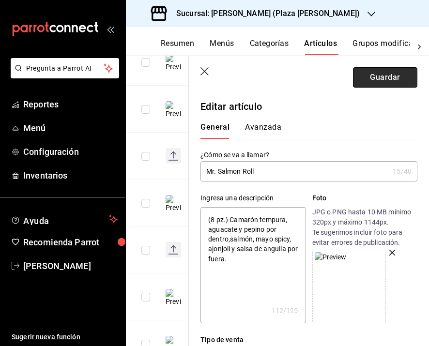
click at [371, 79] on button "Guardar" at bounding box center [385, 77] width 64 height 20
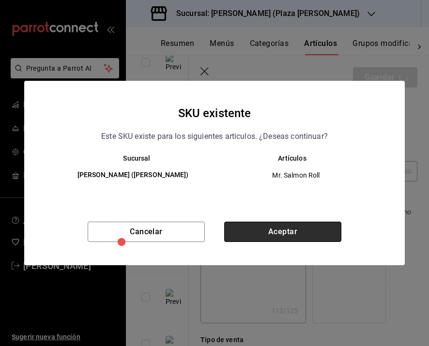
click at [265, 233] on button "Aceptar" at bounding box center [282, 232] width 117 height 20
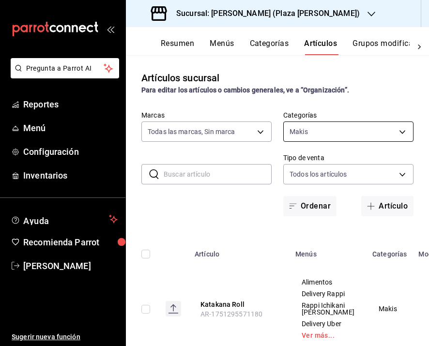
click at [315, 131] on body "Pregunta a Parrot AI Reportes Menú Configuración Inventarios Ayuda Recomienda P…" at bounding box center [214, 173] width 429 height 346
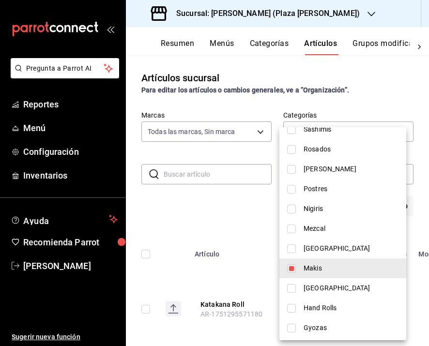
scroll to position [259, 0]
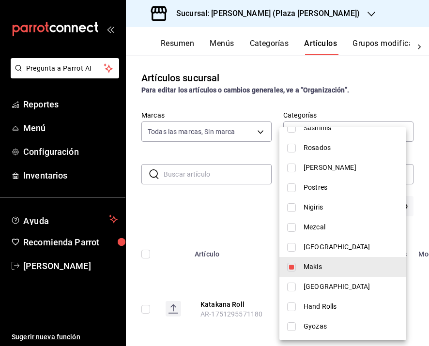
click at [315, 273] on li "Makis" at bounding box center [342, 267] width 127 height 20
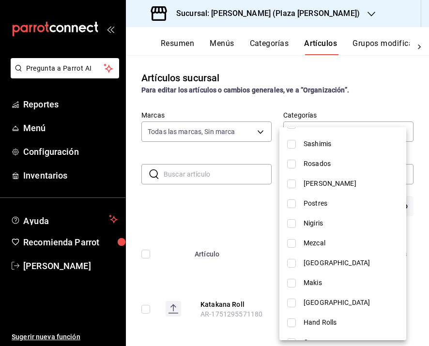
scroll to position [241, 0]
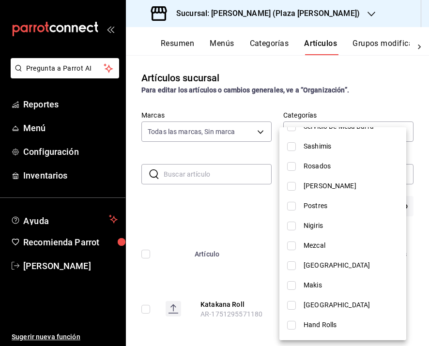
click at [323, 222] on span "Nigiris" at bounding box center [350, 226] width 95 height 10
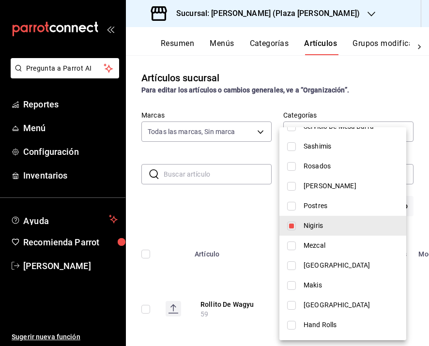
click at [231, 216] on div at bounding box center [214, 173] width 429 height 346
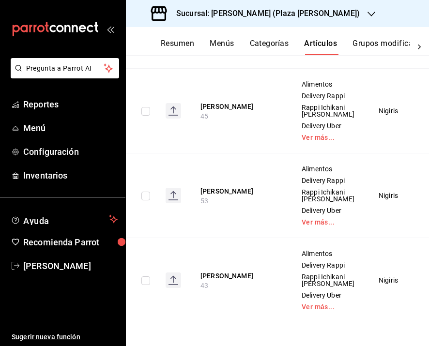
scroll to position [1069, 0]
click at [229, 271] on button "Nigiri Akami" at bounding box center [238, 276] width 77 height 10
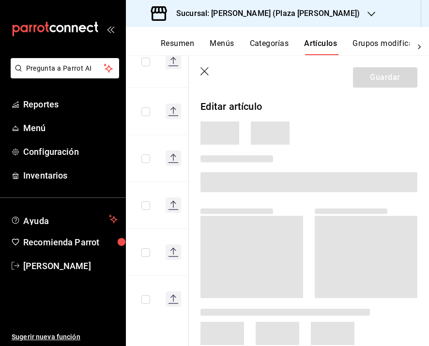
scroll to position [419, 0]
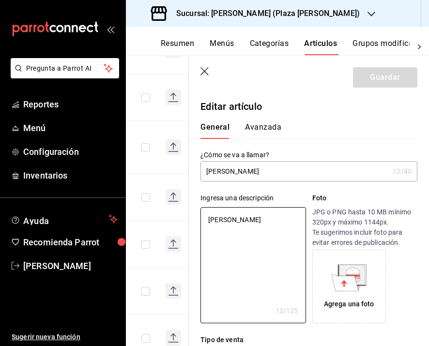
drag, startPoint x: 251, startPoint y: 219, endPoint x: 194, endPoint y: 218, distance: 57.1
click at [194, 218] on div "Ingresa una descripción Nigiri Akami x 12 /125 ​ Foto JPG o PNG hasta 10 MB mín…" at bounding box center [303, 252] width 228 height 142
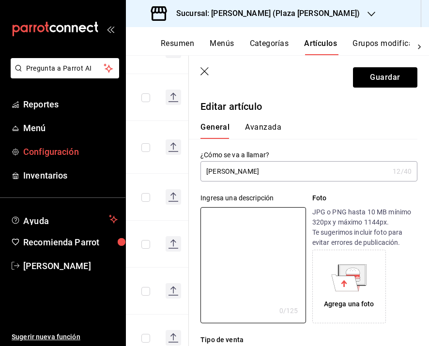
paste textarea "Spicy garlic y ralladura de lima."
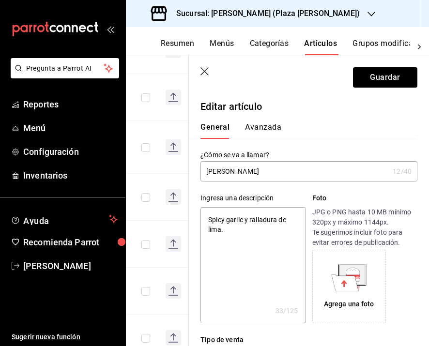
click at [207, 221] on textarea "Spicy garlic y ralladura de lima." at bounding box center [252, 265] width 105 height 116
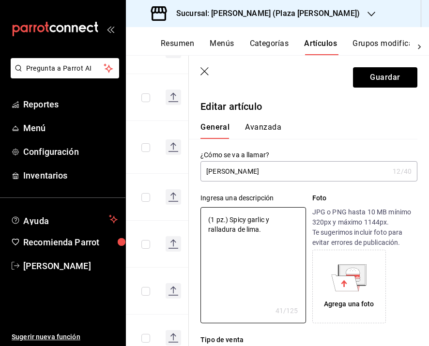
click at [347, 299] on div "Agrega una foto" at bounding box center [349, 304] width 50 height 10
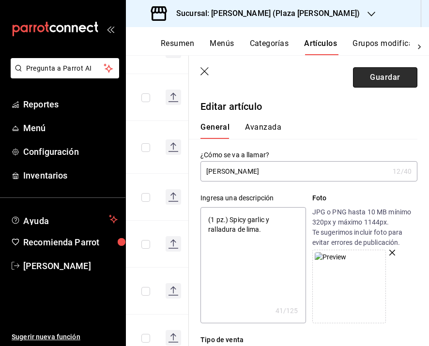
click at [373, 80] on button "Guardar" at bounding box center [385, 77] width 64 height 20
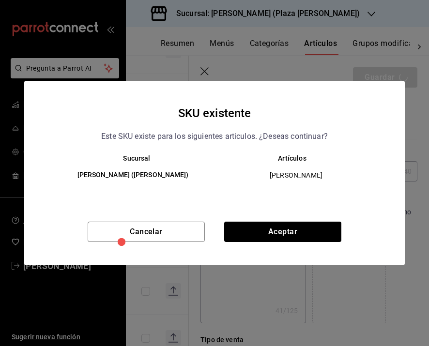
click at [307, 242] on div "Cancelar Aceptar" at bounding box center [214, 244] width 380 height 44
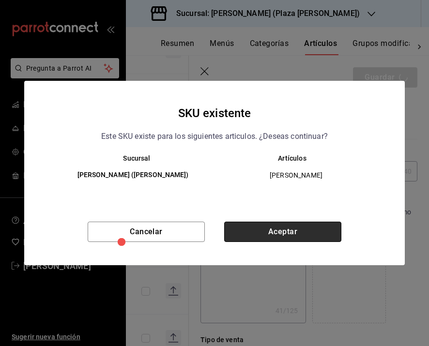
click at [306, 238] on button "Aceptar" at bounding box center [282, 232] width 117 height 20
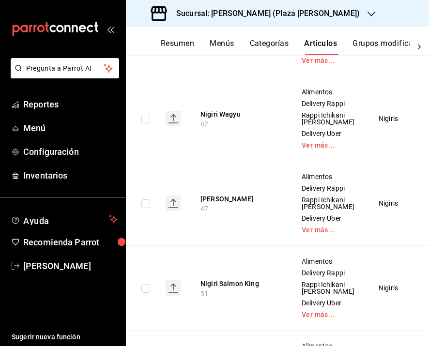
scroll to position [276, 0]
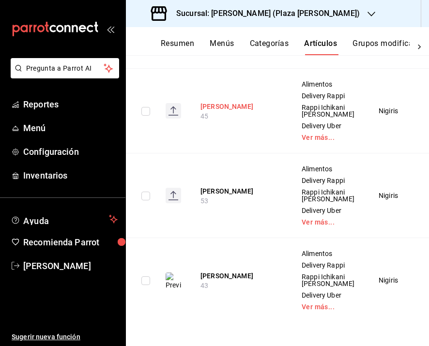
click at [229, 111] on button "Nigiri Chutoro" at bounding box center [238, 107] width 77 height 10
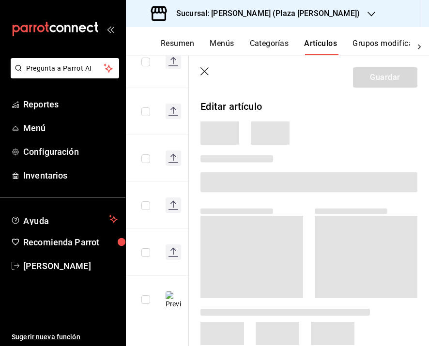
scroll to position [419, 0]
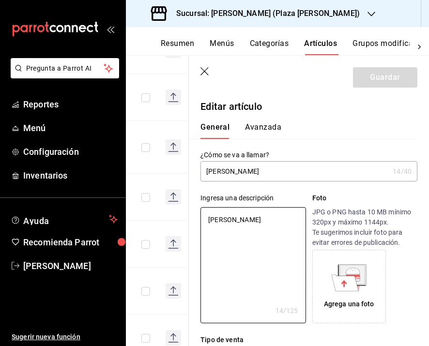
drag, startPoint x: 252, startPoint y: 219, endPoint x: 184, endPoint y: 219, distance: 67.8
click at [184, 219] on main "Artículos sucursal Para editar los artículos o cambios generales, ve a “Organiz…" at bounding box center [277, 200] width 303 height 291
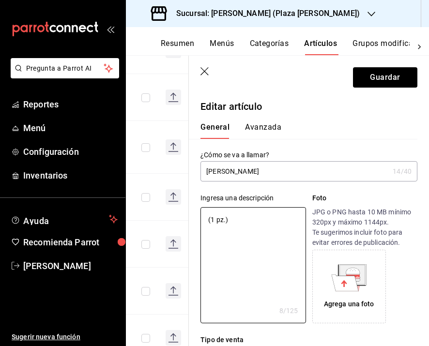
paste textarea "Soya de la casa y wasabi."
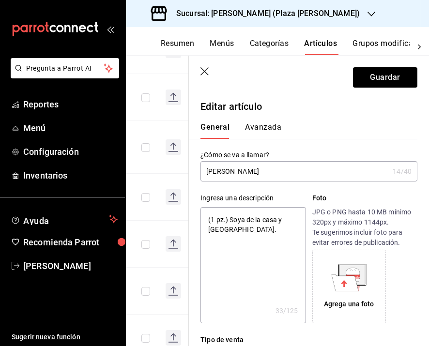
click at [341, 285] on icon at bounding box center [345, 282] width 27 height 16
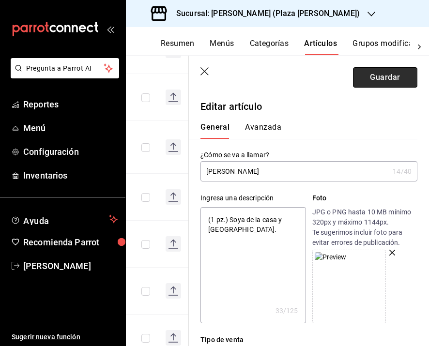
click at [379, 79] on button "Guardar" at bounding box center [385, 77] width 64 height 20
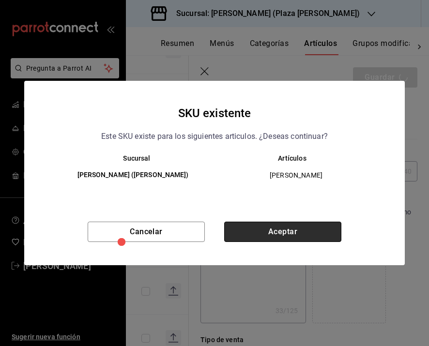
click at [288, 233] on button "Aceptar" at bounding box center [282, 232] width 117 height 20
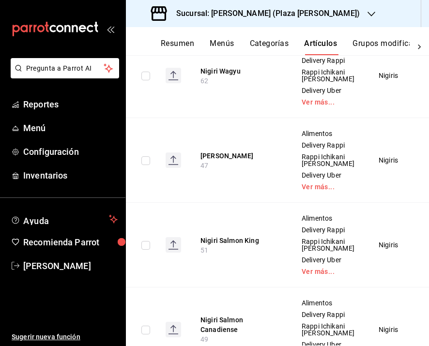
scroll to position [322, 0]
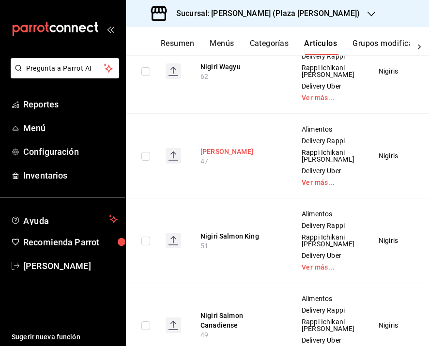
click at [217, 156] on button "Nigiri Toro" at bounding box center [238, 152] width 77 height 10
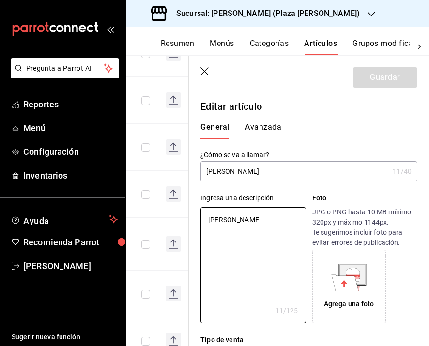
drag, startPoint x: 240, startPoint y: 219, endPoint x: 182, endPoint y: 219, distance: 57.6
click at [182, 219] on main "Artículos sucursal Para editar los artículos o cambios generales, ve a “Organiz…" at bounding box center [277, 200] width 303 height 291
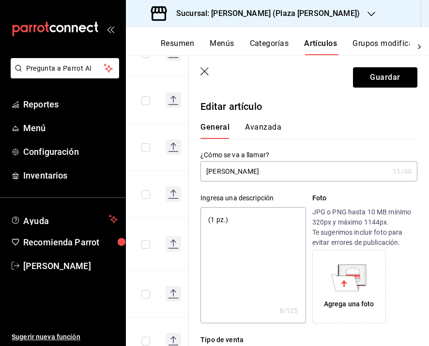
paste textarea "Soya de la casa y wasabi."
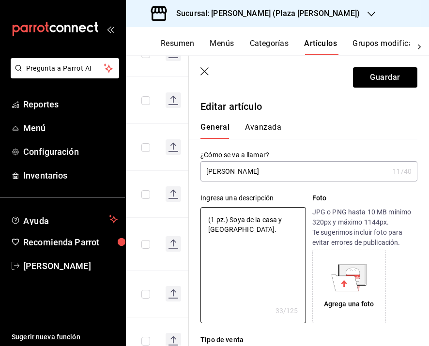
click at [346, 285] on icon at bounding box center [345, 282] width 27 height 16
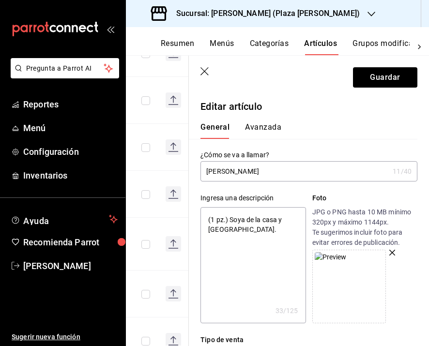
click at [388, 66] on header "Guardar" at bounding box center [309, 76] width 240 height 40
click at [385, 81] on button "Guardar" at bounding box center [385, 77] width 64 height 20
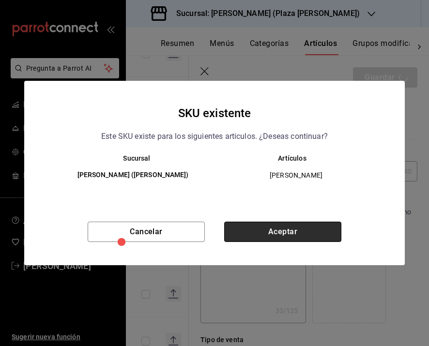
click at [278, 230] on button "Aceptar" at bounding box center [282, 232] width 117 height 20
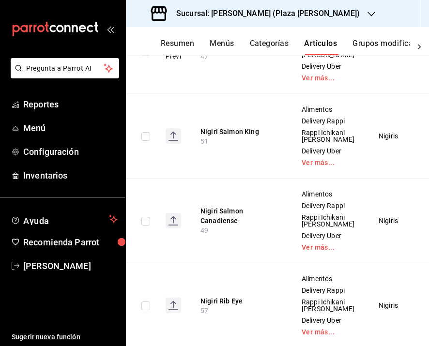
scroll to position [435, 0]
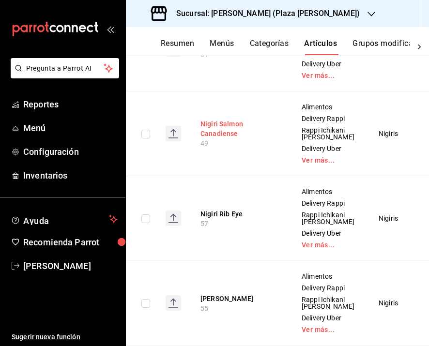
click at [227, 138] on button "Nigiri Salmon Canadiense" at bounding box center [238, 128] width 77 height 19
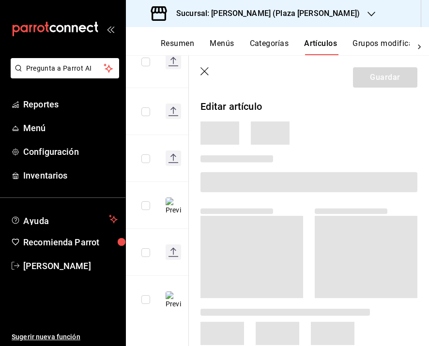
scroll to position [384, 0]
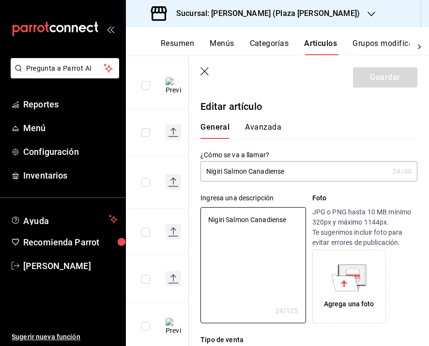
drag, startPoint x: 290, startPoint y: 224, endPoint x: 189, endPoint y: 223, distance: 101.6
click at [189, 223] on div "Ingresa una descripción Nigiri Salmon Canadiense x 24 /125 ​ Foto JPG o PNG has…" at bounding box center [303, 252] width 228 height 142
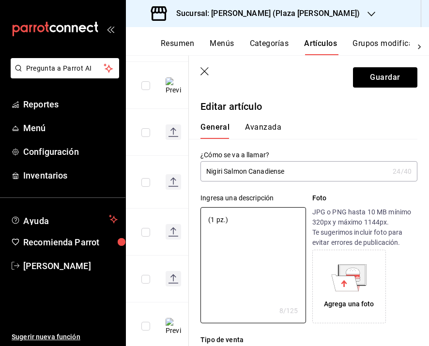
paste textarea "Ralladura de limón, soya de la casa y wasabi."
click at [356, 295] on div "Agrega una foto" at bounding box center [349, 286] width 69 height 69
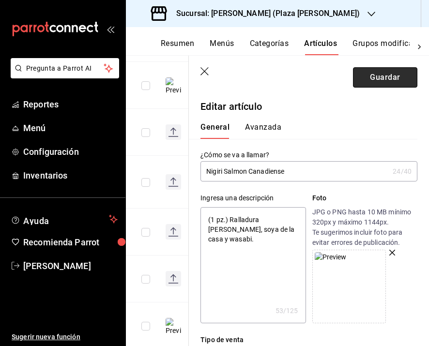
click at [383, 81] on button "Guardar" at bounding box center [385, 77] width 64 height 20
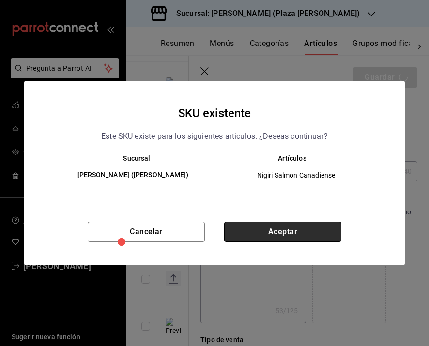
click at [308, 234] on button "Aceptar" at bounding box center [282, 232] width 117 height 20
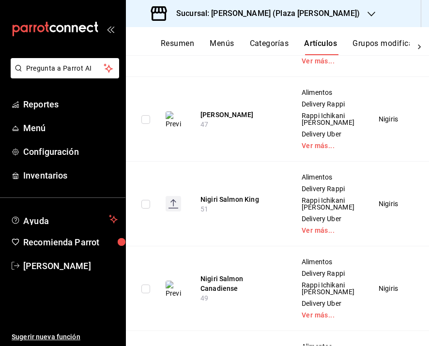
scroll to position [447, 0]
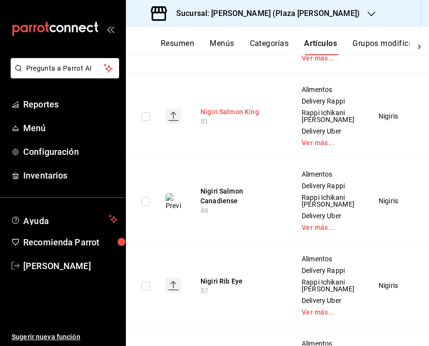
click at [250, 117] on button "Nigiri Salmon King" at bounding box center [238, 112] width 77 height 10
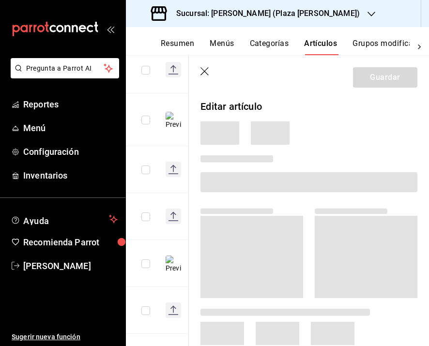
scroll to position [285, 0]
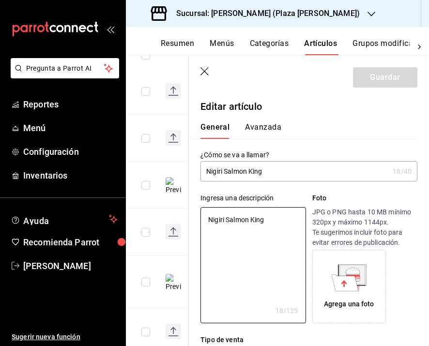
drag, startPoint x: 272, startPoint y: 223, endPoint x: 185, endPoint y: 223, distance: 87.1
click at [185, 223] on main "Artículos sucursal Para editar los artículos o cambios generales, ve a “Organiz…" at bounding box center [277, 200] width 303 height 291
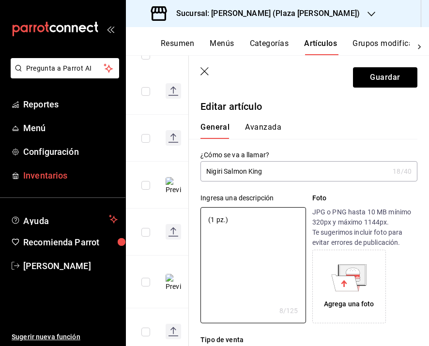
paste textarea "Sellado con sal, pimienta y reducción de ponzu."
click at [347, 293] on div "Agrega una foto" at bounding box center [349, 286] width 69 height 69
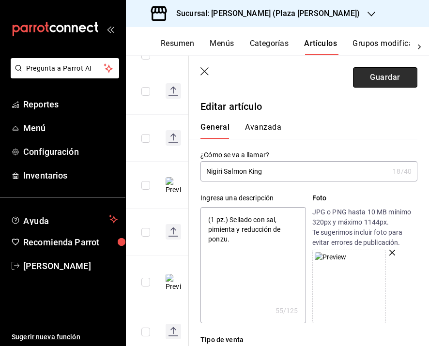
click at [383, 80] on button "Guardar" at bounding box center [385, 77] width 64 height 20
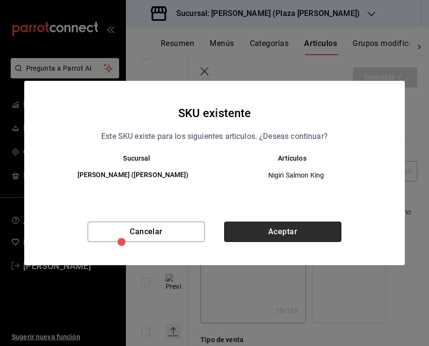
click at [303, 229] on button "Aceptar" at bounding box center [282, 232] width 117 height 20
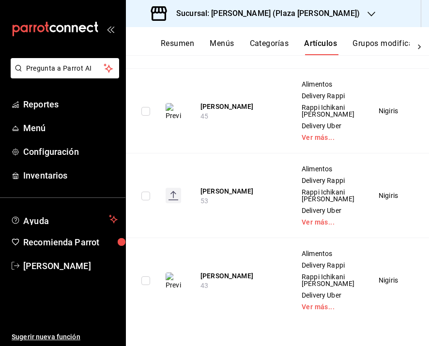
scroll to position [994, 0]
click at [235, 196] on button "Nigiri Anguila" at bounding box center [238, 191] width 77 height 10
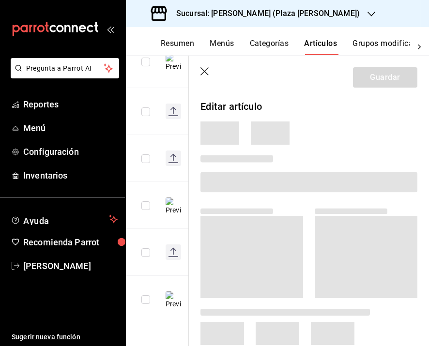
scroll to position [419, 0]
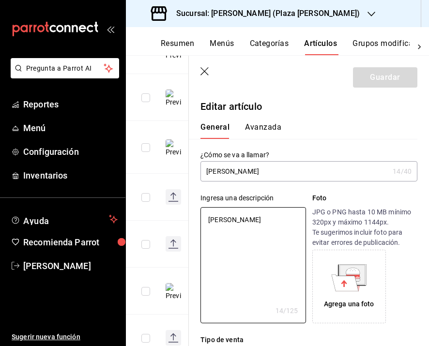
drag, startPoint x: 262, startPoint y: 226, endPoint x: 186, endPoint y: 225, distance: 75.5
click at [186, 225] on main "Artículos sucursal Para editar los artículos o cambios generales, ve a “Organiz…" at bounding box center [277, 200] width 303 height 291
drag, startPoint x: 256, startPoint y: 218, endPoint x: 166, endPoint y: 218, distance: 90.0
click at [166, 218] on main "Artículos sucursal Para editar los artículos o cambios generales, ve a “Organiz…" at bounding box center [277, 200] width 303 height 291
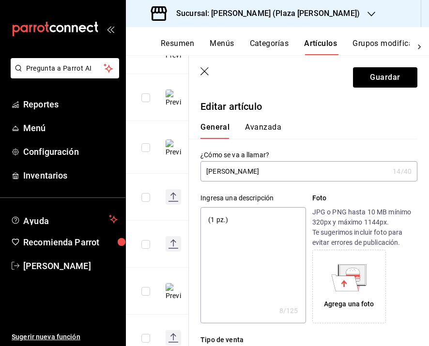
paste textarea "Salsa de anguila y ralladura de limón."
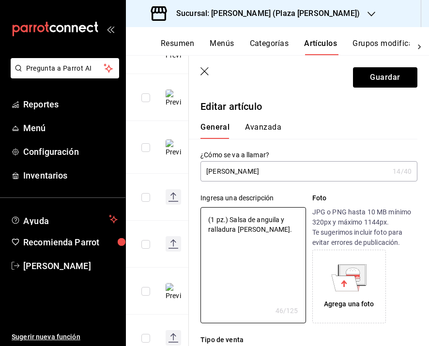
click at [335, 278] on icon at bounding box center [345, 282] width 27 height 16
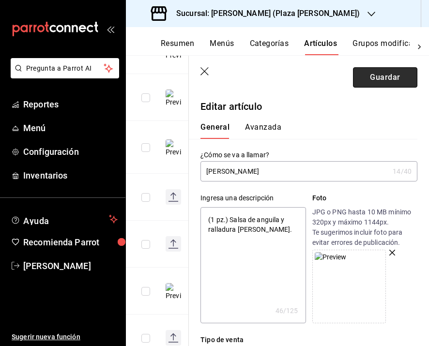
click at [392, 78] on button "Guardar" at bounding box center [385, 77] width 64 height 20
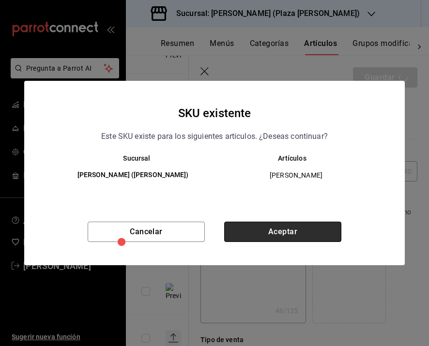
click at [302, 236] on button "Aceptar" at bounding box center [282, 232] width 117 height 20
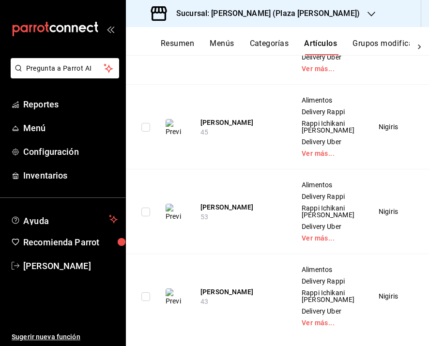
scroll to position [789, 0]
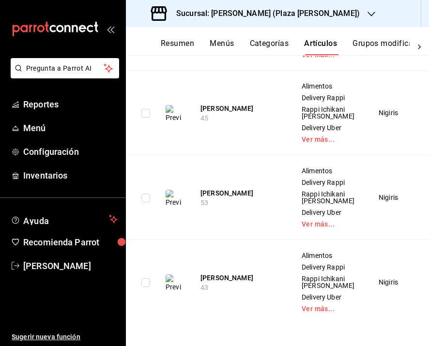
click at [221, 29] on button "Nigiri Hamachi" at bounding box center [238, 24] width 77 height 10
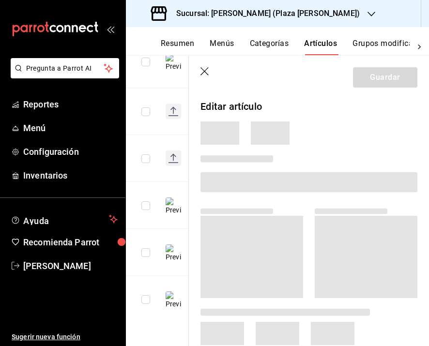
scroll to position [419, 0]
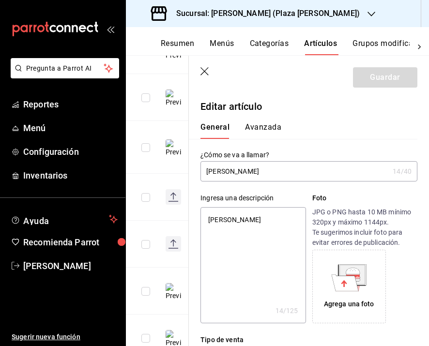
drag, startPoint x: 259, startPoint y: 218, endPoint x: 210, endPoint y: 218, distance: 49.4
click at [210, 218] on textarea "Nigiri Hamachi" at bounding box center [252, 265] width 105 height 116
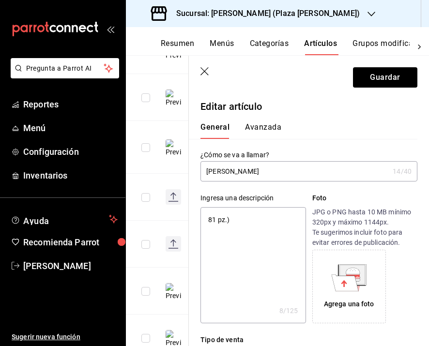
click at [211, 218] on textarea "81 pz.)" at bounding box center [252, 265] width 105 height 116
click at [255, 216] on textarea "(1 pz.)" at bounding box center [252, 265] width 105 height 116
paste textarea "Sweet chili y ralladura de limón."
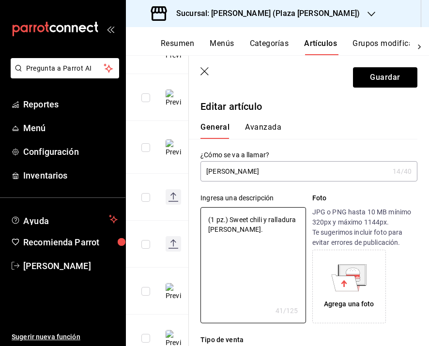
click at [338, 279] on icon at bounding box center [345, 282] width 27 height 16
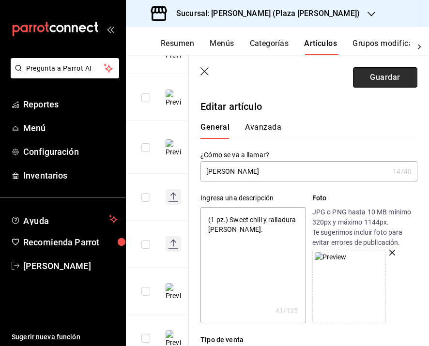
click at [363, 81] on button "Guardar" at bounding box center [385, 77] width 64 height 20
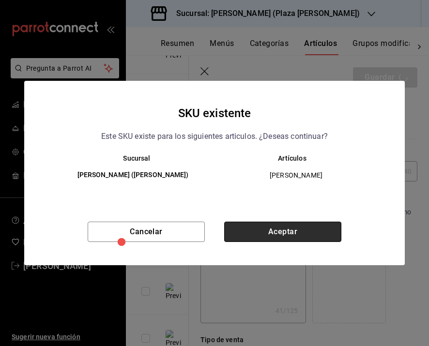
click at [293, 228] on button "Aceptar" at bounding box center [282, 232] width 117 height 20
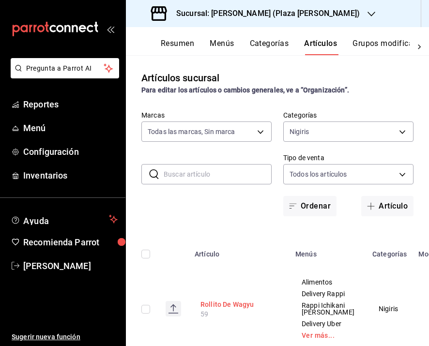
click at [233, 309] on button "Rollito De Wagyu" at bounding box center [238, 305] width 77 height 10
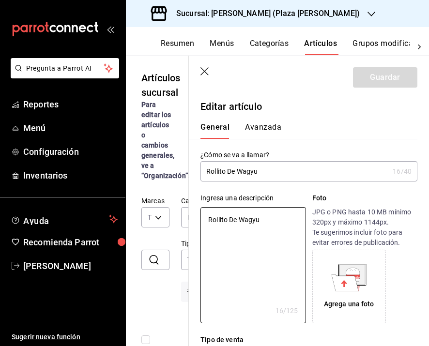
drag, startPoint x: 264, startPoint y: 220, endPoint x: 144, endPoint y: 203, distance: 121.2
click at [144, 203] on main "Artículos sucursal Para editar los artículos o cambios generales, ve a “Organiz…" at bounding box center [277, 200] width 303 height 291
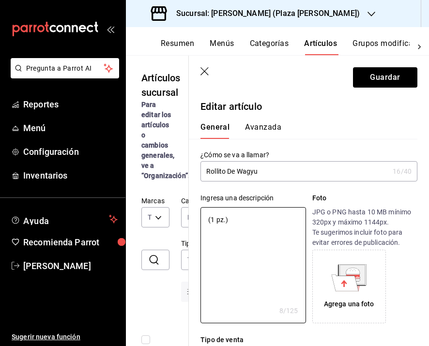
paste textarea "Wagyu japones a5, aceite de trufa y soya de la casa."
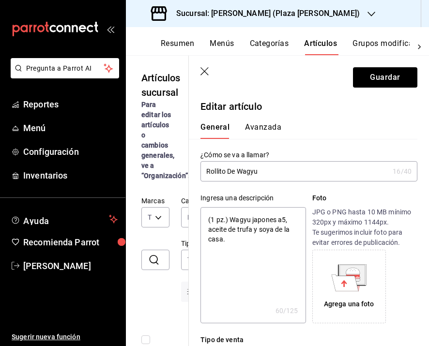
click at [342, 292] on div "Agrega una foto" at bounding box center [349, 286] width 69 height 69
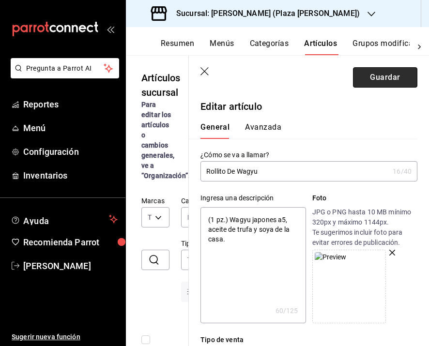
click at [371, 78] on button "Guardar" at bounding box center [385, 77] width 64 height 20
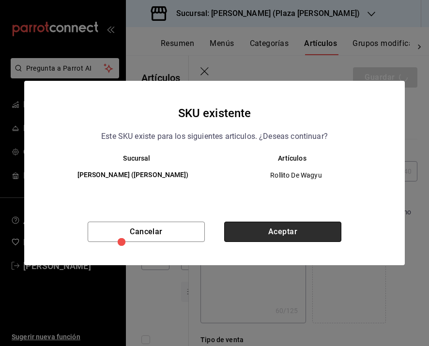
click at [282, 232] on button "Aceptar" at bounding box center [282, 232] width 117 height 20
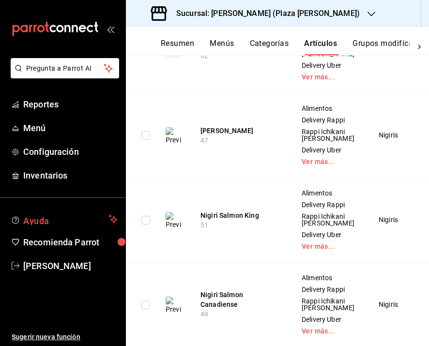
scroll to position [268, 0]
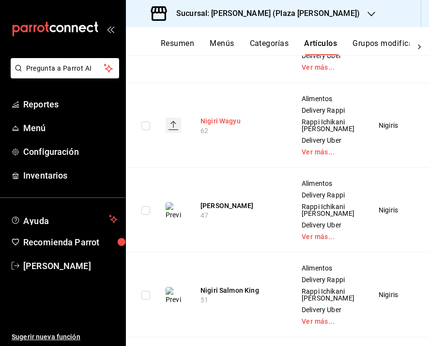
click at [219, 126] on button "Nigiri Wagyu" at bounding box center [238, 121] width 77 height 10
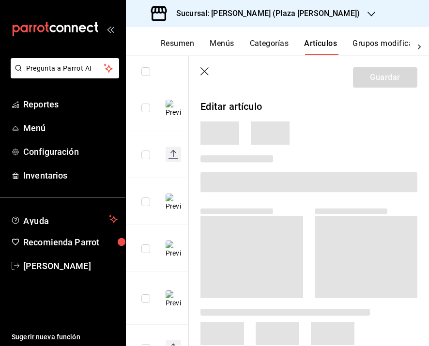
scroll to position [236, 0]
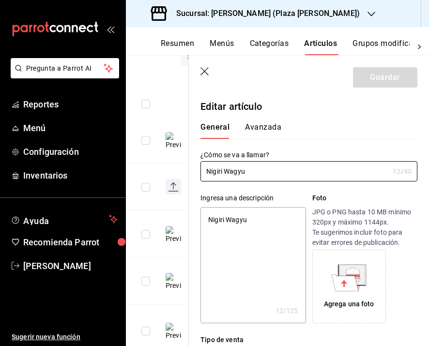
drag, startPoint x: 253, startPoint y: 221, endPoint x: 204, endPoint y: 221, distance: 48.4
click at [204, 221] on textarea "Nigiri Wagyu" at bounding box center [252, 265] width 105 height 116
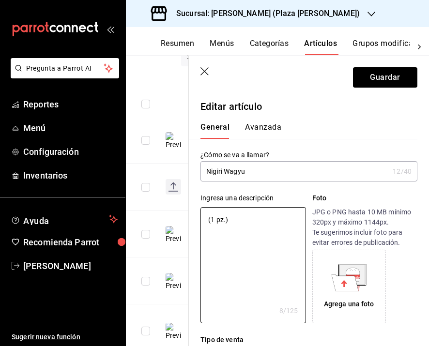
paste textarea "Wagyu japones a5 sellado con sal, pimienta y soya infusionada con ajo y wasabi."
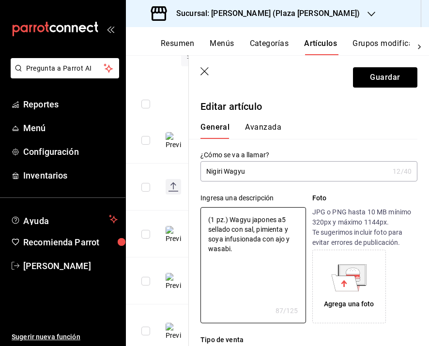
click at [347, 288] on icon at bounding box center [345, 282] width 27 height 16
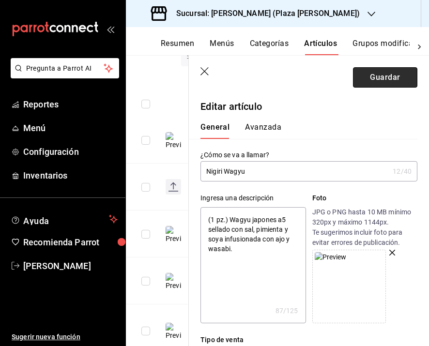
click at [386, 75] on button "Guardar" at bounding box center [385, 77] width 64 height 20
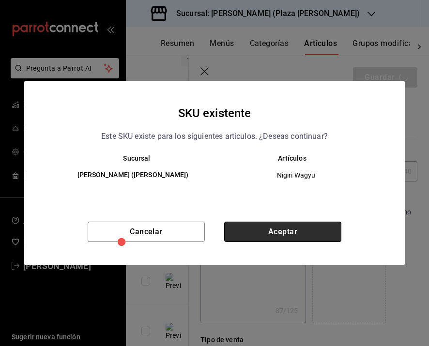
click at [263, 241] on button "Aceptar" at bounding box center [282, 232] width 117 height 20
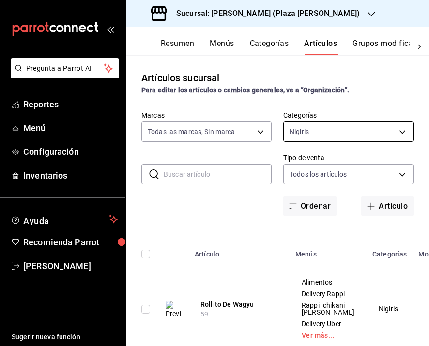
click at [297, 137] on body "Pregunta a Parrot AI Reportes Menú Configuración Inventarios Ayuda Recomienda P…" at bounding box center [214, 173] width 429 height 346
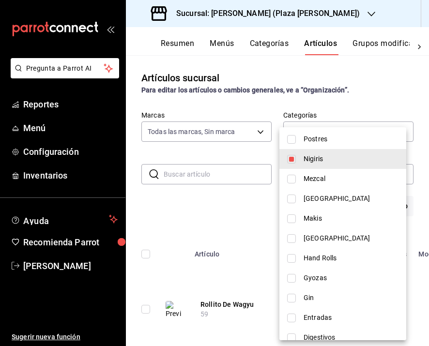
scroll to position [305, 0]
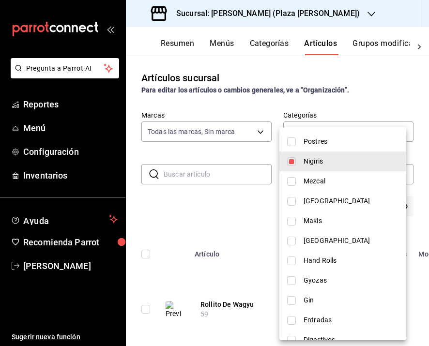
click at [324, 165] on span "Nigiris" at bounding box center [350, 161] width 95 height 10
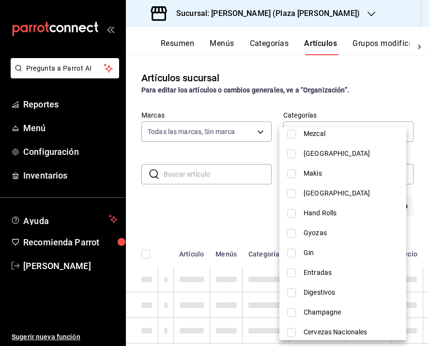
scroll to position [354, 0]
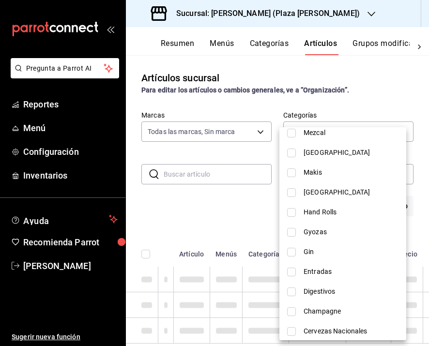
click at [333, 214] on span "Hand Rolls" at bounding box center [350, 212] width 95 height 10
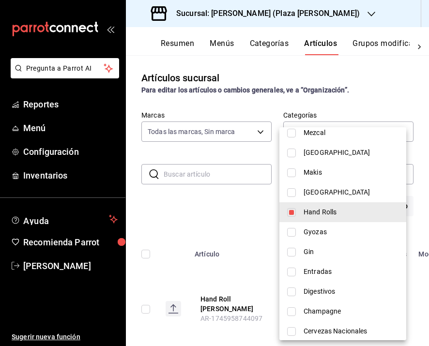
click at [236, 211] on div at bounding box center [214, 173] width 429 height 346
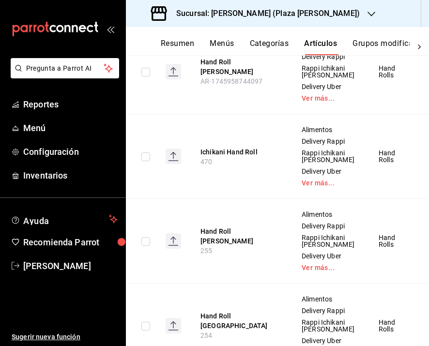
scroll to position [238, 0]
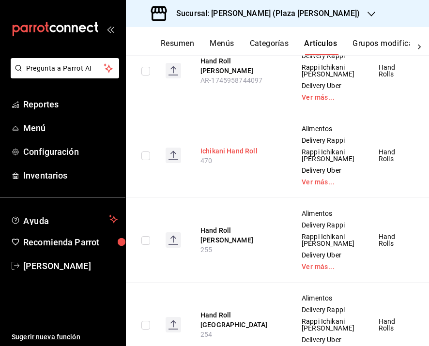
click at [225, 156] on button "Ichikani Hand Roll" at bounding box center [238, 151] width 77 height 10
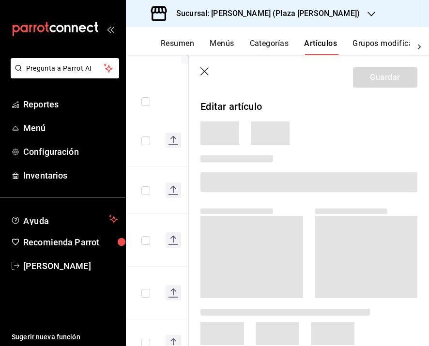
scroll to position [206, 0]
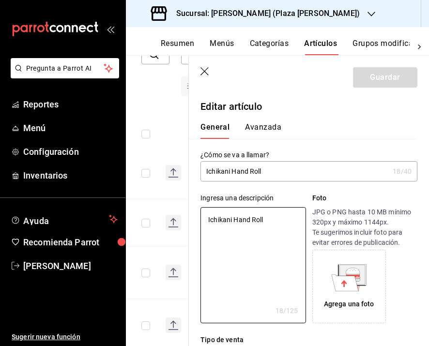
drag, startPoint x: 271, startPoint y: 216, endPoint x: 152, endPoint y: 216, distance: 118.1
click at [152, 216] on main "Artículos sucursal Para editar los artículos o cambios generales, ve a “Organiz…" at bounding box center [277, 200] width 303 height 291
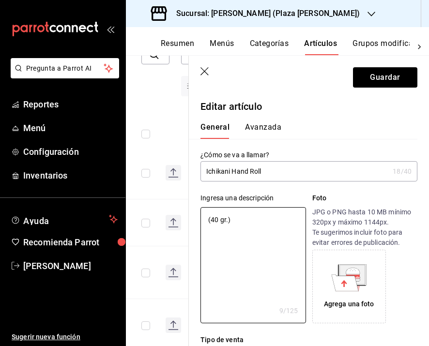
paste textarea "Salmón, atún, kani mix crunch, aguacate, mayo spicy y tzume."
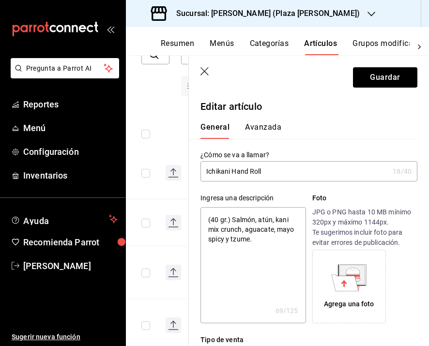
click at [332, 275] on icon at bounding box center [348, 277] width 35 height 27
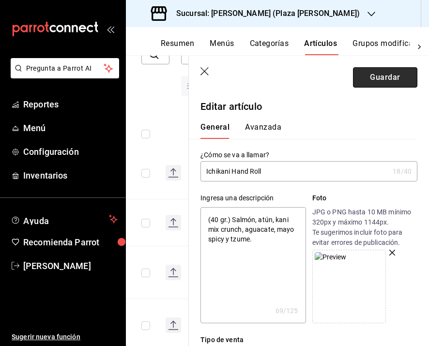
click at [395, 80] on button "Guardar" at bounding box center [385, 77] width 64 height 20
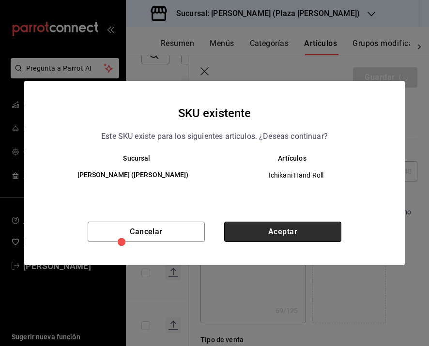
click at [289, 235] on button "Aceptar" at bounding box center [282, 232] width 117 height 20
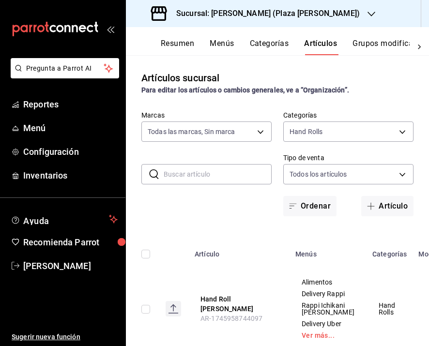
scroll to position [147, 0]
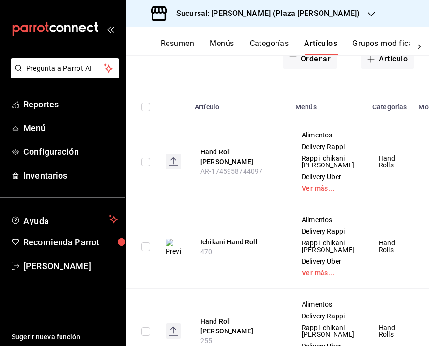
click at [249, 176] on th "Hand Roll Ebi Crunch AR-1745958744097" at bounding box center [239, 162] width 101 height 85
click at [249, 166] on button "Hand Roll Ebi Crunch" at bounding box center [238, 156] width 77 height 19
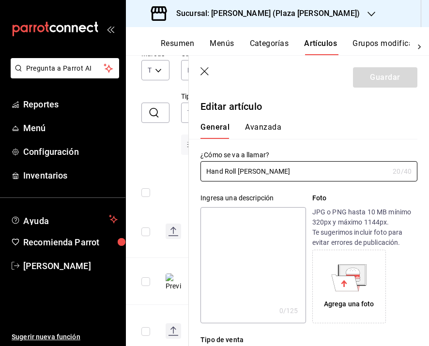
click at [241, 247] on textarea at bounding box center [252, 265] width 105 height 116
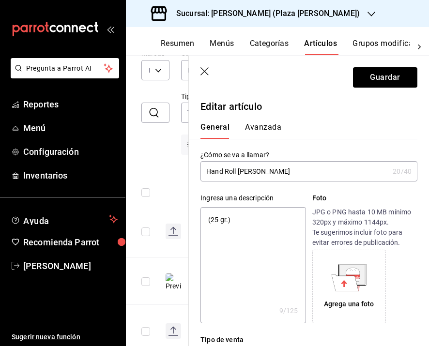
paste textarea "Camarón empanizado, aguacate, mayo spicy, salsa de anguila y kani mix"
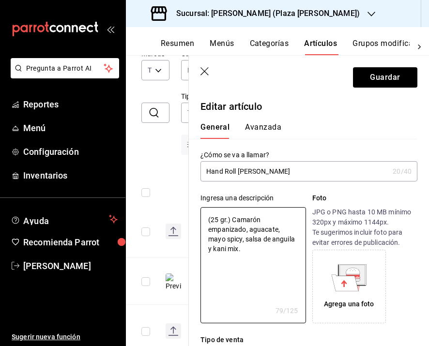
click at [346, 294] on div "Agrega una foto" at bounding box center [349, 286] width 69 height 69
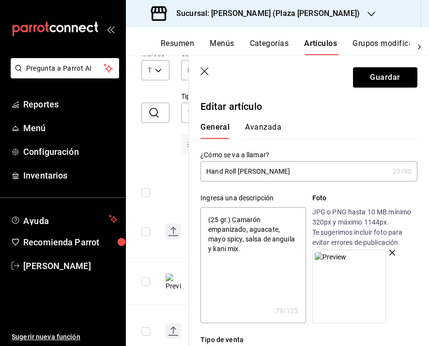
click at [389, 254] on icon "button" at bounding box center [392, 253] width 6 height 6
click at [343, 287] on icon at bounding box center [345, 282] width 27 height 16
click at [387, 75] on button "Guardar" at bounding box center [385, 77] width 64 height 20
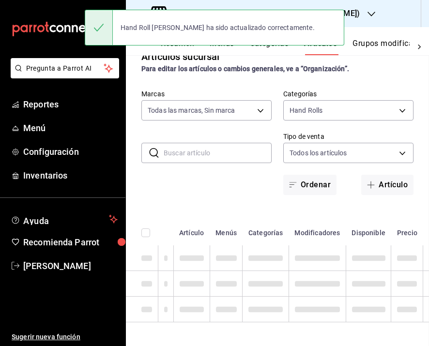
scroll to position [29, 0]
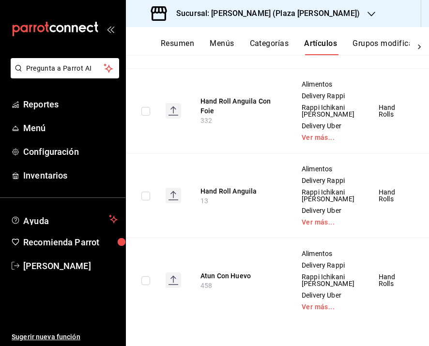
click at [234, 27] on button "Hand Roll Atun Poke" at bounding box center [238, 22] width 77 height 10
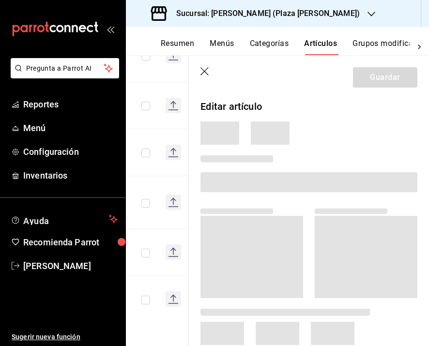
scroll to position [677, 0]
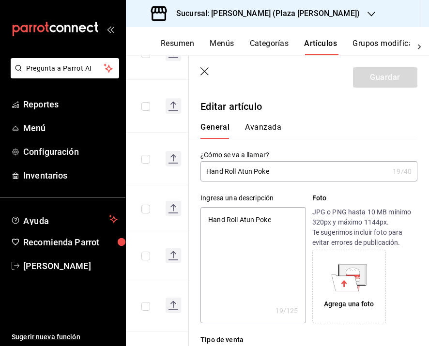
drag, startPoint x: 283, startPoint y: 217, endPoint x: 224, endPoint y: 217, distance: 59.0
click at [224, 217] on textarea "Hand Roll Atun Poke" at bounding box center [252, 265] width 105 height 116
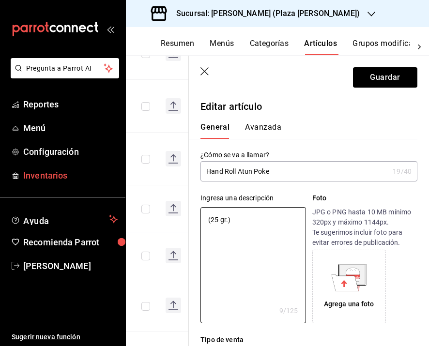
paste textarea "Atún con salsa agridulce, macadamia, aguacate y cebollita frita."
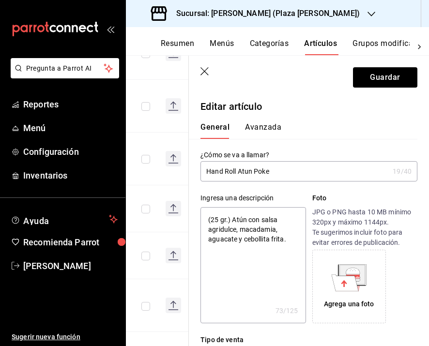
click at [360, 275] on icon at bounding box center [352, 274] width 25 height 19
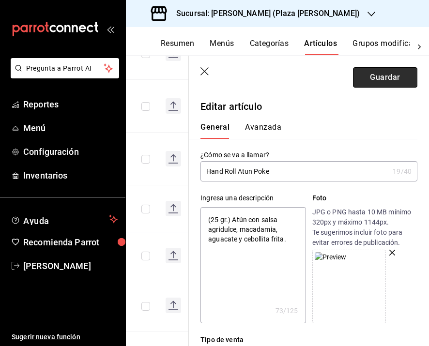
click at [391, 78] on button "Guardar" at bounding box center [385, 77] width 64 height 20
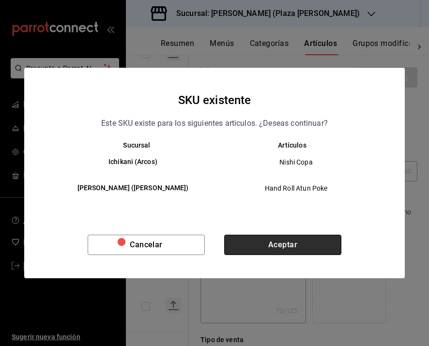
click at [238, 241] on button "Aceptar" at bounding box center [282, 245] width 117 height 20
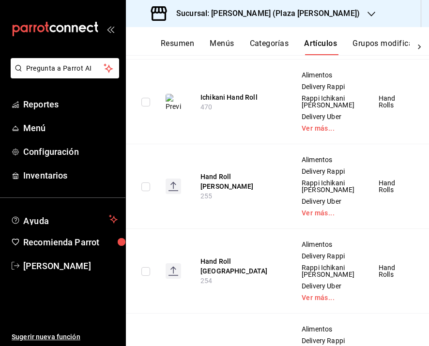
scroll to position [305, 0]
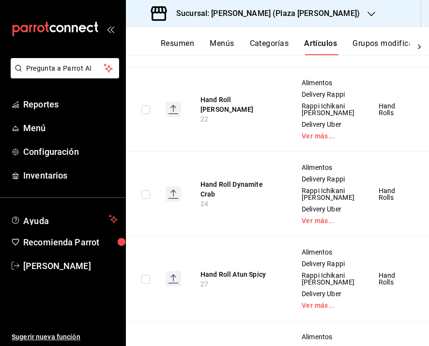
click at [221, 30] on button "Hand Roll Magic Mushroom" at bounding box center [238, 19] width 77 height 19
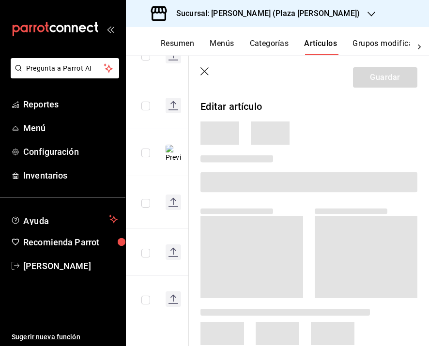
scroll to position [558, 0]
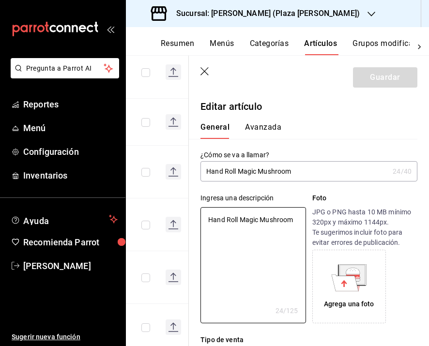
drag, startPoint x: 296, startPoint y: 222, endPoint x: 178, endPoint y: 222, distance: 118.1
click at [178, 222] on main "Artículos sucursal Para editar los artículos o cambios generales, ve a “Organiz…" at bounding box center [277, 200] width 303 height 291
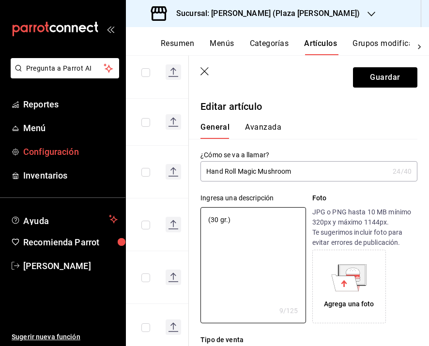
paste textarea "Hongos maitake, aceite de trufa y cebollín."
click at [349, 289] on icon at bounding box center [345, 282] width 27 height 16
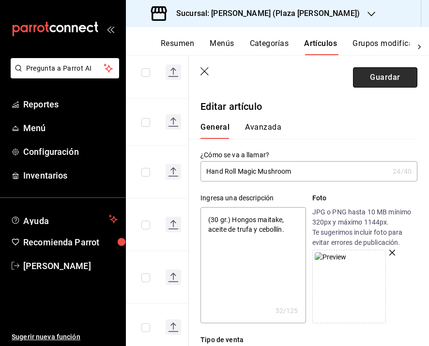
click at [363, 80] on button "Guardar" at bounding box center [385, 77] width 64 height 20
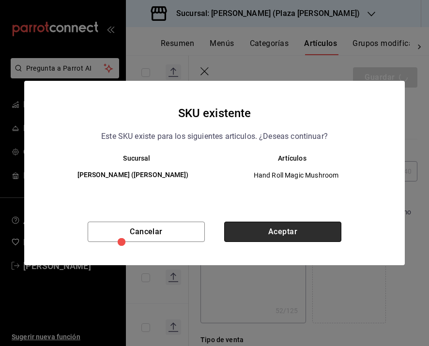
click at [290, 224] on button "Aceptar" at bounding box center [282, 232] width 117 height 20
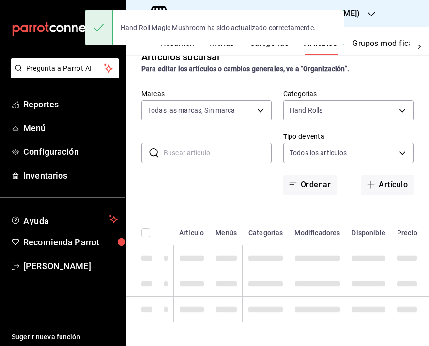
scroll to position [29, 0]
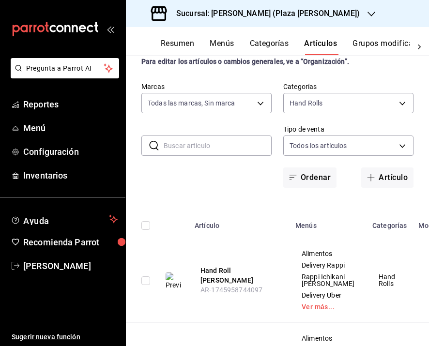
click at [238, 277] on th "Hand Roll Ebi Crunch AR-1745958744097" at bounding box center [239, 280] width 101 height 85
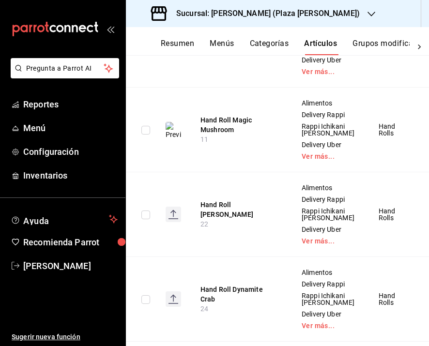
click at [233, 45] on button "Hand Roll Negitoro" at bounding box center [238, 41] width 77 height 10
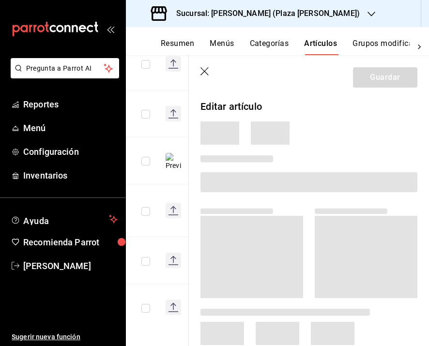
scroll to position [424, 0]
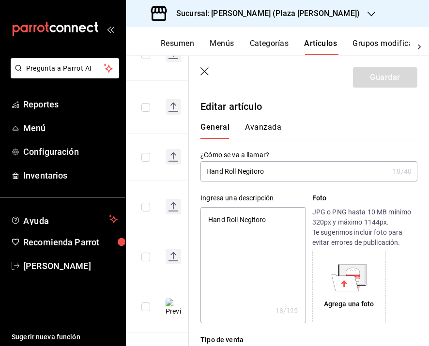
click at [261, 229] on textarea "Hand Roll Negitoro" at bounding box center [252, 265] width 105 height 116
drag, startPoint x: 269, startPoint y: 219, endPoint x: 169, endPoint y: 215, distance: 99.8
click at [169, 215] on main "Artículos sucursal Para editar los artículos o cambios generales, ve a “Organiz…" at bounding box center [277, 200] width 303 height 291
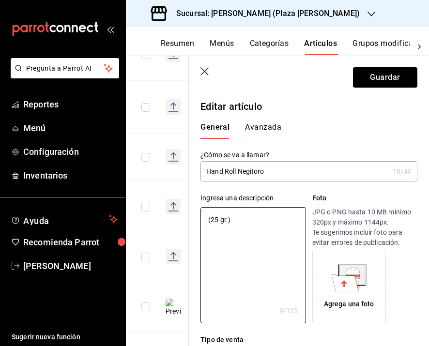
paste textarea "Toro, cebollín y aceite de ajonjolí."
click at [356, 279] on icon at bounding box center [352, 274] width 25 height 19
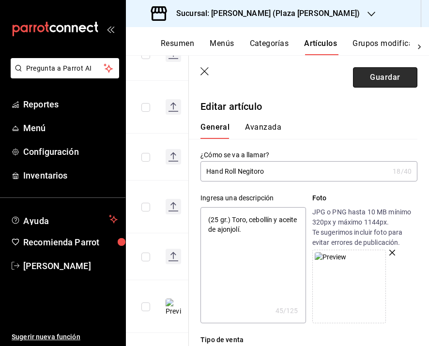
click at [390, 82] on button "Guardar" at bounding box center [385, 77] width 64 height 20
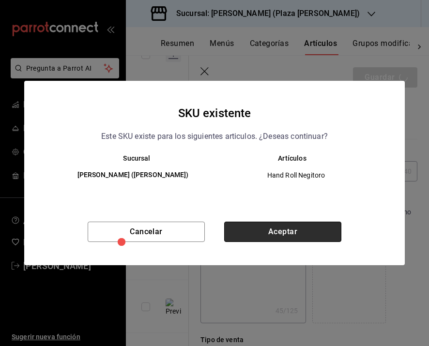
click at [297, 228] on button "Aceptar" at bounding box center [282, 232] width 117 height 20
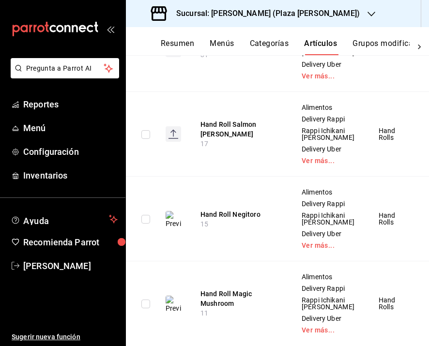
scroll to position [679, 0]
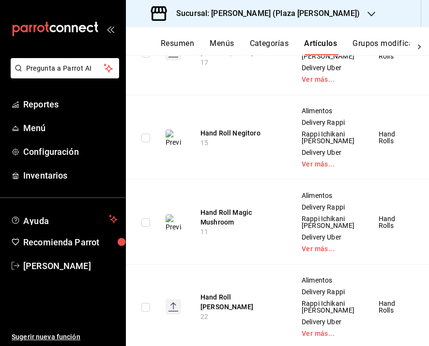
click at [230, 58] on button "Hand Roll Salmon Serrano" at bounding box center [238, 47] width 77 height 19
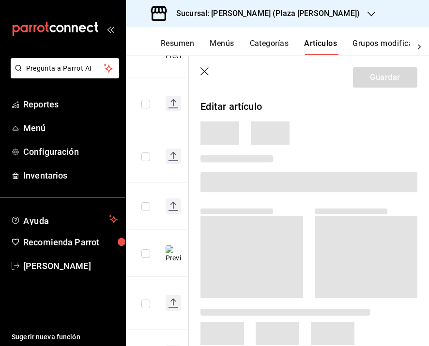
scroll to position [393, 0]
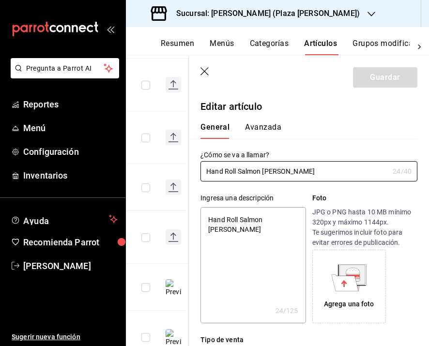
drag, startPoint x: 296, startPoint y: 223, endPoint x: 182, endPoint y: 210, distance: 114.4
click at [182, 211] on main "Artículos sucursal Para editar los artículos o cambios generales, ve a “Organiz…" at bounding box center [277, 200] width 303 height 291
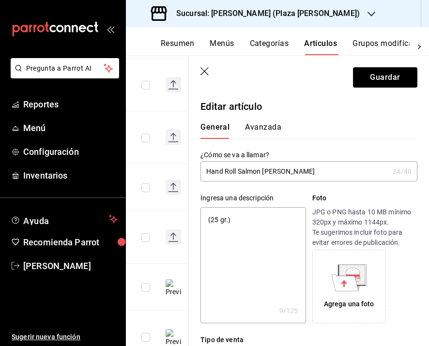
paste textarea "Chile serrano, salsa yuzu kosho y pepino."
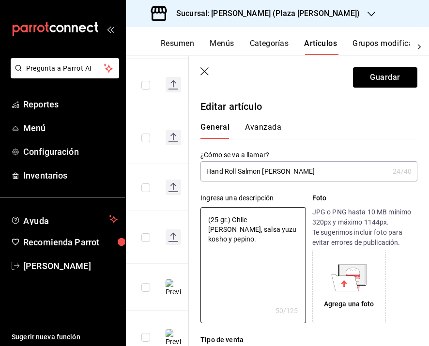
click at [350, 279] on icon at bounding box center [345, 282] width 27 height 16
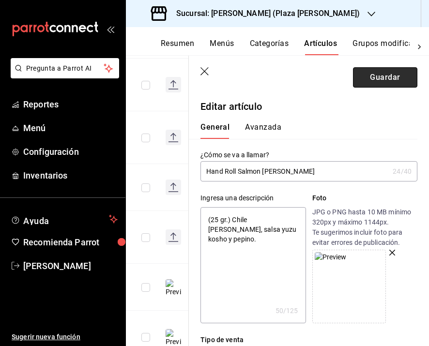
click at [391, 84] on button "Guardar" at bounding box center [385, 77] width 64 height 20
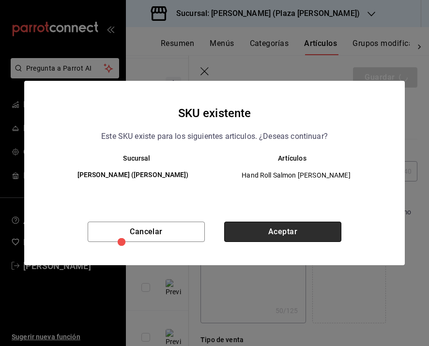
click at [280, 235] on button "Aceptar" at bounding box center [282, 232] width 117 height 20
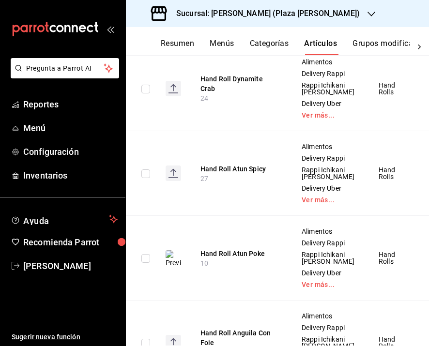
scroll to position [1070, 0]
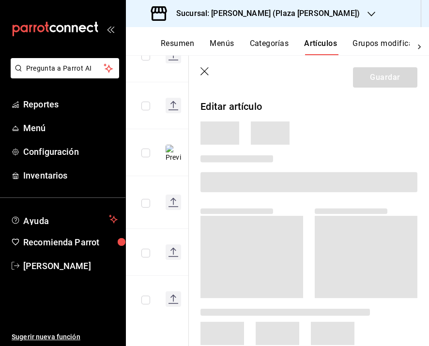
scroll to position [627, 0]
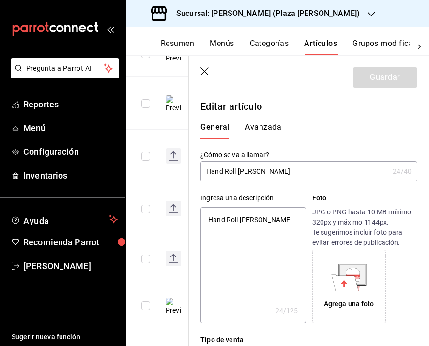
drag, startPoint x: 295, startPoint y: 218, endPoint x: 204, endPoint y: 214, distance: 90.6
click at [204, 214] on textarea "Hand Roll Hamachi Crunch" at bounding box center [252, 265] width 105 height 116
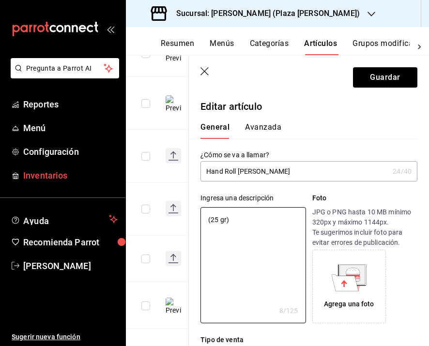
paste textarea "Hamachi, aguacate, burbujas tempura, mayo spicy, salsa de anguila y cebollín."
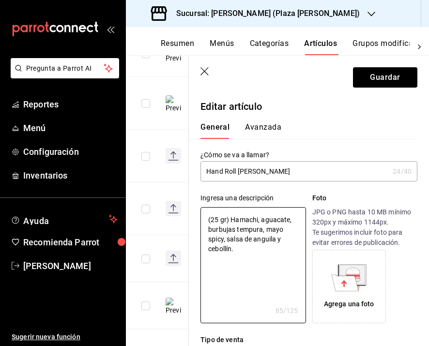
click at [349, 292] on div "Agrega una foto" at bounding box center [349, 286] width 69 height 69
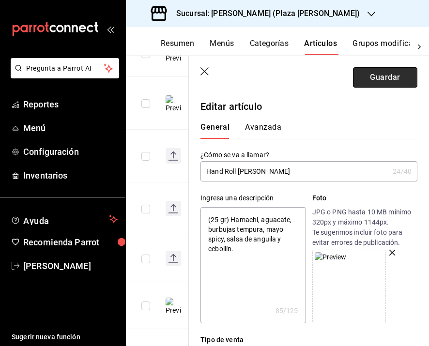
click at [357, 75] on button "Guardar" at bounding box center [385, 77] width 64 height 20
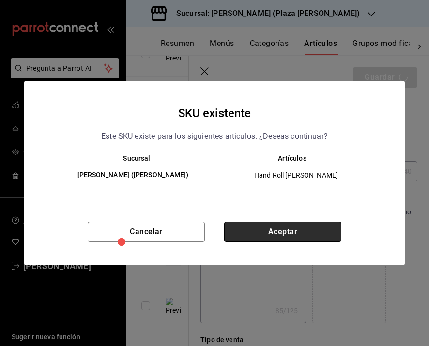
click at [316, 228] on button "Aceptar" at bounding box center [282, 232] width 117 height 20
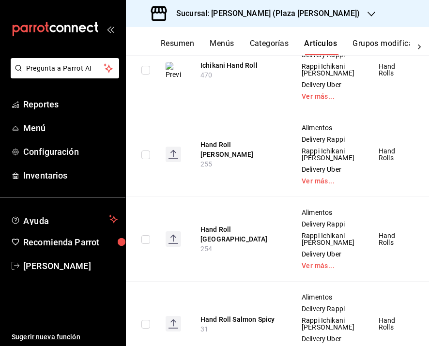
scroll to position [324, 0]
click at [212, 159] on button "Hand Roll Truffle Hamachi" at bounding box center [238, 148] width 77 height 19
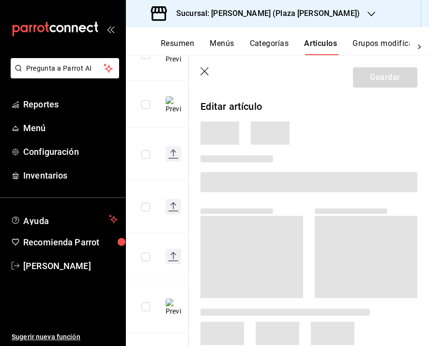
scroll to position [227, 0]
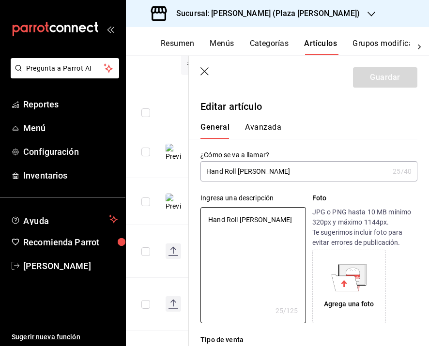
drag, startPoint x: 297, startPoint y: 223, endPoint x: 197, endPoint y: 223, distance: 99.2
click at [197, 223] on div "Ingresa una descripción Hand Roll Truffle Hamachi x 25 /125 ​ Foto JPG o PNG ha…" at bounding box center [303, 252] width 228 height 142
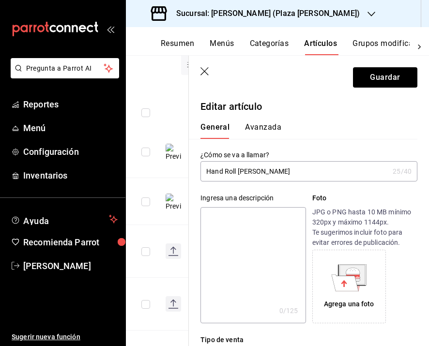
click at [210, 229] on textarea at bounding box center [252, 265] width 105 height 116
paste textarea "Hamachi, aguacate, burbujas tempura, mayo spicy, salsa de anguila y cebollín."
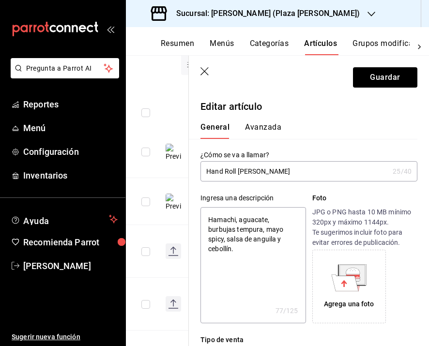
click at [208, 218] on textarea "Hamachi, aguacate, burbujas tempura, mayo spicy, salsa de anguila y cebollín." at bounding box center [252, 265] width 105 height 116
drag, startPoint x: 241, startPoint y: 251, endPoint x: 199, endPoint y: 206, distance: 61.6
click at [199, 206] on div "Ingresa una descripción Hamachi, aguacate, burbujas tempura, mayo spicy, salsa …" at bounding box center [303, 252] width 228 height 142
paste textarea "Aceite de trufa, wasabi soy"
click at [205, 218] on textarea "Aceite de trufa, wasabi soy y cebollín." at bounding box center [252, 265] width 105 height 116
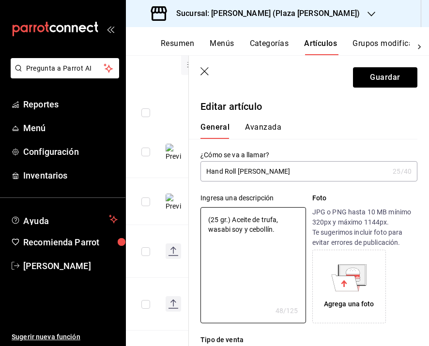
click at [347, 280] on icon at bounding box center [345, 282] width 27 height 16
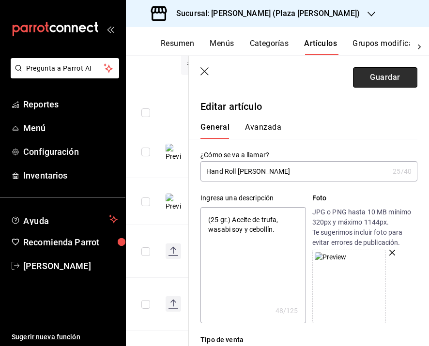
click at [360, 77] on button "Guardar" at bounding box center [385, 77] width 64 height 20
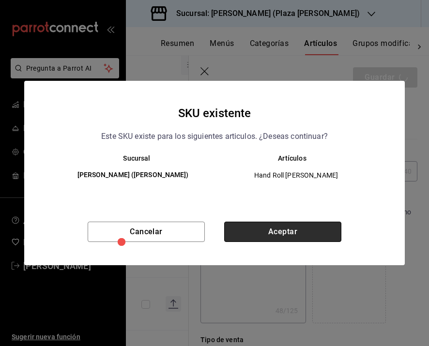
click at [299, 231] on button "Aceptar" at bounding box center [282, 232] width 117 height 20
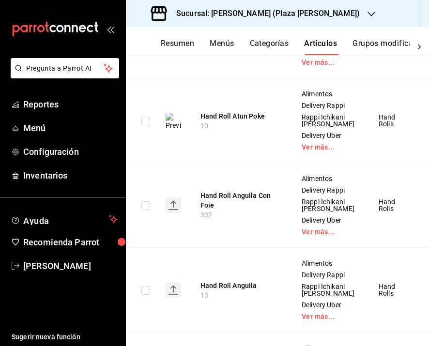
scroll to position [1127, 0]
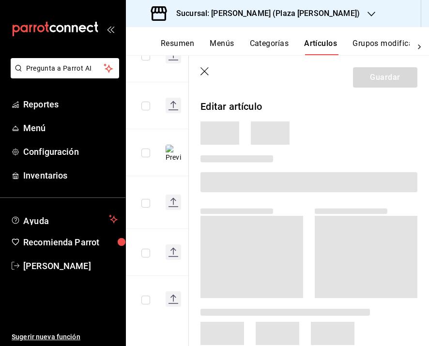
scroll to position [596, 0]
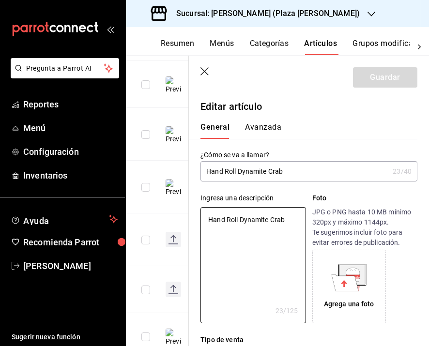
drag, startPoint x: 276, startPoint y: 219, endPoint x: 204, endPoint y: 207, distance: 73.1
click at [204, 207] on div "Ingresa una descripción Hand Roll Dynamite Crab x 23 /125 ​" at bounding box center [252, 258] width 105 height 130
paste textarea "Aguacate, cebollín, kani mix, kani crunch y mayo spicy."
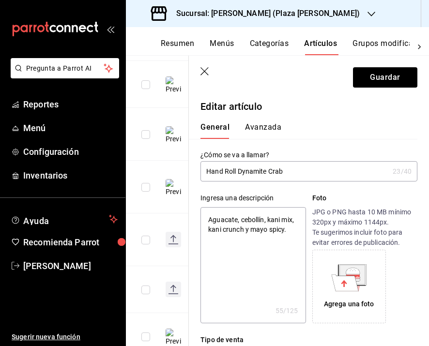
click at [207, 224] on textarea "Aguacate, cebollín, kani mix, kani crunch y mayo spicy." at bounding box center [252, 265] width 105 height 116
click at [351, 263] on div "Agrega una foto" at bounding box center [349, 286] width 69 height 69
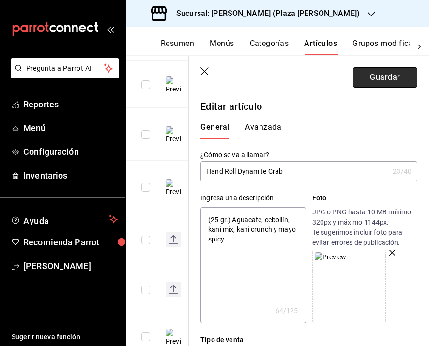
click at [364, 82] on button "Guardar" at bounding box center [385, 77] width 64 height 20
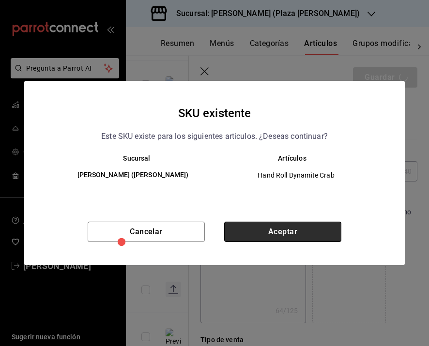
click at [309, 237] on button "Aceptar" at bounding box center [282, 232] width 117 height 20
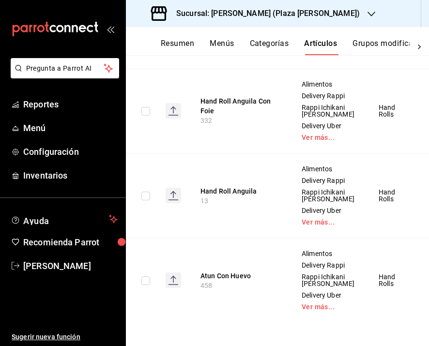
scroll to position [1234, 0]
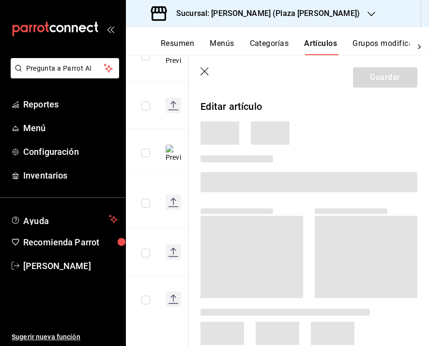
scroll to position [641, 0]
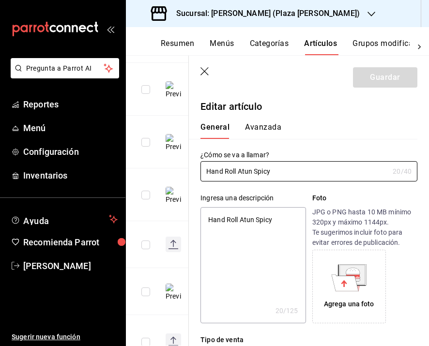
drag, startPoint x: 278, startPoint y: 222, endPoint x: 134, endPoint y: 221, distance: 143.7
click at [134, 221] on main "Artículos sucursal Para editar los artículos o cambios generales, ve a “Organiz…" at bounding box center [277, 200] width 303 height 291
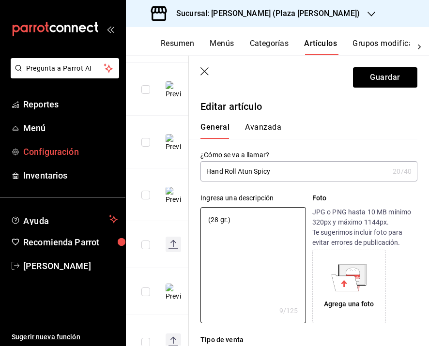
paste textarea "Akami con salsa picosa a base de chiles y ajo, y papitas con polvo de chiles as…"
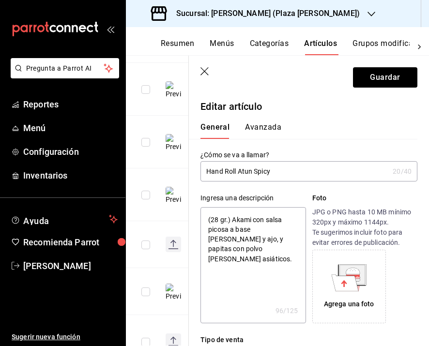
click at [329, 306] on div "Agrega una foto" at bounding box center [349, 304] width 50 height 10
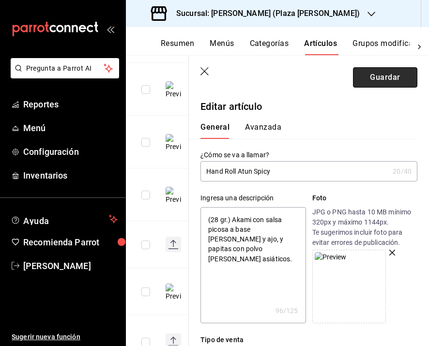
click at [386, 74] on button "Guardar" at bounding box center [385, 77] width 64 height 20
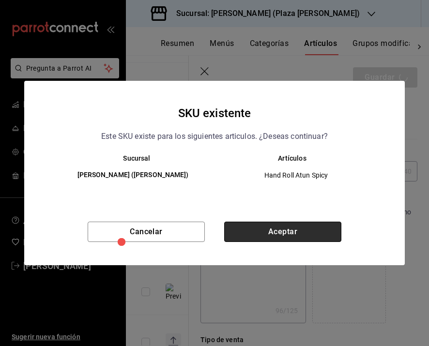
click at [276, 240] on button "Aceptar" at bounding box center [282, 232] width 117 height 20
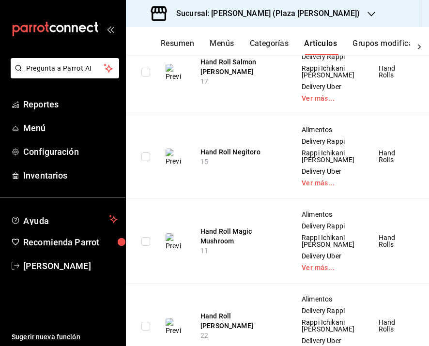
scroll to position [661, 0]
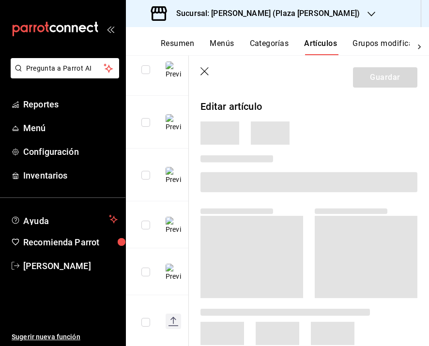
scroll to position [375, 0]
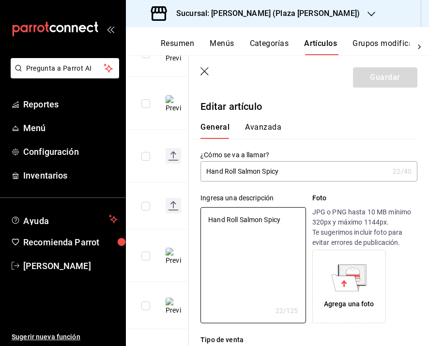
drag, startPoint x: 286, startPoint y: 216, endPoint x: 150, endPoint y: 214, distance: 135.5
click at [150, 214] on main "Artículos sucursal Para editar los artículos o cambios generales, ve a “Organiz…" at bounding box center [277, 200] width 303 height 291
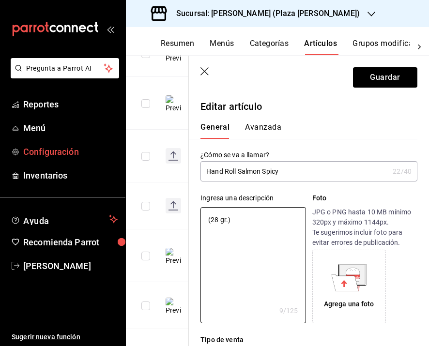
paste textarea "Con aguacate, tobiko, tanuki, mayo spicy y cebollín frito."
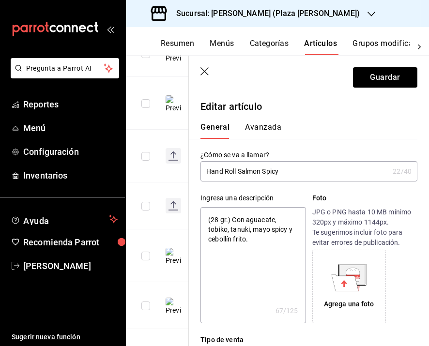
click at [350, 279] on icon at bounding box center [345, 282] width 27 height 16
click at [371, 89] on header "Guardar" at bounding box center [309, 76] width 240 height 40
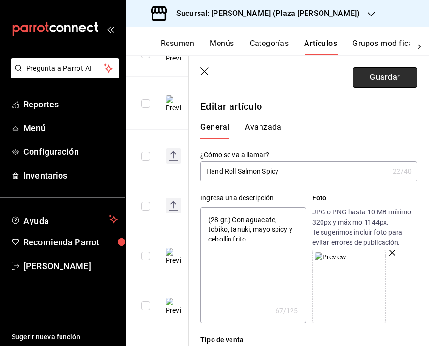
click at [373, 83] on button "Guardar" at bounding box center [385, 77] width 64 height 20
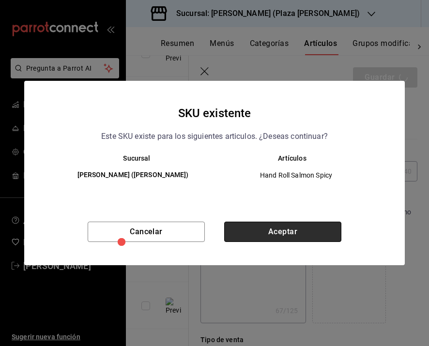
click at [278, 229] on button "Aceptar" at bounding box center [282, 232] width 117 height 20
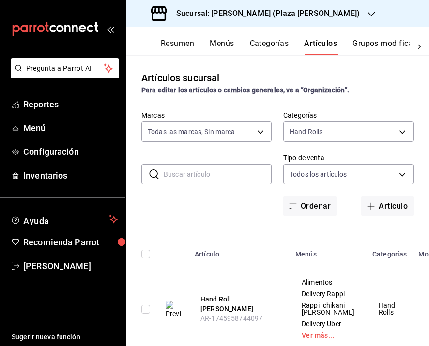
click at [316, 45] on button "Artículos" at bounding box center [320, 47] width 33 height 16
click at [333, 138] on body "Pregunta a Parrot AI Reportes Menú Configuración Inventarios Ayuda Recomienda P…" at bounding box center [214, 173] width 429 height 346
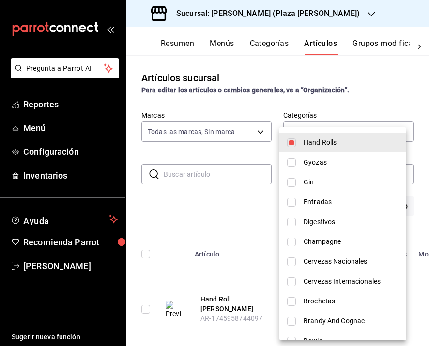
scroll to position [407, 0]
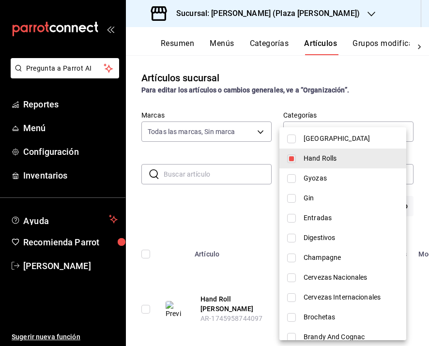
click at [319, 161] on span "Hand Rolls" at bounding box center [350, 158] width 95 height 10
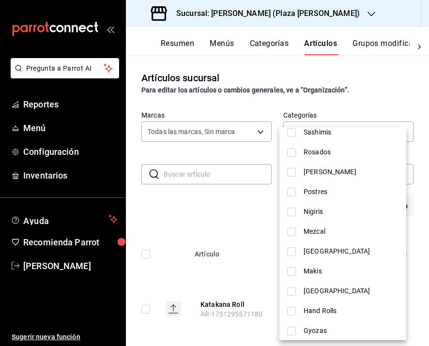
scroll to position [236, 0]
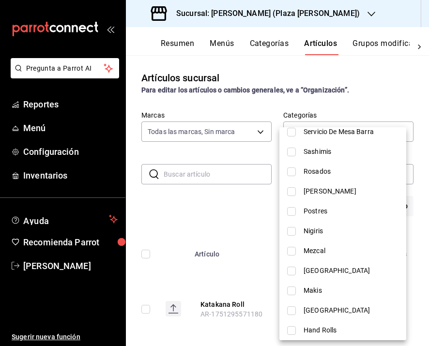
click at [320, 214] on span "Postres" at bounding box center [350, 211] width 95 height 10
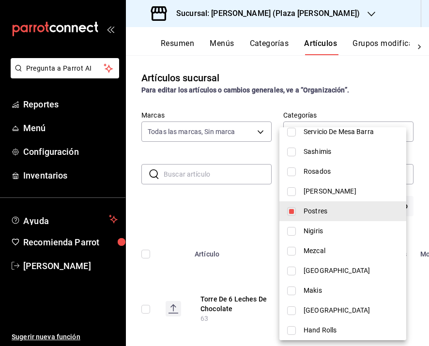
click at [220, 210] on div at bounding box center [214, 173] width 429 height 346
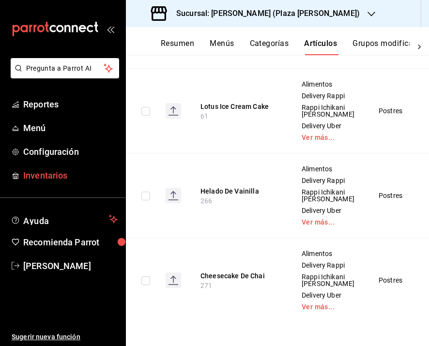
scroll to position [845, 0]
click at [232, 271] on button "Cheesecake De Chai" at bounding box center [238, 276] width 77 height 10
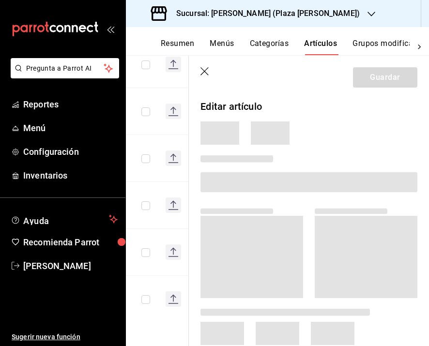
scroll to position [325, 0]
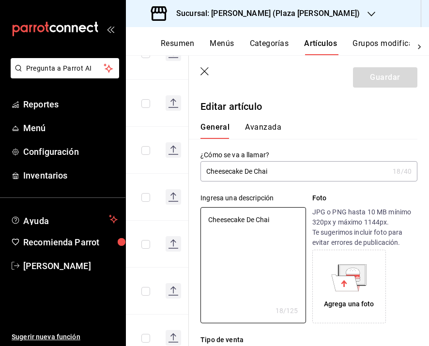
drag, startPoint x: 276, startPoint y: 218, endPoint x: 176, endPoint y: 214, distance: 100.3
click at [176, 214] on main "Artículos sucursal Para editar los artículos o cambios generales, ve a “Organiz…" at bounding box center [277, 200] width 303 height 291
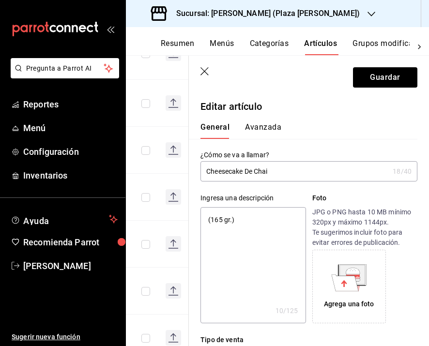
paste textarea "Cheesecake de crema chai y azúcar glass."
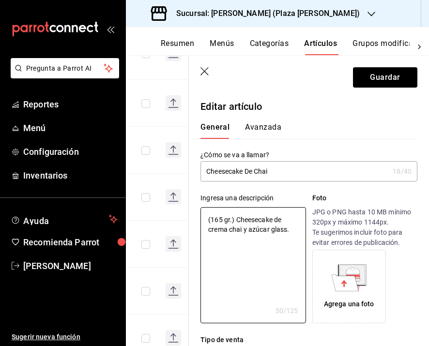
click at [346, 280] on icon at bounding box center [345, 282] width 27 height 16
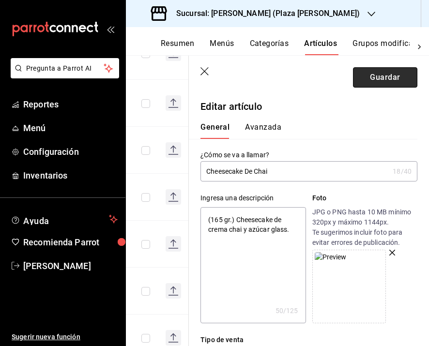
click at [384, 75] on button "Guardar" at bounding box center [385, 77] width 64 height 20
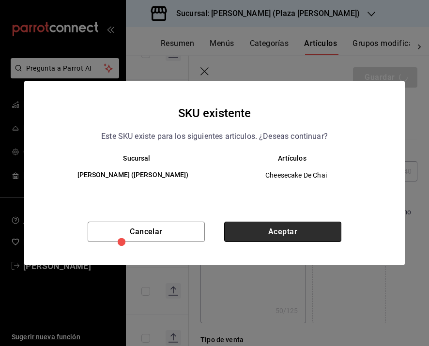
click at [295, 230] on button "Aceptar" at bounding box center [282, 232] width 117 height 20
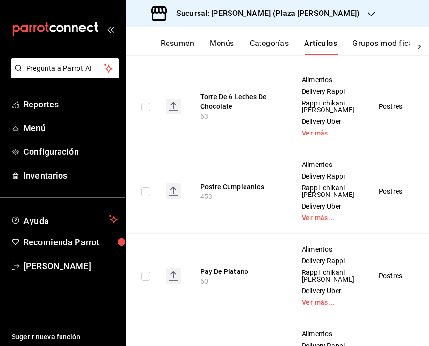
scroll to position [201, 0]
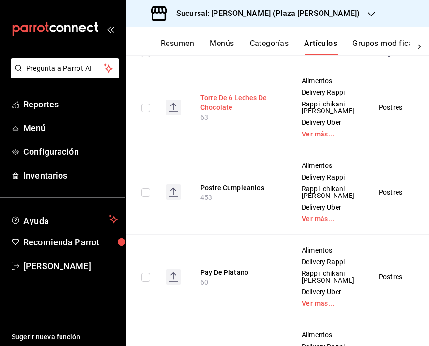
click at [216, 111] on button "Torre De 6 Leches De Chocolate" at bounding box center [238, 102] width 77 height 19
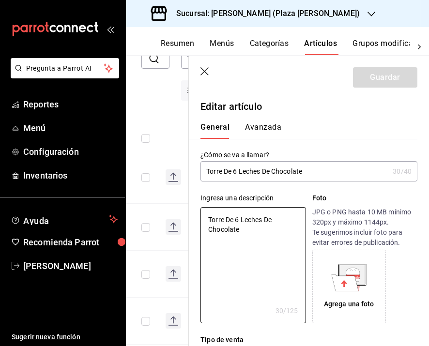
drag, startPoint x: 249, startPoint y: 229, endPoint x: 181, endPoint y: 204, distance: 71.8
click at [181, 204] on main "Artículos sucursal Para editar los artículos o cambios generales, ve a “Organiz…" at bounding box center [277, 200] width 303 height 291
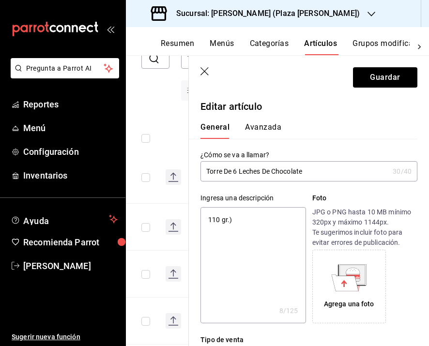
click at [206, 218] on textarea "110 gr.)" at bounding box center [252, 265] width 105 height 116
click at [260, 223] on textarea "(110 gr.)" at bounding box center [252, 265] width 105 height 116
paste textarea "Cheesecake de crema chai y azúcar glass."
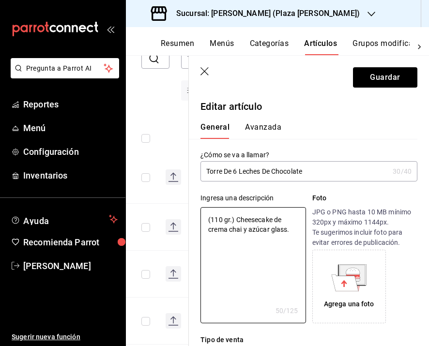
click at [351, 289] on icon at bounding box center [345, 282] width 27 height 16
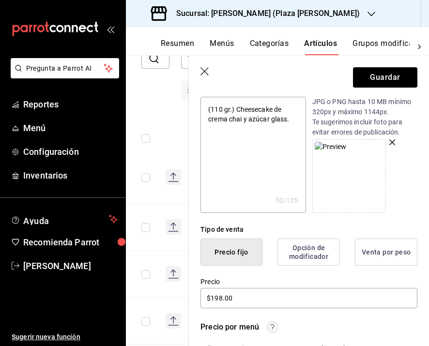
scroll to position [131, 0]
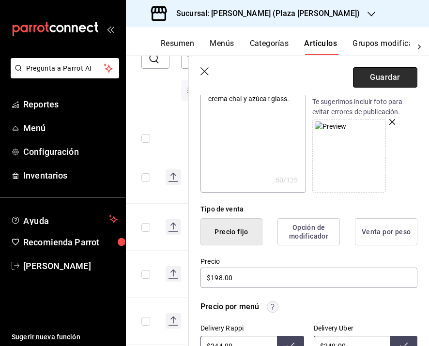
click at [392, 82] on button "Guardar" at bounding box center [385, 77] width 64 height 20
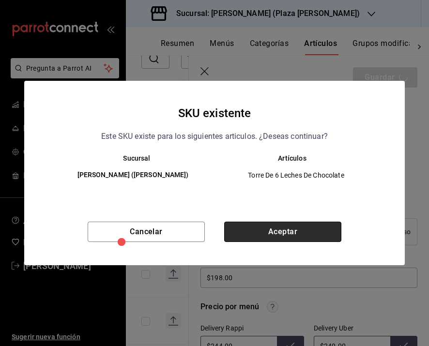
click at [277, 234] on button "Aceptar" at bounding box center [282, 232] width 117 height 20
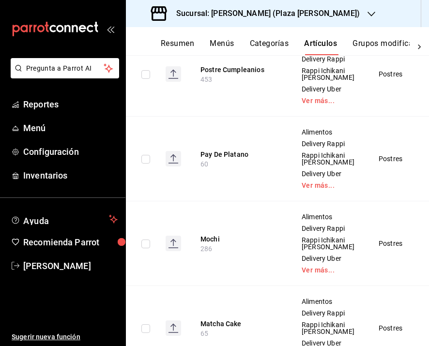
scroll to position [318, 0]
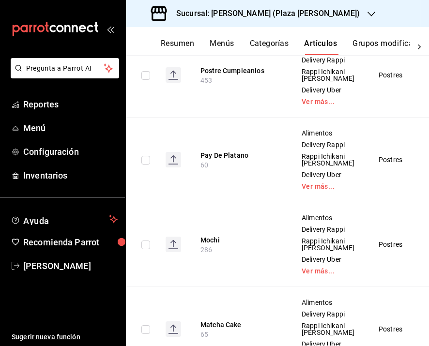
click at [329, 44] on button "Artículos" at bounding box center [320, 47] width 33 height 16
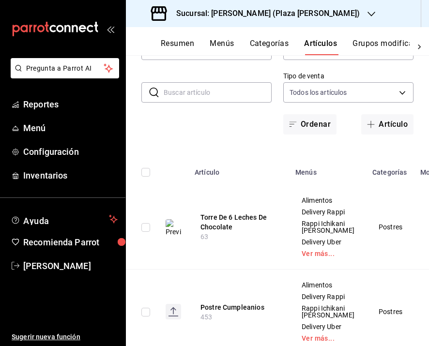
scroll to position [0, 0]
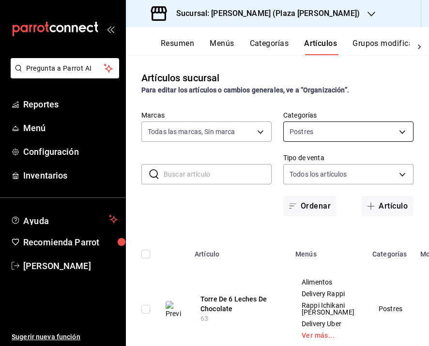
click at [312, 133] on body "Pregunta a Parrot AI Reportes Menú Configuración Inventarios Ayuda Recomienda P…" at bounding box center [214, 173] width 429 height 346
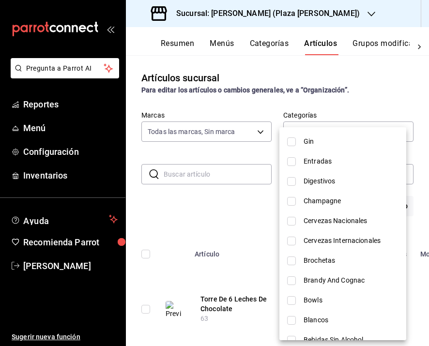
scroll to position [477, 0]
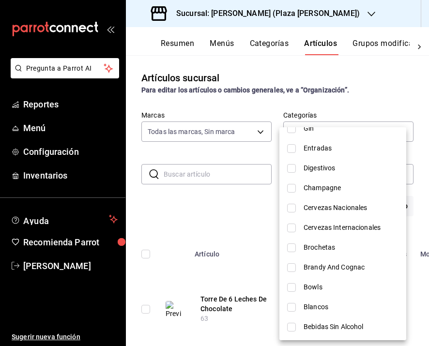
click at [333, 324] on span "Bebidas Sin Alcohol" at bounding box center [350, 327] width 95 height 10
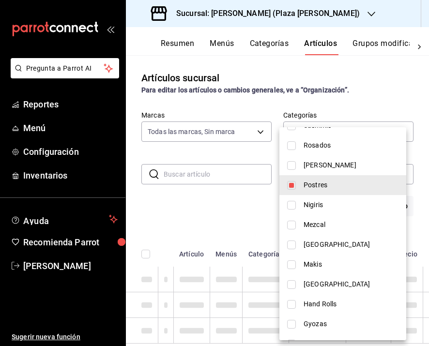
scroll to position [261, 0]
click at [321, 187] on span "Postres" at bounding box center [350, 186] width 95 height 10
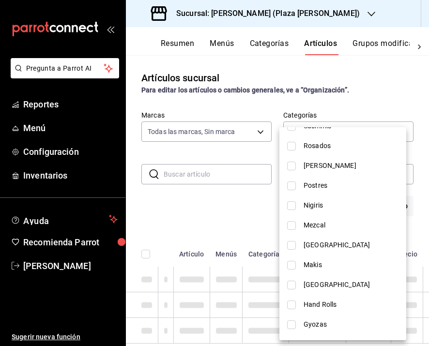
click at [173, 226] on div at bounding box center [214, 173] width 429 height 346
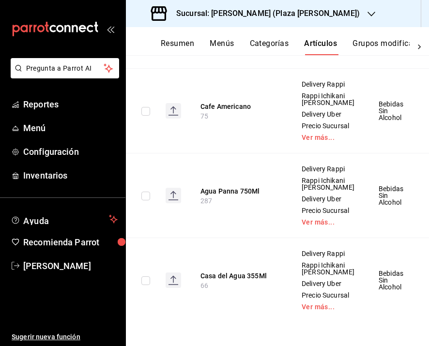
scroll to position [3712, 0]
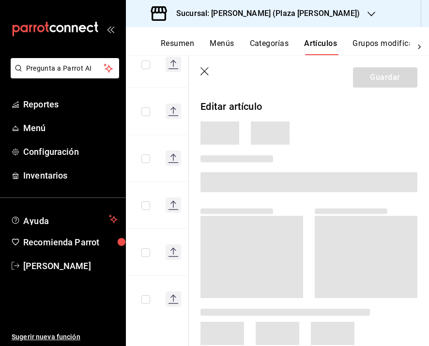
scroll to position [1605, 0]
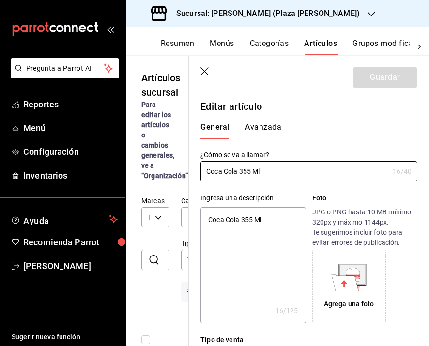
scroll to position [1605, 0]
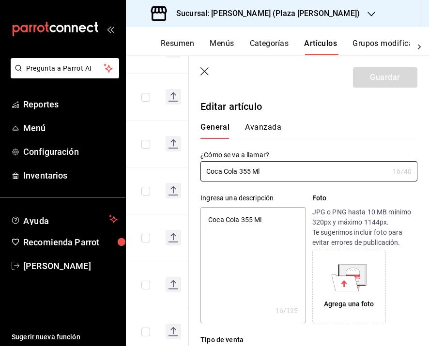
click at [338, 274] on icon at bounding box center [352, 274] width 28 height 21
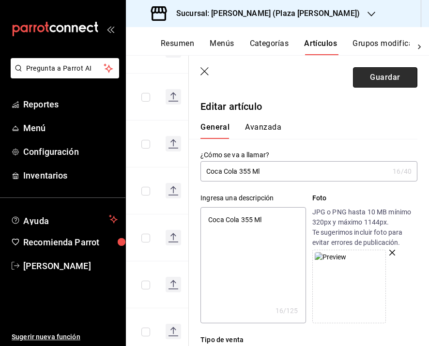
click at [379, 78] on button "Guardar" at bounding box center [385, 77] width 64 height 20
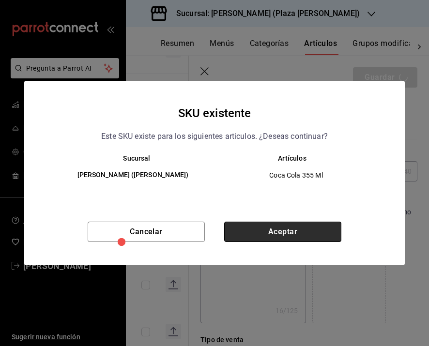
click at [286, 227] on button "Aceptar" at bounding box center [282, 232] width 117 height 20
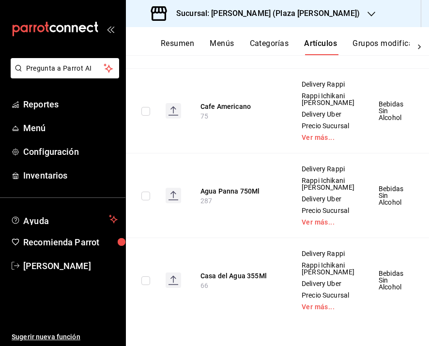
scroll to position [3721, 0]
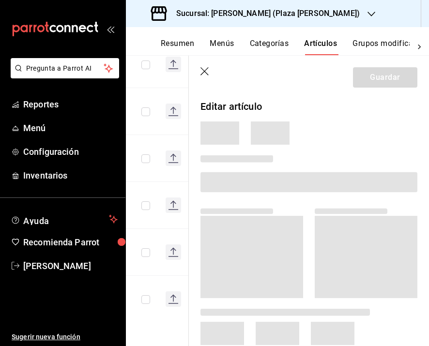
scroll to position [1650, 0]
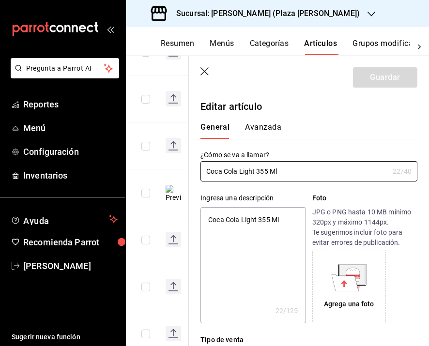
click at [342, 283] on icon at bounding box center [344, 283] width 6 height 7
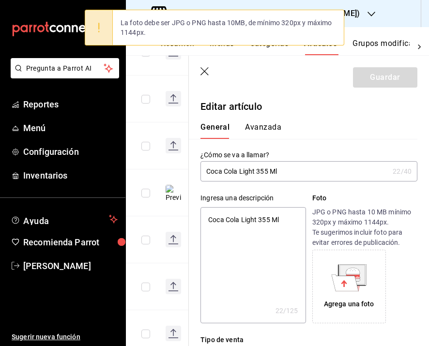
click at [346, 272] on icon at bounding box center [353, 271] width 14 height 6
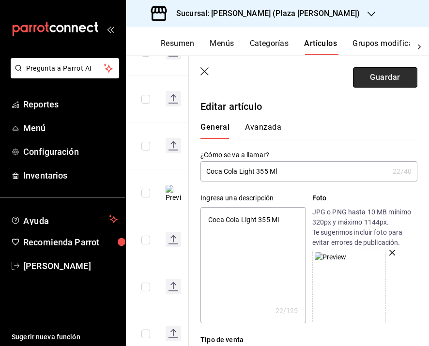
click at [388, 78] on button "Guardar" at bounding box center [385, 77] width 64 height 20
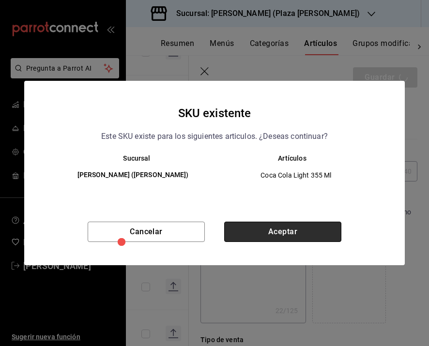
click at [315, 234] on button "Aceptar" at bounding box center [282, 232] width 117 height 20
type textarea "x"
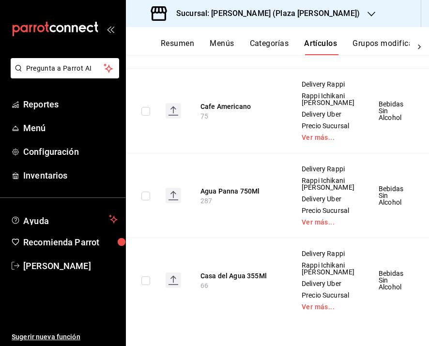
scroll to position [3607, 0]
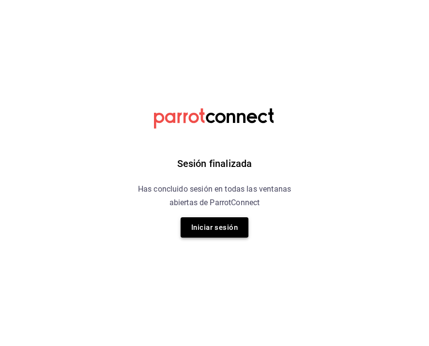
click at [226, 231] on button "Iniciar sesión" at bounding box center [215, 227] width 68 height 20
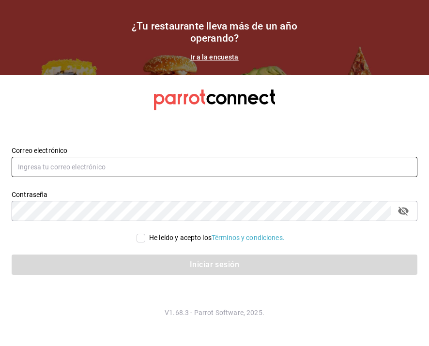
type input "[PERSON_NAME][EMAIL_ADDRESS][PERSON_NAME][DOMAIN_NAME]"
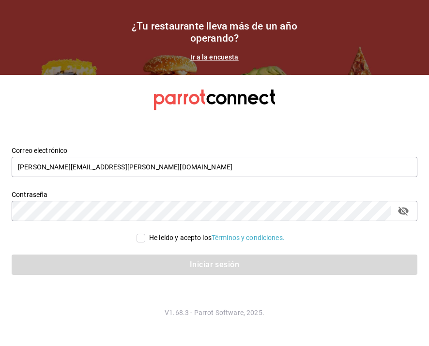
click at [141, 236] on input "He leído y acepto los Términos y condiciones." at bounding box center [140, 238] width 9 height 9
checkbox input "true"
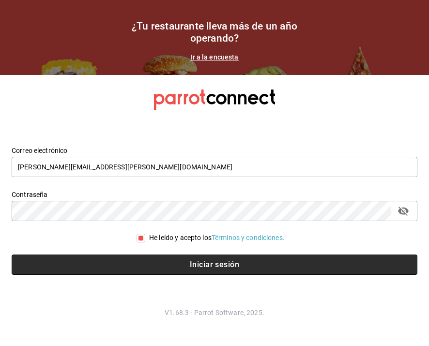
click at [173, 257] on button "Iniciar sesión" at bounding box center [215, 265] width 406 height 20
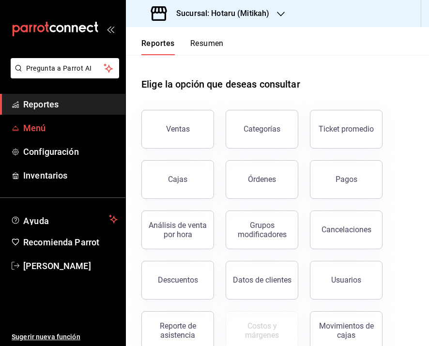
click at [42, 127] on span "Menú" at bounding box center [70, 127] width 94 height 13
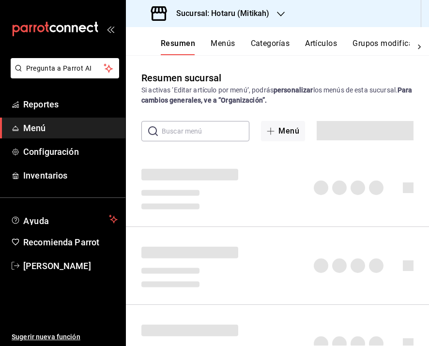
click at [241, 6] on div "Sucursal: Hotaru (Mitikah)" at bounding box center [211, 13] width 155 height 27
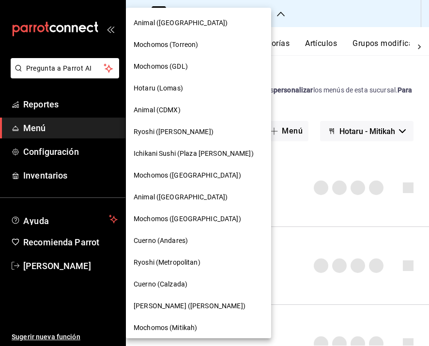
scroll to position [168, 0]
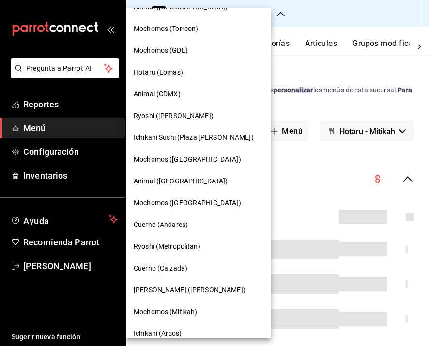
click at [196, 135] on span "Ichikani Sushi (Plaza [PERSON_NAME])" at bounding box center [194, 138] width 120 height 10
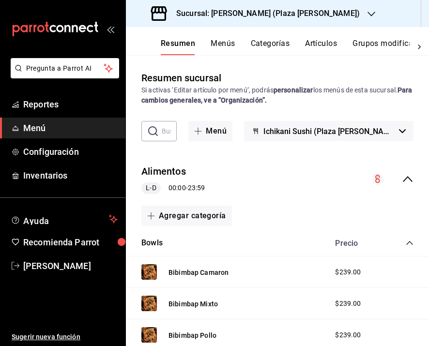
click at [324, 48] on button "Artículos" at bounding box center [321, 47] width 32 height 16
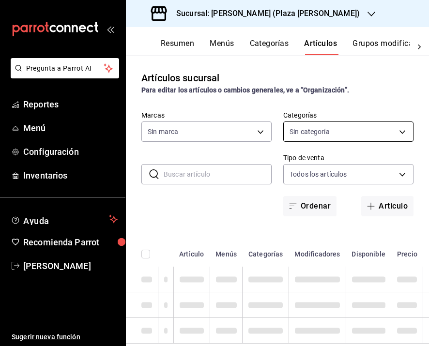
click at [315, 129] on body "Pregunta a Parrot AI Reportes Menú Configuración Inventarios Ayuda Recomienda P…" at bounding box center [214, 173] width 429 height 346
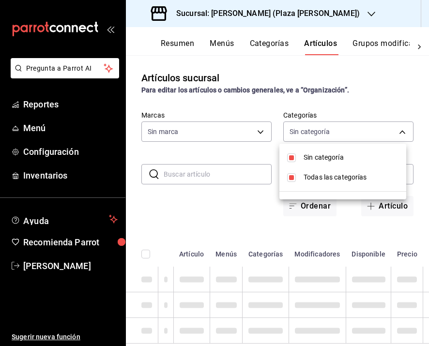
click at [330, 222] on div at bounding box center [214, 173] width 429 height 346
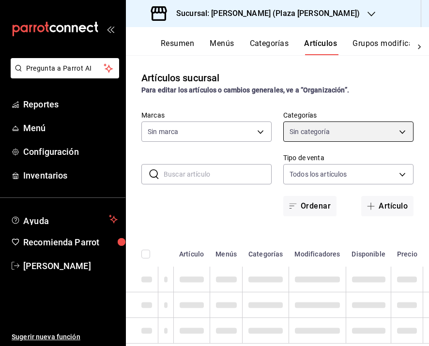
type input "abc0a998-24f3-49b9-87eb-b6f27766d4d5"
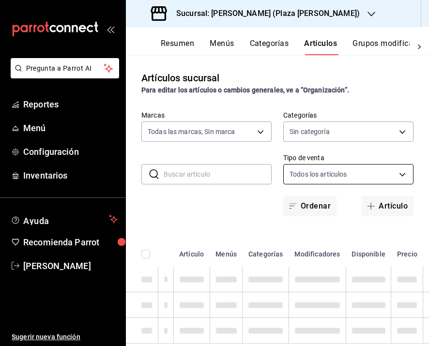
click at [330, 173] on body "Pregunta a Parrot AI Reportes Menú Configuración Inventarios Ayuda Recomienda P…" at bounding box center [214, 173] width 429 height 346
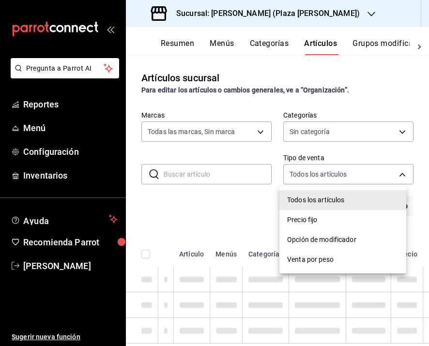
type input "522c84b6-a211-42bb-9c79-3e15e9bca8c9,4a9bb7f0-ac53-48d6-b825-4462c471509e,a0842…"
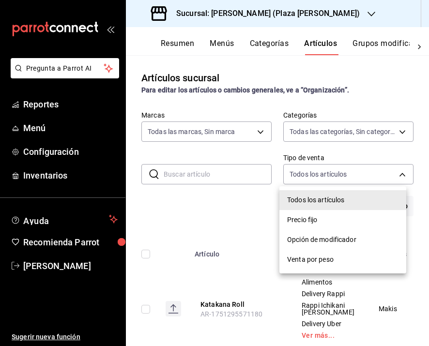
click at [326, 178] on div at bounding box center [214, 173] width 429 height 346
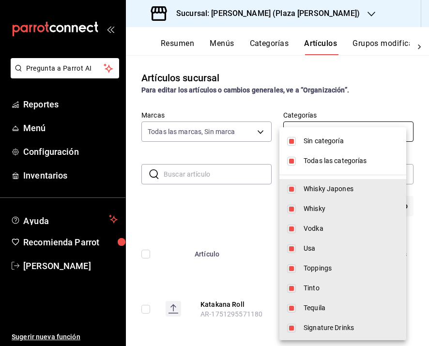
click at [326, 134] on body "Pregunta a Parrot AI Reportes Menú Configuración Inventarios Ayuda Recomienda P…" at bounding box center [214, 173] width 429 height 346
click at [324, 163] on span "Todas las categorías" at bounding box center [350, 161] width 95 height 10
checkbox input "false"
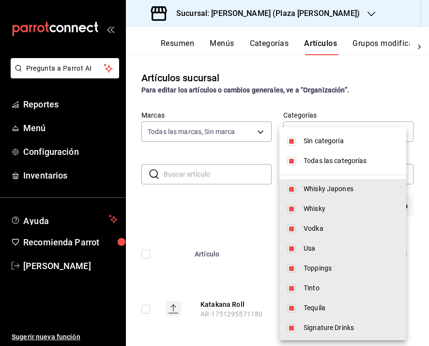
checkbox input "false"
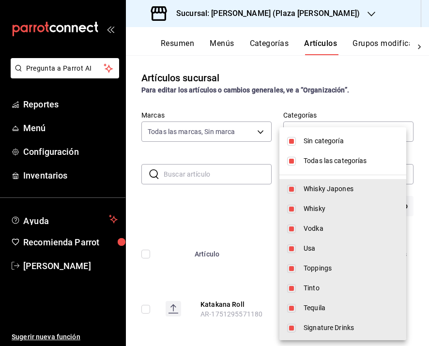
checkbox input "false"
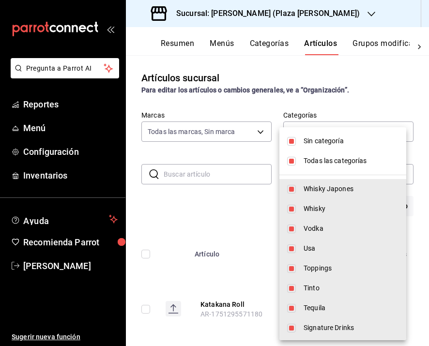
checkbox input "false"
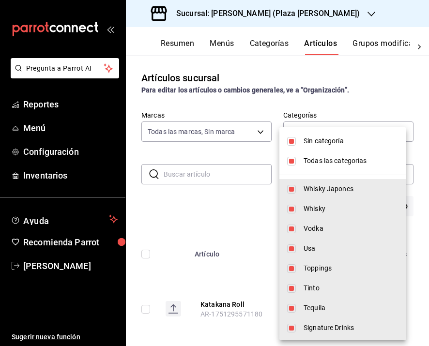
checkbox input "false"
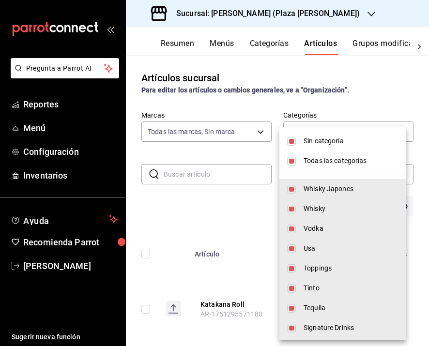
checkbox input "false"
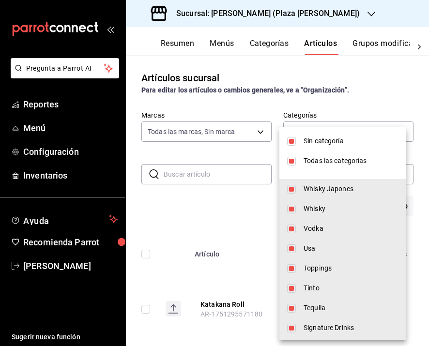
checkbox input "false"
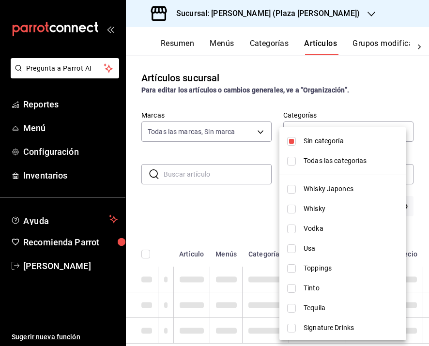
click at [317, 142] on span "Sin categoría" at bounding box center [350, 141] width 95 height 10
checkbox input "false"
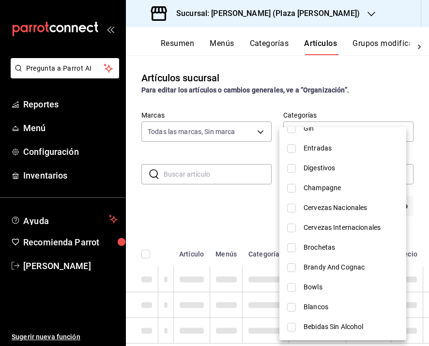
click at [329, 320] on li "Bebidas Sin Alcohol" at bounding box center [342, 327] width 127 height 20
type input "529e8455-c2d2-456c-9307-fed54fd3171e"
checkbox input "true"
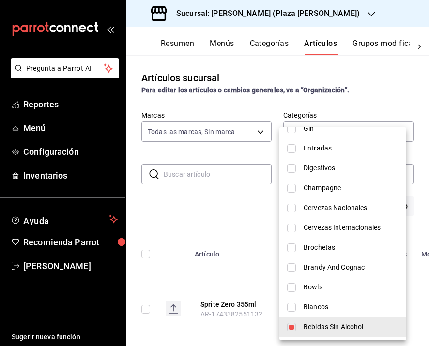
click at [237, 272] on div at bounding box center [214, 173] width 429 height 346
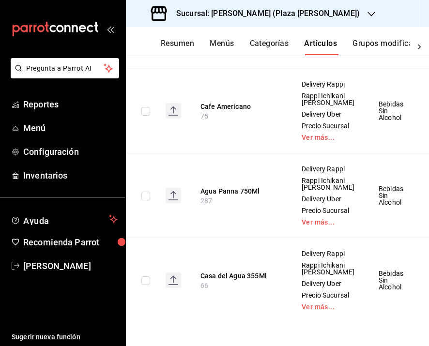
scroll to position [3651, 0]
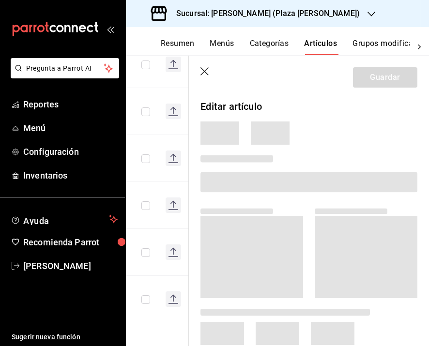
scroll to position [1544, 0]
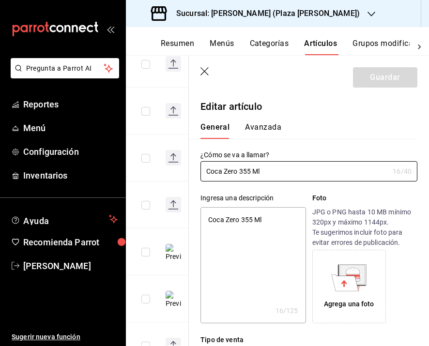
type textarea "x"
type input "$59.00"
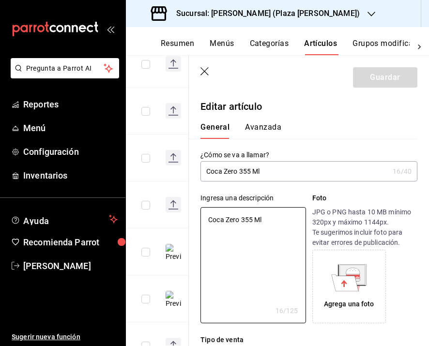
drag, startPoint x: 268, startPoint y: 217, endPoint x: 145, endPoint y: 216, distance: 122.9
click at [145, 216] on main "Artículos sucursal Para editar los artículos o cambios generales, ve a “Organiz…" at bounding box center [277, 200] width 303 height 291
click at [337, 299] on div "Agrega una foto" at bounding box center [349, 304] width 50 height 10
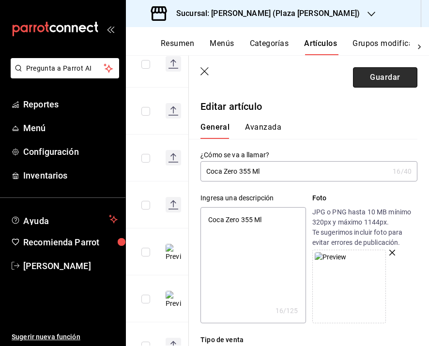
click at [391, 80] on button "Guardar" at bounding box center [385, 77] width 64 height 20
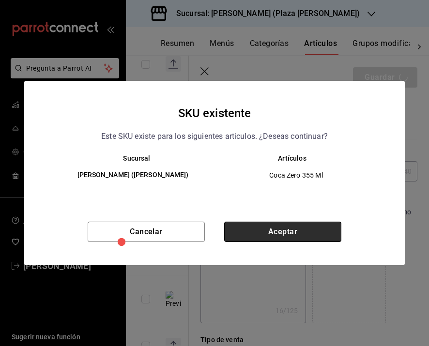
click at [271, 234] on button "Aceptar" at bounding box center [282, 232] width 117 height 20
type textarea "x"
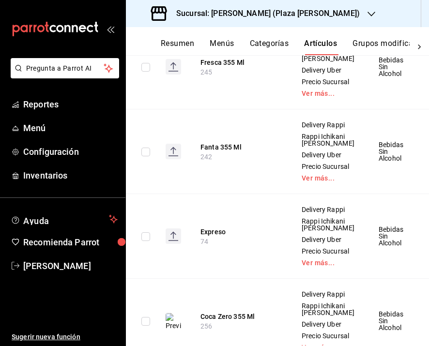
scroll to position [2520, 0]
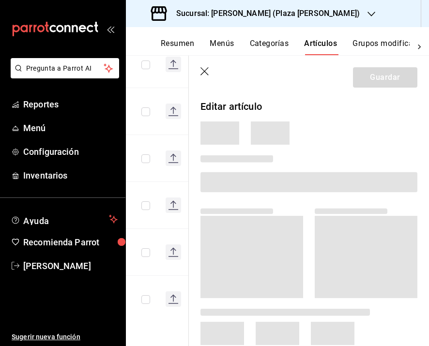
scroll to position [1124, 0]
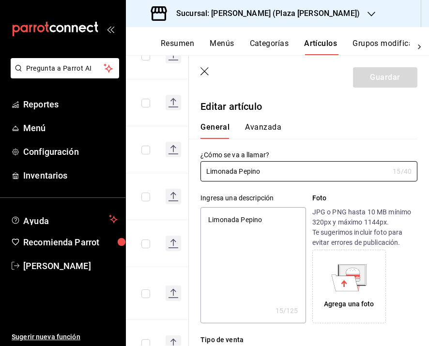
type textarea "x"
type input "$59.00"
type textarea "x"
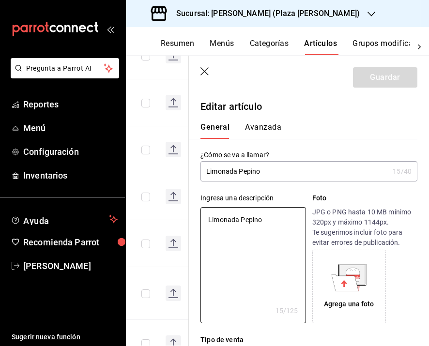
drag, startPoint x: 260, startPoint y: 219, endPoint x: 190, endPoint y: 216, distance: 69.7
click at [190, 216] on div "Ingresa una descripción Limonada Pepino x 15 /125 ​ Foto JPG o PNG hasta 10 MB …" at bounding box center [303, 252] width 228 height 142
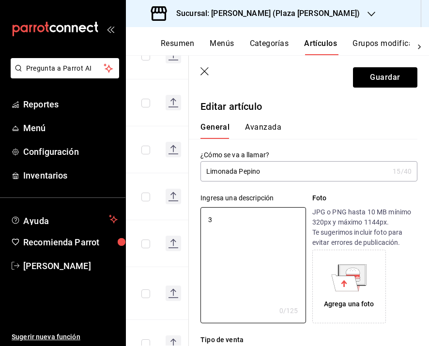
type textarea "30"
type textarea "x"
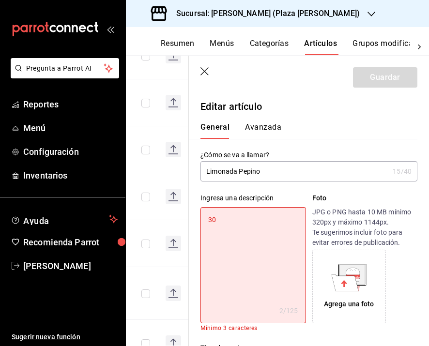
type textarea "300"
type textarea "x"
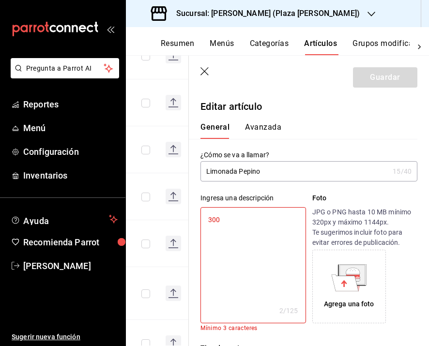
type textarea "300"
type textarea "x"
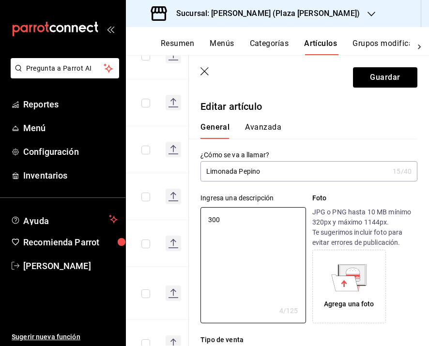
type textarea "300 m"
type textarea "x"
type textarea "300 ml"
type textarea "x"
type textarea "300 ml-"
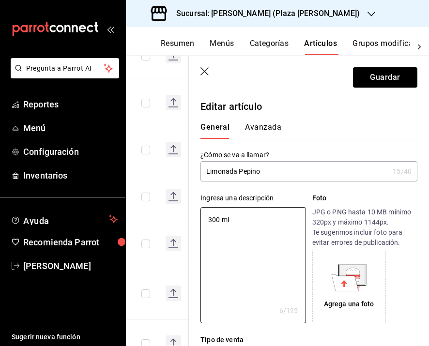
type textarea "x"
type textarea "300 ml"
type textarea "x"
type textarea "300 ml."
type textarea "x"
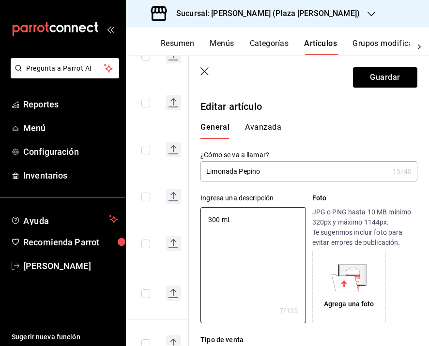
type textarea "300 ml."
click at [359, 289] on icon at bounding box center [348, 277] width 35 height 27
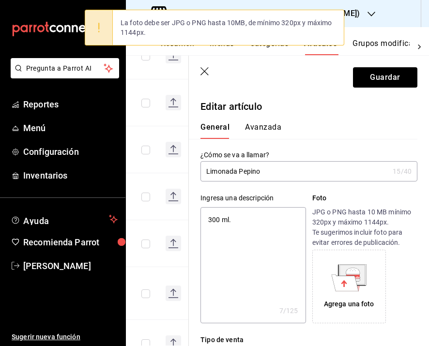
click at [352, 267] on icon at bounding box center [352, 274] width 25 height 19
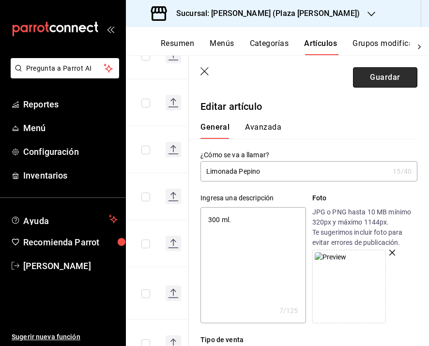
click at [380, 79] on button "Guardar" at bounding box center [385, 77] width 64 height 20
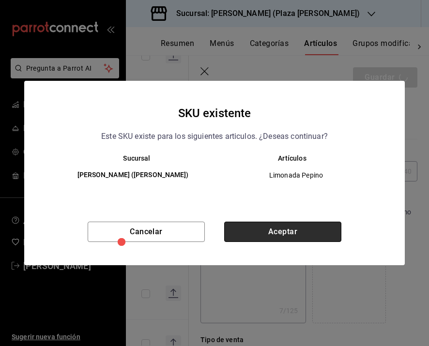
click at [259, 232] on button "Aceptar" at bounding box center [282, 232] width 117 height 20
type textarea "x"
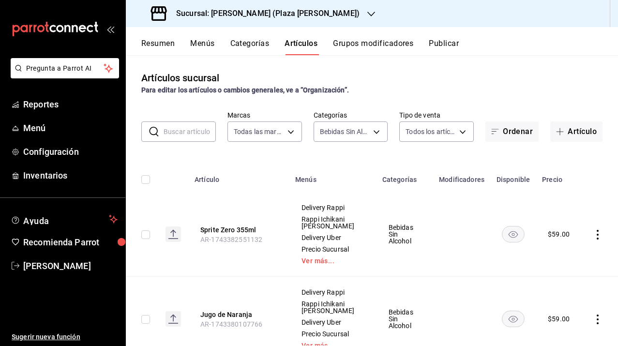
click at [207, 42] on button "Menús" at bounding box center [202, 47] width 24 height 16
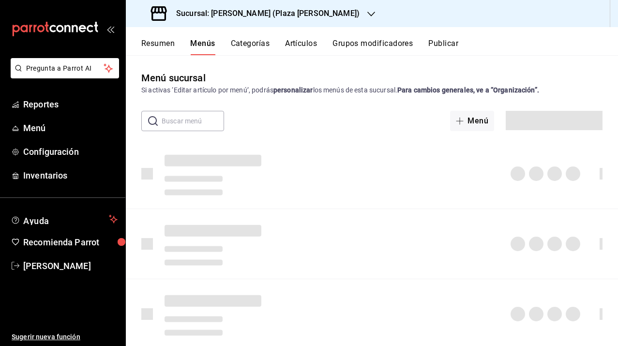
click at [199, 19] on h3 "Sucursal: [PERSON_NAME] (Plaza [PERSON_NAME])" at bounding box center [263, 14] width 191 height 12
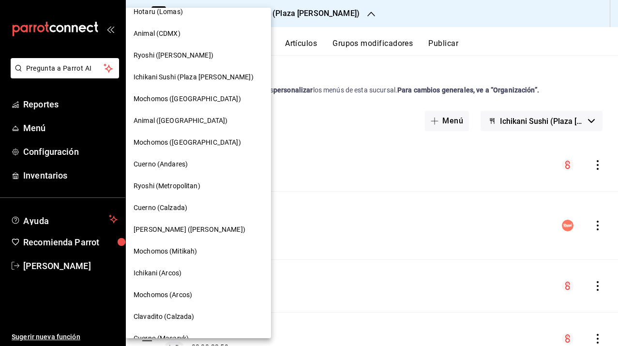
scroll to position [227, 0]
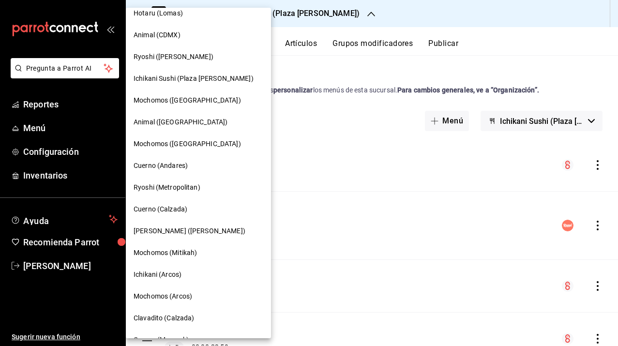
click at [172, 51] on div "Ryoshi ([PERSON_NAME])" at bounding box center [198, 57] width 145 height 22
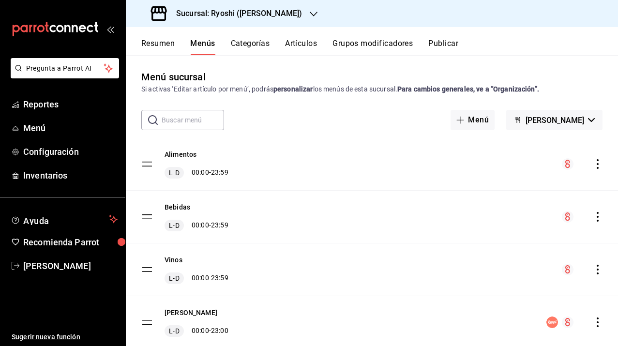
scroll to position [0, 0]
click at [301, 44] on button "Artículos" at bounding box center [301, 47] width 32 height 16
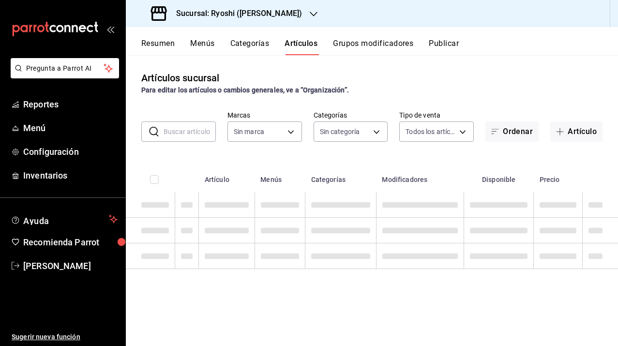
type input "d1ab8890-ddc3-4d94-b14c-d24ccf3ac2d8,70935bef-f50e-476e-afc6-1ed0b0096d1e"
type input "ad186e92-f0af-46bc-bbfd-7ffa80562c6f,3971b1f1-eb4c-4b65-a33f-e0602f1a7270,e647e…"
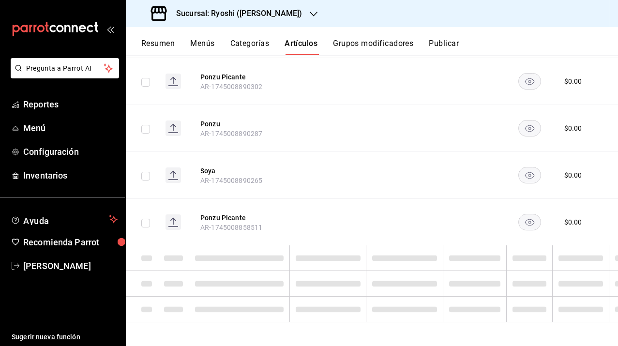
scroll to position [2094, 0]
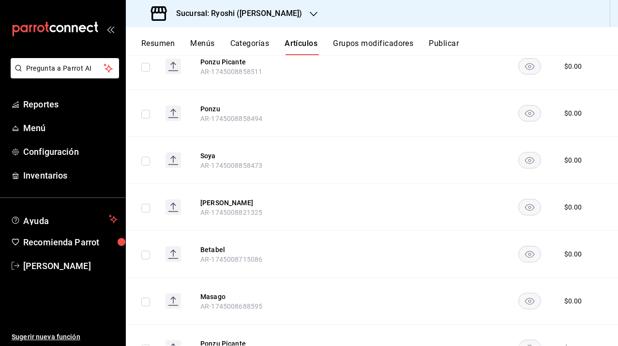
click at [162, 43] on button "Resumen" at bounding box center [157, 47] width 33 height 16
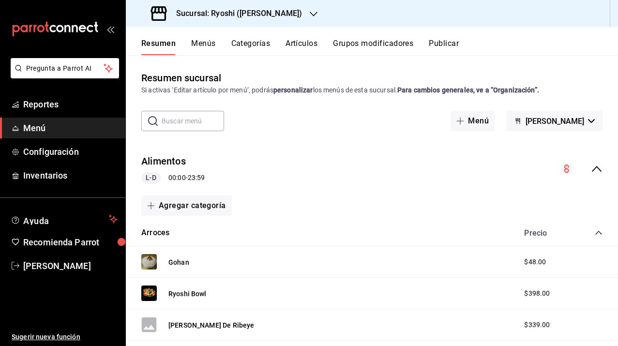
click at [428, 170] on icon "collapse-menu-row" at bounding box center [597, 169] width 12 height 12
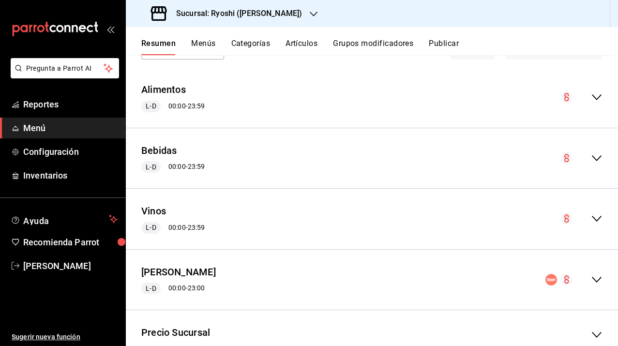
scroll to position [105, 0]
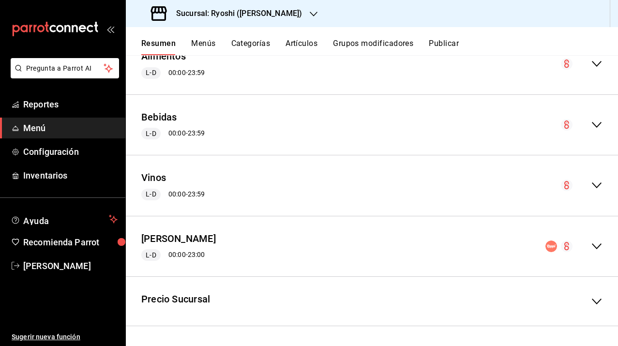
click at [428, 250] on icon "collapse-menu-row" at bounding box center [597, 247] width 12 height 12
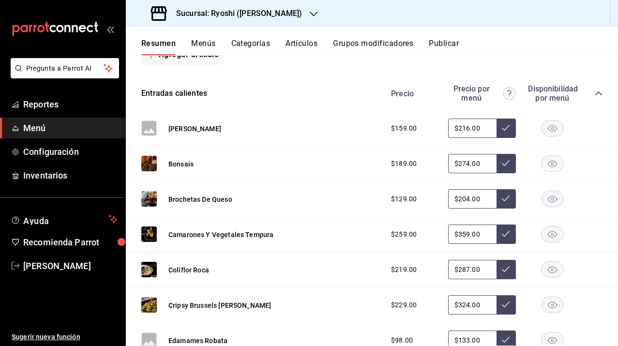
scroll to position [652, 0]
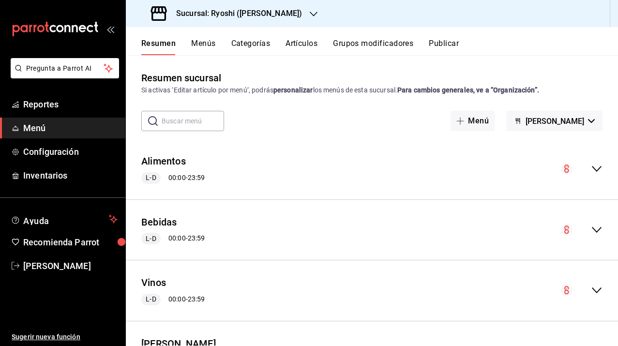
scroll to position [165, 0]
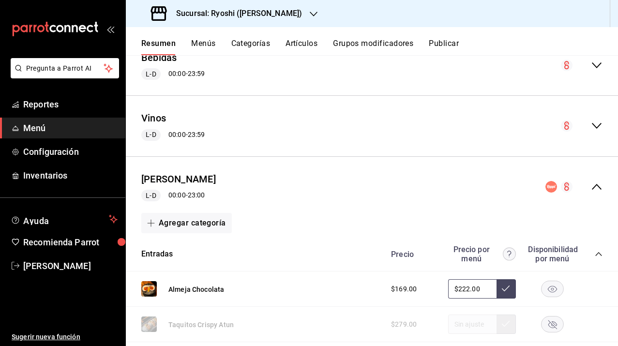
click at [428, 184] on icon "collapse-menu-row" at bounding box center [597, 187] width 12 height 12
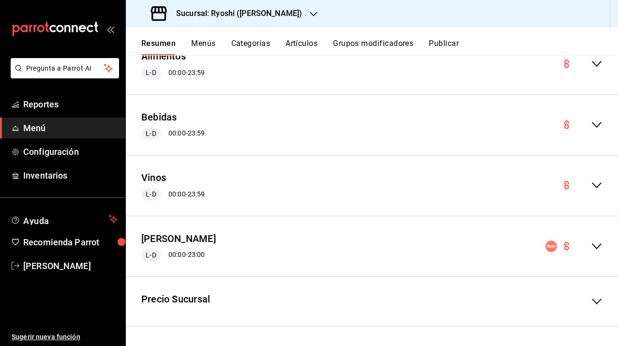
scroll to position [105, 0]
click at [428, 248] on icon "collapse-menu-row" at bounding box center [597, 247] width 12 height 12
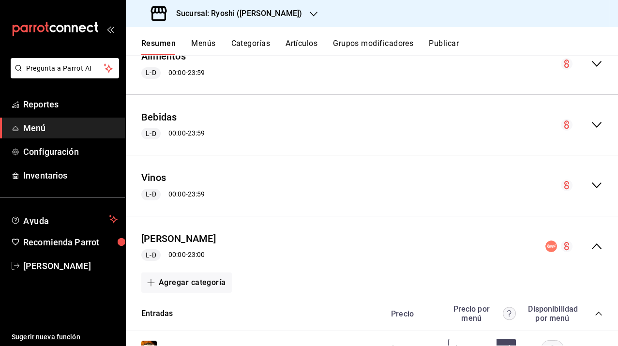
scroll to position [165, 0]
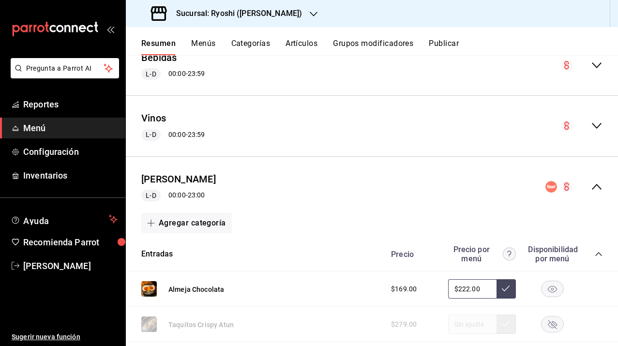
click at [428, 187] on icon "collapse-menu-row" at bounding box center [597, 187] width 12 height 12
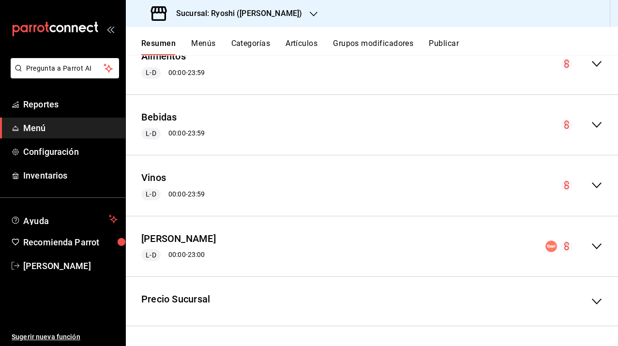
scroll to position [105, 0]
click at [211, 41] on button "Menús" at bounding box center [203, 47] width 24 height 16
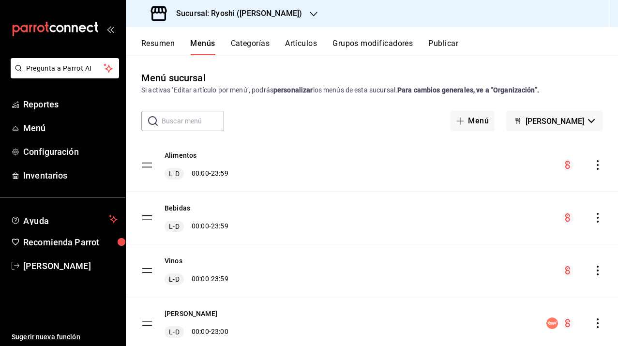
scroll to position [73, 0]
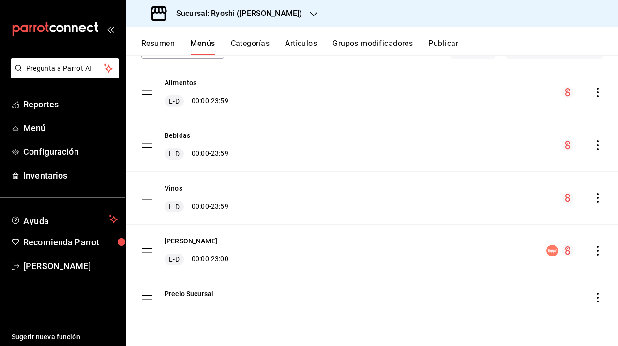
click at [428, 252] on icon "actions" at bounding box center [598, 251] width 10 height 10
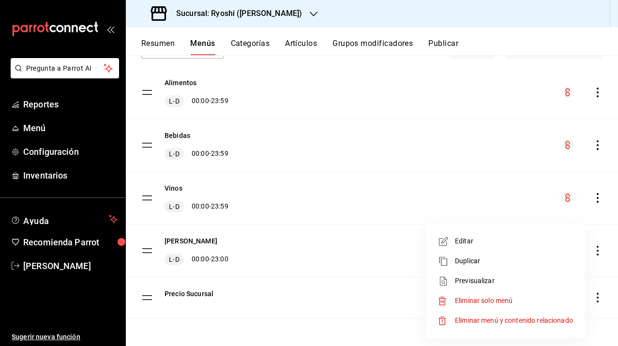
click at [428, 266] on span "Duplicar" at bounding box center [514, 261] width 118 height 10
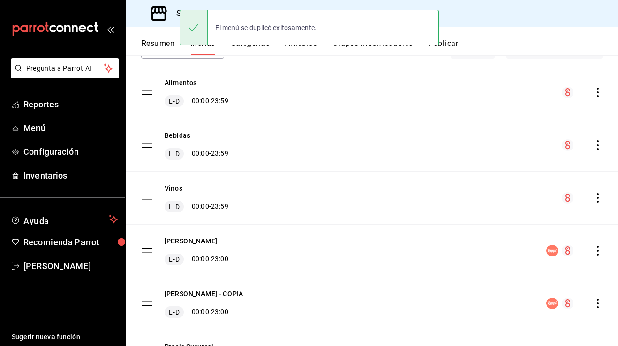
scroll to position [125, 0]
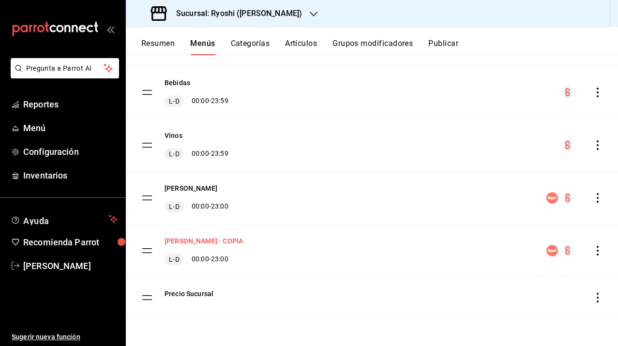
click at [243, 240] on button "[PERSON_NAME] - COPIA" at bounding box center [204, 241] width 78 height 10
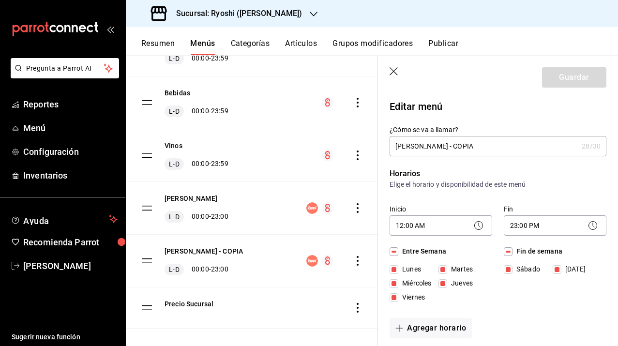
drag, startPoint x: 492, startPoint y: 145, endPoint x: 469, endPoint y: 145, distance: 22.3
click at [428, 145] on input "[PERSON_NAME] - COPIA" at bounding box center [484, 145] width 188 height 19
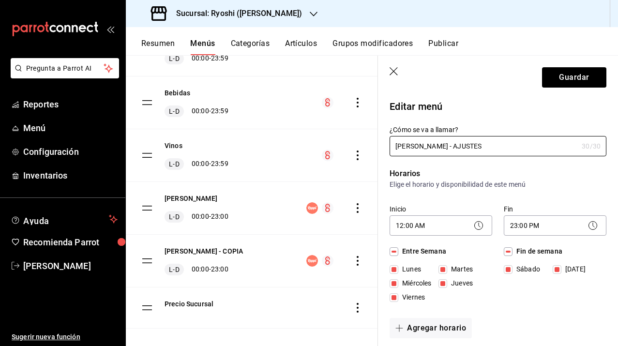
type input "[PERSON_NAME] - AJUSTES"
click at [428, 191] on div "Horarios Elige el horario y disponibilidad de este menú Inicio 12:00 AM 00:00 F…" at bounding box center [492, 255] width 228 height 198
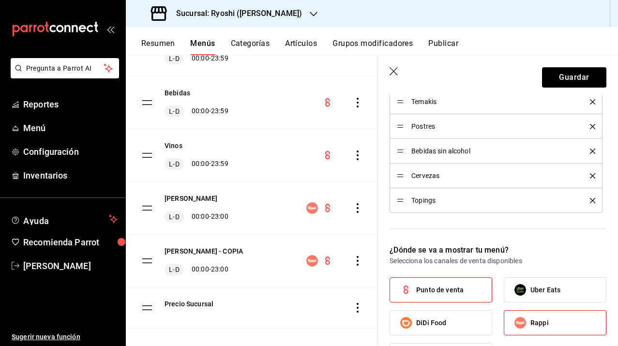
scroll to position [611, 0]
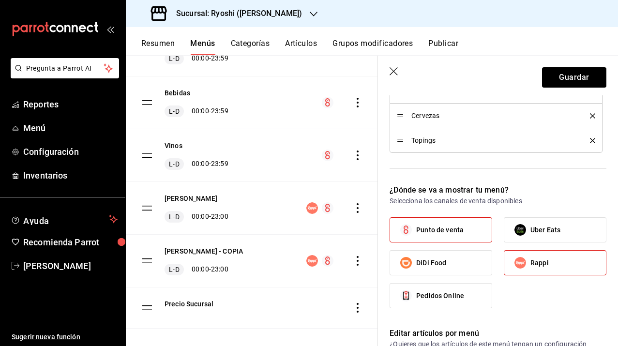
click at [428, 231] on span "Punto de venta" at bounding box center [439, 230] width 47 height 10
click at [416, 231] on input "Punto de venta" at bounding box center [406, 230] width 20 height 20
checkbox input "false"
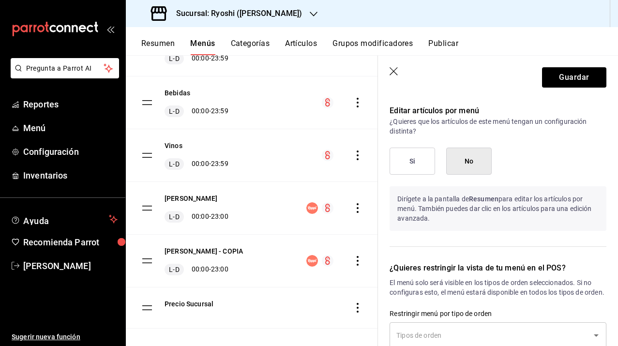
scroll to position [842, 0]
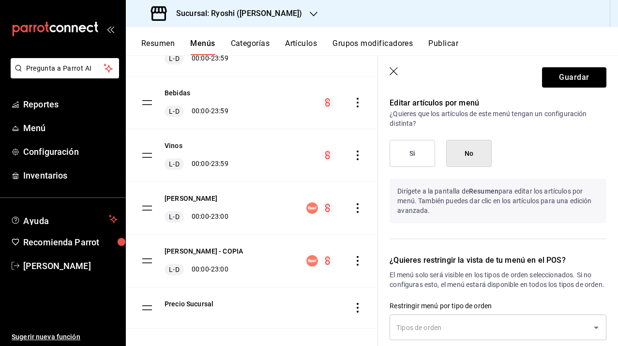
click at [413, 161] on button "Si" at bounding box center [412, 153] width 45 height 27
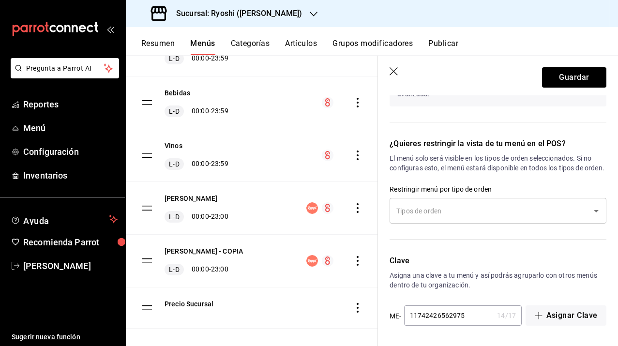
scroll to position [968, 0]
click at [428, 209] on input "text" at bounding box center [491, 210] width 194 height 17
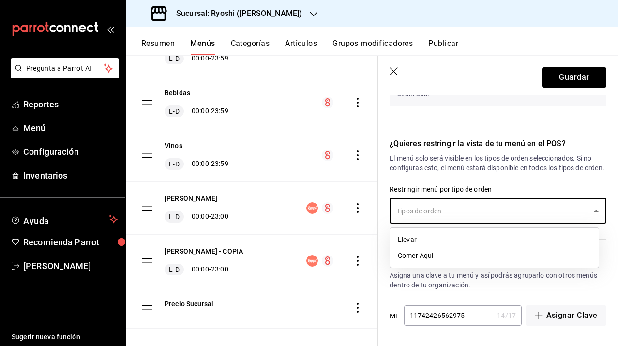
click at [422, 242] on li "Llevar" at bounding box center [494, 240] width 209 height 16
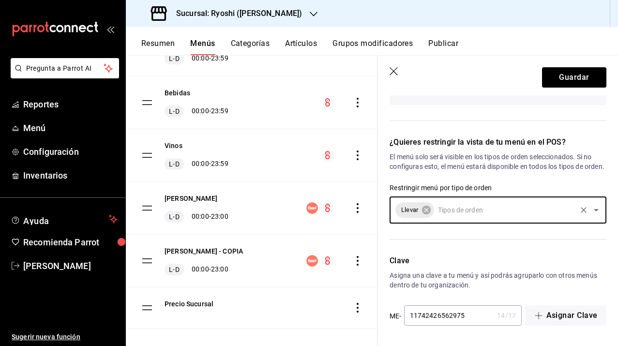
scroll to position [969, 0]
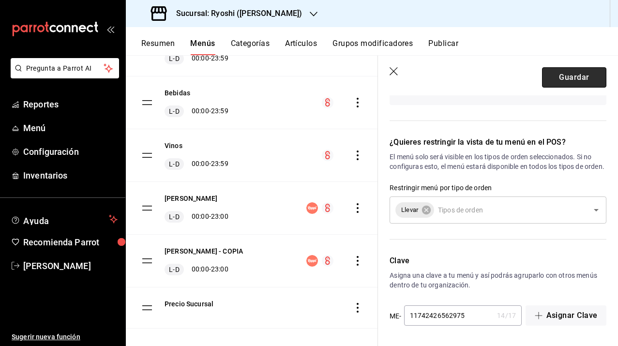
click at [428, 84] on button "Guardar" at bounding box center [574, 77] width 64 height 20
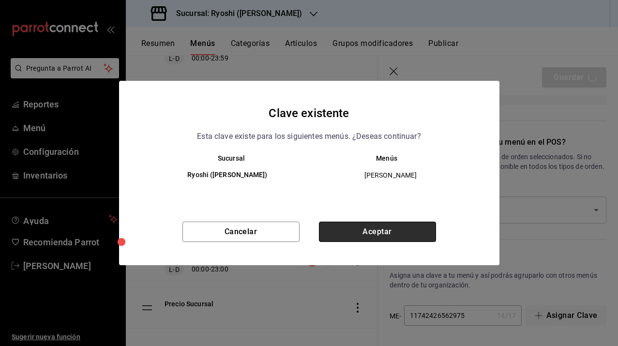
click at [361, 233] on button "Aceptar" at bounding box center [377, 232] width 117 height 20
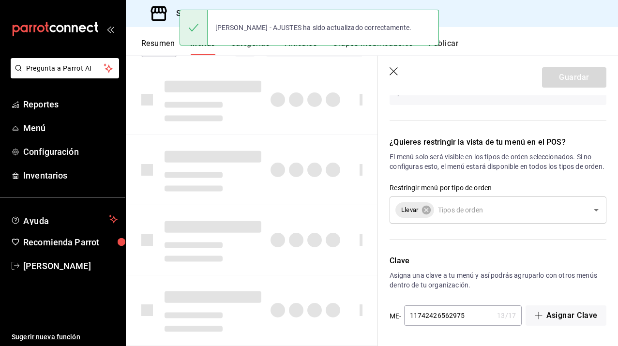
checkbox input "false"
type input "1755802601532"
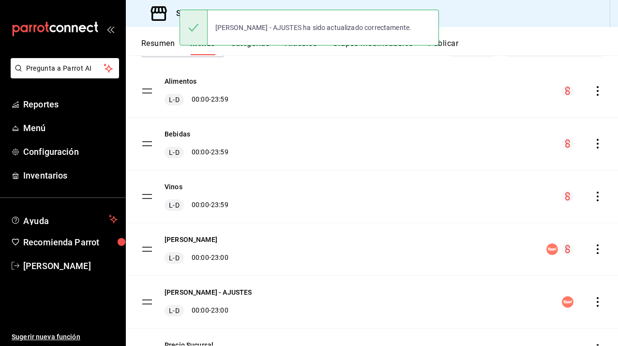
scroll to position [125, 0]
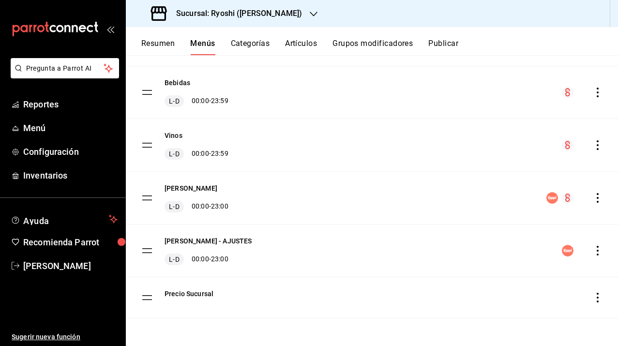
click at [163, 46] on button "Resumen" at bounding box center [157, 47] width 33 height 16
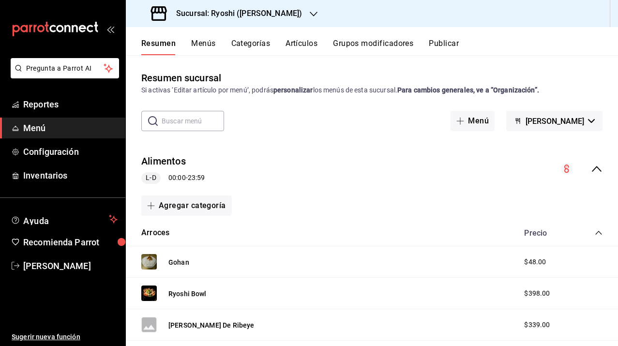
click at [428, 166] on icon "collapse-menu-row" at bounding box center [597, 169] width 12 height 12
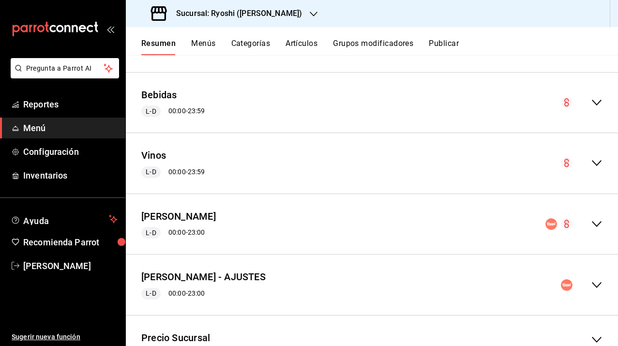
scroll to position [166, 0]
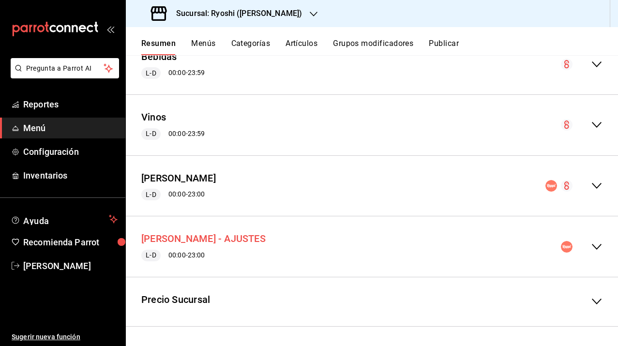
click at [262, 238] on button "[PERSON_NAME] - AJUSTES" at bounding box center [203, 239] width 124 height 14
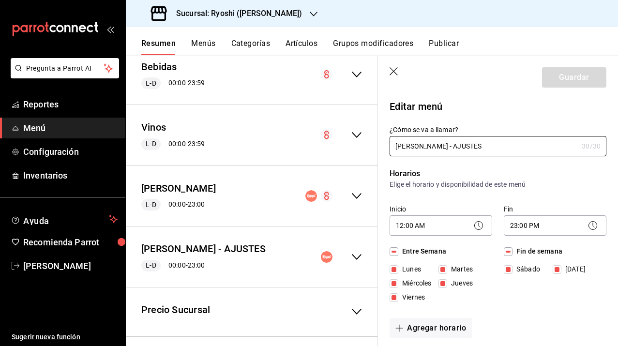
click at [392, 71] on icon "button" at bounding box center [395, 72] width 10 height 10
checkbox input "false"
type input "1755802618371"
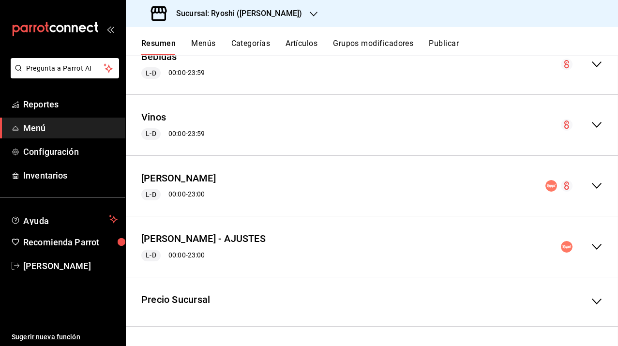
checkbox input "false"
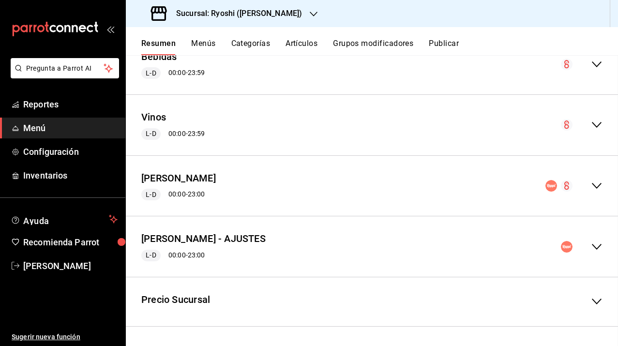
checkbox input "false"
click at [428, 244] on icon "collapse-menu-row" at bounding box center [597, 247] width 12 height 12
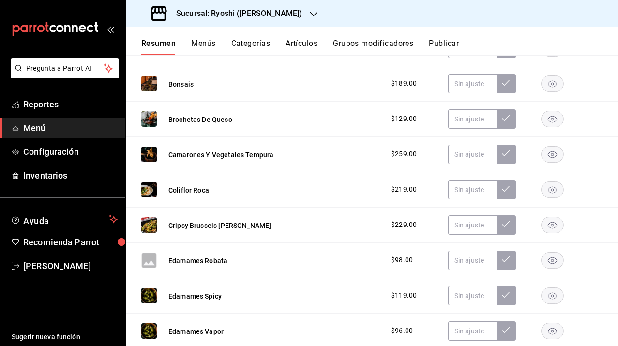
scroll to position [785, 0]
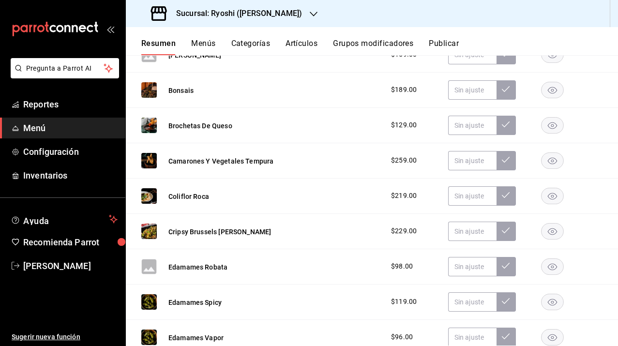
click at [428, 268] on icon "button" at bounding box center [552, 267] width 9 height 7
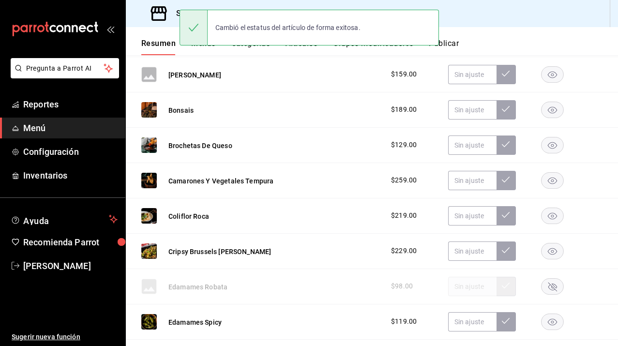
scroll to position [749, 0]
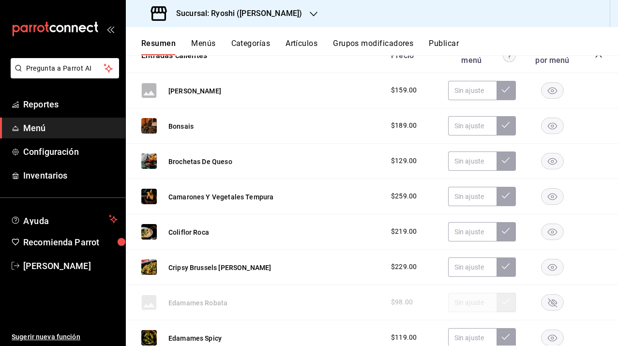
click at [428, 85] on rect "button" at bounding box center [553, 90] width 22 height 16
click at [428, 94] on rect "button" at bounding box center [553, 90] width 22 height 16
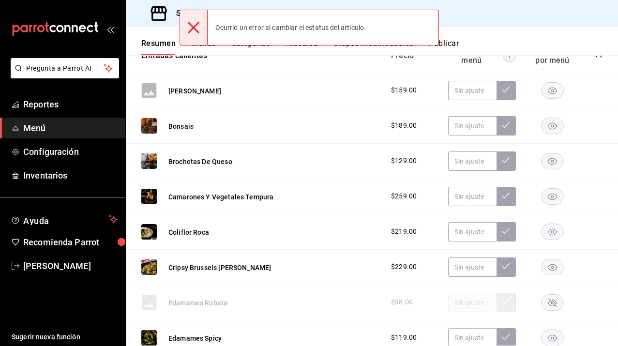
scroll to position [722, 0]
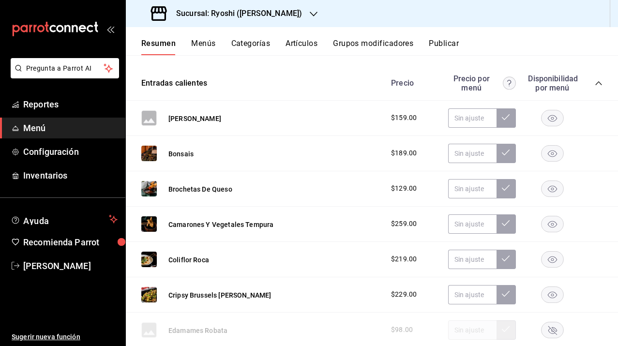
click at [321, 132] on div "Almeja Batayaki $159.00" at bounding box center [372, 118] width 492 height 35
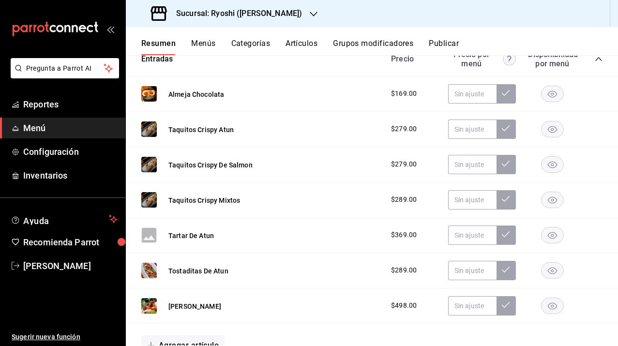
scroll to position [422, 0]
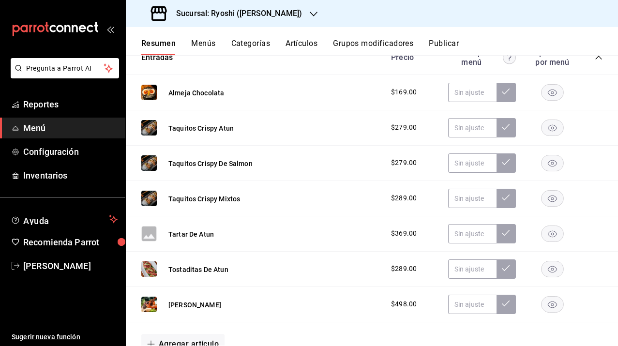
click at [428, 237] on icon "button" at bounding box center [552, 234] width 9 height 7
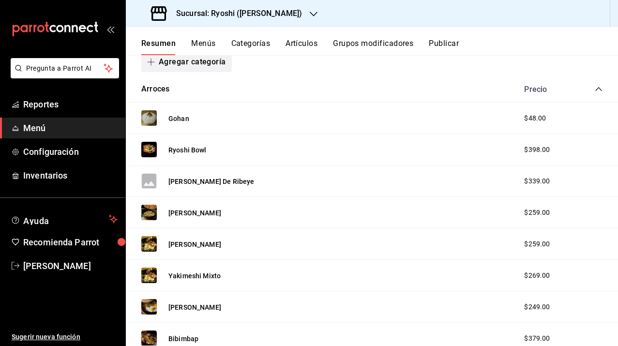
scroll to position [92, 0]
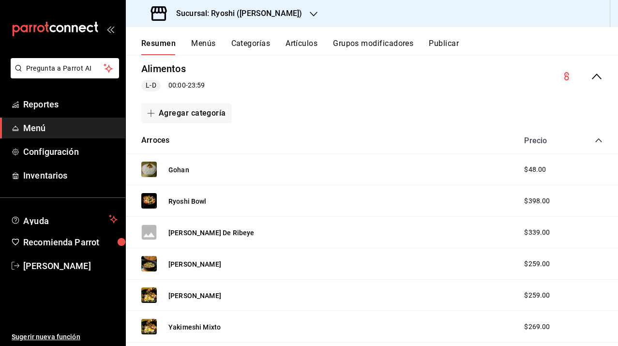
click at [591, 78] on icon "collapse-menu-row" at bounding box center [597, 77] width 12 height 12
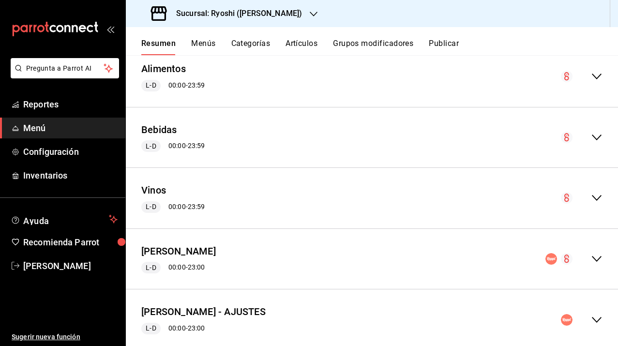
scroll to position [166, 0]
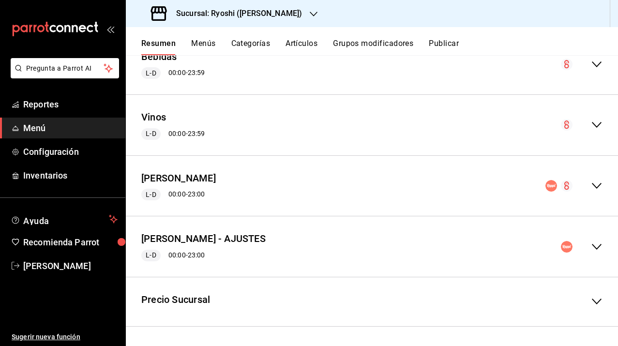
click at [592, 246] on icon "collapse-menu-row" at bounding box center [597, 247] width 12 height 12
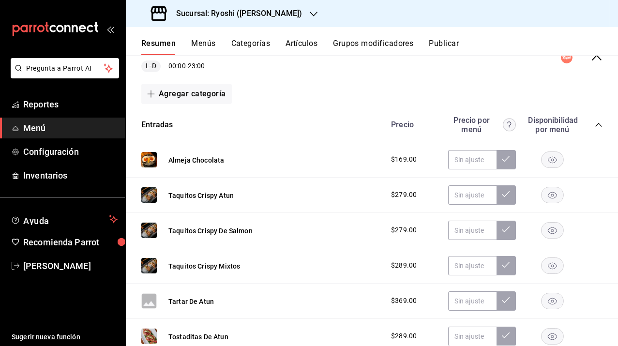
scroll to position [413, 0]
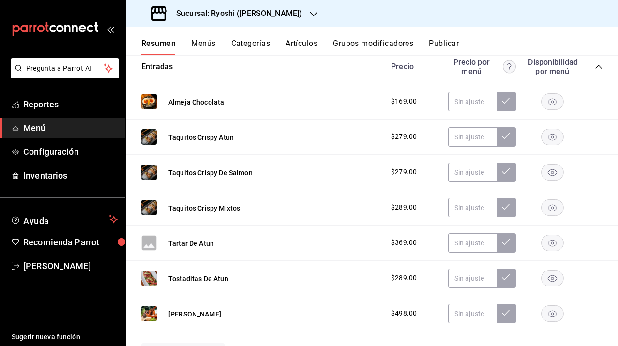
click at [544, 245] on rect "button" at bounding box center [553, 243] width 22 height 16
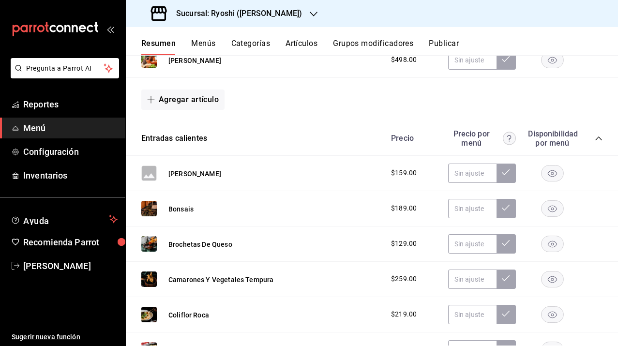
scroll to position [669, 0]
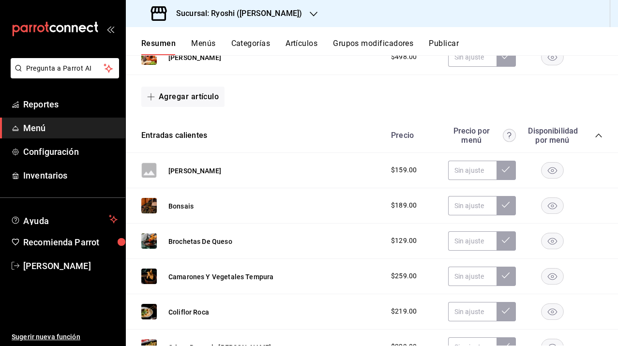
click at [542, 173] on rect "button" at bounding box center [553, 170] width 22 height 16
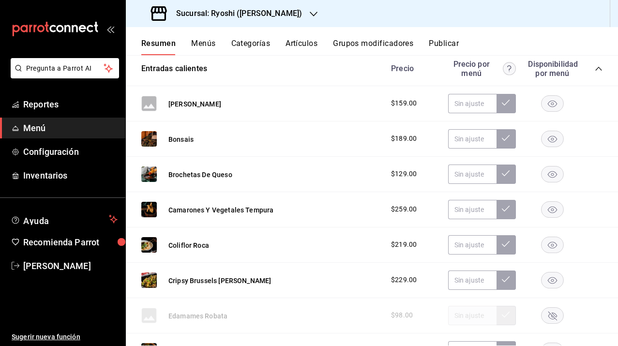
scroll to position [725, 0]
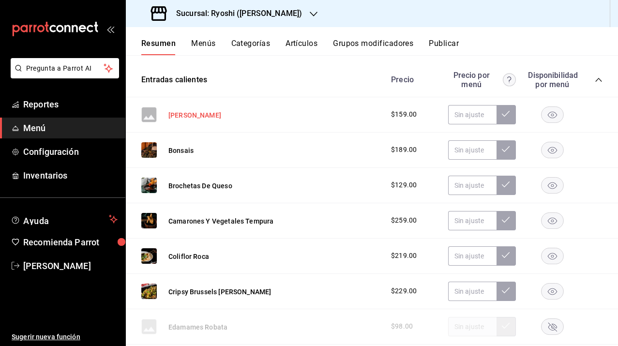
click at [205, 114] on button "[PERSON_NAME]" at bounding box center [194, 115] width 53 height 10
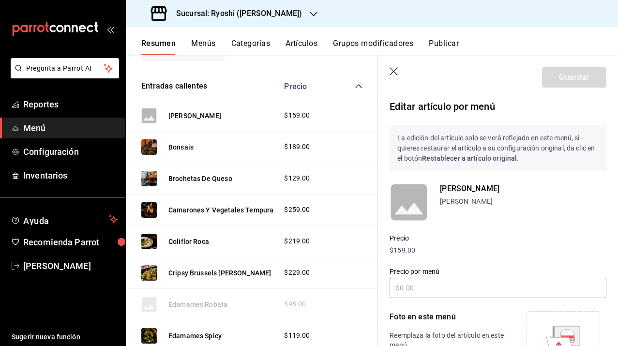
click at [397, 65] on header "Guardar" at bounding box center [498, 76] width 240 height 40
click at [392, 72] on icon "button" at bounding box center [395, 72] width 10 height 10
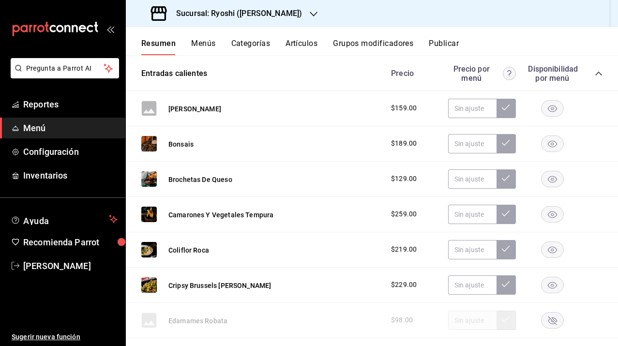
scroll to position [731, 0]
click at [595, 75] on icon "collapse-category-row" at bounding box center [599, 74] width 8 height 8
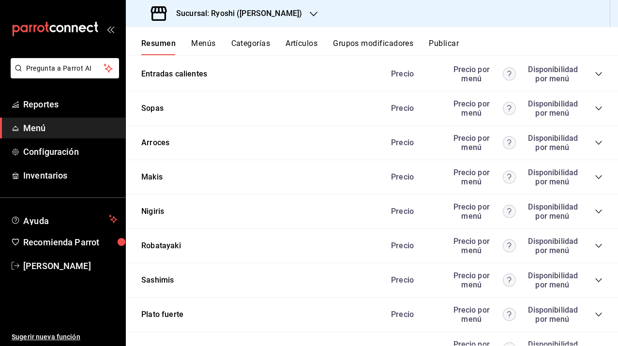
click at [595, 75] on icon "collapse-category-row" at bounding box center [599, 74] width 8 height 8
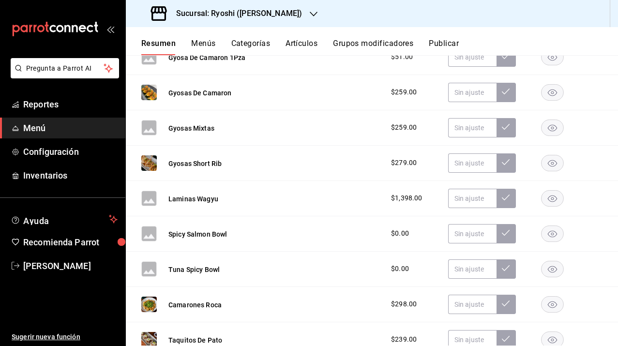
scroll to position [1055, 0]
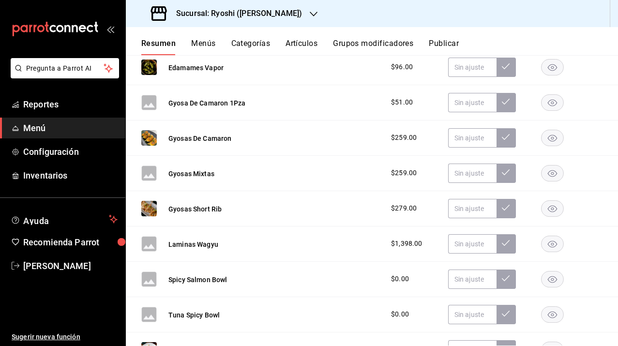
click at [545, 108] on rect "button" at bounding box center [553, 102] width 22 height 16
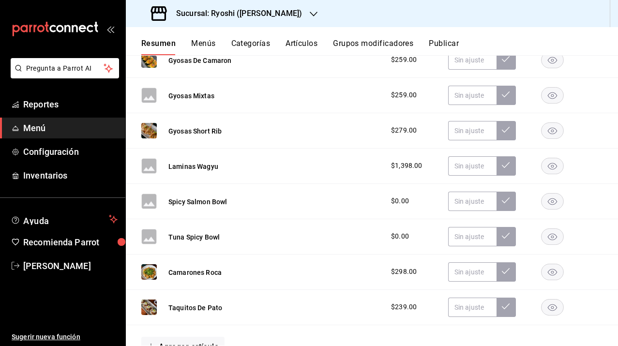
scroll to position [1158, 0]
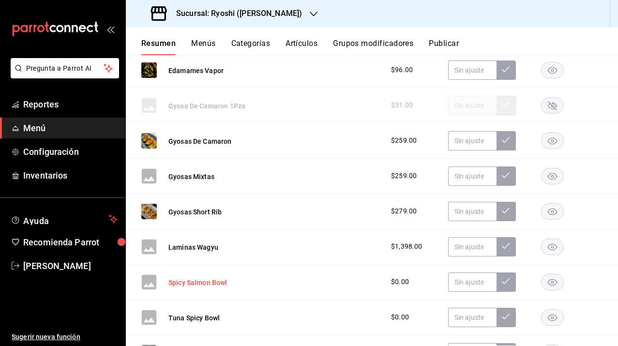
scroll to position [1055, 0]
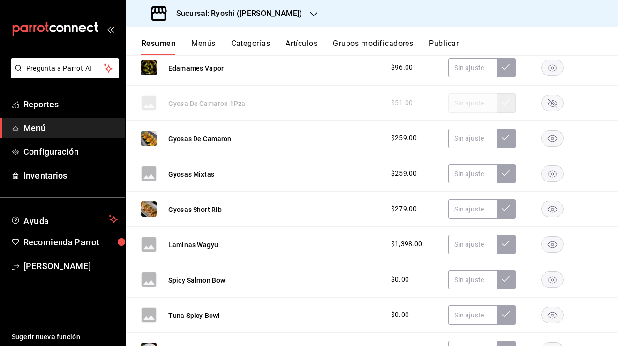
click at [548, 171] on icon "button" at bounding box center [552, 174] width 9 height 7
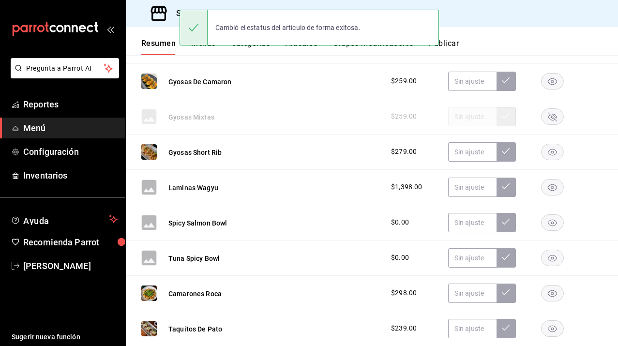
scroll to position [1148, 0]
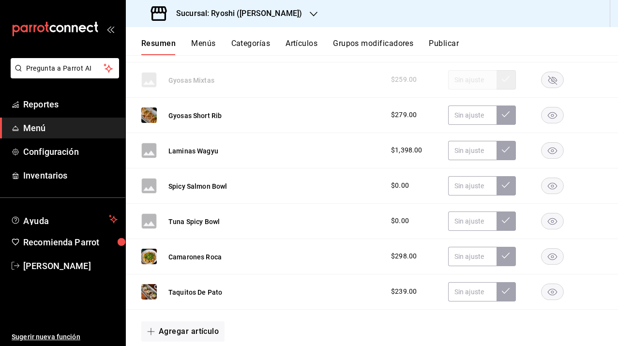
click at [301, 43] on button "Artículos" at bounding box center [302, 47] width 32 height 16
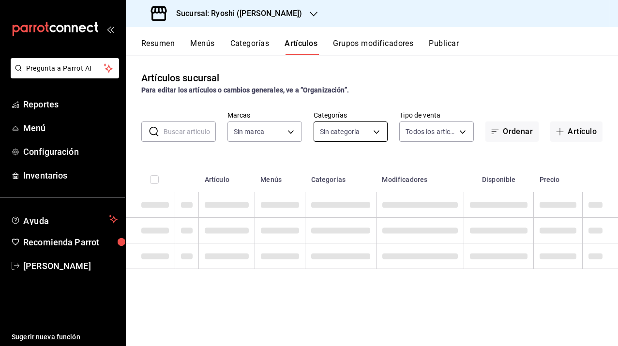
click at [368, 136] on body "Pregunta a Parrot AI Reportes Menú Configuración Inventarios Ayuda Recomienda P…" at bounding box center [309, 173] width 618 height 346
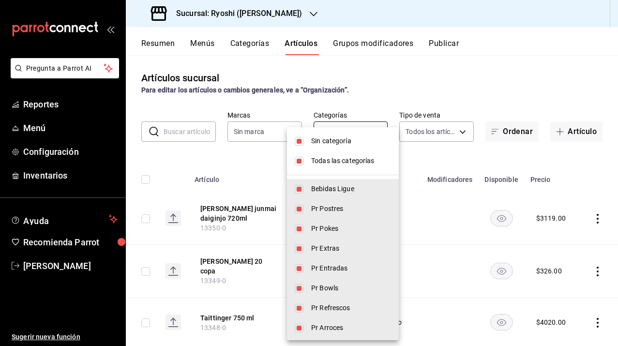
type input "ad186e92-f0af-46bc-bbfd-7ffa80562c6f,3971b1f1-eb4c-4b65-a33f-e0602f1a7270,e647e…"
type input "d1ab8890-ddc3-4d94-b14c-d24ccf3ac2d8,70935bef-f50e-476e-afc6-1ed0b0096d1e"
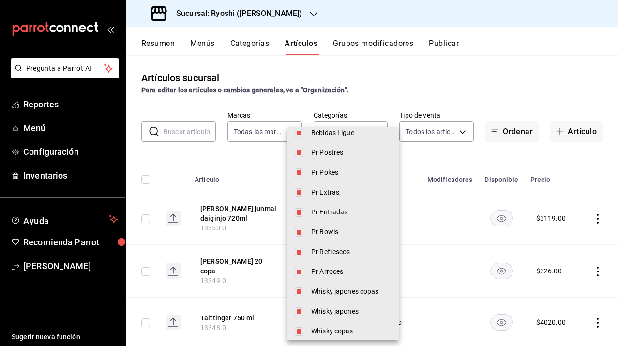
scroll to position [77, 0]
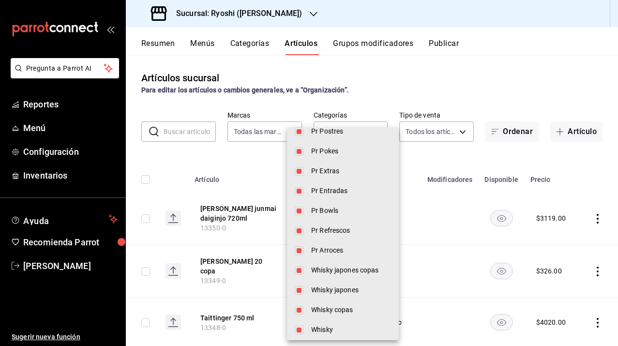
click at [192, 126] on div at bounding box center [309, 173] width 618 height 346
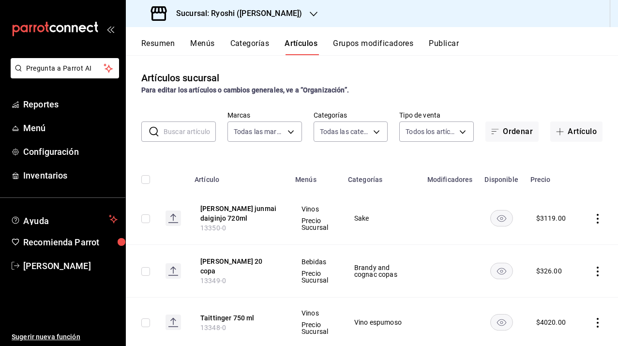
click at [188, 127] on input "text" at bounding box center [190, 131] width 52 height 19
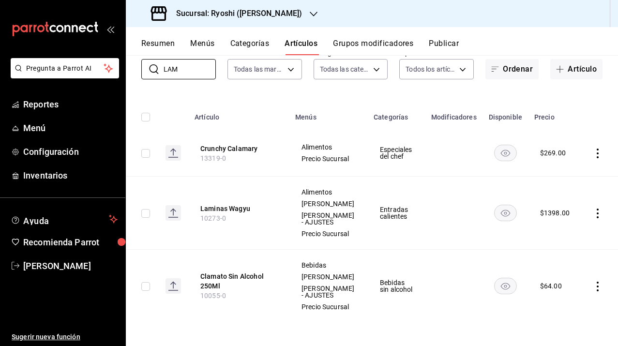
scroll to position [94, 0]
type input "LAM"
click at [223, 204] on button "Laminas Wagyu" at bounding box center [238, 209] width 77 height 10
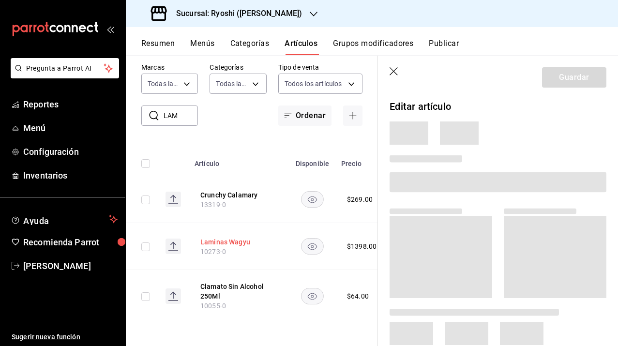
scroll to position [16, 0]
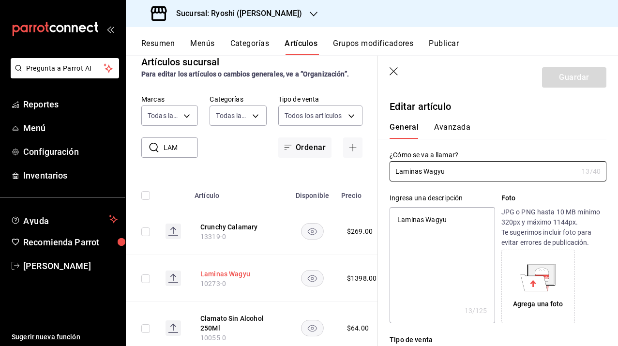
type textarea "x"
type input "$1398.00"
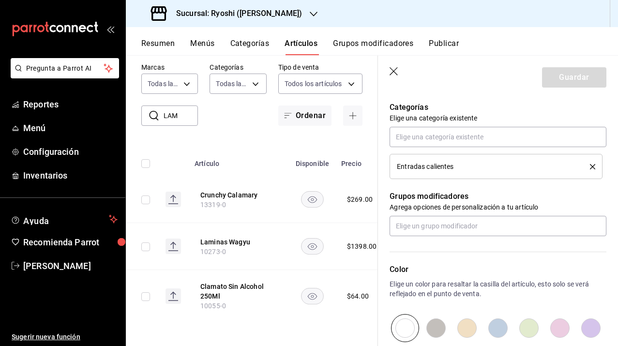
scroll to position [0, 0]
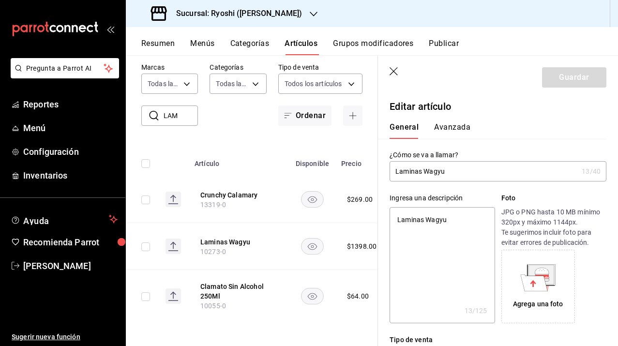
click at [531, 278] on icon at bounding box center [534, 282] width 27 height 16
click at [392, 71] on icon "button" at bounding box center [395, 72] width 10 height 10
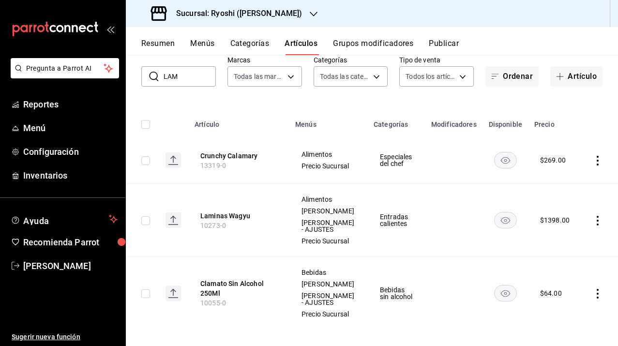
click at [164, 42] on button "Resumen" at bounding box center [157, 47] width 33 height 16
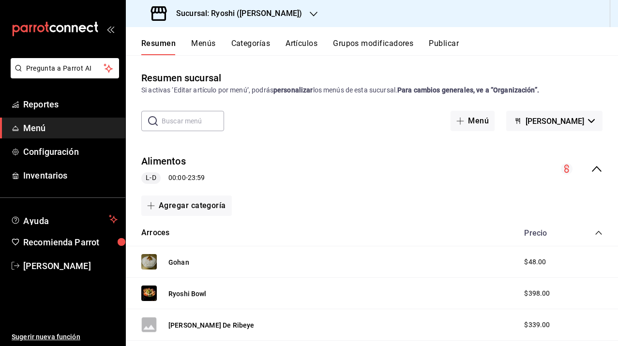
click at [591, 168] on icon "collapse-menu-row" at bounding box center [597, 169] width 12 height 12
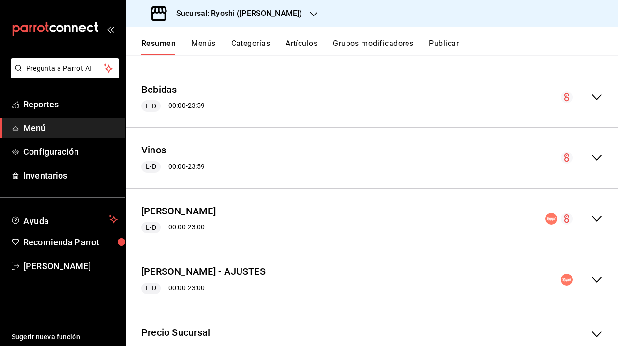
scroll to position [166, 0]
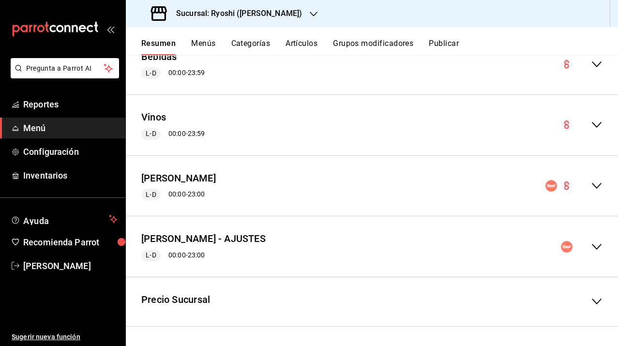
click at [591, 243] on icon "collapse-menu-row" at bounding box center [597, 247] width 12 height 12
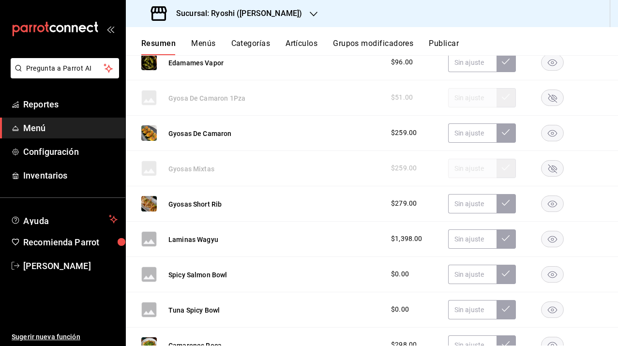
scroll to position [1060, 0]
click at [552, 236] on rect "button" at bounding box center [553, 238] width 22 height 16
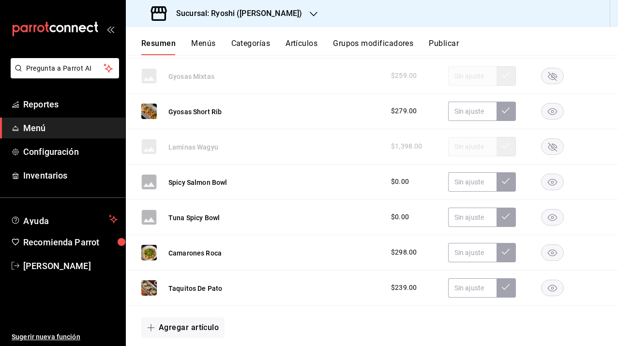
scroll to position [1153, 0]
click at [542, 178] on rect "button" at bounding box center [553, 181] width 22 height 16
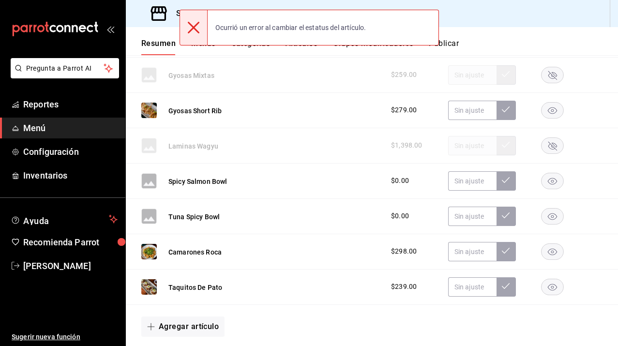
click at [545, 214] on rect "button" at bounding box center [553, 216] width 22 height 16
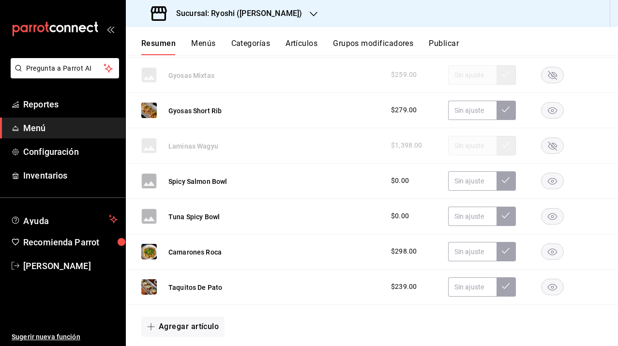
click at [546, 215] on rect "button" at bounding box center [553, 216] width 22 height 16
click at [391, 180] on span "$0.00" at bounding box center [400, 181] width 18 height 10
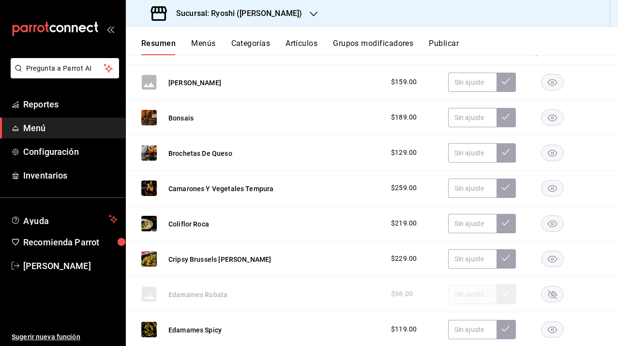
scroll to position [747, 0]
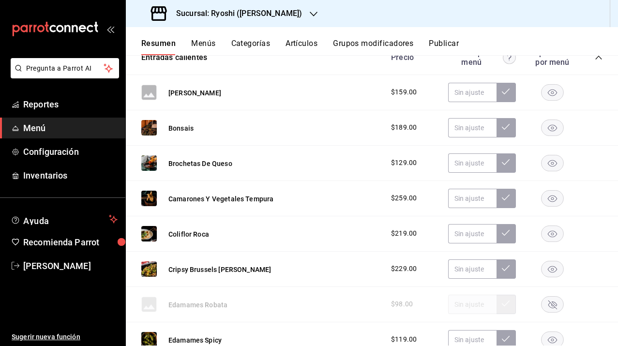
click at [550, 96] on rect "button" at bounding box center [553, 92] width 22 height 16
click at [547, 95] on rect "button" at bounding box center [553, 92] width 22 height 16
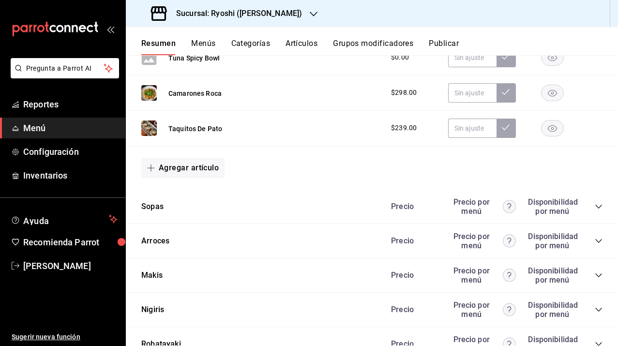
scroll to position [1324, 0]
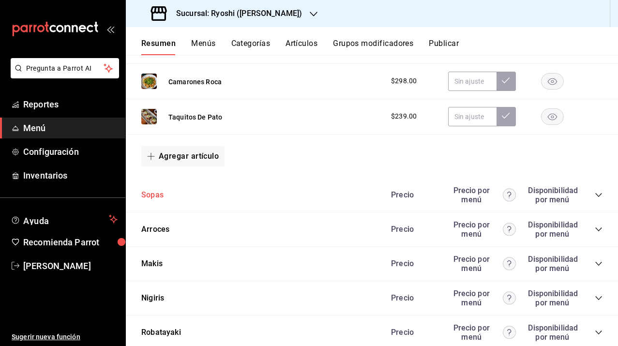
click at [153, 198] on button "Sopas" at bounding box center [152, 195] width 22 height 11
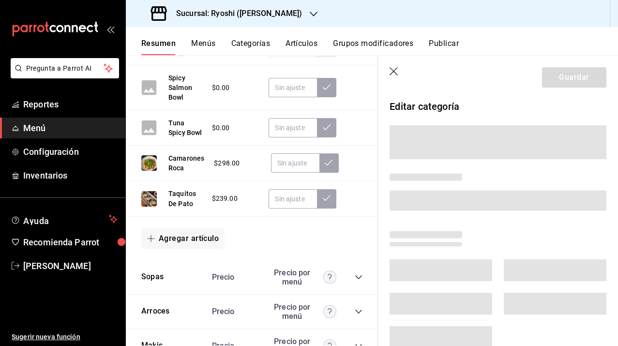
click at [395, 72] on icon "button" at bounding box center [395, 72] width 10 height 10
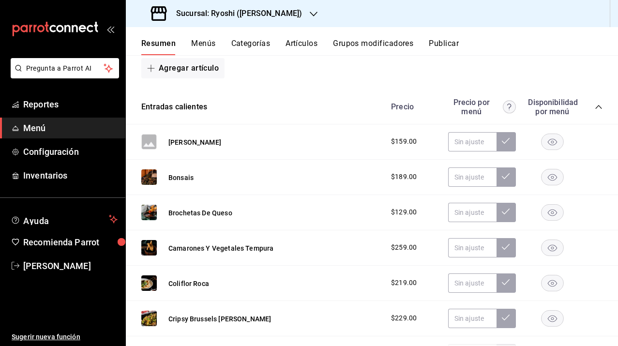
scroll to position [696, 0]
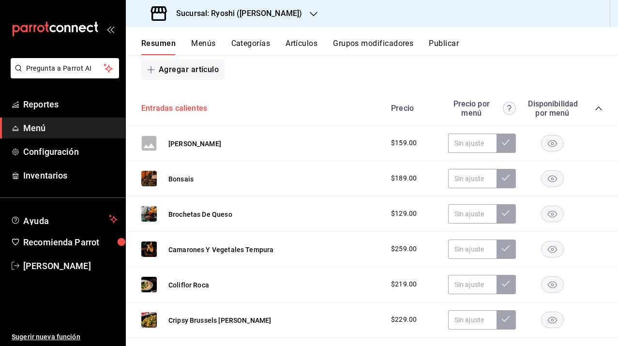
click at [182, 110] on button "Entradas calientes" at bounding box center [174, 108] width 66 height 11
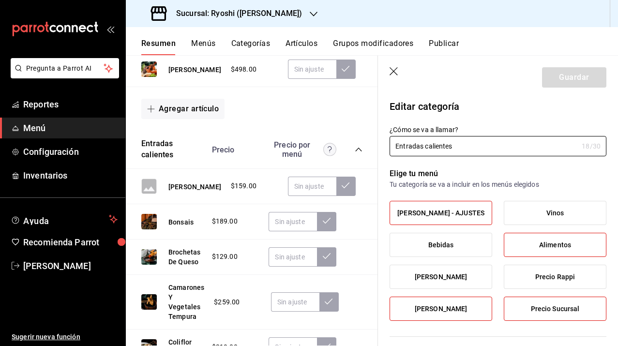
type input "bff6deed-2bca-4fb4-baa4-bbc1f84956c9"
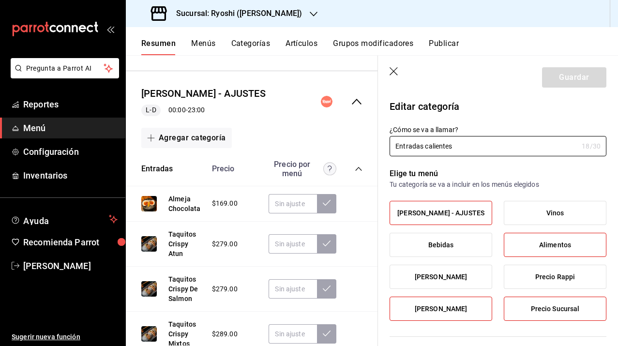
click at [393, 75] on icon "button" at bounding box center [395, 72] width 10 height 10
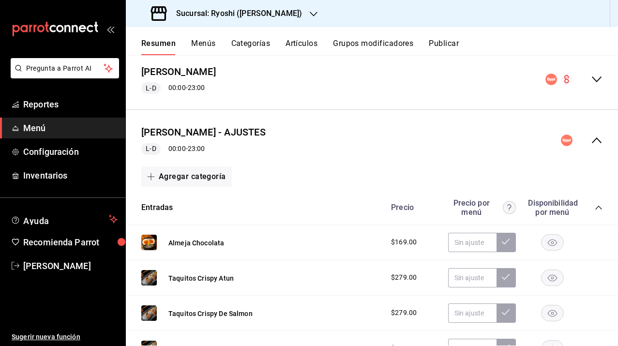
scroll to position [277, 0]
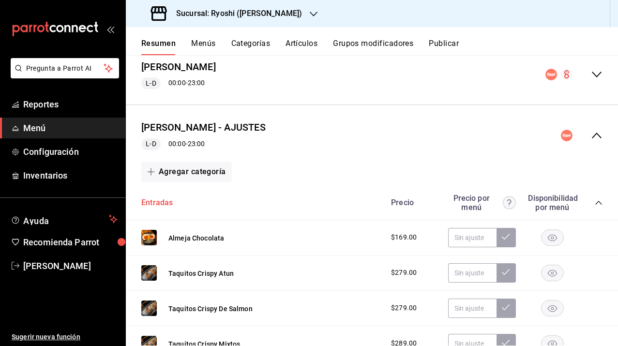
click at [159, 200] on button "Entradas" at bounding box center [156, 202] width 31 height 11
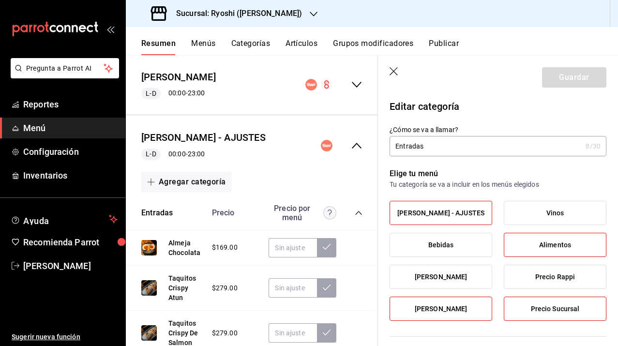
click at [394, 69] on icon "button" at bounding box center [395, 72] width 10 height 10
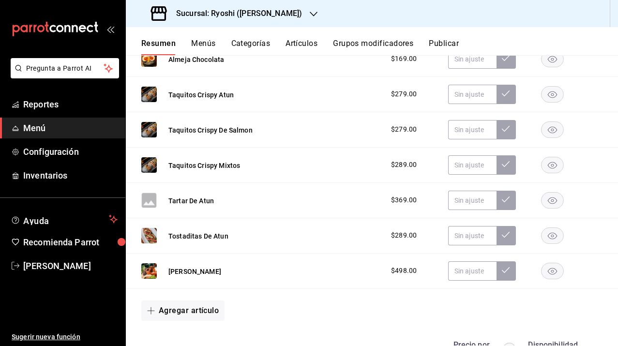
scroll to position [456, 0]
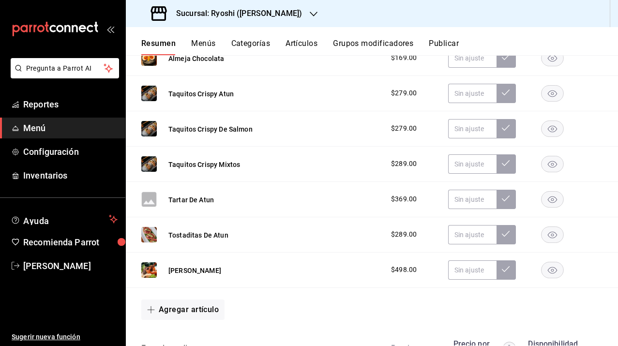
click at [550, 199] on rect "button" at bounding box center [553, 199] width 22 height 16
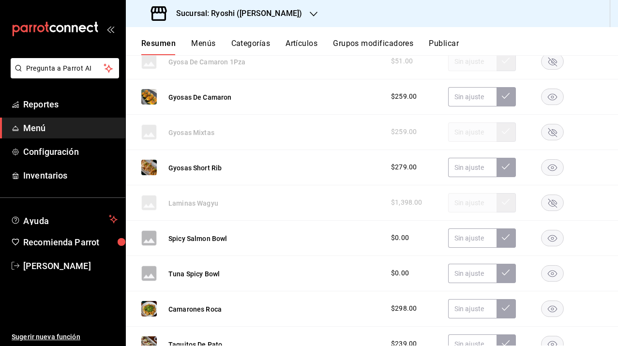
scroll to position [1124, 0]
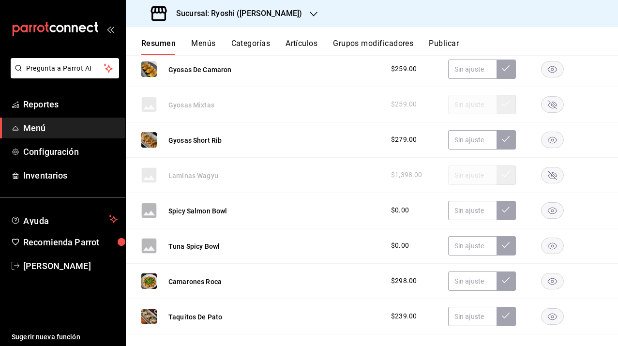
click at [547, 214] on rect "button" at bounding box center [553, 210] width 22 height 16
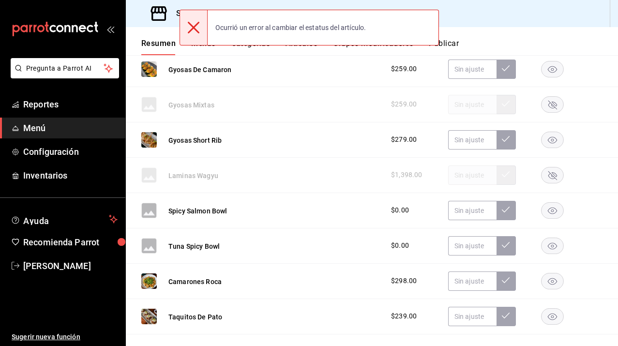
click at [545, 247] on rect "button" at bounding box center [553, 246] width 22 height 16
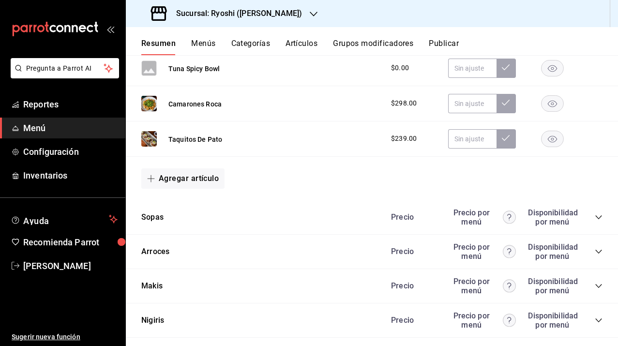
scroll to position [1303, 0]
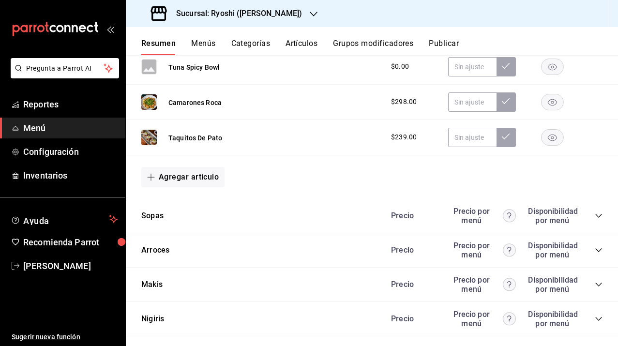
click at [595, 216] on icon "collapse-category-row" at bounding box center [599, 216] width 8 height 8
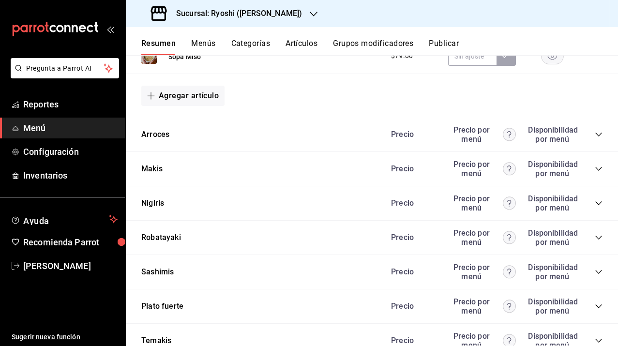
scroll to position [1501, 0]
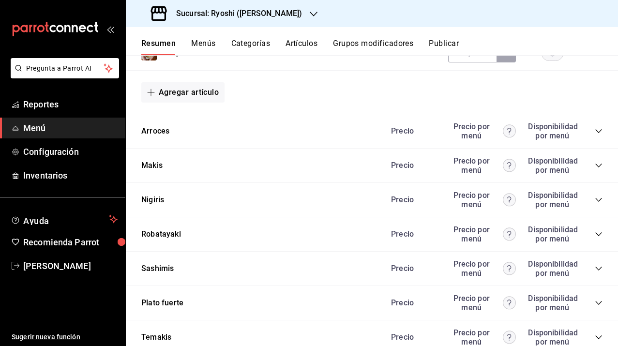
click at [595, 133] on icon "collapse-category-row" at bounding box center [599, 131] width 8 height 8
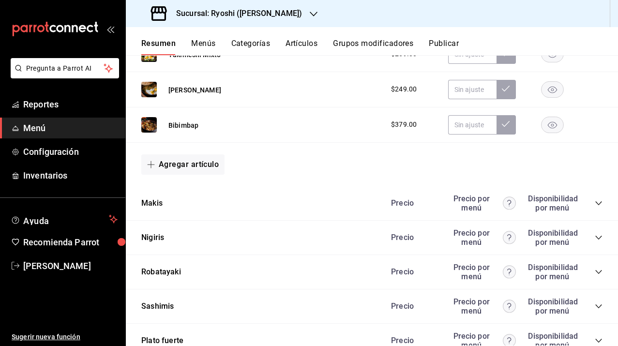
scroll to position [1792, 0]
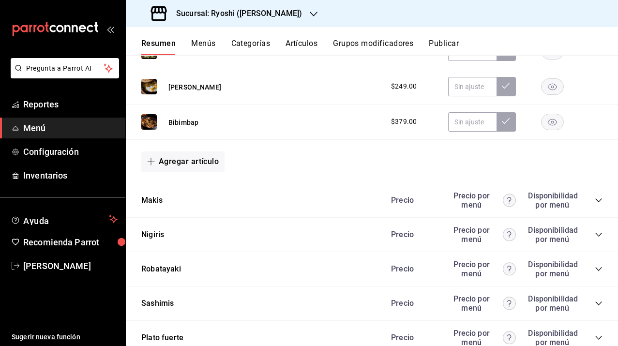
click at [595, 202] on icon "collapse-category-row" at bounding box center [599, 200] width 8 height 8
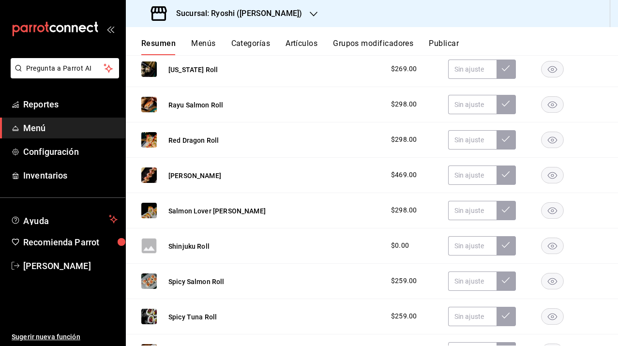
scroll to position [2043, 0]
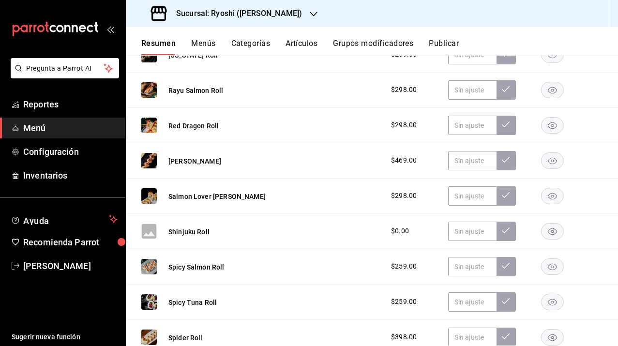
click at [545, 234] on rect "button" at bounding box center [553, 231] width 22 height 16
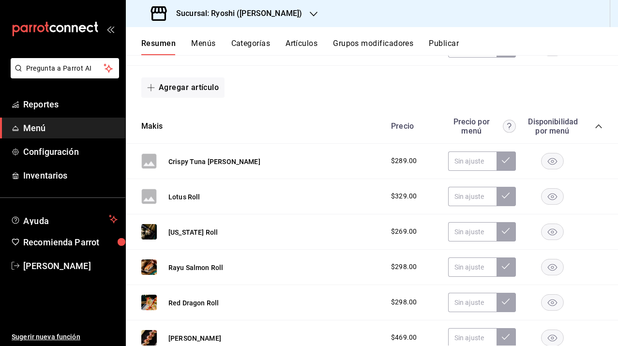
scroll to position [1865, 0]
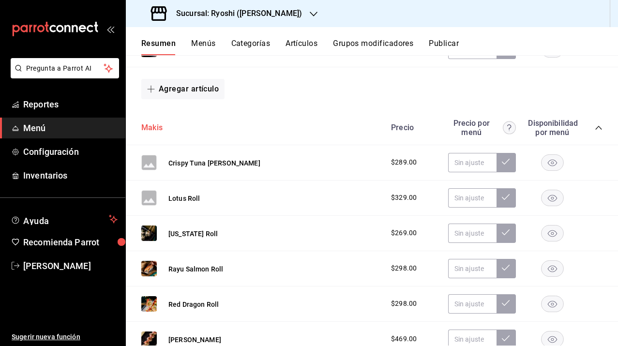
click at [151, 132] on button "Makis" at bounding box center [151, 127] width 21 height 11
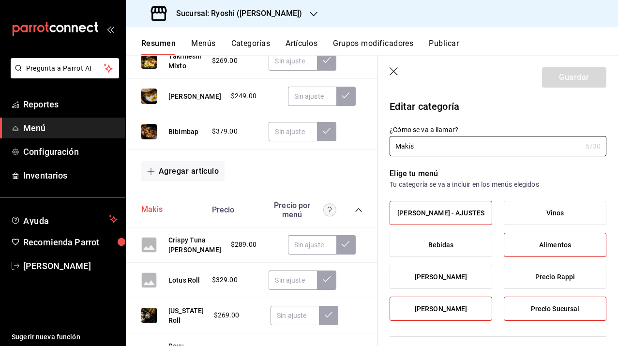
type input "96a2c131-a750-4103-83e9-4915fab1d9df,78333728-690c-43c9-9a94-b41d73d17fe1"
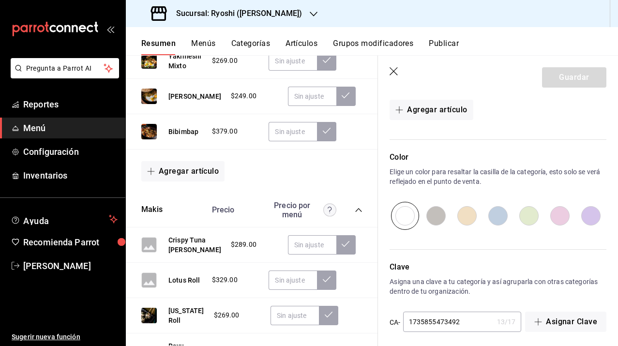
scroll to position [709, 0]
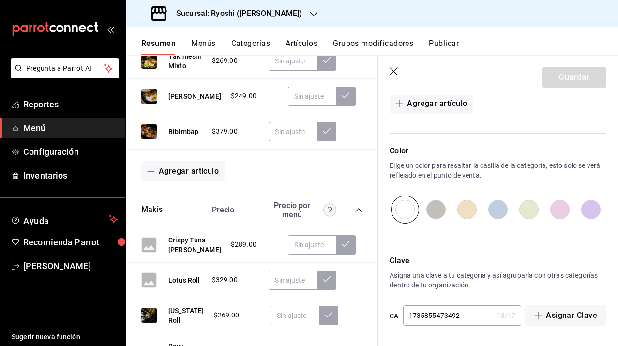
drag, startPoint x: 392, startPoint y: 69, endPoint x: 295, endPoint y: 159, distance: 132.5
click at [392, 69] on icon "button" at bounding box center [395, 72] width 10 height 10
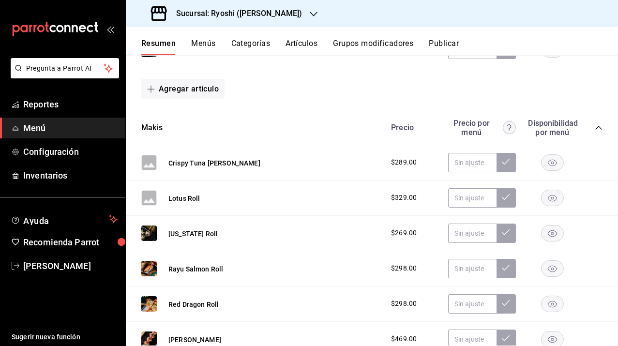
scroll to position [1884, 0]
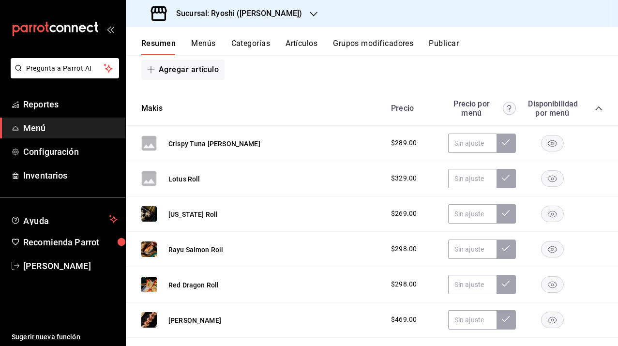
click at [247, 46] on button "Categorías" at bounding box center [250, 47] width 39 height 16
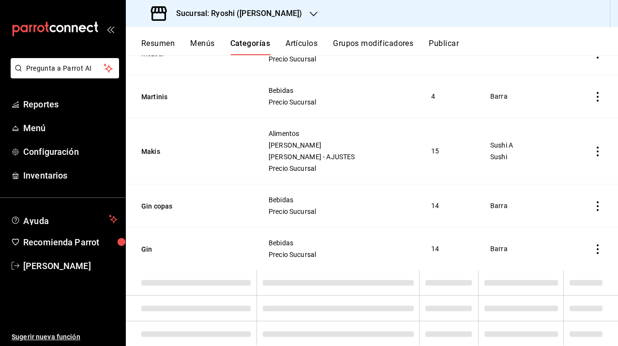
scroll to position [1829, 0]
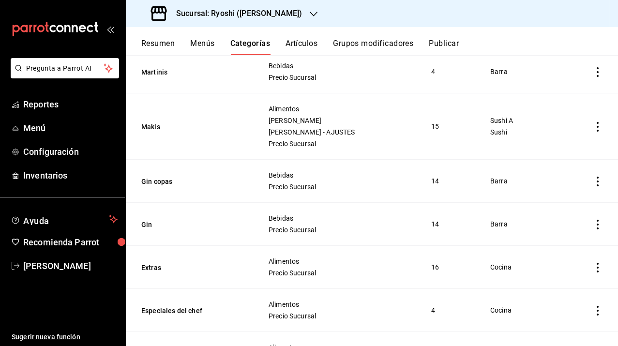
click at [301, 48] on button "Artículos" at bounding box center [302, 47] width 32 height 16
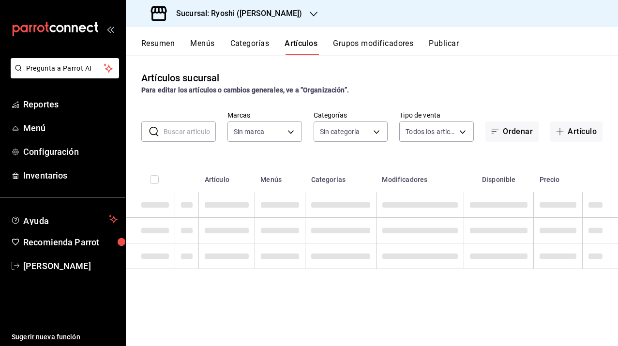
type input "d1ab8890-ddc3-4d94-b14c-d24ccf3ac2d8,70935bef-f50e-476e-afc6-1ed0b0096d1e"
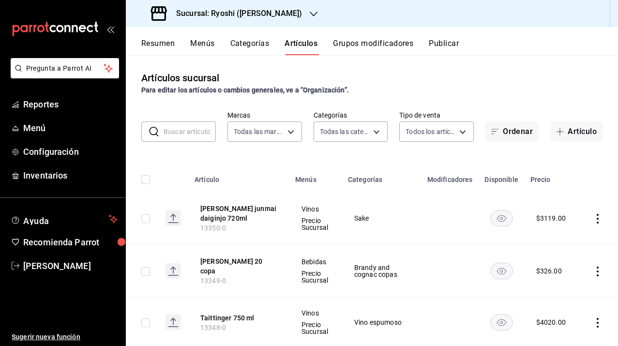
type input "ad186e92-f0af-46bc-bbfd-7ffa80562c6f,3971b1f1-eb4c-4b65-a33f-e0602f1a7270,e647e…"
click at [349, 134] on body "Pregunta a Parrot AI Reportes Menú Configuración Inventarios Ayuda Recomienda P…" at bounding box center [309, 173] width 618 height 346
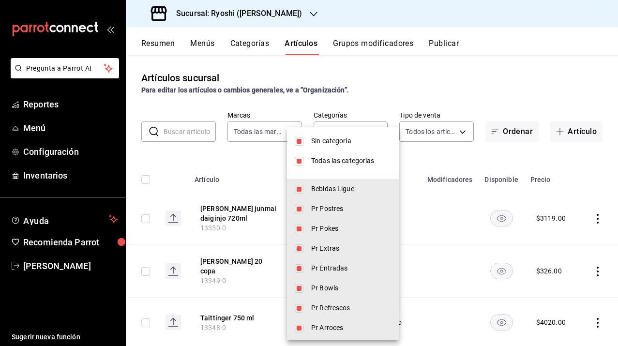
click at [301, 141] on input "checkbox" at bounding box center [299, 141] width 9 height 9
checkbox input "false"
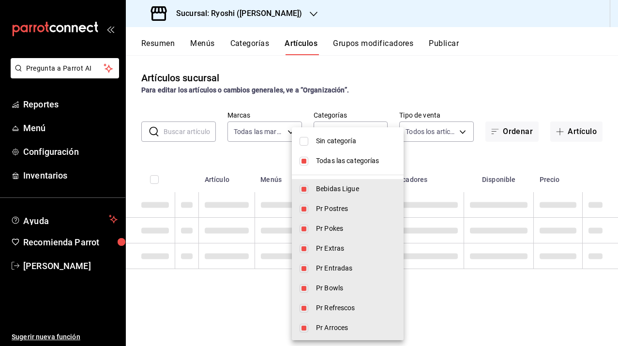
click at [305, 163] on input "checkbox" at bounding box center [304, 161] width 9 height 9
checkbox input "false"
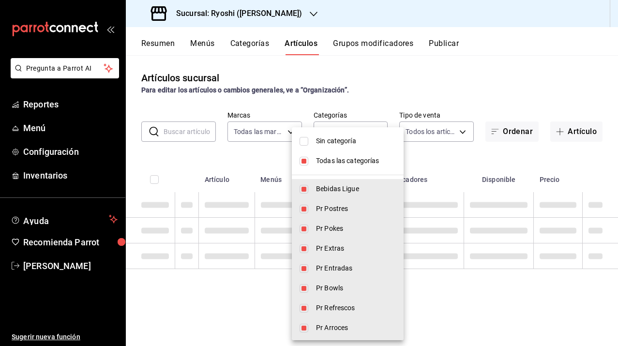
checkbox input "false"
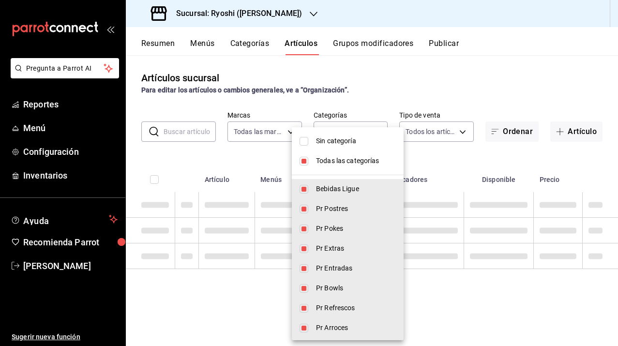
checkbox input "false"
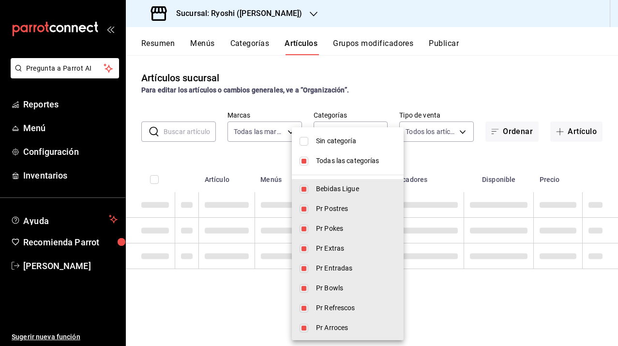
checkbox input "false"
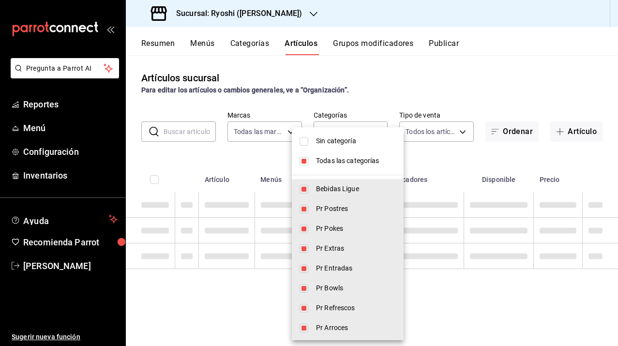
checkbox input "false"
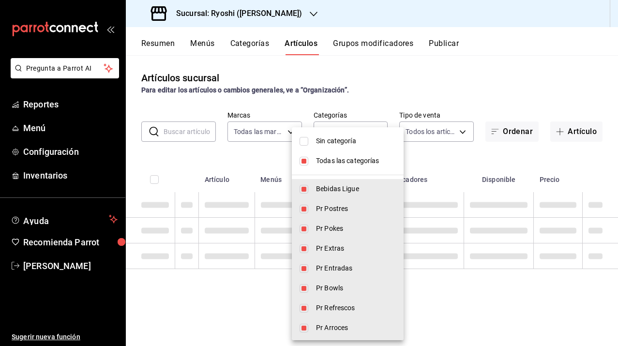
checkbox input "false"
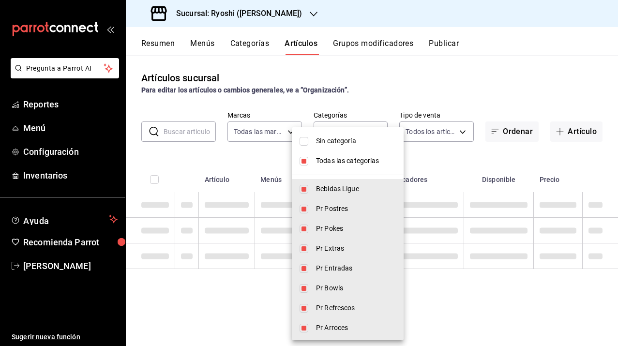
checkbox input "false"
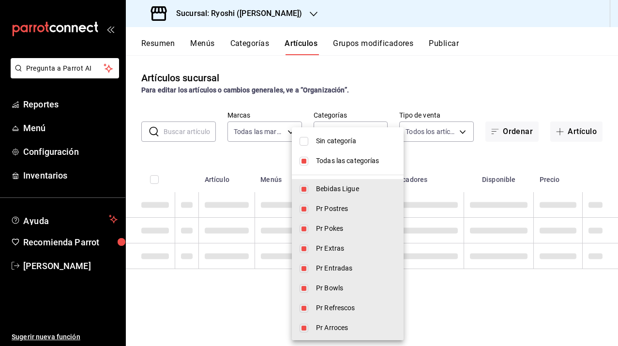
checkbox input "false"
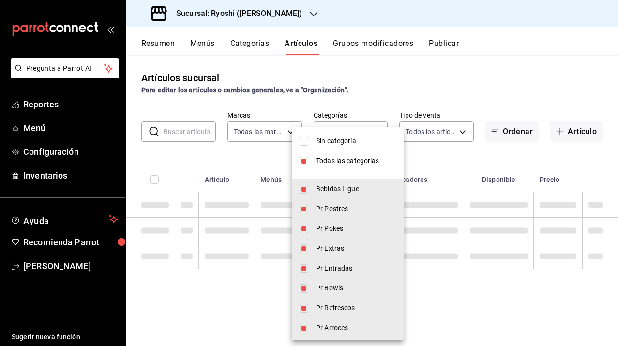
checkbox input "false"
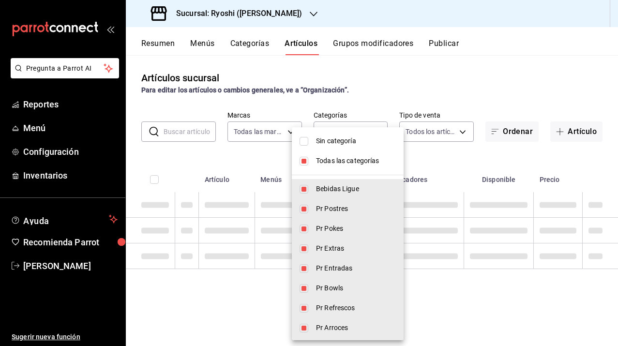
checkbox input "false"
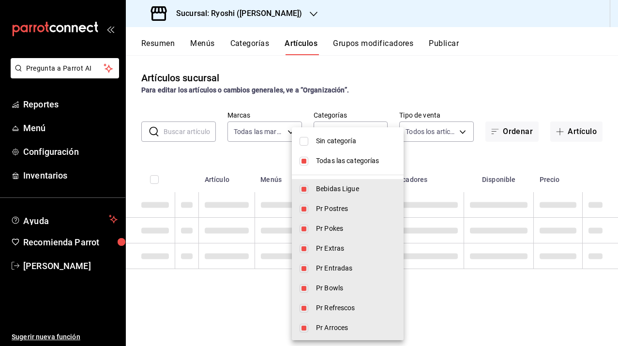
checkbox input "false"
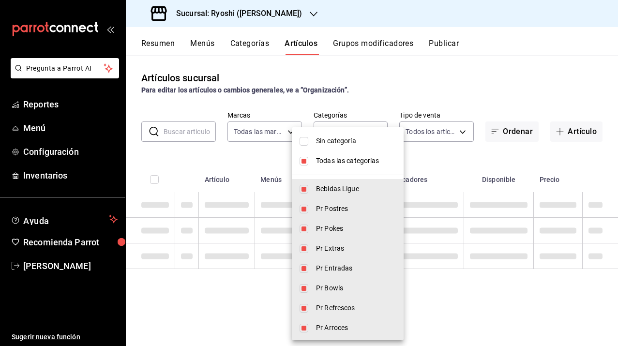
checkbox input "false"
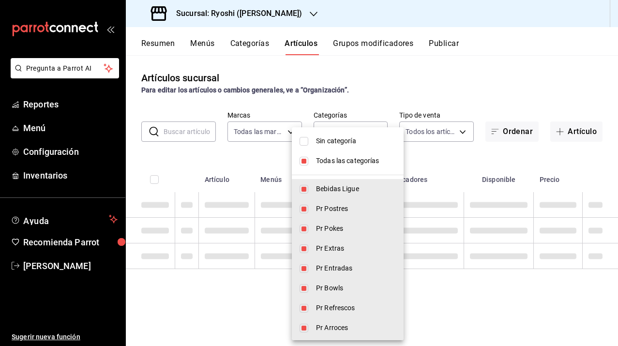
checkbox input "false"
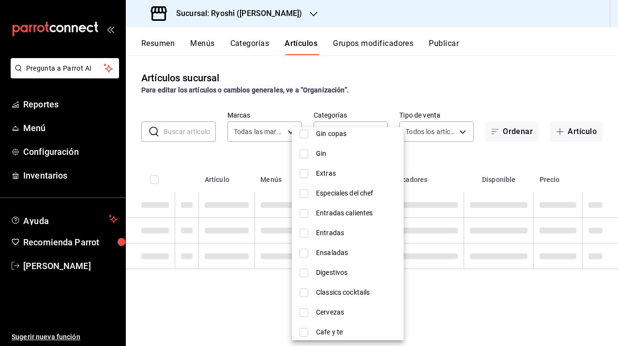
scroll to position [949, 0]
click at [336, 234] on span "Entradas" at bounding box center [356, 232] width 80 height 10
type input "3d5000f3-6faa-4b4f-96a2-7e62e55b16bd"
checkbox input "true"
click at [255, 298] on div at bounding box center [309, 173] width 618 height 346
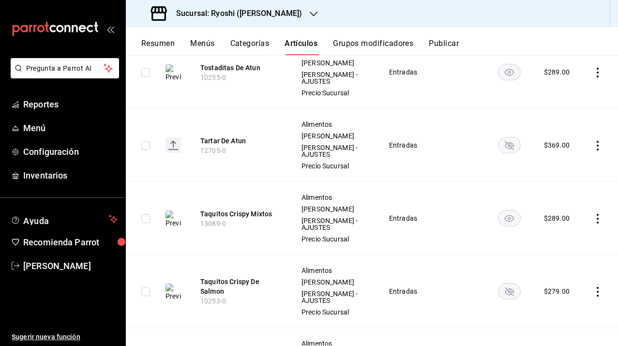
scroll to position [236, 0]
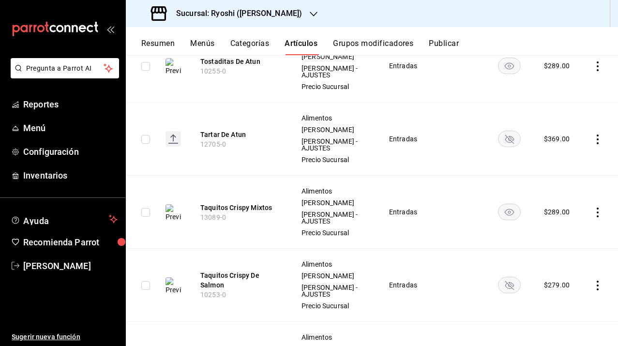
click at [593, 144] on icon "actions" at bounding box center [598, 140] width 10 height 10
click at [566, 175] on span "Editar" at bounding box center [561, 178] width 25 height 10
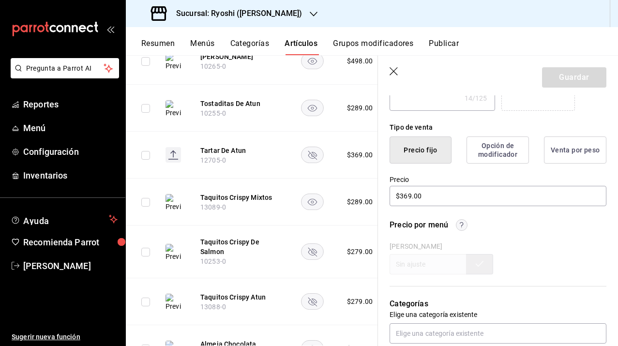
scroll to position [226, 0]
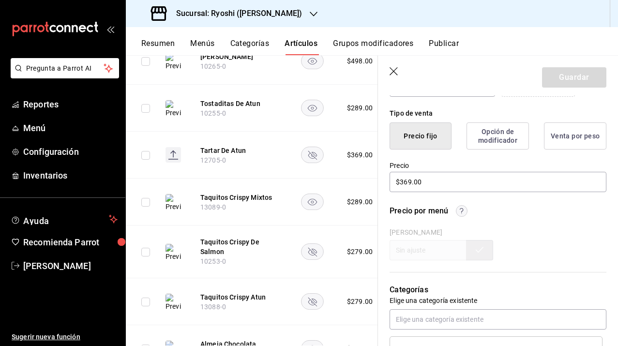
click at [437, 228] on div "[PERSON_NAME]" at bounding box center [498, 244] width 217 height 32
click at [468, 209] on div "Precio por menú" at bounding box center [498, 211] width 217 height 12
click at [461, 209] on circle "button" at bounding box center [461, 211] width 11 height 11
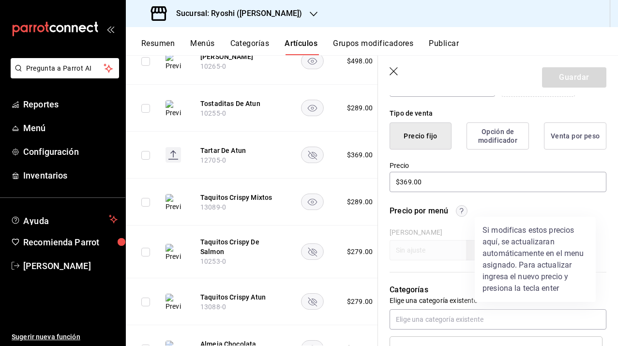
click at [461, 209] on div at bounding box center [309, 173] width 618 height 346
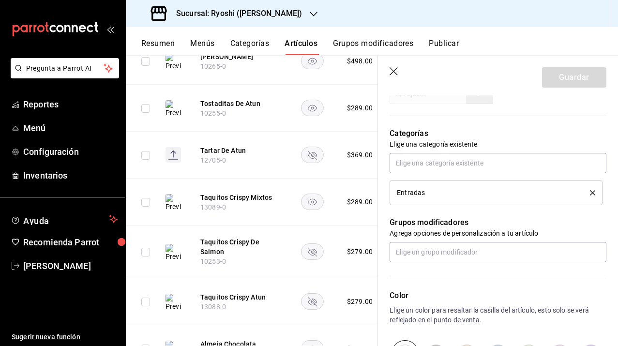
scroll to position [0, 0]
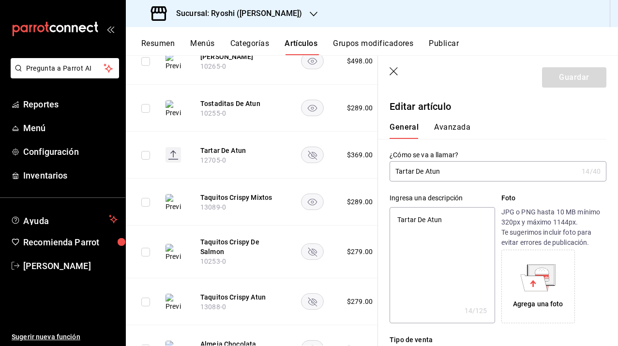
click at [457, 125] on button "Avanzada" at bounding box center [452, 130] width 36 height 16
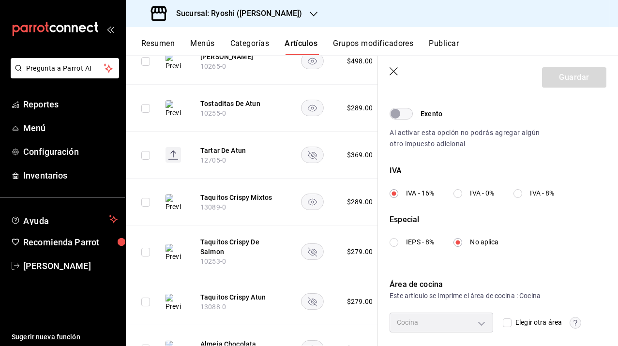
scroll to position [337, 0]
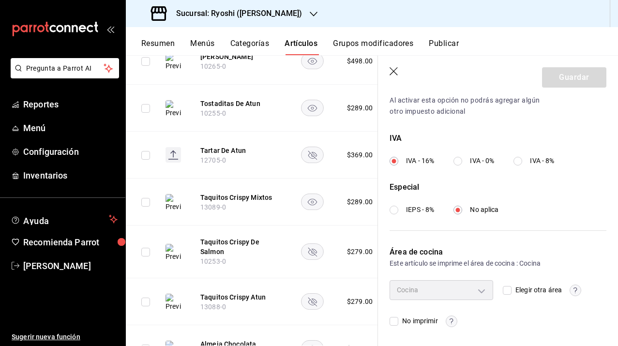
click at [392, 74] on icon "button" at bounding box center [395, 72] width 10 height 10
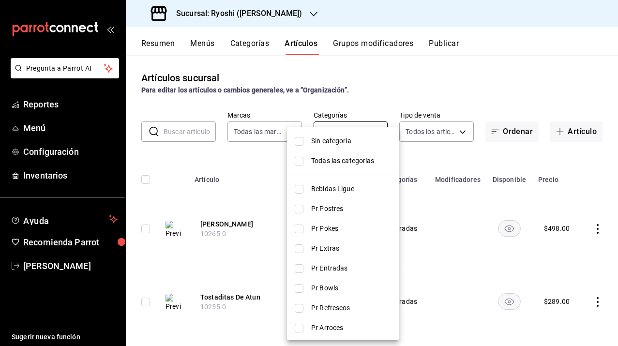
click at [354, 124] on body "Pregunta a Parrot AI Reportes Menú Configuración Inventarios Ayuda Recomienda P…" at bounding box center [309, 173] width 618 height 346
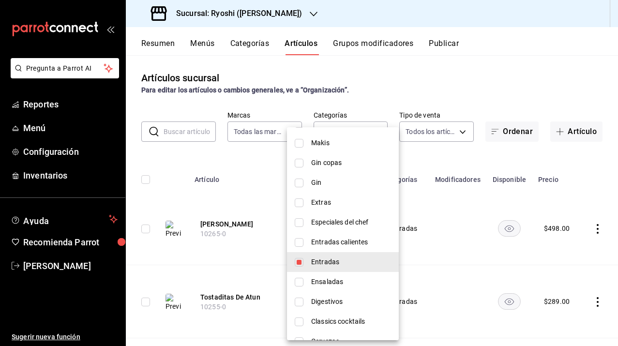
scroll to position [918, 0]
click at [334, 241] on span "Entradas calientes" at bounding box center [351, 243] width 80 height 10
type input "3d5000f3-6faa-4b4f-96a2-7e62e55b16bd,e15c51cd-a70c-4b6d-b93f-b54141153179"
checkbox input "true"
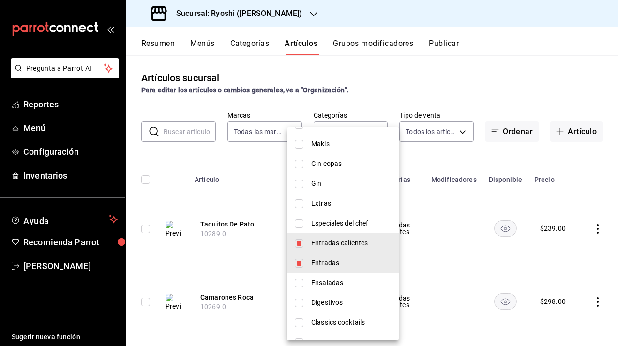
click at [235, 221] on div at bounding box center [309, 173] width 618 height 346
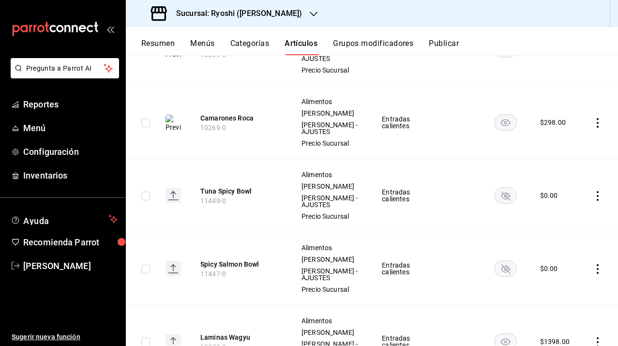
scroll to position [224, 0]
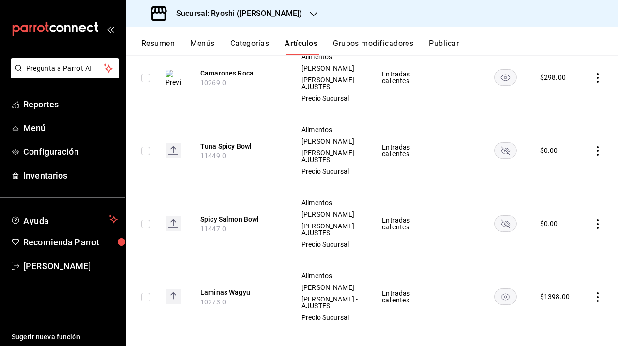
click at [593, 156] on icon "actions" at bounding box center [598, 151] width 10 height 10
click at [558, 218] on li "Editar" at bounding box center [553, 224] width 58 height 20
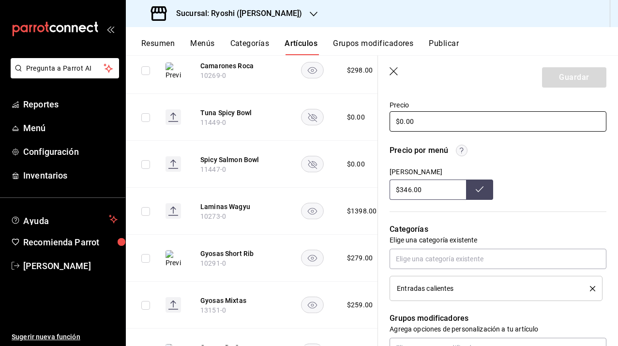
scroll to position [288, 0]
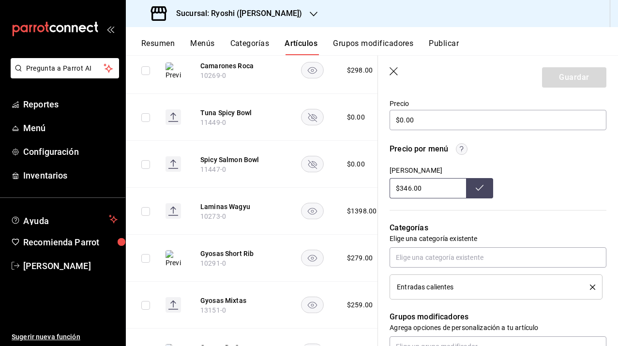
click at [436, 171] on div "[PERSON_NAME]" at bounding box center [442, 170] width 104 height 8
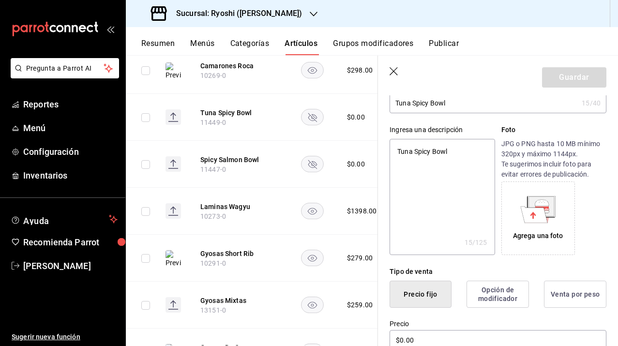
scroll to position [0, 0]
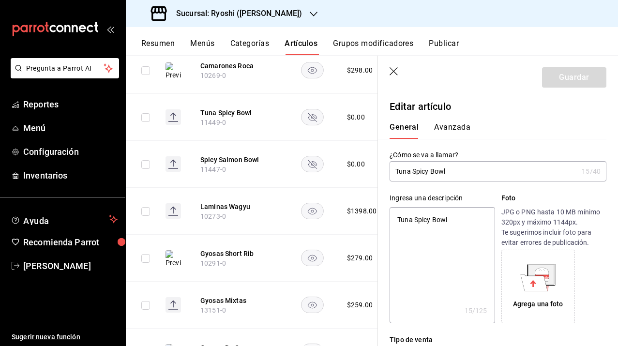
click at [394, 70] on icon "button" at bounding box center [394, 71] width 8 height 8
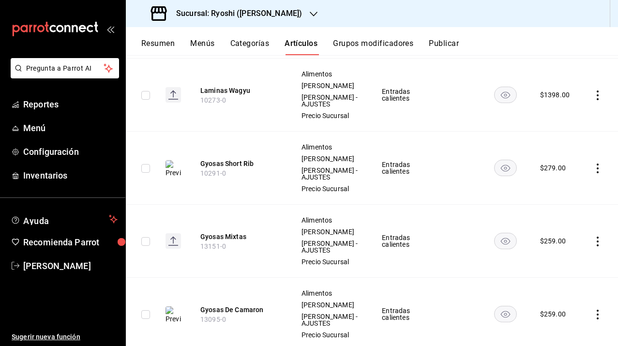
scroll to position [424, 0]
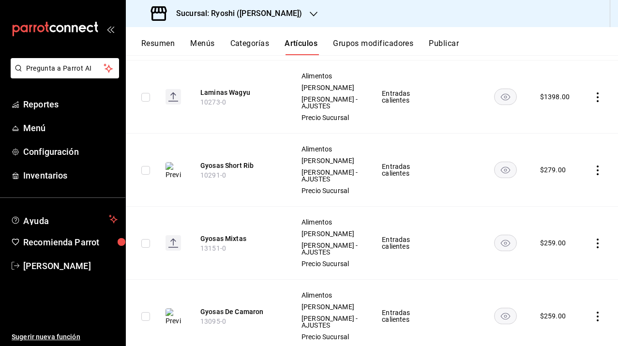
click at [593, 102] on icon "actions" at bounding box center [598, 97] width 10 height 10
click at [458, 191] on div at bounding box center [309, 173] width 618 height 346
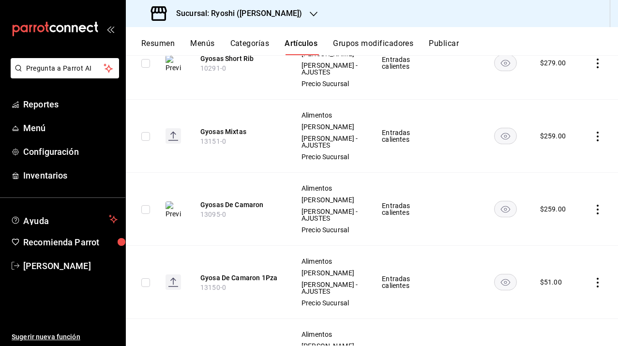
scroll to position [531, 0]
click at [164, 45] on button "Resumen" at bounding box center [157, 47] width 33 height 16
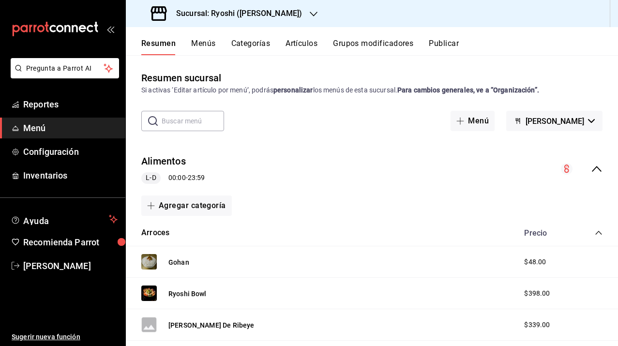
click at [198, 43] on button "Menús" at bounding box center [203, 47] width 24 height 16
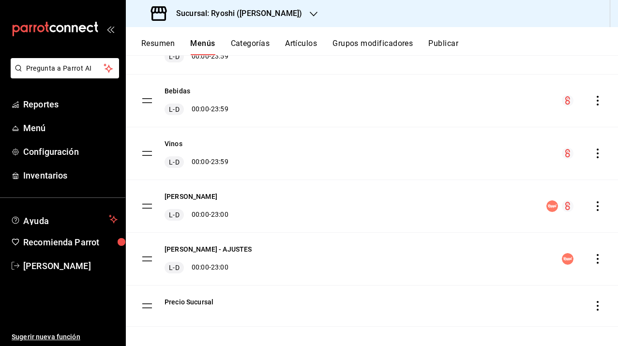
scroll to position [125, 0]
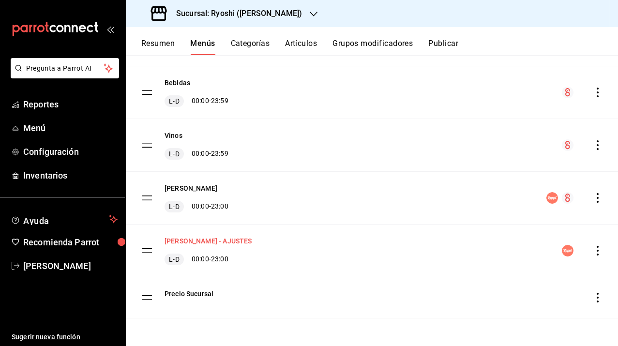
click at [214, 241] on button "[PERSON_NAME] - AJUSTES" at bounding box center [208, 241] width 87 height 10
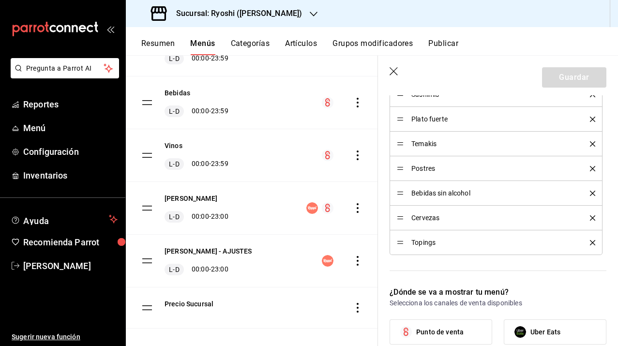
scroll to position [460, 0]
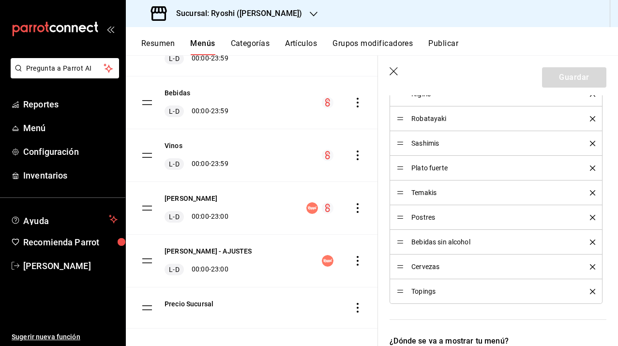
click at [426, 193] on span "Temakis" at bounding box center [493, 192] width 164 height 7
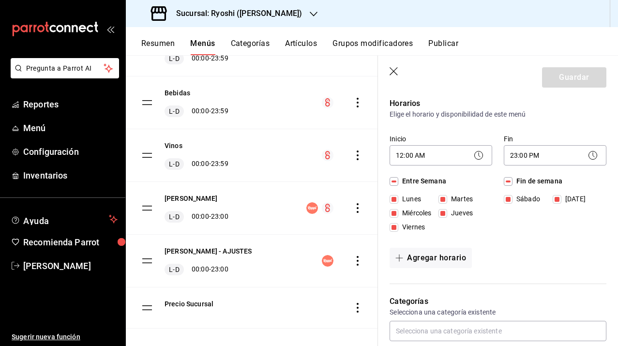
scroll to position [72, 0]
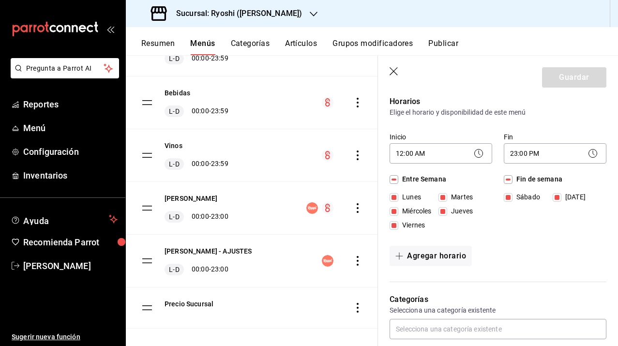
click at [395, 72] on icon "button" at bounding box center [394, 71] width 8 height 8
checkbox input "false"
type input "1755803701604"
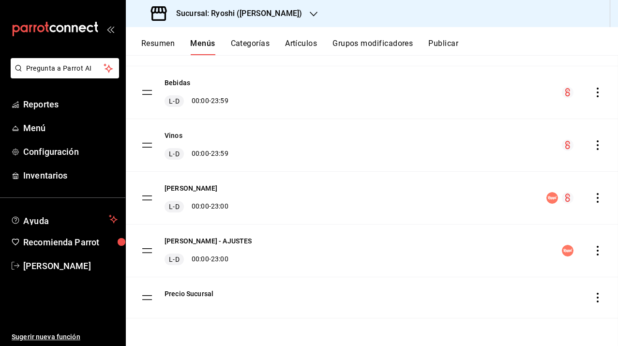
checkbox input "false"
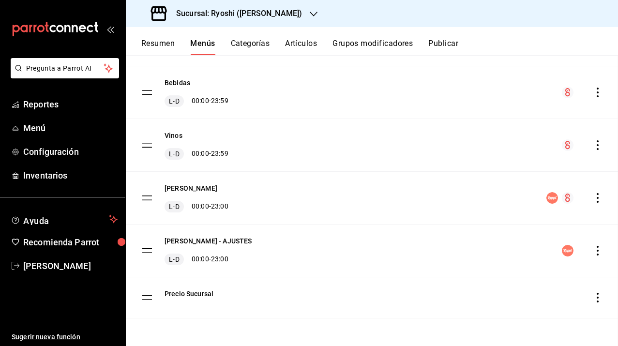
checkbox input "false"
click at [157, 45] on button "Resumen" at bounding box center [157, 47] width 33 height 16
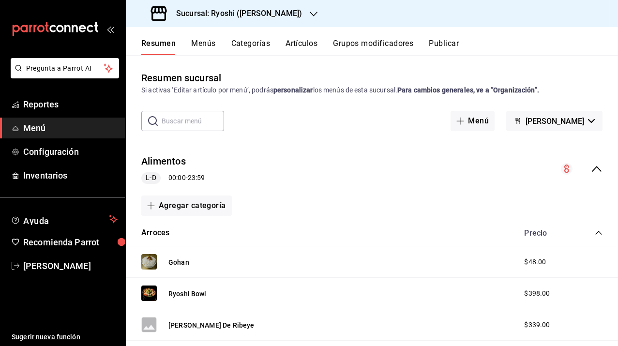
scroll to position [2, 0]
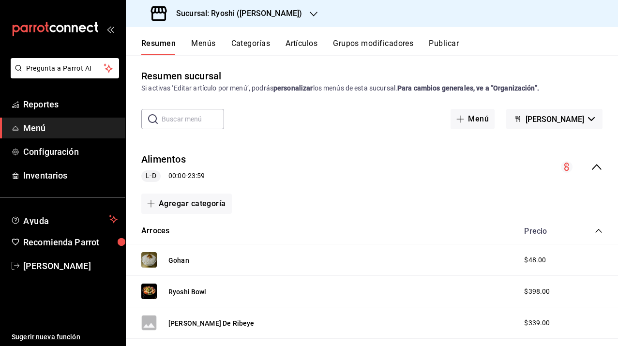
click at [591, 172] on icon "collapse-menu-row" at bounding box center [597, 167] width 12 height 12
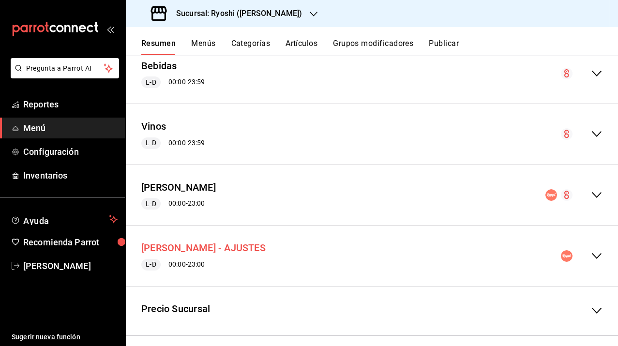
scroll to position [166, 0]
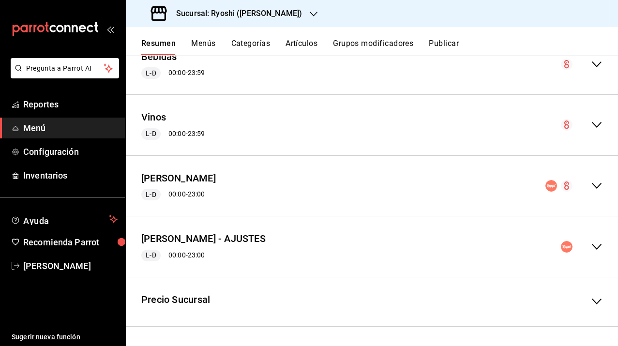
click at [591, 249] on icon "collapse-menu-row" at bounding box center [597, 247] width 12 height 12
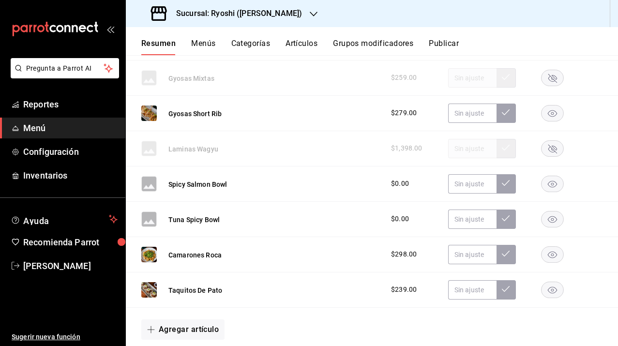
scroll to position [1154, 0]
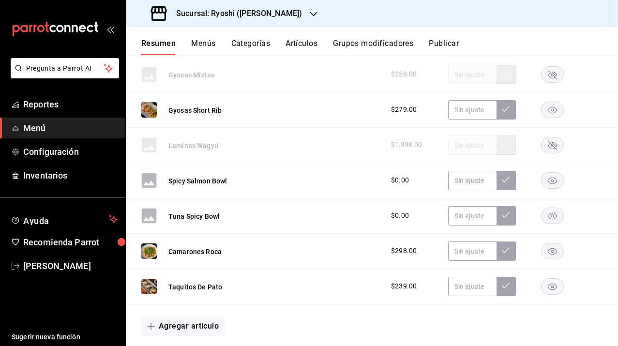
click at [551, 221] on rect "button" at bounding box center [553, 216] width 22 height 16
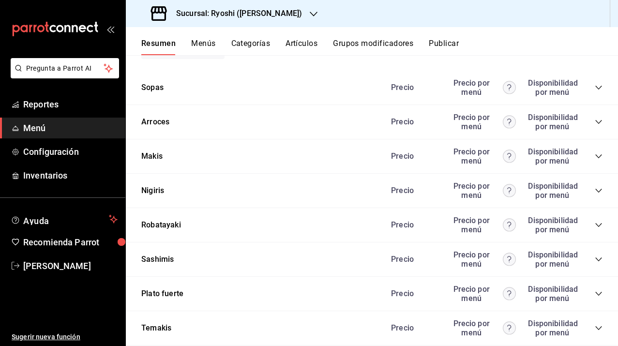
scroll to position [1434, 0]
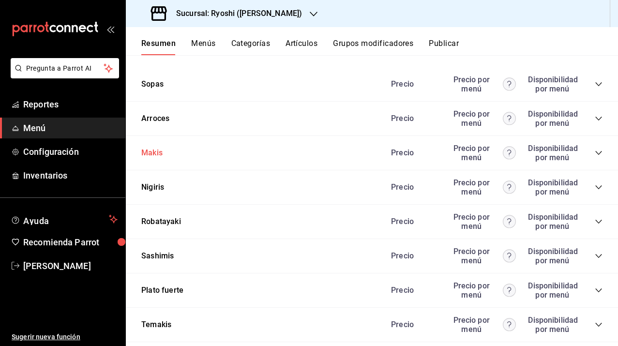
click at [160, 153] on button "Makis" at bounding box center [151, 153] width 21 height 11
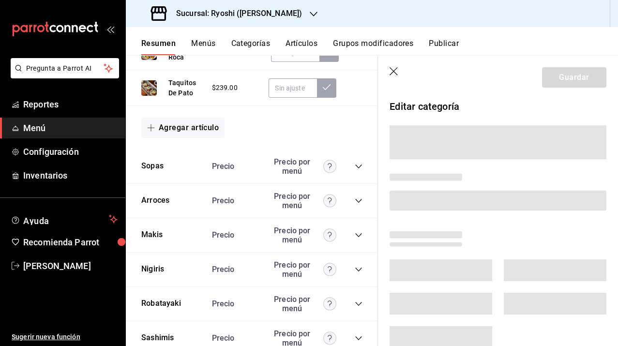
scroll to position [49, 0]
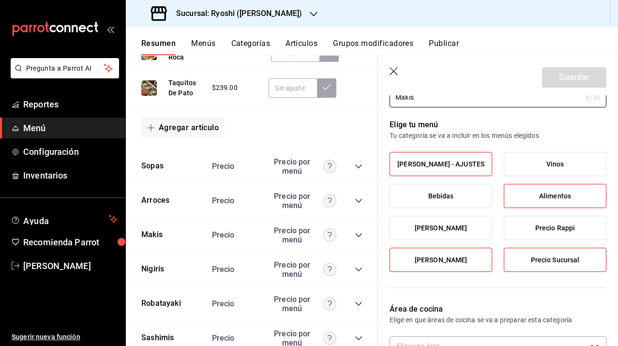
type input "96a2c131-a750-4103-83e9-4915fab1d9df,78333728-690c-43c9-9a94-b41d73d17fe1"
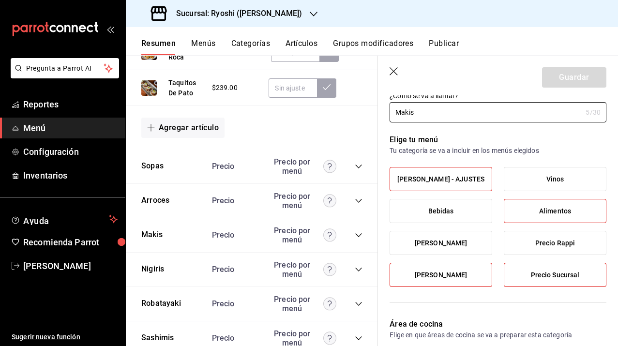
scroll to position [0, 0]
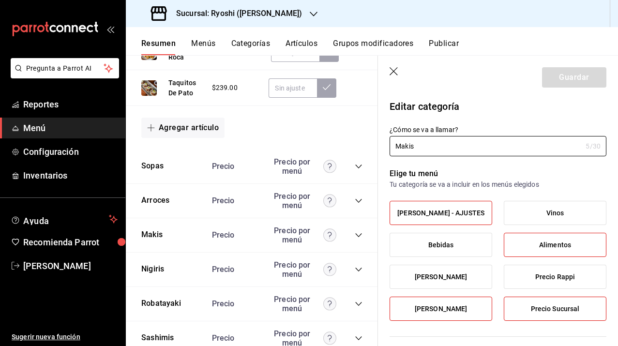
click at [394, 71] on icon "button" at bounding box center [394, 71] width 8 height 8
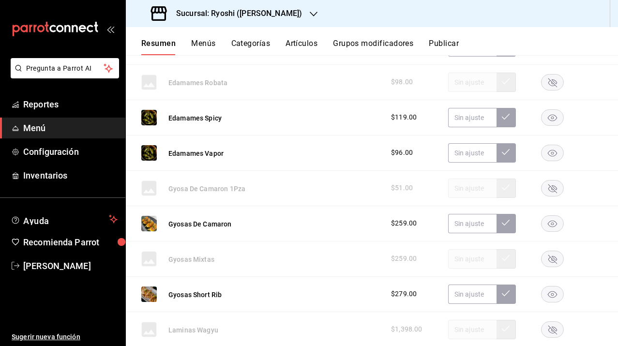
scroll to position [577, 0]
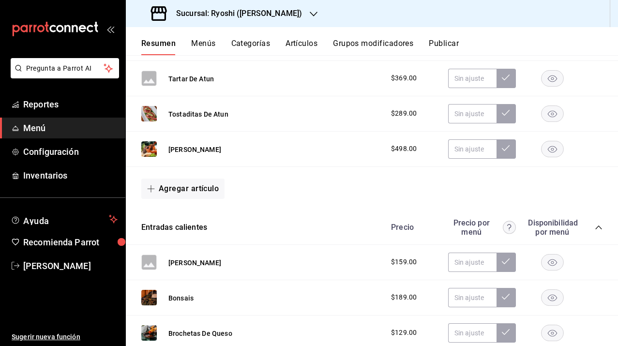
click at [311, 44] on button "Artículos" at bounding box center [302, 47] width 32 height 16
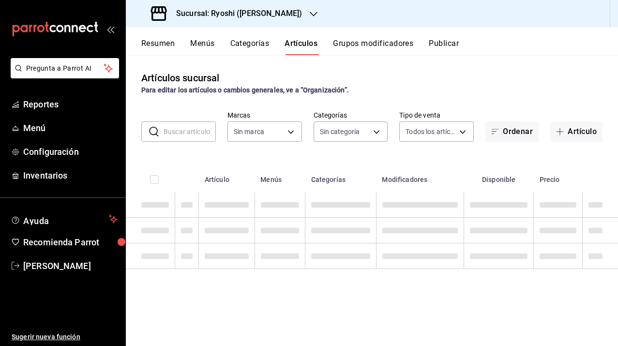
type input "d1ab8890-ddc3-4d94-b14c-d24ccf3ac2d8,70935bef-f50e-476e-afc6-1ed0b0096d1e"
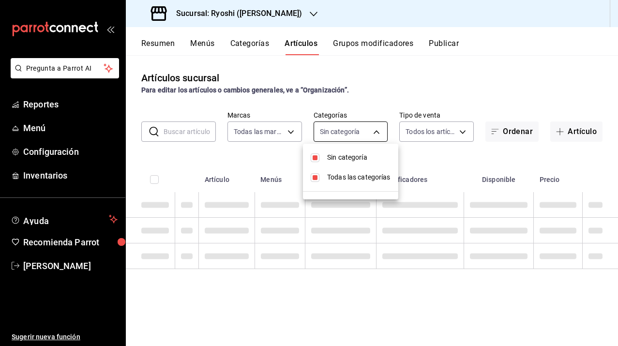
click at [357, 138] on body "Pregunta a Parrot AI Reportes Menú Configuración Inventarios Ayuda Recomienda P…" at bounding box center [309, 173] width 618 height 346
click at [409, 135] on div at bounding box center [309, 173] width 618 height 346
click at [348, 126] on body "Pregunta a Parrot AI Reportes Menú Configuración Inventarios Ayuda Recomienda P…" at bounding box center [309, 173] width 618 height 346
click at [289, 132] on div at bounding box center [309, 173] width 618 height 346
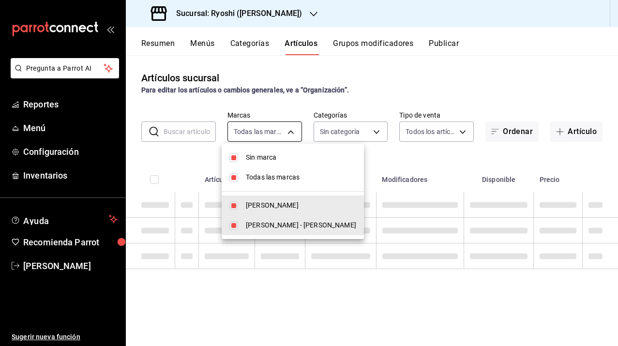
click at [281, 132] on body "Pregunta a Parrot AI Reportes Menú Configuración Inventarios Ayuda Recomienda P…" at bounding box center [309, 173] width 618 height 346
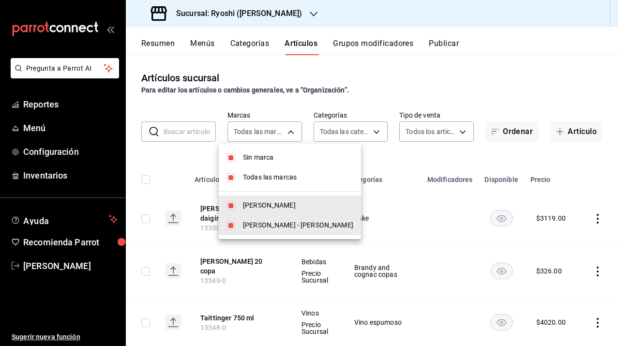
click at [349, 126] on div at bounding box center [309, 173] width 618 height 346
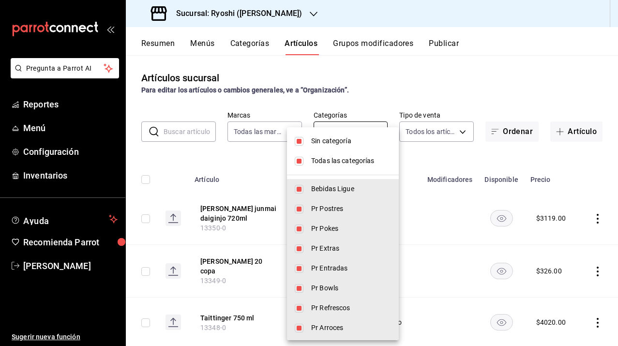
click at [346, 130] on body "Pregunta a Parrot AI Reportes Menú Configuración Inventarios Ayuda Recomienda P…" at bounding box center [309, 173] width 618 height 346
click at [339, 187] on span "Bebidas Ligue" at bounding box center [351, 189] width 80 height 10
type input "3971b1f1-eb4c-4b65-a33f-e0602f1a7270,e647ec20-b9be-4789-a430-eb555fd10a41,bb66a…"
checkbox input "false"
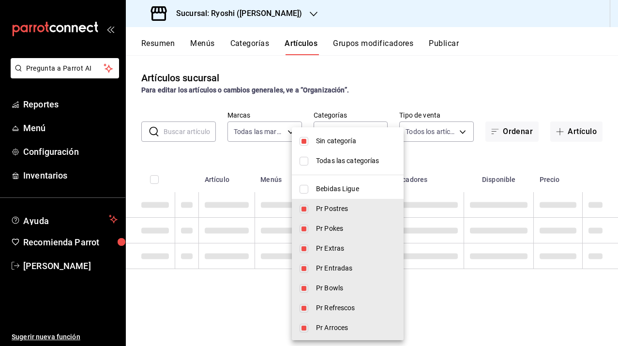
click at [332, 210] on span "Pr Postres" at bounding box center [356, 209] width 80 height 10
type input "e647ec20-b9be-4789-a430-eb555fd10a41,bb66a958-4de8-46af-86c2-6e72e7815a7d,ca005…"
checkbox input "false"
click at [332, 231] on span "Pr Pokes" at bounding box center [356, 229] width 80 height 10
type input "bb66a958-4de8-46af-86c2-6e72e7815a7d,ca005030-1ed0-4d01-8dee-6247a7f8ff0a,391f4…"
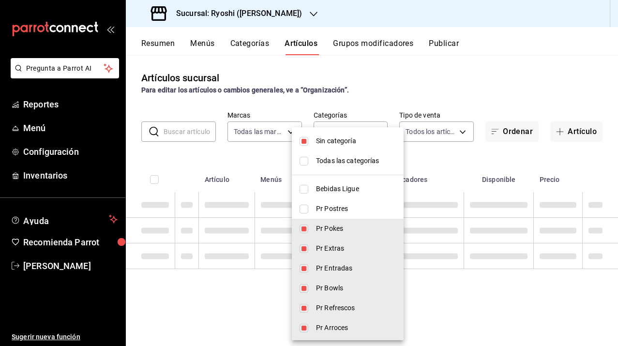
checkbox input "false"
click at [333, 254] on li "Pr Extras" at bounding box center [348, 249] width 112 height 20
type input "ca005030-1ed0-4d01-8dee-6247a7f8ff0a,391f4c2f-5445-4f6c-8d40-98207d40046e,80644…"
checkbox input "false"
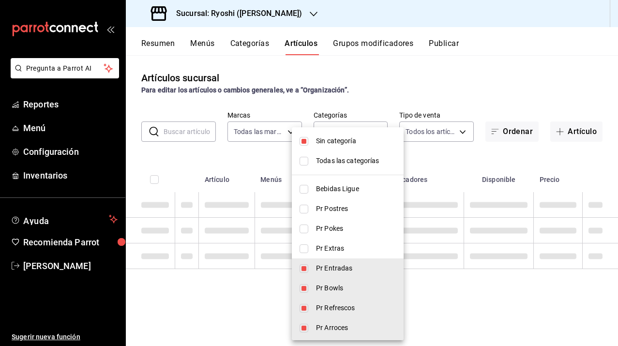
click at [333, 265] on span "Pr Entradas" at bounding box center [356, 268] width 80 height 10
type input "391f4c2f-5445-4f6c-8d40-98207d40046e,80644a7d-76f8-40a2-b280-133b317ea02b,5dbe1…"
checkbox input "false"
click at [333, 291] on span "Pr Bowls" at bounding box center [356, 288] width 80 height 10
type input "80644a7d-76f8-40a2-b280-133b317ea02b,5dbe1dd7-0c4b-4d5f-ac77-0613bd891cbc,2a2af…"
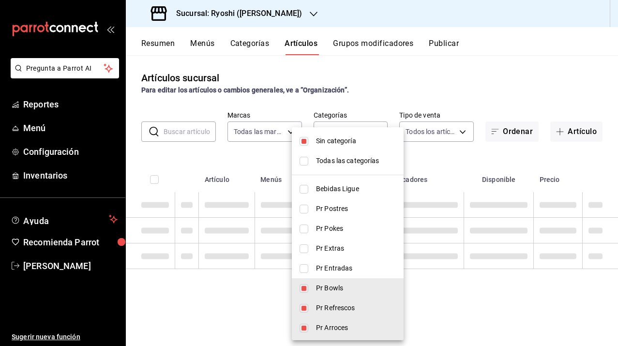
checkbox input "false"
click at [335, 315] on li "Pr Refrescos" at bounding box center [348, 308] width 112 height 20
type input "5dbe1dd7-0c4b-4d5f-ac77-0613bd891cbc,2a2af79d-fb88-4d8c-8286-3e73da5f0666,4c06f…"
checkbox input "false"
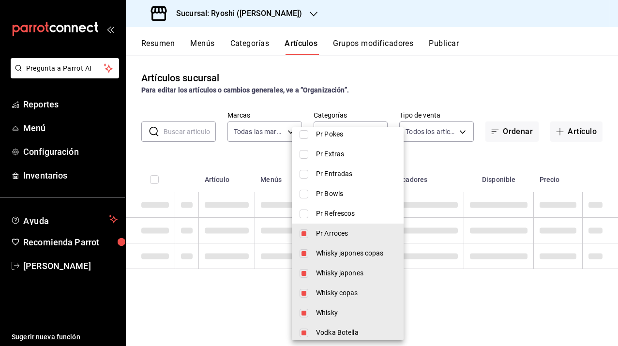
scroll to position [95, 0]
click at [342, 231] on span "Pr Arroces" at bounding box center [356, 233] width 80 height 10
type input "2a2af79d-fb88-4d8c-8286-3e73da5f0666,4c06ff68-847c-469f-8951-c572f7d55215,64667…"
checkbox input "false"
click at [343, 249] on span "Whisky japones copas" at bounding box center [356, 253] width 80 height 10
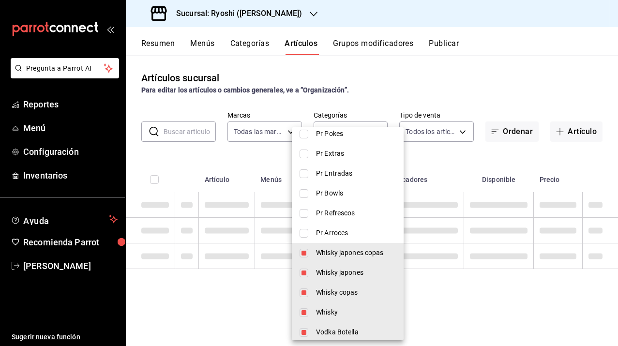
type input "4c06ff68-847c-469f-8951-c572f7d55215,64667440-5949-4a9f-a35b-1525ff1cf771,26740…"
checkbox input "false"
click at [334, 269] on span "Whisky japones" at bounding box center [356, 273] width 80 height 10
type input "64667440-5949-4a9f-a35b-1525ff1cf771,26740da0-4d16-450f-a7cf-2bcd55678f39,8ae49…"
checkbox input "false"
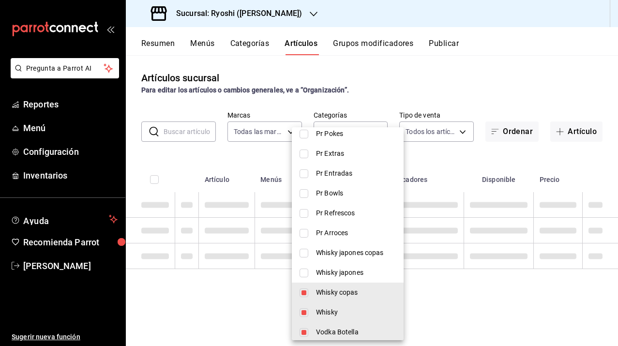
click at [328, 288] on span "Whisky copas" at bounding box center [356, 292] width 80 height 10
type input "26740da0-4d16-450f-a7cf-2bcd55678f39,8ae490f5-95ff-4a65-9b1d-503894f9dfff,2977c…"
checkbox input "false"
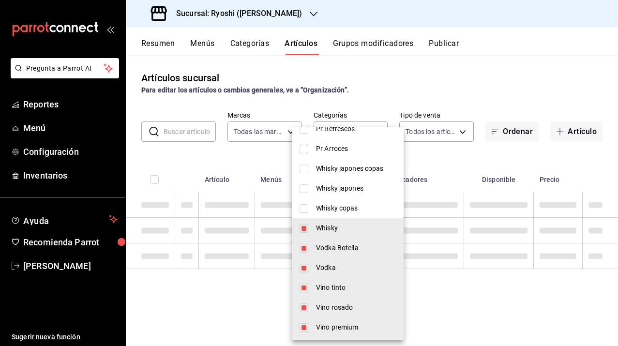
scroll to position [179, 0]
click at [332, 249] on span "Vodka Botella" at bounding box center [356, 248] width 80 height 10
type input "26740da0-4d16-450f-a7cf-2bcd55678f39,2977cf64-26c3-42fe-847e-12361466ff18,9e458…"
checkbox input "false"
click at [332, 232] on span "Whisky" at bounding box center [356, 229] width 80 height 10
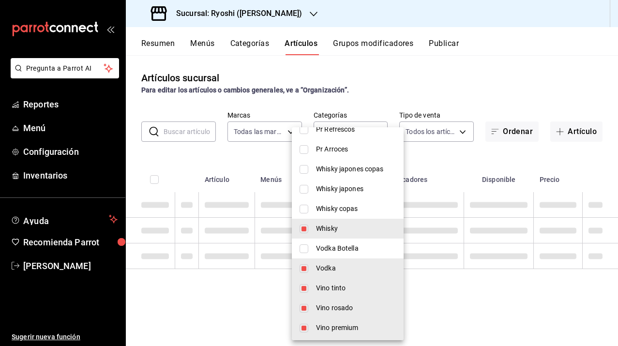
type input "2977cf64-26c3-42fe-847e-12361466ff18,9e45836e-5165-411d-b9a9-a93703cb00e4,47d61…"
checkbox input "false"
click at [332, 263] on span "Vodka" at bounding box center [356, 268] width 80 height 10
type input "9e45836e-5165-411d-b9a9-a93703cb00e4,47d610a0-d442-4f9b-9646-d2a82839042c,211b5…"
checkbox input "false"
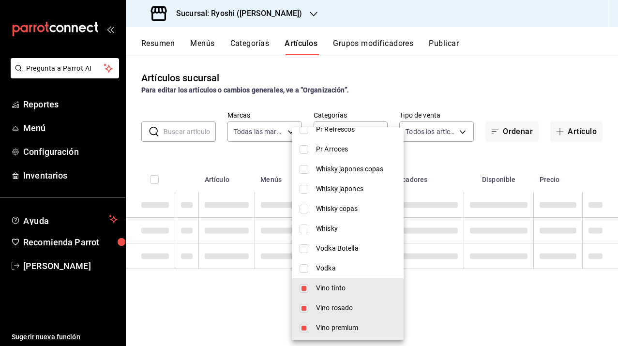
click at [332, 285] on span "Vino tinto" at bounding box center [356, 288] width 80 height 10
type input "47d610a0-d442-4f9b-9646-d2a82839042c,211b57f8-7eeb-4048-bb38-7972acf88ad0,91cdf…"
checkbox input "false"
click at [333, 304] on span "Vino rosado" at bounding box center [356, 308] width 80 height 10
type input "211b57f8-7eeb-4048-bb38-7972acf88ad0,91cdf865-dc5d-4431-a3c0-9f145c17bb66,4428f…"
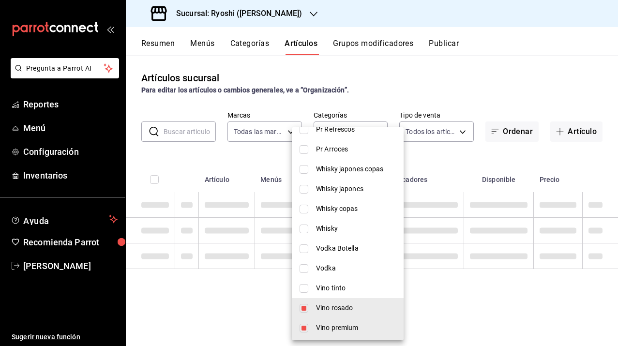
checkbox input "false"
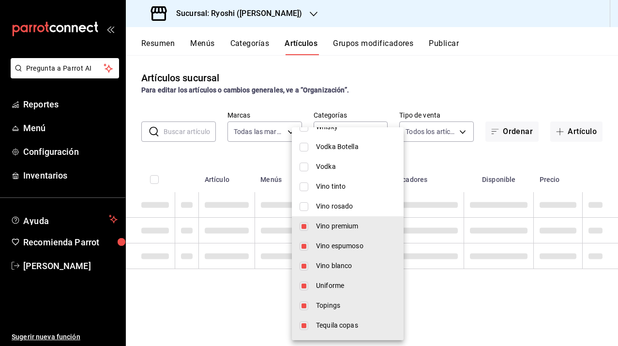
scroll to position [282, 0]
click at [333, 274] on li "Uniforme" at bounding box center [348, 284] width 112 height 20
type input "211b57f8-7eeb-4048-bb38-7972acf88ad0,91cdf865-dc5d-4431-a3c0-9f145c17bb66,4428f…"
checkbox input "false"
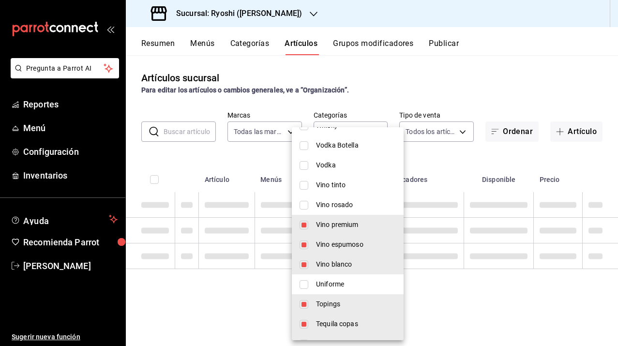
click at [331, 260] on span "Vino blanco" at bounding box center [356, 264] width 80 height 10
type input "211b57f8-7eeb-4048-bb38-7972acf88ad0,91cdf865-dc5d-4431-a3c0-9f145c17bb66,d119e…"
checkbox input "false"
click at [331, 247] on span "Vino espumoso" at bounding box center [356, 245] width 80 height 10
type input "211b57f8-7eeb-4048-bb38-7972acf88ad0,d119eb91-de6f-4403-a19d-055a0311c9ac,5fce4…"
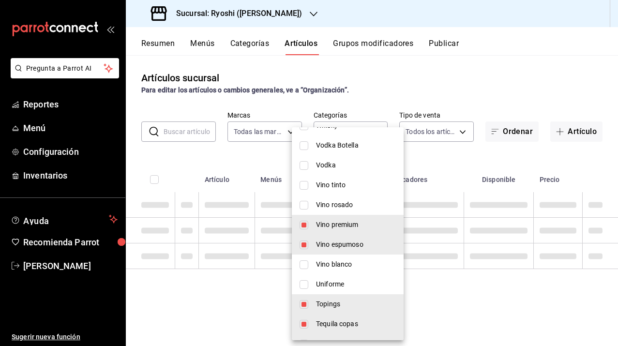
checkbox input "false"
click at [330, 230] on li "Vino premium" at bounding box center [348, 225] width 112 height 20
type input "d119eb91-de6f-4403-a19d-055a0311c9ac,5fce4592-3701-4ab5-a23b-d572a5a25757,e8860…"
checkbox input "false"
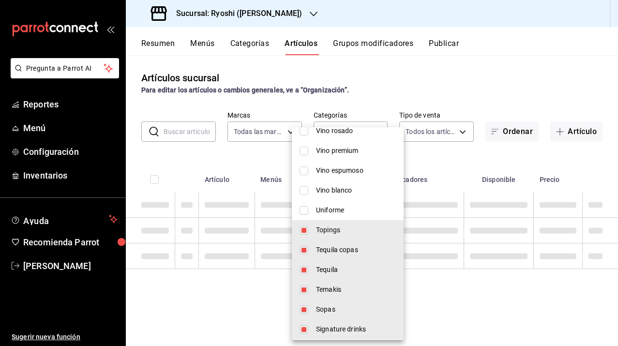
scroll to position [356, 0]
click at [325, 272] on span "Tequila" at bounding box center [356, 269] width 80 height 10
type input "d119eb91-de6f-4403-a19d-055a0311c9ac,5fce4592-3701-4ab5-a23b-d572a5a25757,5d98e…"
checkbox input "false"
click at [326, 245] on span "Tequila copas" at bounding box center [356, 249] width 80 height 10
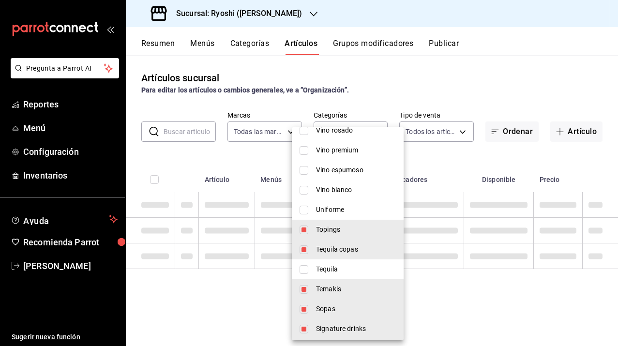
type input "d119eb91-de6f-4403-a19d-055a0311c9ac,5d98e2cb-0b30-46b9-b17b-941a53bb6704,29477…"
checkbox input "false"
click at [327, 231] on span "Topings" at bounding box center [356, 230] width 80 height 10
type input "5d98e2cb-0b30-46b9-b17b-941a53bb6704,29477597-79c9-4739-8bc7-972e3a495fe5,9eeca…"
checkbox input "false"
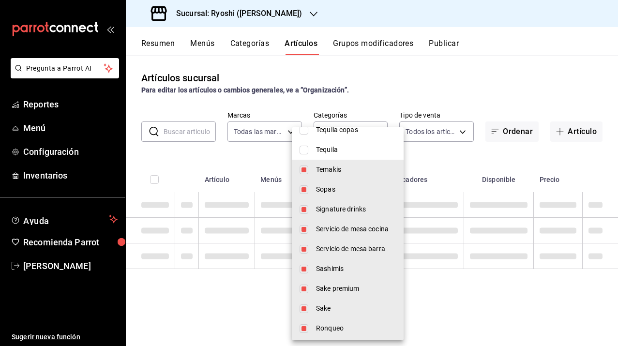
scroll to position [477, 0]
click at [327, 231] on span "Servicio de mesa cocina" at bounding box center [356, 228] width 80 height 10
type input "5d98e2cb-0b30-46b9-b17b-941a53bb6704,29477597-79c9-4739-8bc7-972e3a495fe5,9eeca…"
checkbox input "false"
click at [332, 243] on span "Servicio de mesa barra" at bounding box center [356, 248] width 80 height 10
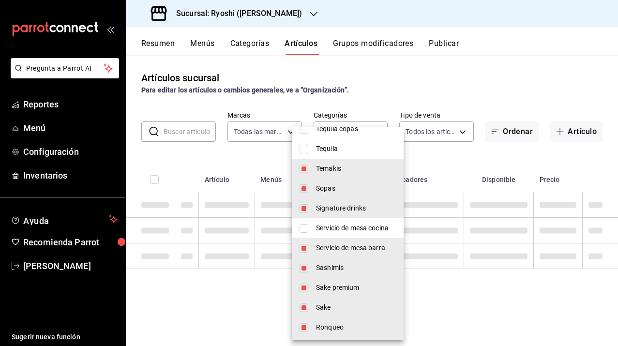
type input "5d98e2cb-0b30-46b9-b17b-941a53bb6704,29477597-79c9-4739-8bc7-972e3a495fe5,9eeca…"
checkbox input "false"
click at [332, 211] on span "Signature drinks" at bounding box center [356, 208] width 80 height 10
type input "5d98e2cb-0b30-46b9-b17b-941a53bb6704,29477597-79c9-4739-8bc7-972e3a495fe5,ccee0…"
checkbox input "false"
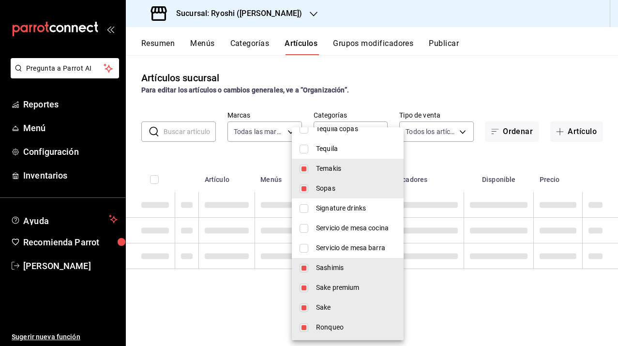
click at [331, 179] on li "Sopas" at bounding box center [348, 189] width 112 height 20
type input "5d98e2cb-0b30-46b9-b17b-941a53bb6704,ccee0961-fa73-4cab-8f15-ff74fec87eba,4dc88…"
checkbox input "false"
click at [331, 173] on span "Temakis" at bounding box center [356, 169] width 80 height 10
type input "ccee0961-fa73-4cab-8f15-ff74fec87eba,4dc88bab-a57b-40d4-938a-f2d8c146497d,1d493…"
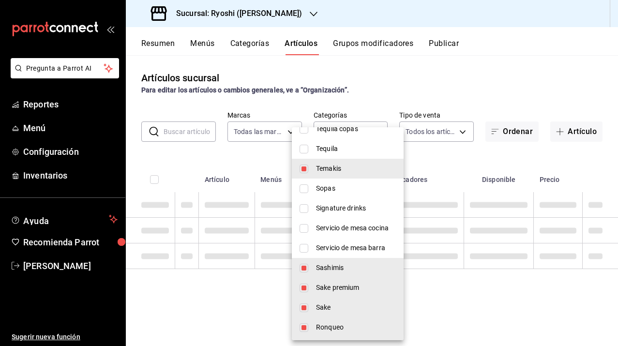
checkbox input "false"
click at [331, 173] on span "Temakis" at bounding box center [356, 169] width 80 height 10
type input "ccee0961-fa73-4cab-8f15-ff74fec87eba,4dc88bab-a57b-40d4-938a-f2d8c146497d,1d493…"
checkbox input "true"
click at [332, 189] on span "Sopas" at bounding box center [356, 188] width 80 height 10
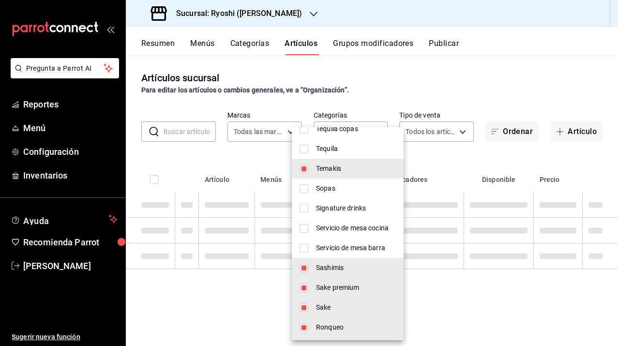
type input "ccee0961-fa73-4cab-8f15-ff74fec87eba,4dc88bab-a57b-40d4-938a-f2d8c146497d,1d493…"
checkbox input "true"
click at [466, 169] on div at bounding box center [309, 173] width 618 height 346
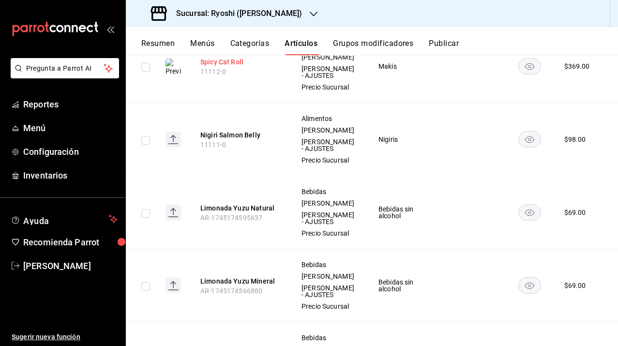
scroll to position [948, 0]
click at [231, 67] on button "Spicy Cat Roll" at bounding box center [238, 63] width 77 height 10
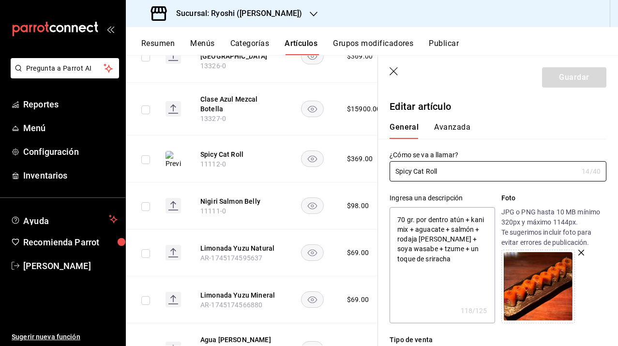
click at [394, 67] on icon "button" at bounding box center [395, 72] width 10 height 10
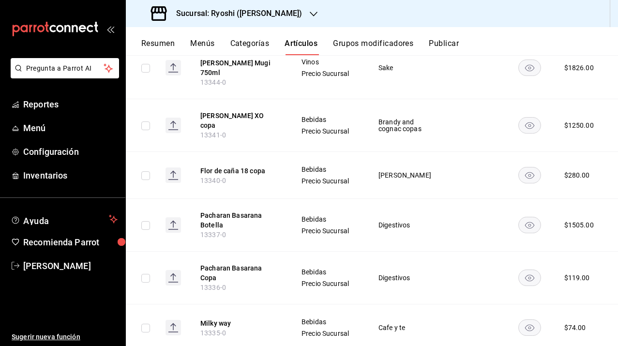
scroll to position [144, 0]
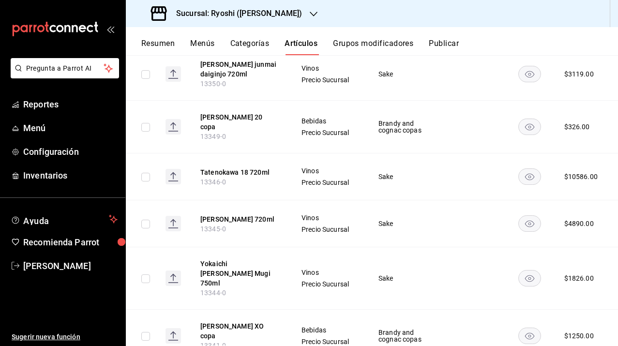
click at [257, 20] on div "Sucursal: Ryoshi ([PERSON_NAME])" at bounding box center [228, 13] width 188 height 27
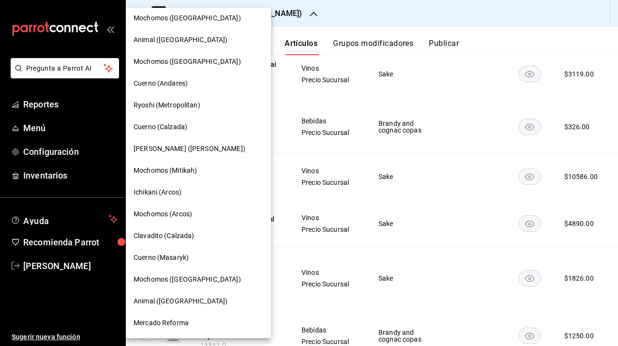
scroll to position [396, 0]
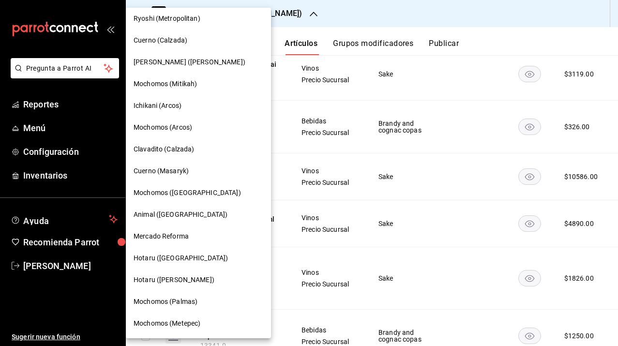
click at [171, 279] on span "Hotaru ([PERSON_NAME])" at bounding box center [174, 280] width 81 height 10
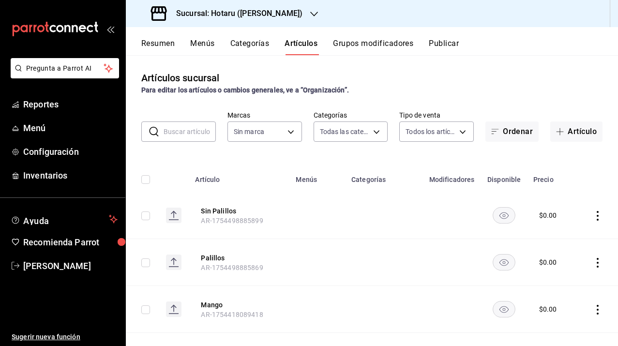
type input "c0b78d51-7925-43e8-b699-c52fb7c6d080,04492c64-33ac-4fe7-8ecc-c444235d9710,37f0f…"
type input "c6f689f8-63fd-49a8-a607-35aea03ac6a9,619c758d-7c36-49c6-a756-e52d453908cb"
click at [165, 48] on button "Resumen" at bounding box center [157, 47] width 33 height 16
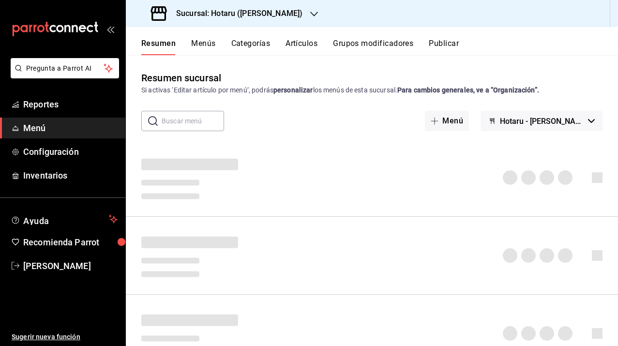
click at [585, 127] on button "Hotaru - [PERSON_NAME]" at bounding box center [542, 121] width 122 height 20
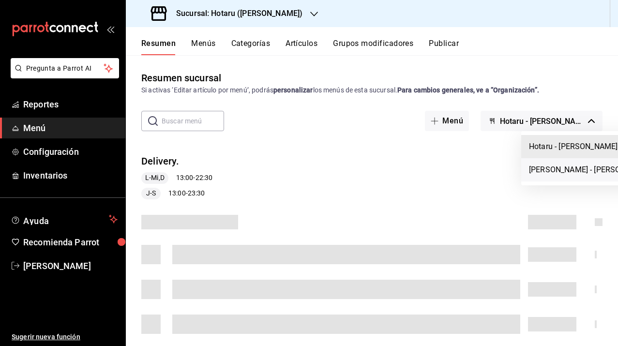
click at [552, 171] on li "[PERSON_NAME] - [PERSON_NAME]" at bounding box center [590, 169] width 139 height 23
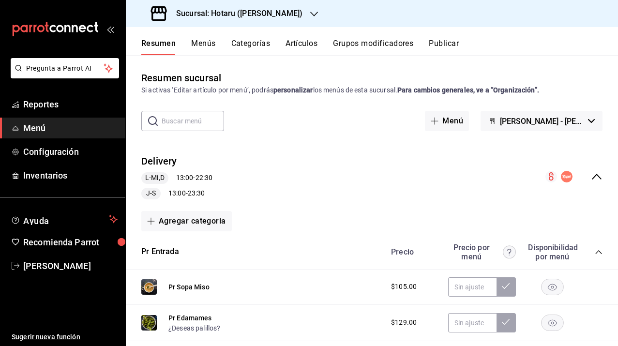
click at [591, 177] on icon "collapse-menu-row" at bounding box center [597, 177] width 12 height 12
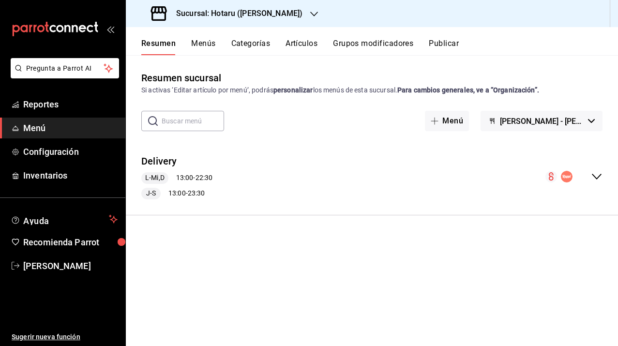
click at [263, 10] on div "Sucursal: Hotaru ([PERSON_NAME])" at bounding box center [228, 13] width 188 height 27
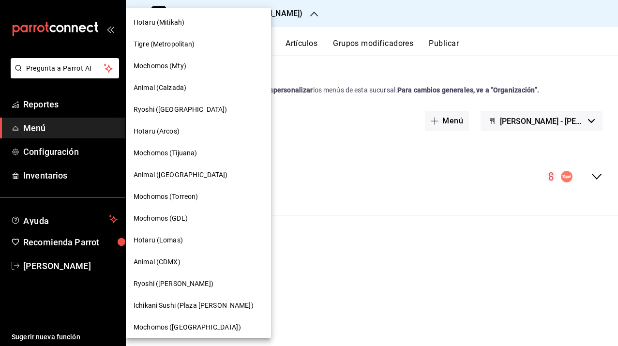
click at [441, 61] on div at bounding box center [309, 173] width 618 height 346
